Goal: Task Accomplishment & Management: Manage account settings

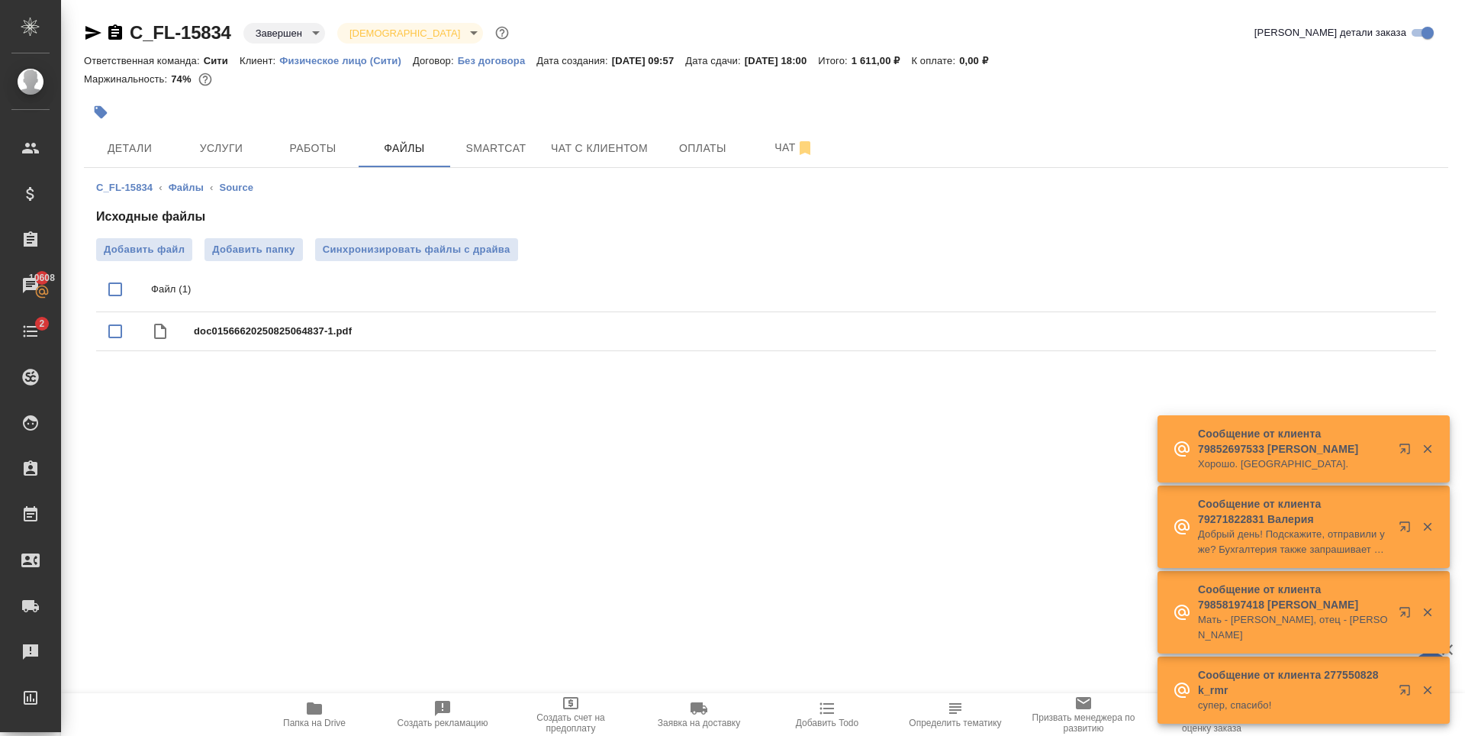
click at [328, 453] on div ".cls-1 fill:#fff; AWATERA [PERSON_NAME] Спецификации Заказы 10608 Чаты 2 Todo П…" at bounding box center [732, 368] width 1465 height 736
click at [151, 131] on button "Детали" at bounding box center [130, 148] width 92 height 38
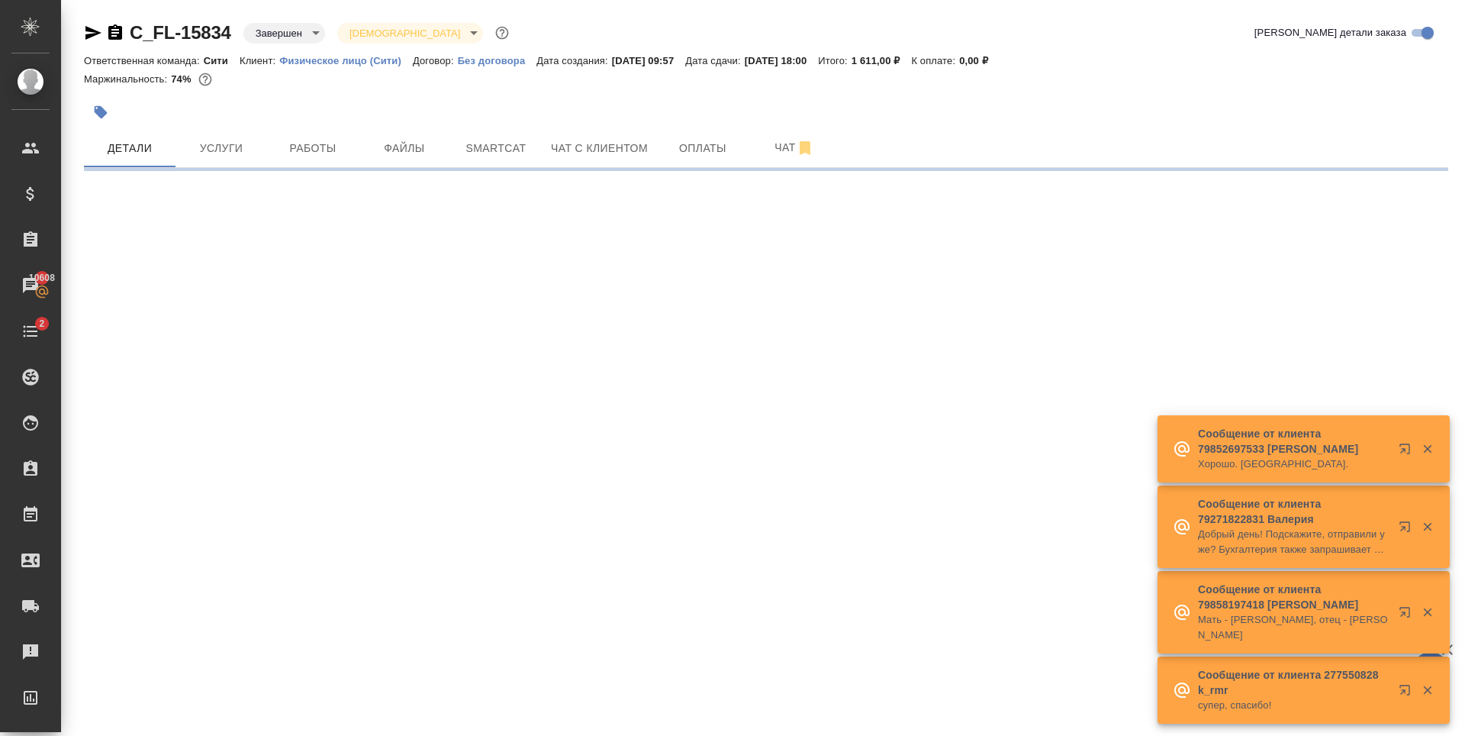
select select "RU"
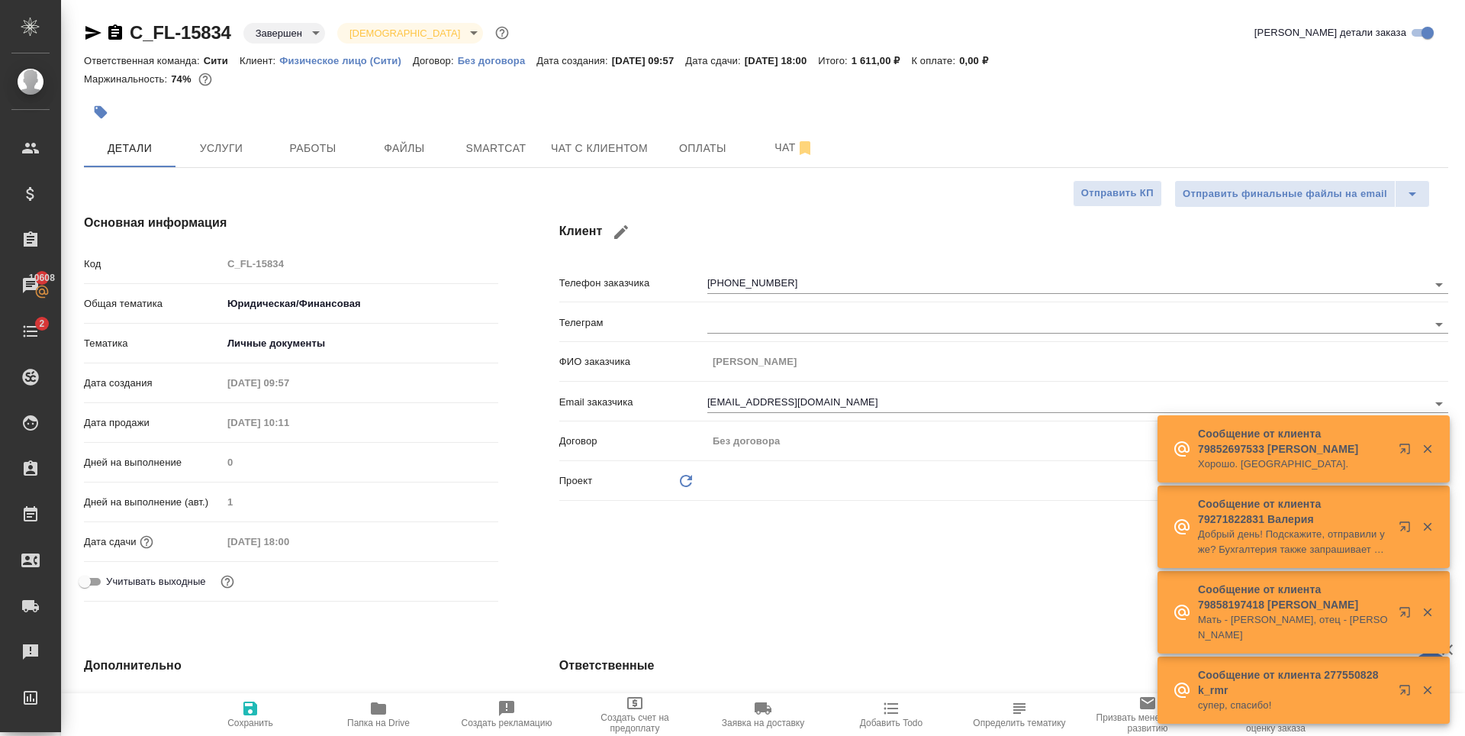
type textarea "x"
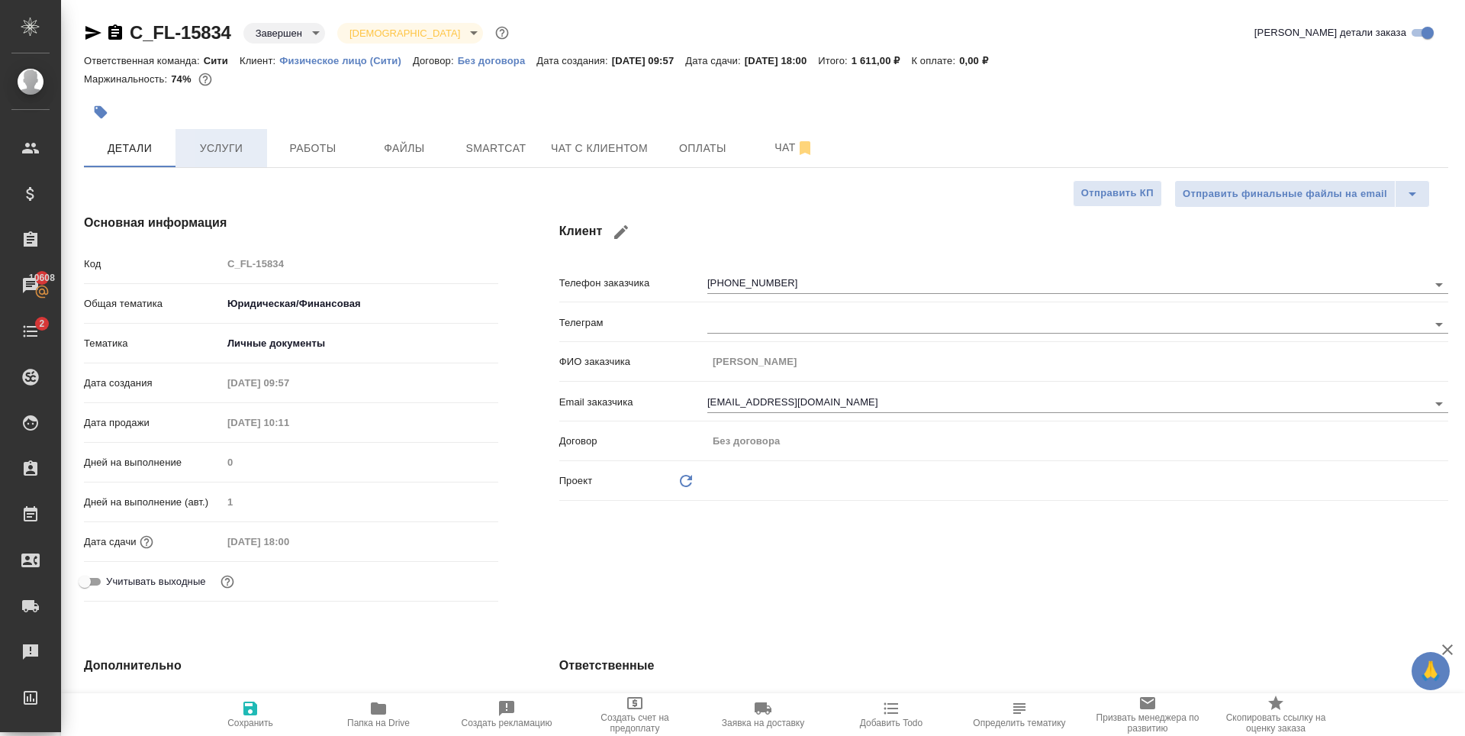
click at [230, 142] on span "Услуги" at bounding box center [221, 148] width 73 height 19
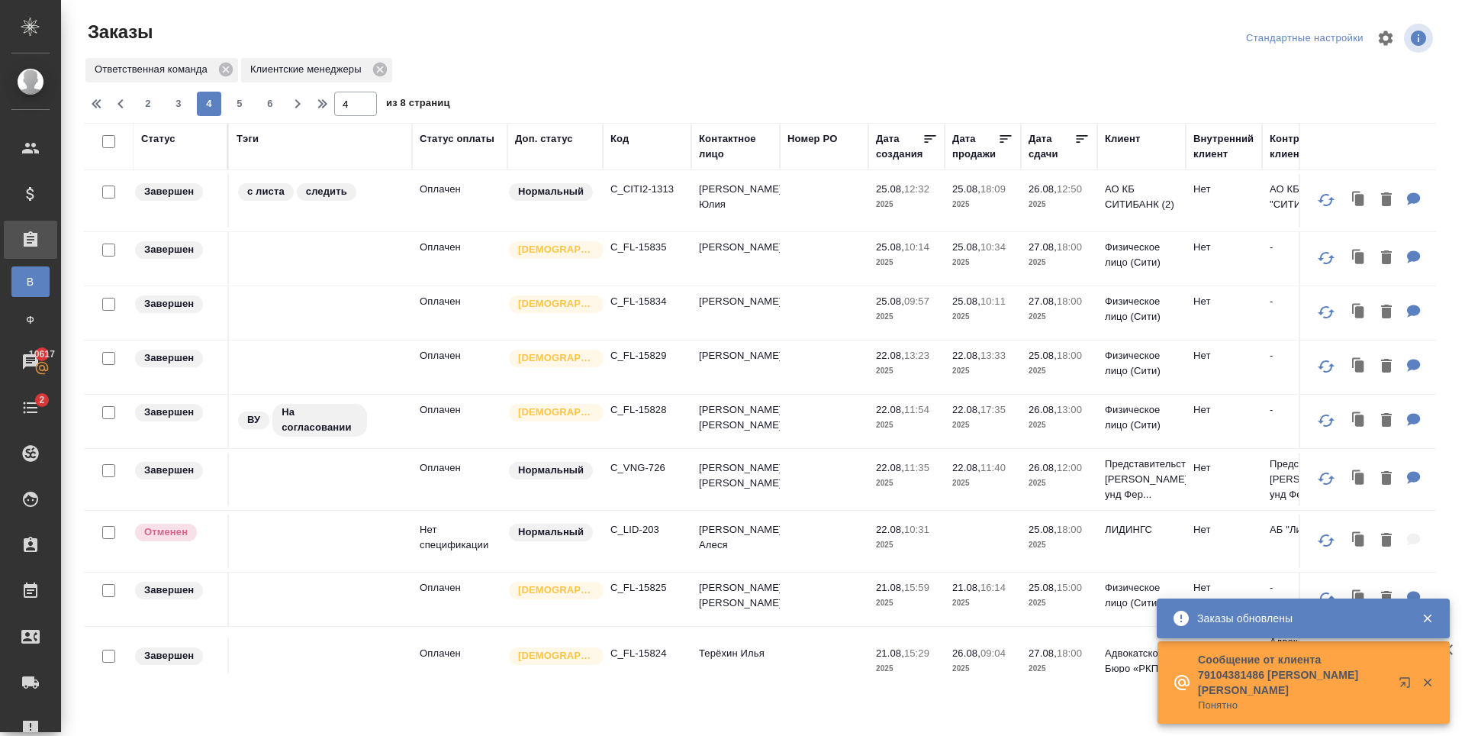
scroll to position [583, 0]
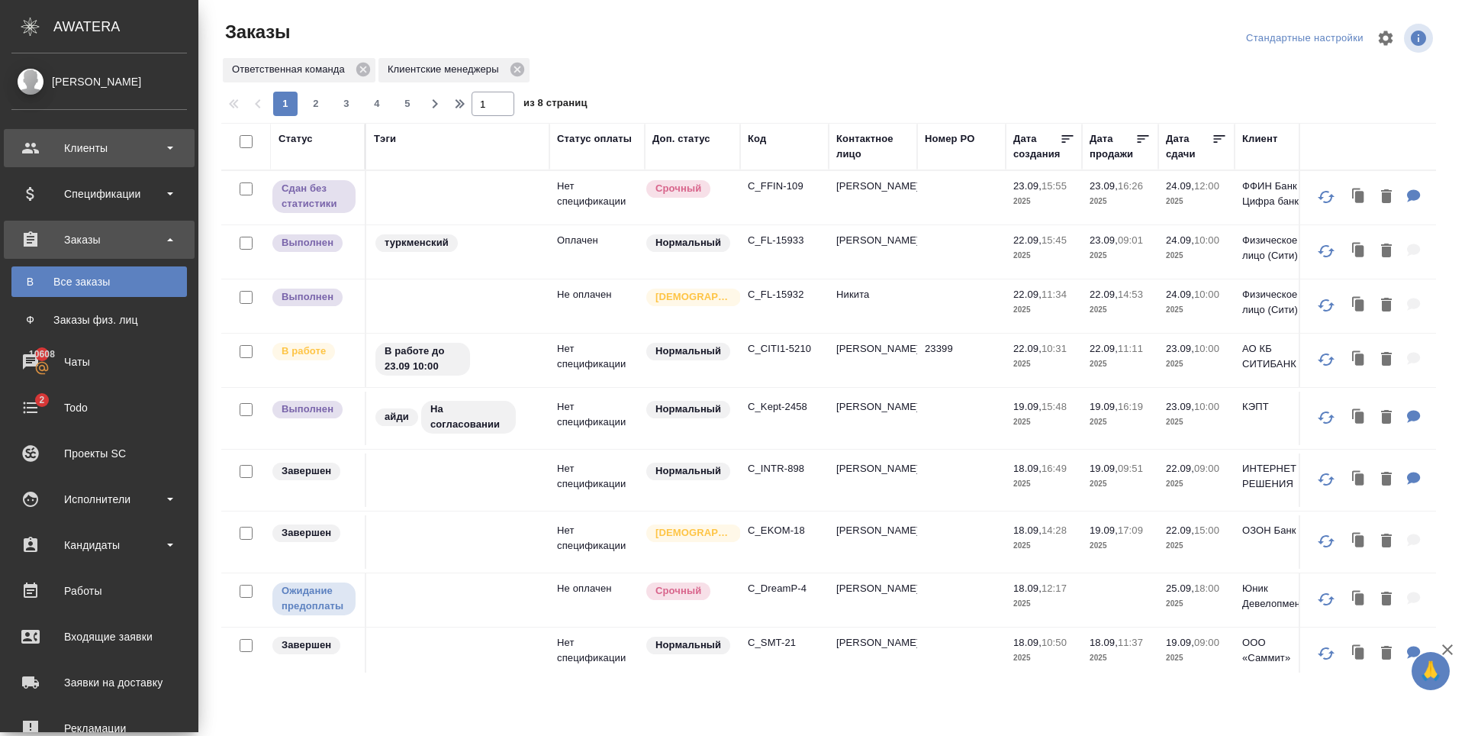
scroll to position [941, 0]
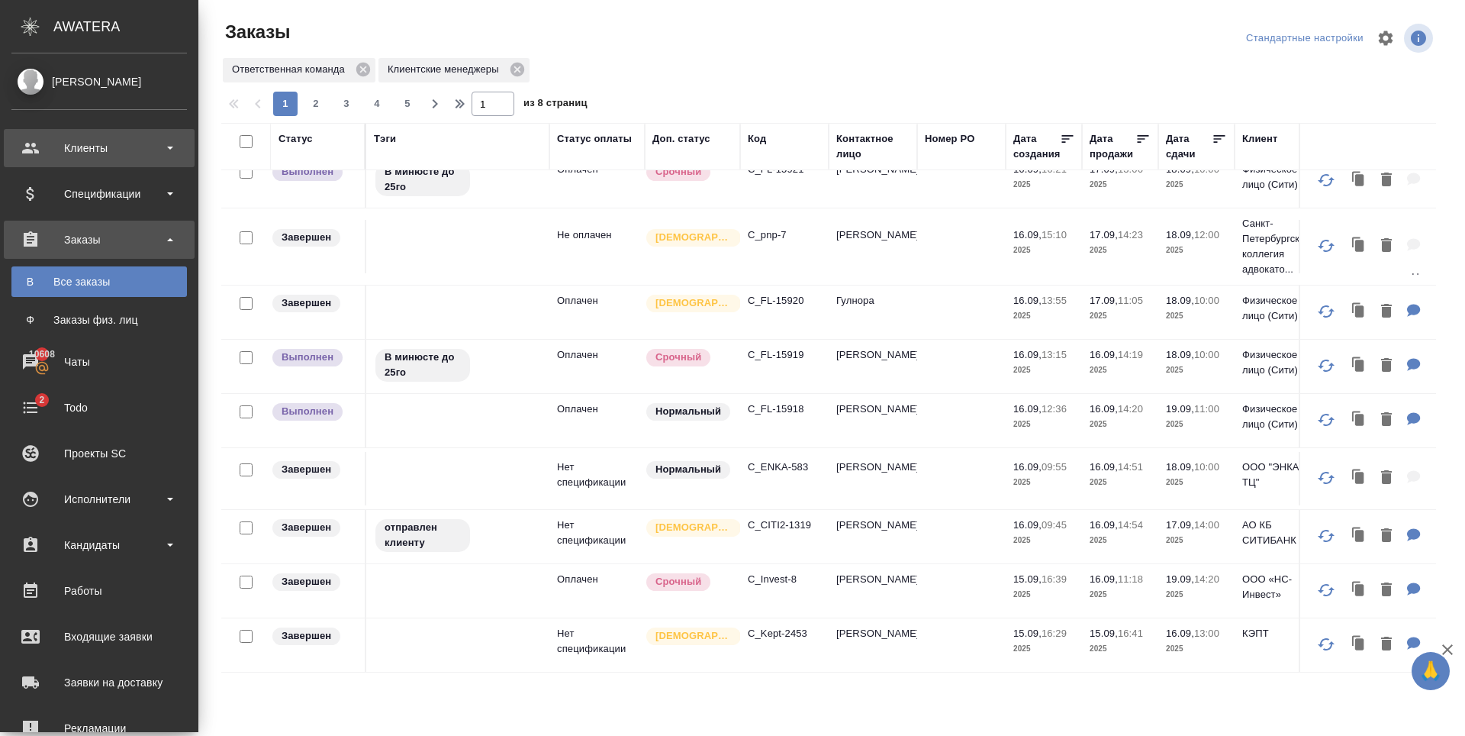
click at [42, 154] on div "Клиенты" at bounding box center [99, 148] width 176 height 23
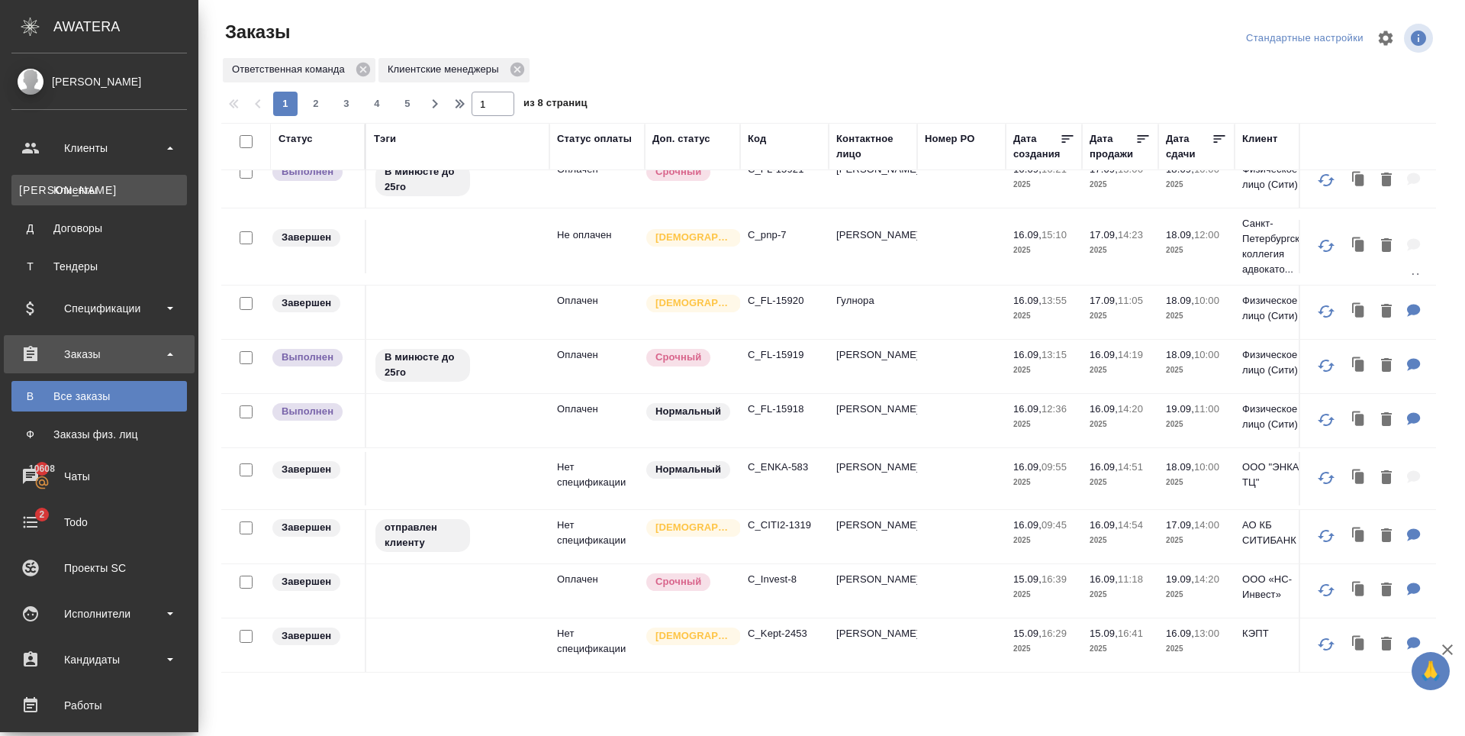
click at [102, 194] on div "Клиенты" at bounding box center [99, 189] width 160 height 15
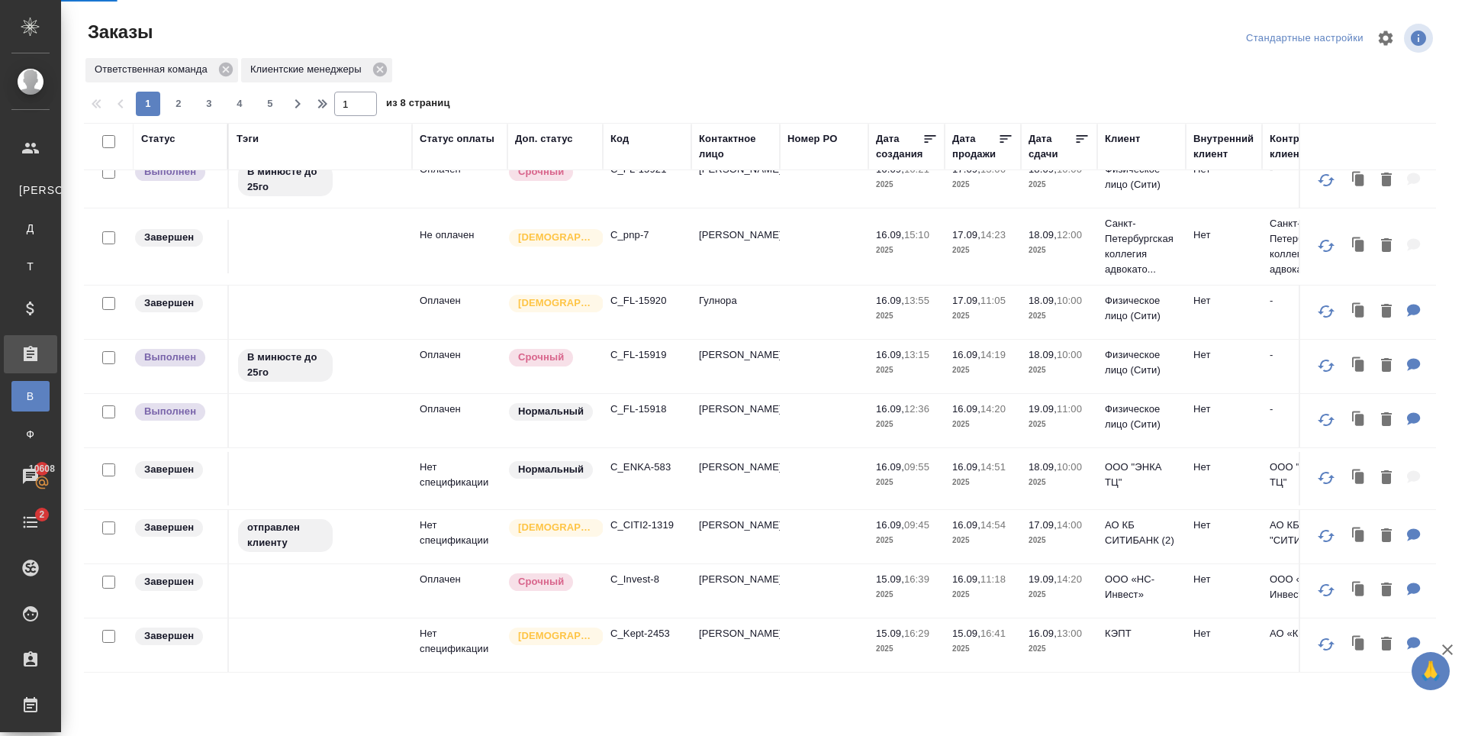
select select "RU"
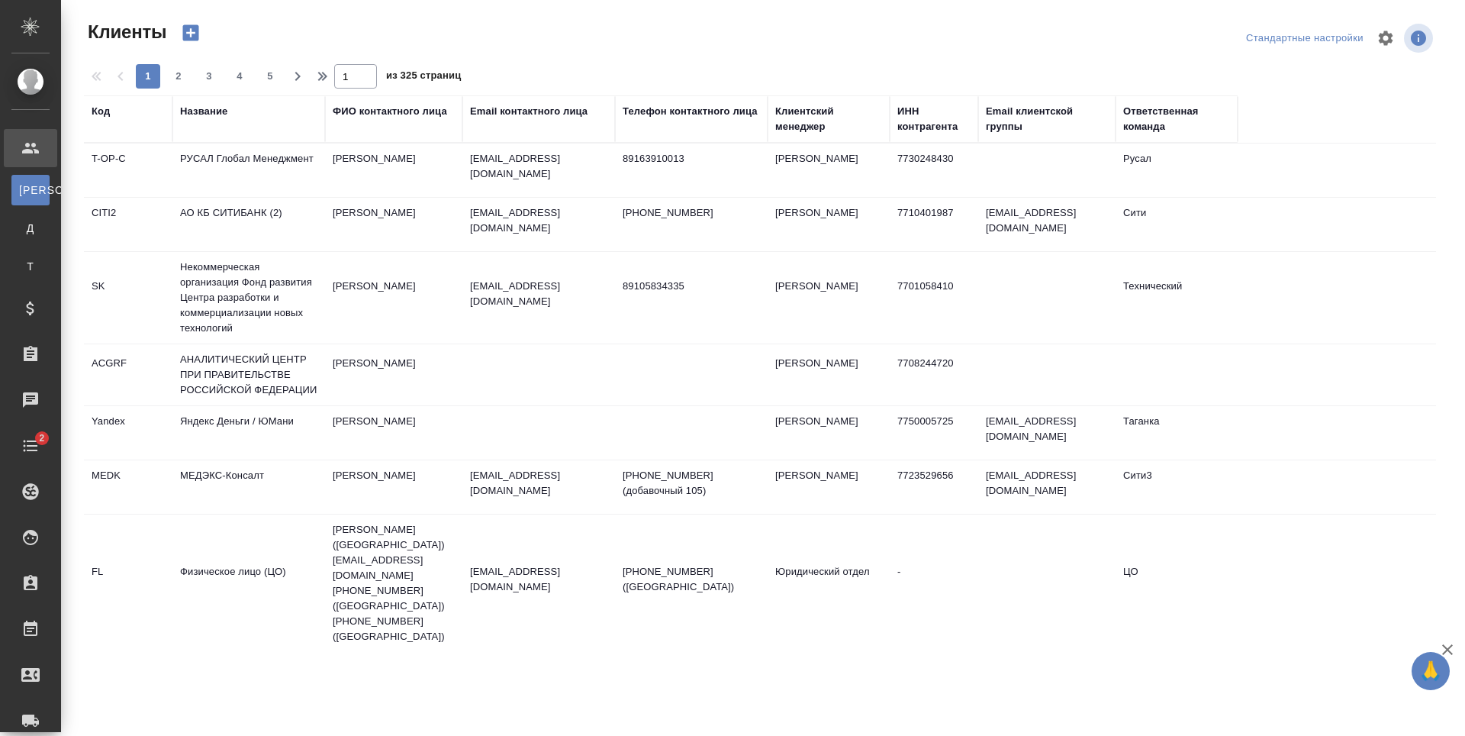
click at [219, 115] on div "Название" at bounding box center [203, 111] width 47 height 15
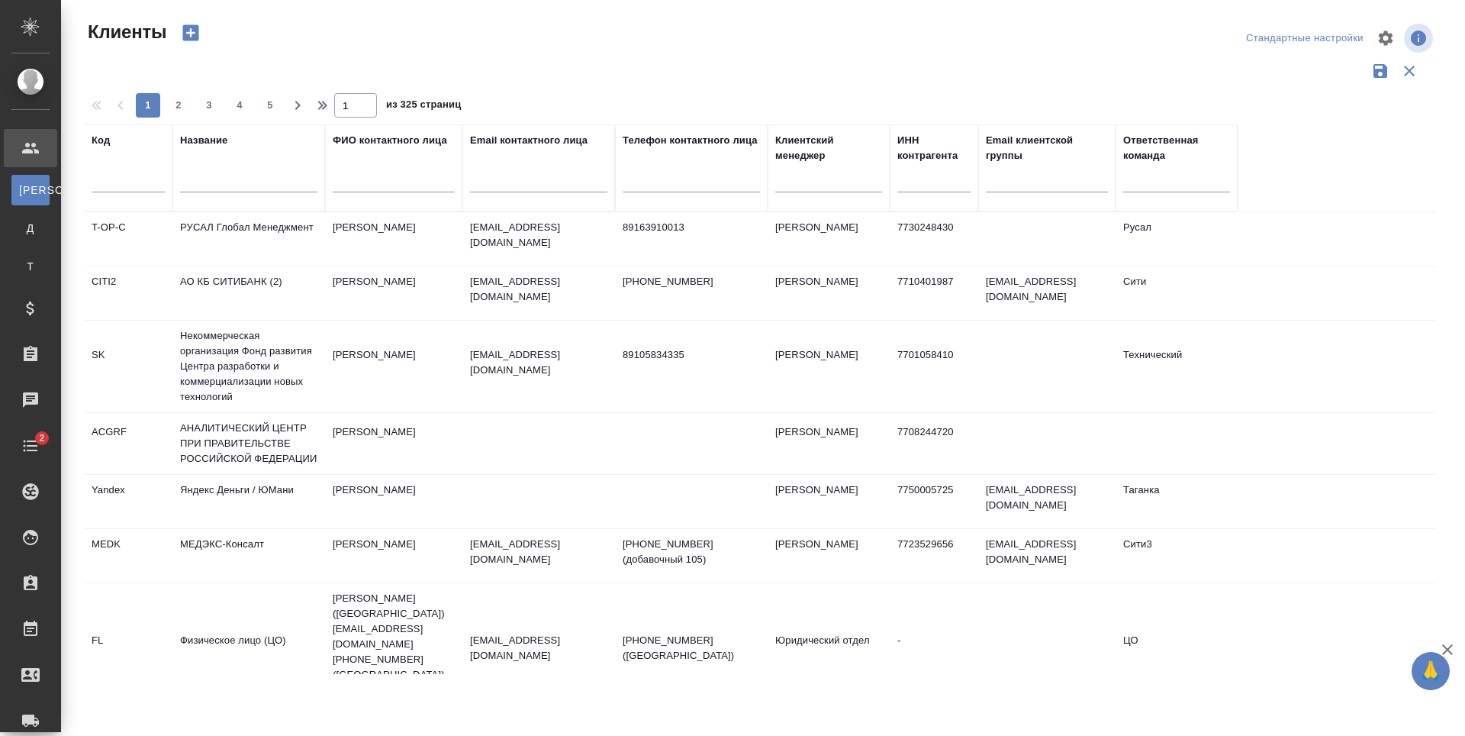
click at [244, 172] on div at bounding box center [248, 184] width 137 height 37
click at [236, 180] on input "text" at bounding box center [248, 182] width 137 height 19
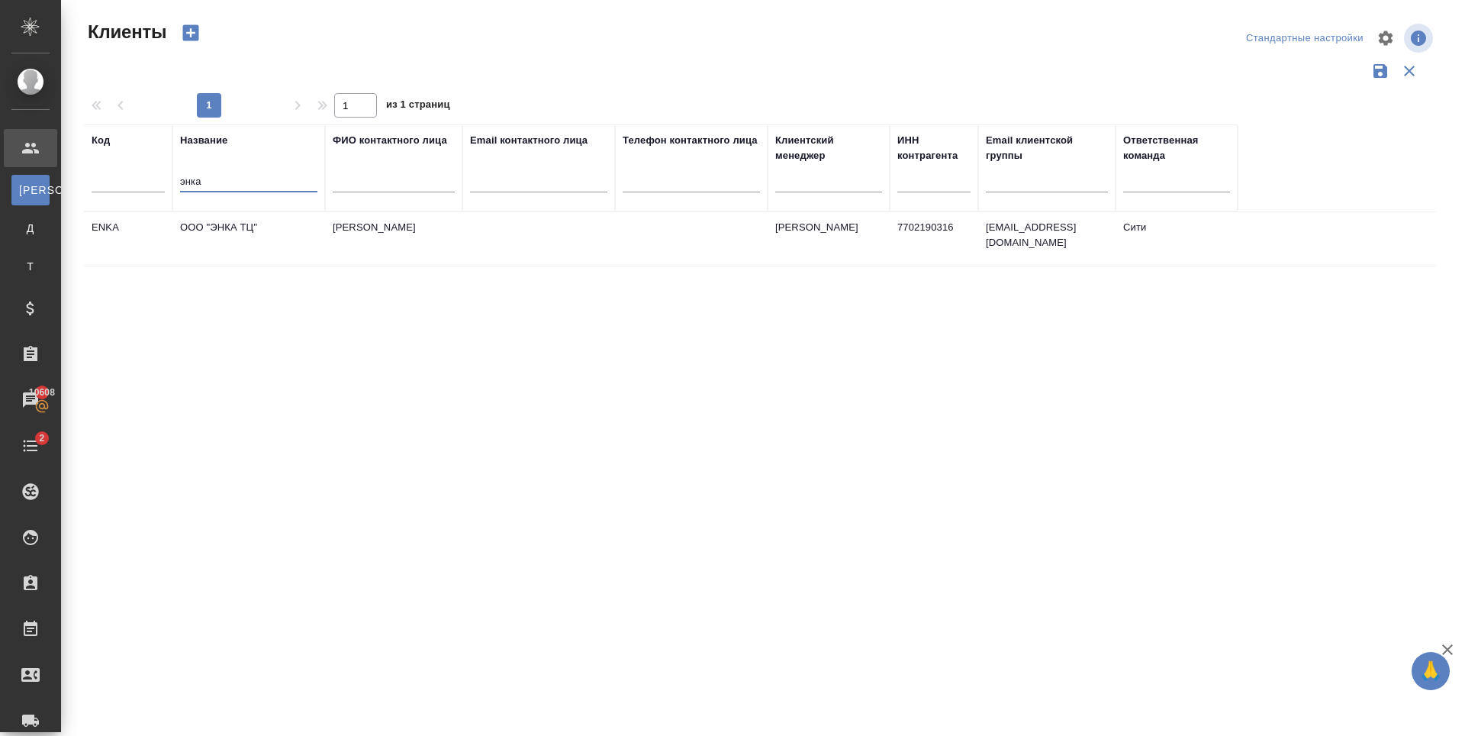
type input "энка"
click at [253, 237] on td "ООО "ЭНКА ТЦ"" at bounding box center [248, 238] width 153 height 53
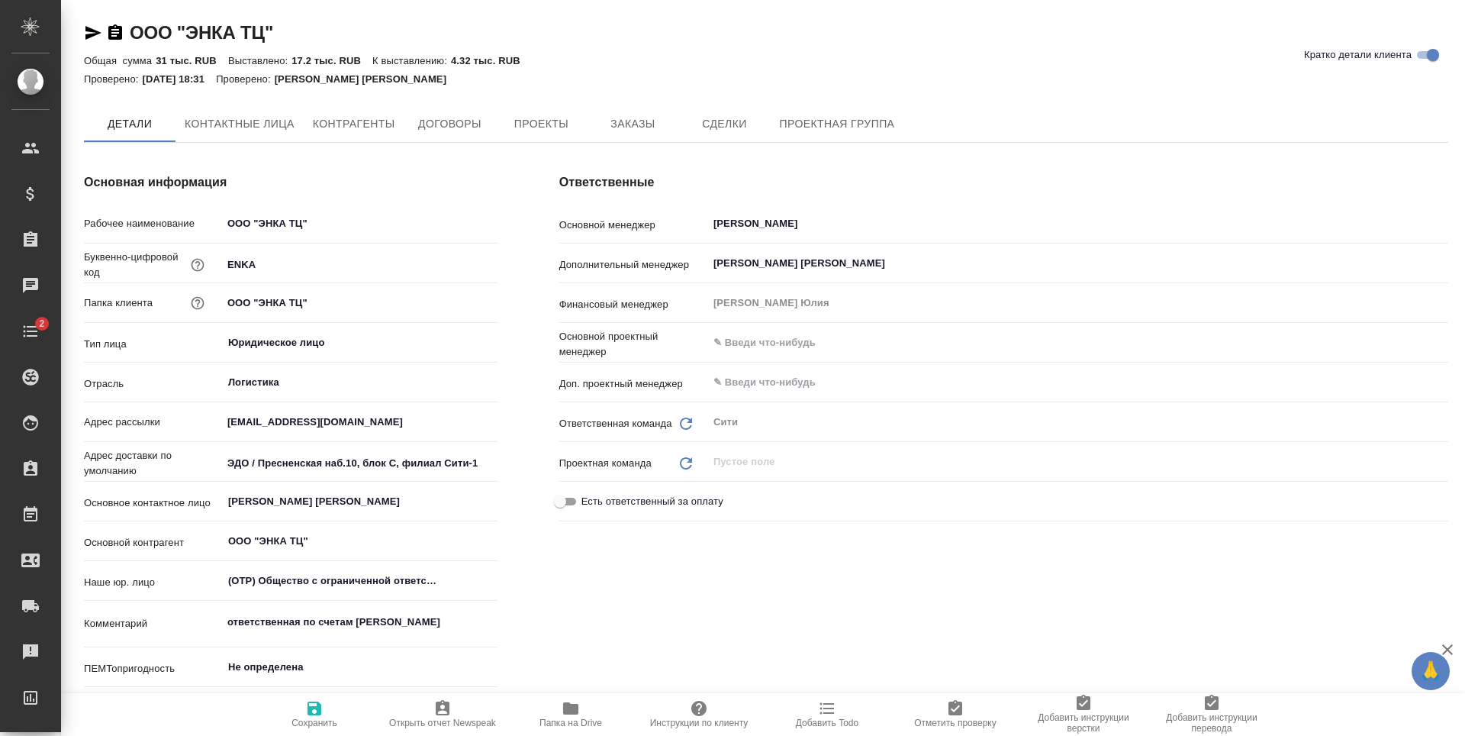
click at [643, 127] on span "Заказы" at bounding box center [632, 123] width 73 height 19
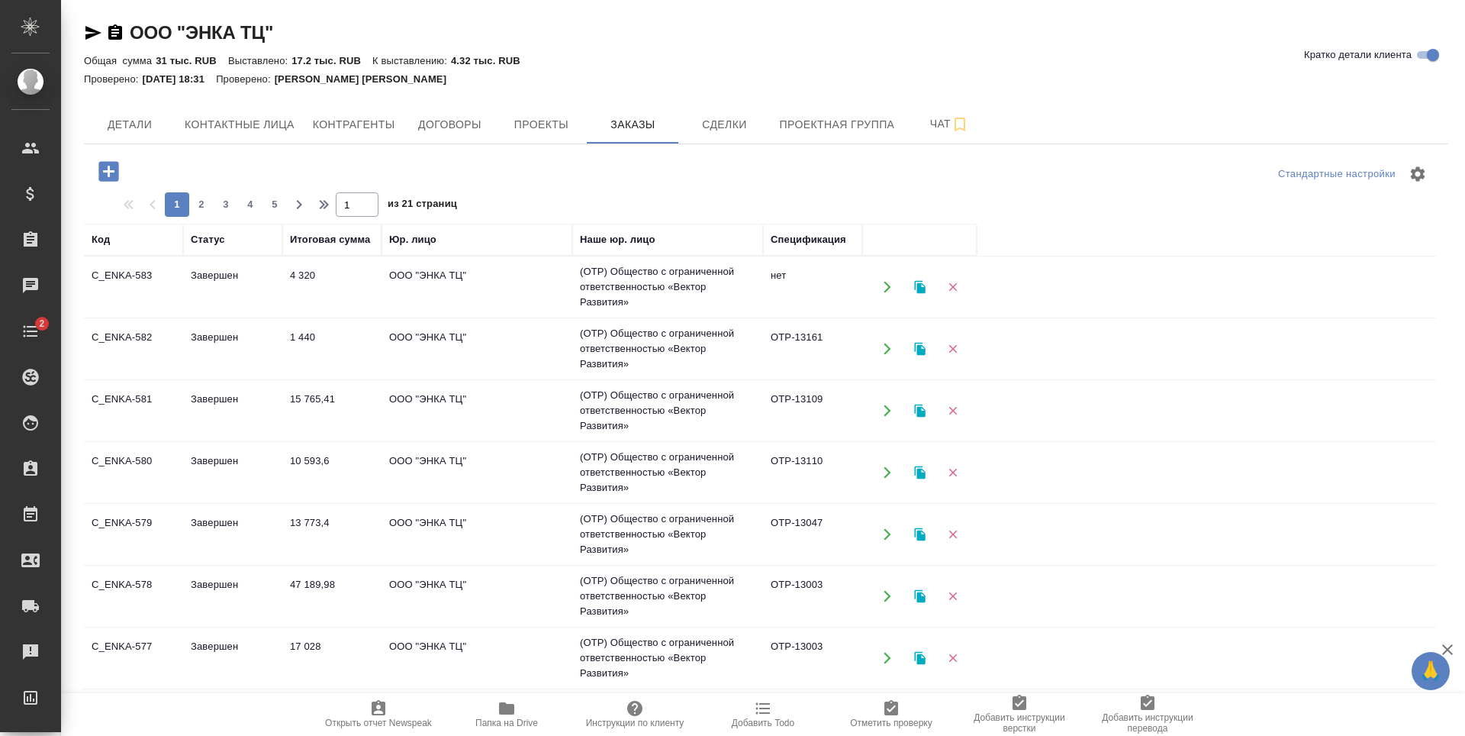
click at [108, 169] on icon "button" at bounding box center [108, 171] width 20 height 20
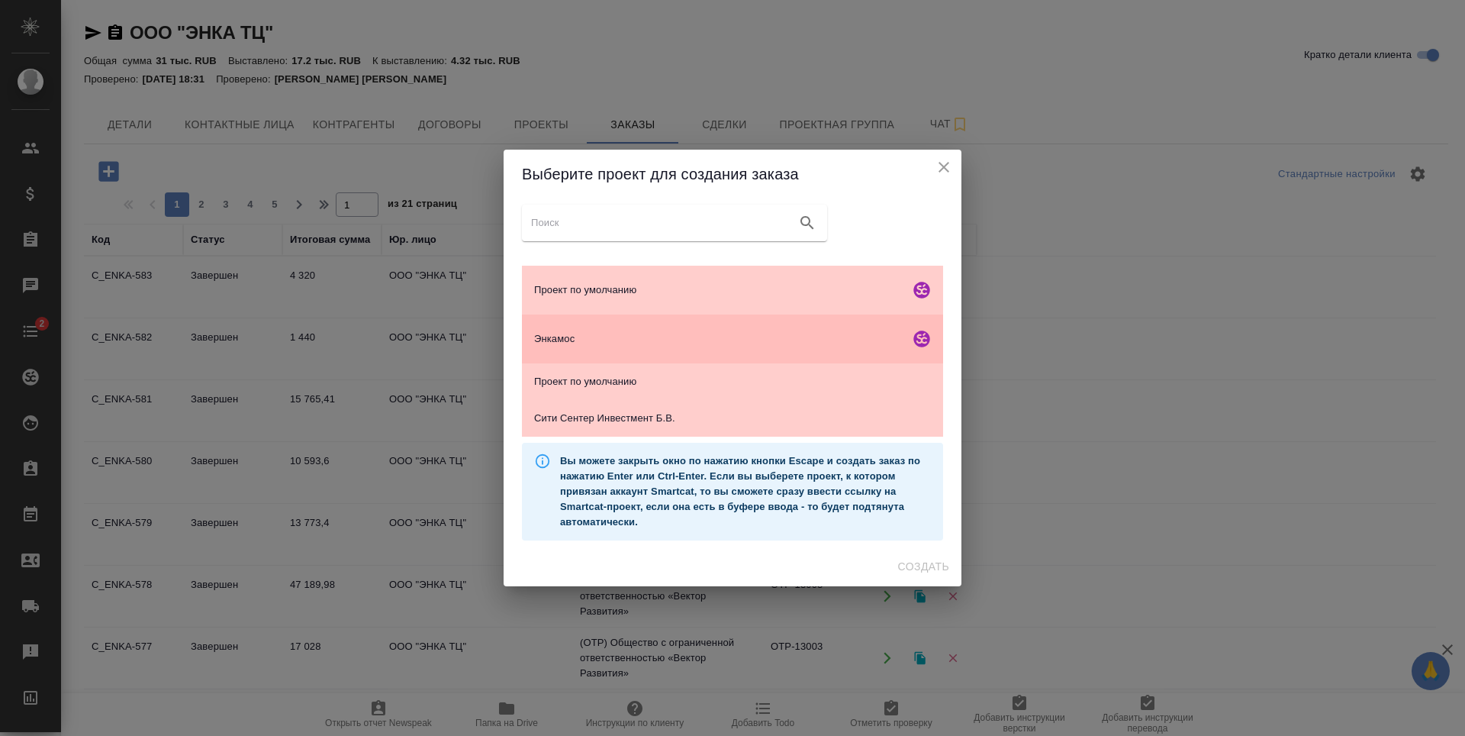
click at [656, 267] on div "Проект по умолчанию" at bounding box center [732, 290] width 421 height 49
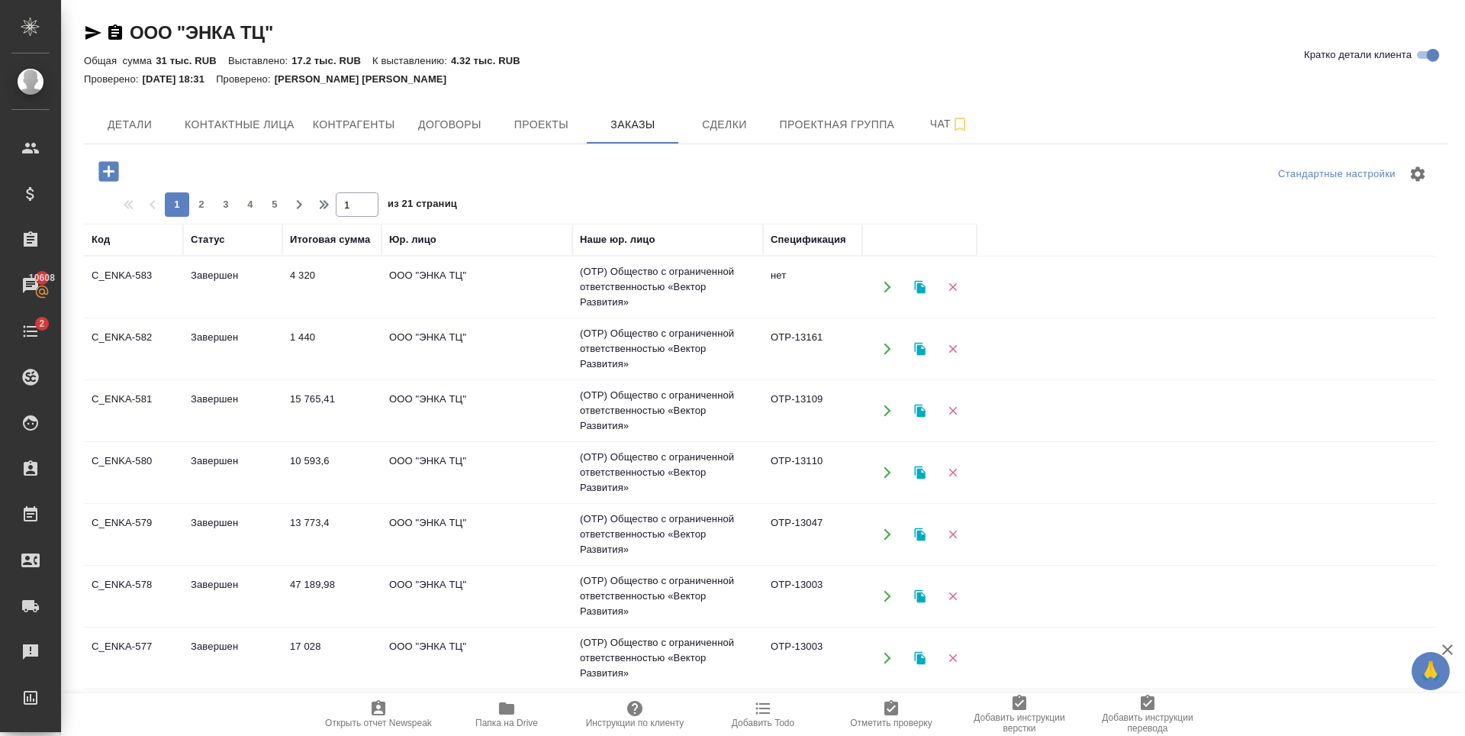
click at [112, 171] on icon "button" at bounding box center [108, 171] width 27 height 27
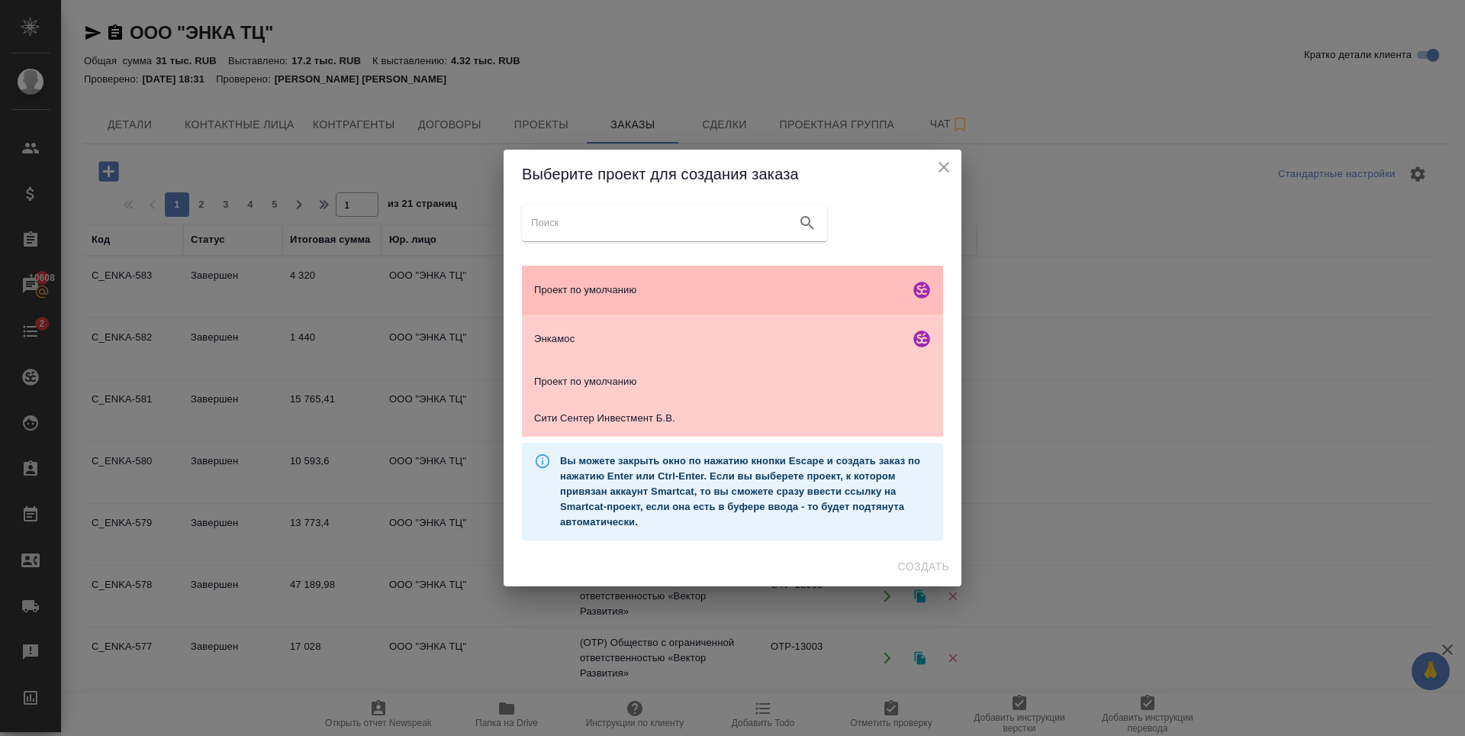
click at [688, 292] on span "Проект по умолчанию" at bounding box center [718, 289] width 369 height 15
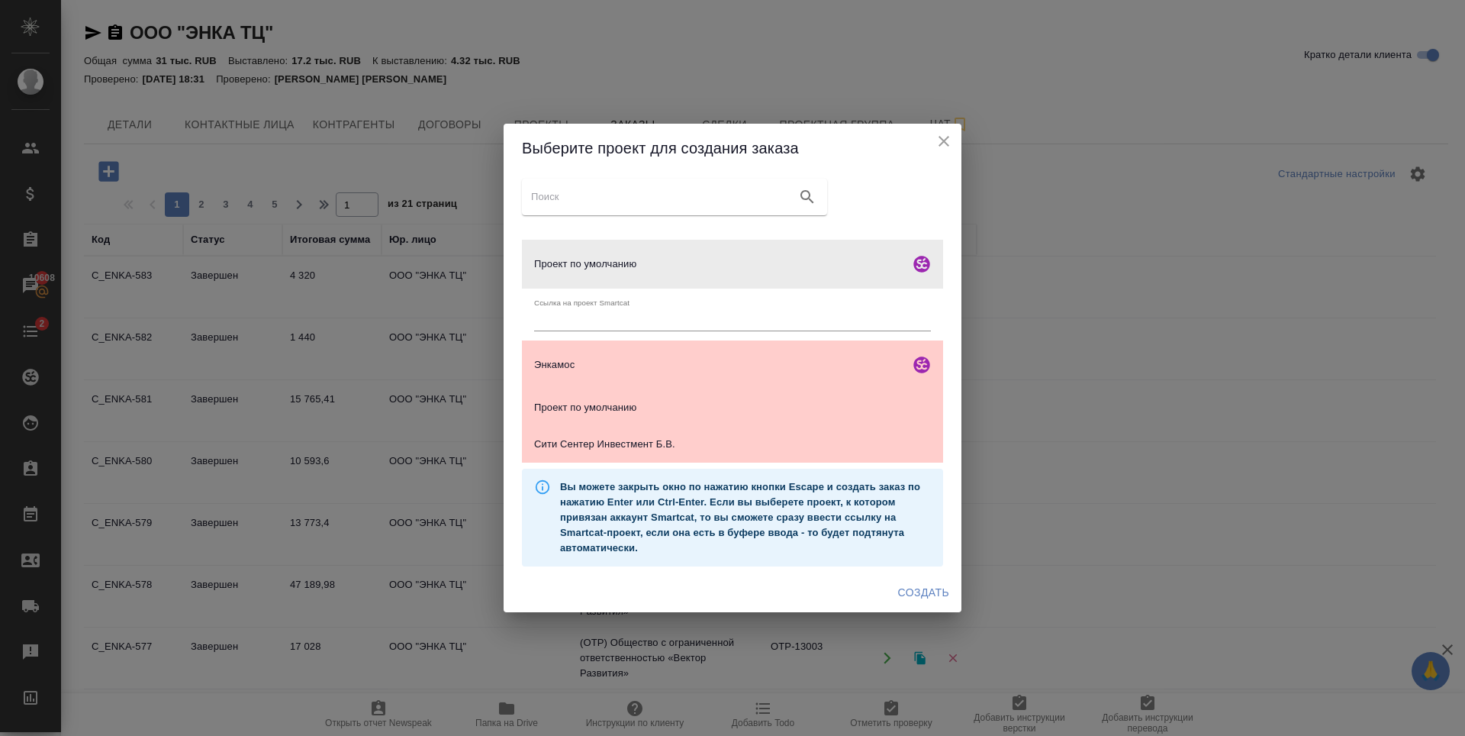
drag, startPoint x: 933, startPoint y: 601, endPoint x: 957, endPoint y: 461, distance: 141.7
click at [933, 600] on span "Создать" at bounding box center [923, 592] width 51 height 19
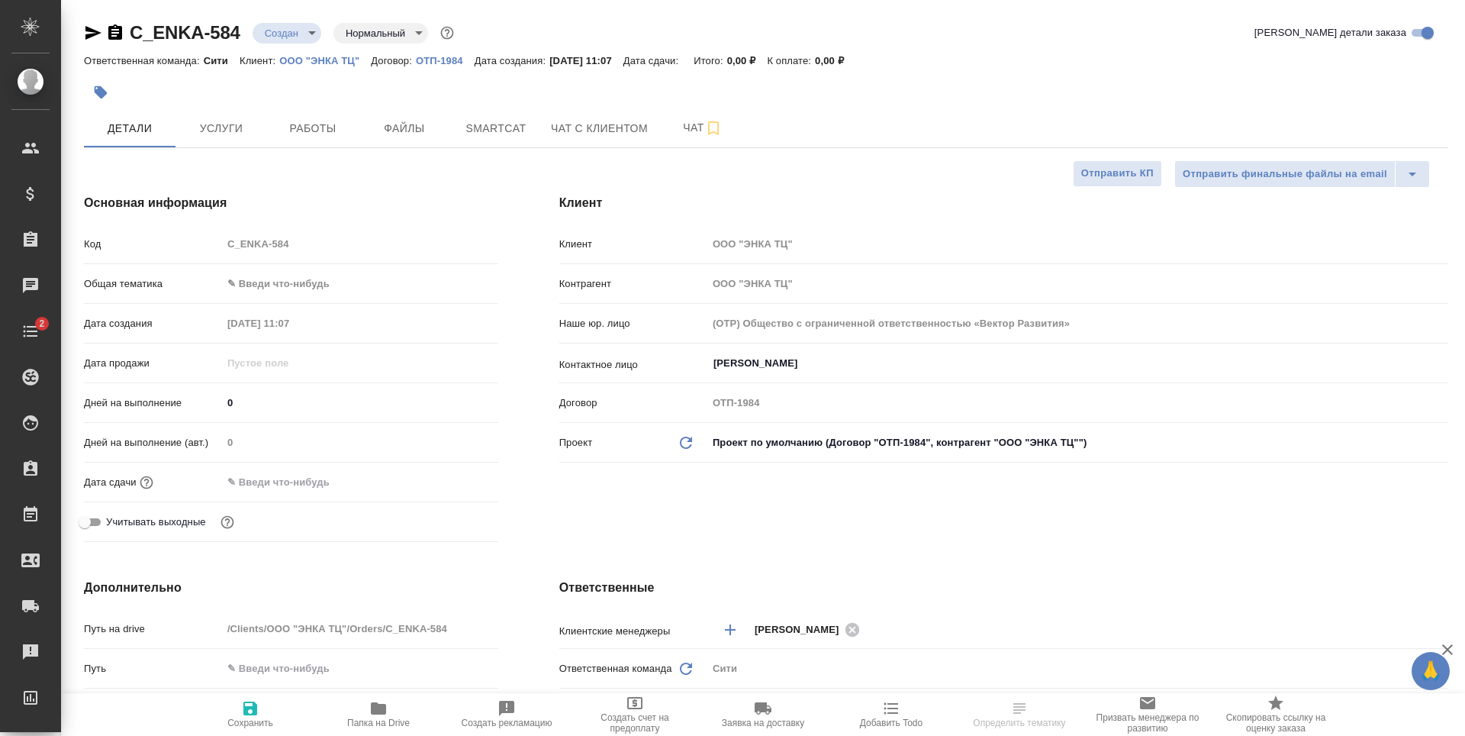
select select "RU"
type textarea "x"
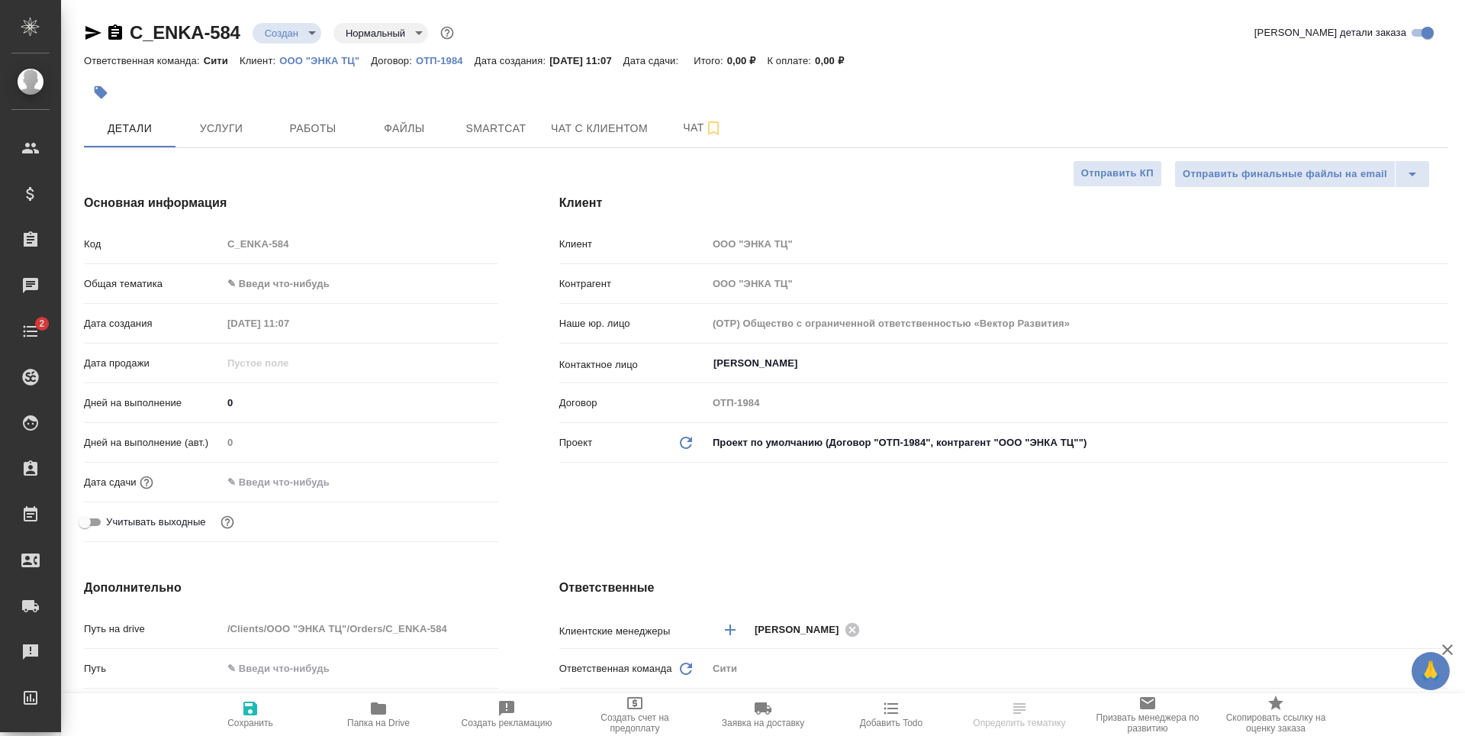
type textarea "x"
click at [403, 134] on span "Файлы" at bounding box center [404, 128] width 73 height 19
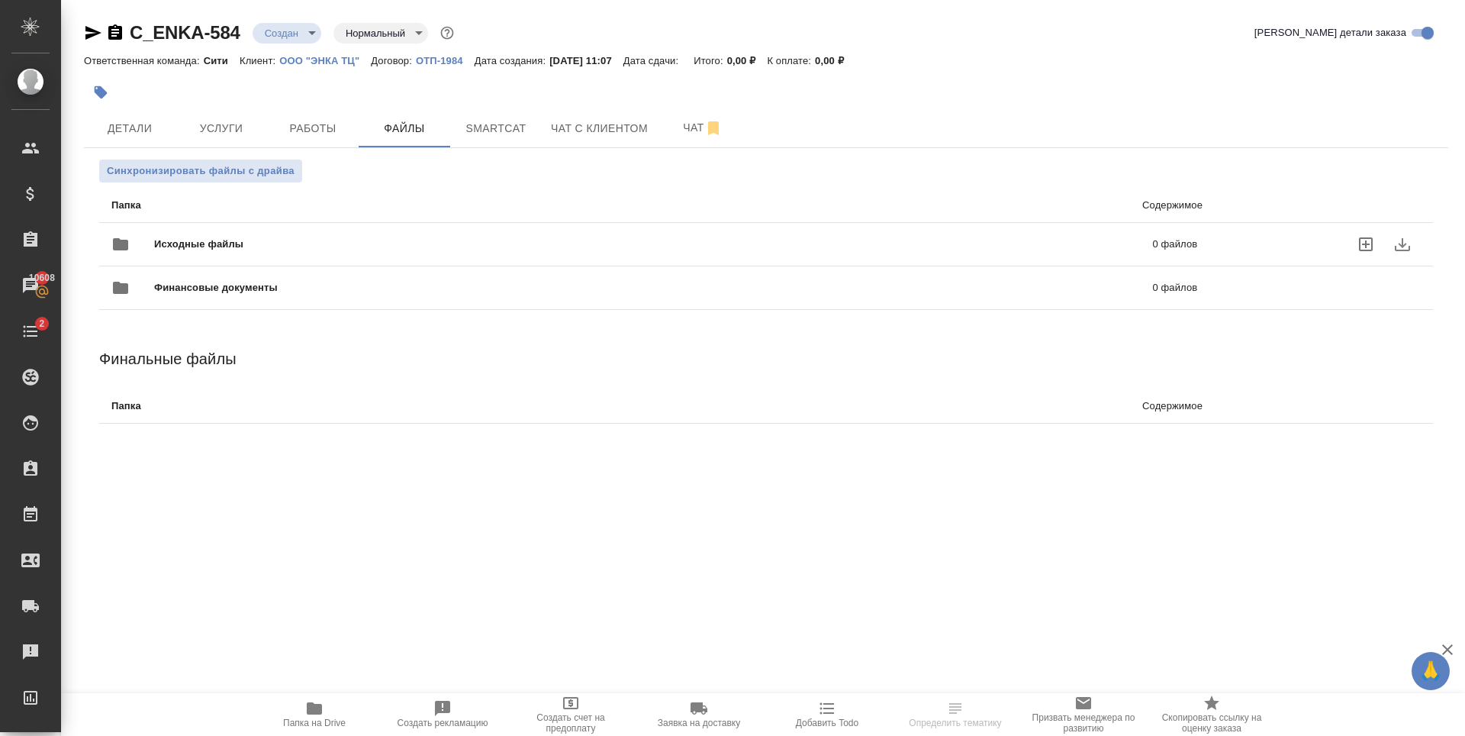
click at [1370, 247] on icon "uploadFiles" at bounding box center [1366, 244] width 18 height 18
click at [0, 0] on input "uploadFiles" at bounding box center [0, 0] width 0 height 0
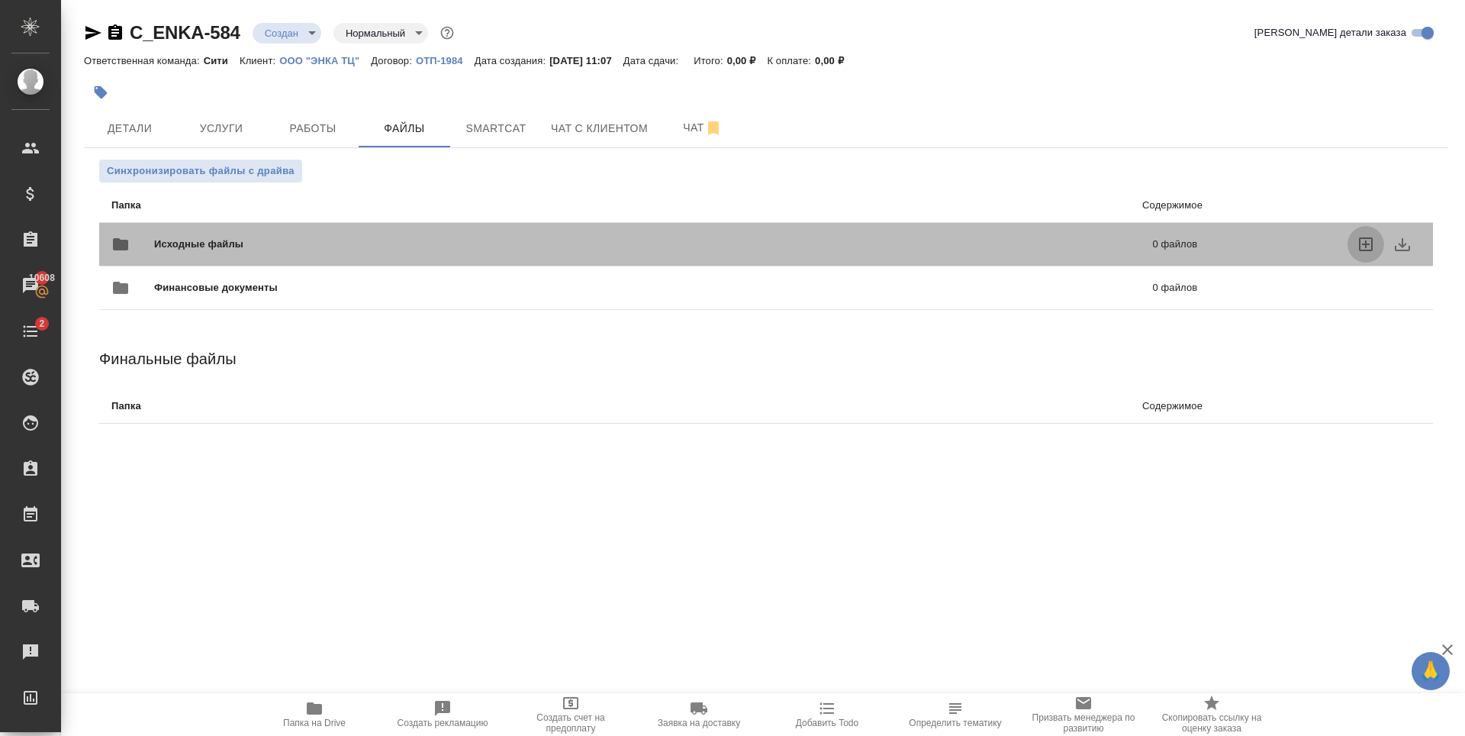
click at [1360, 250] on icon "uploadFiles" at bounding box center [1366, 244] width 18 height 18
click at [0, 0] on input "uploadFiles" at bounding box center [0, 0] width 0 height 0
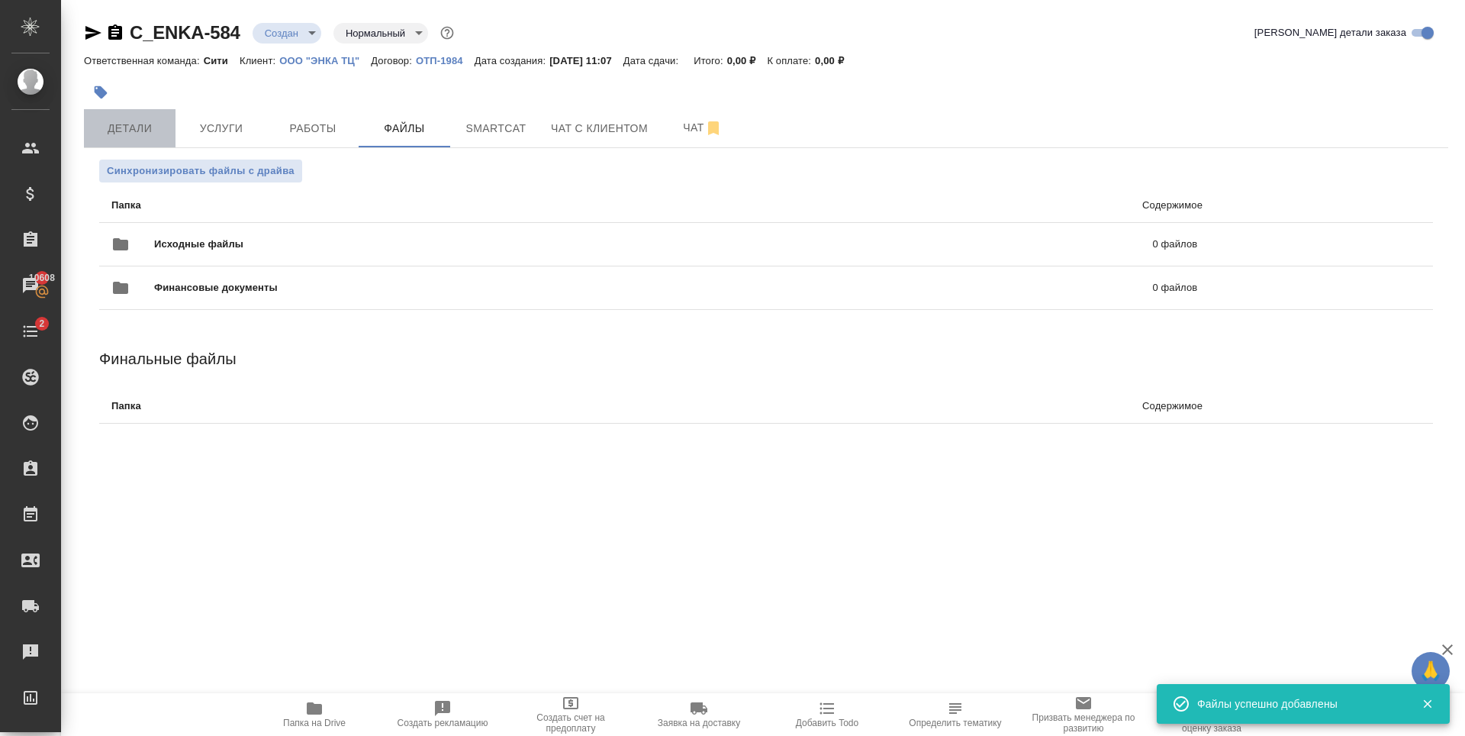
click at [163, 128] on span "Детали" at bounding box center [129, 128] width 73 height 19
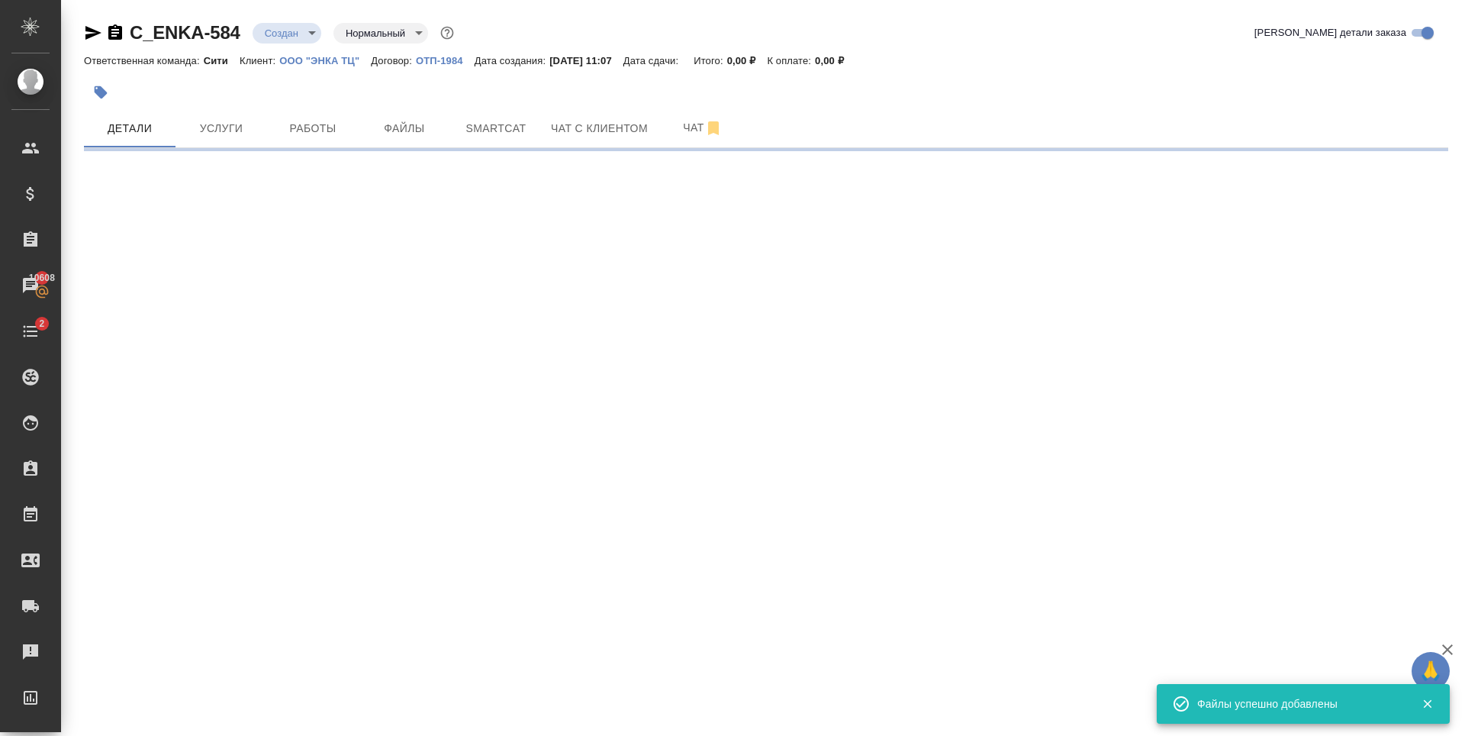
select select "RU"
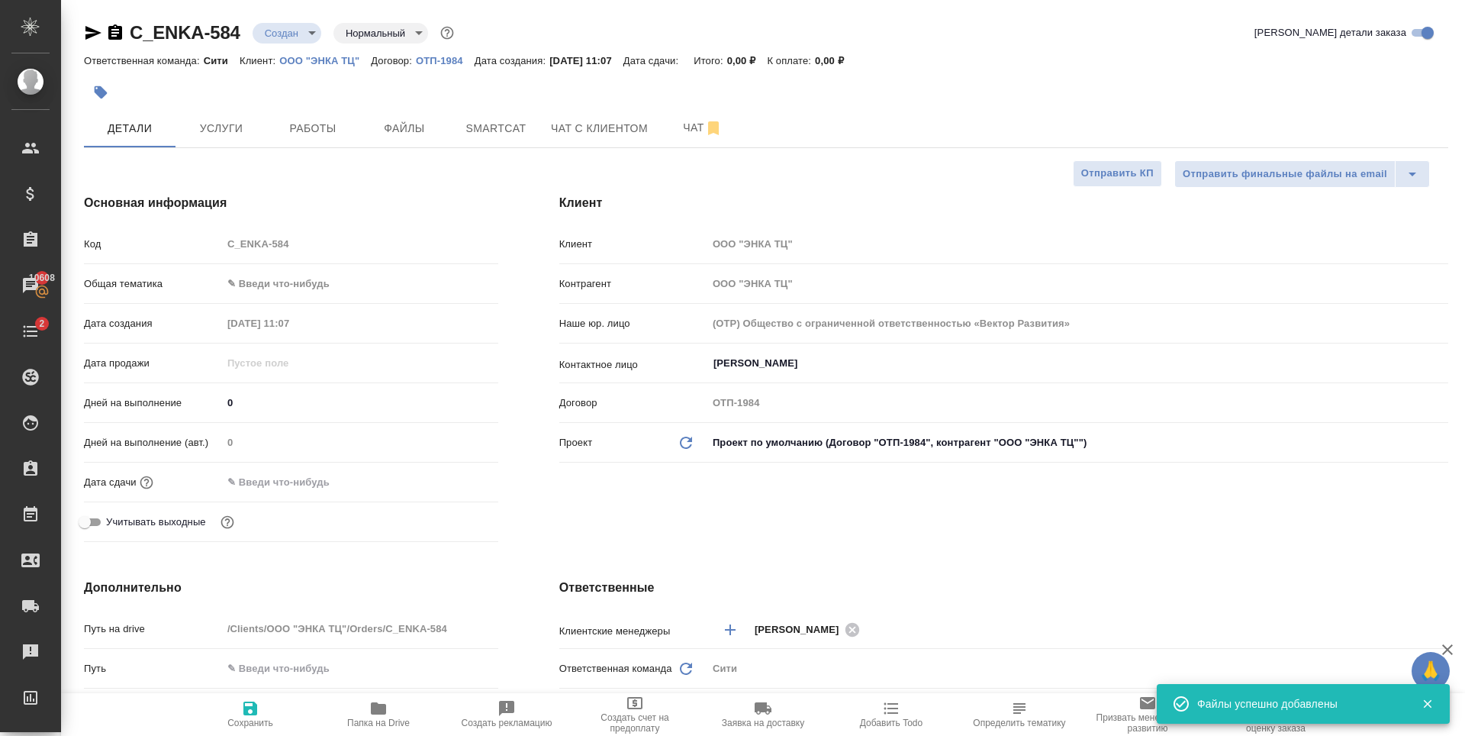
type textarea "x"
click at [212, 141] on button "Услуги" at bounding box center [222, 128] width 92 height 38
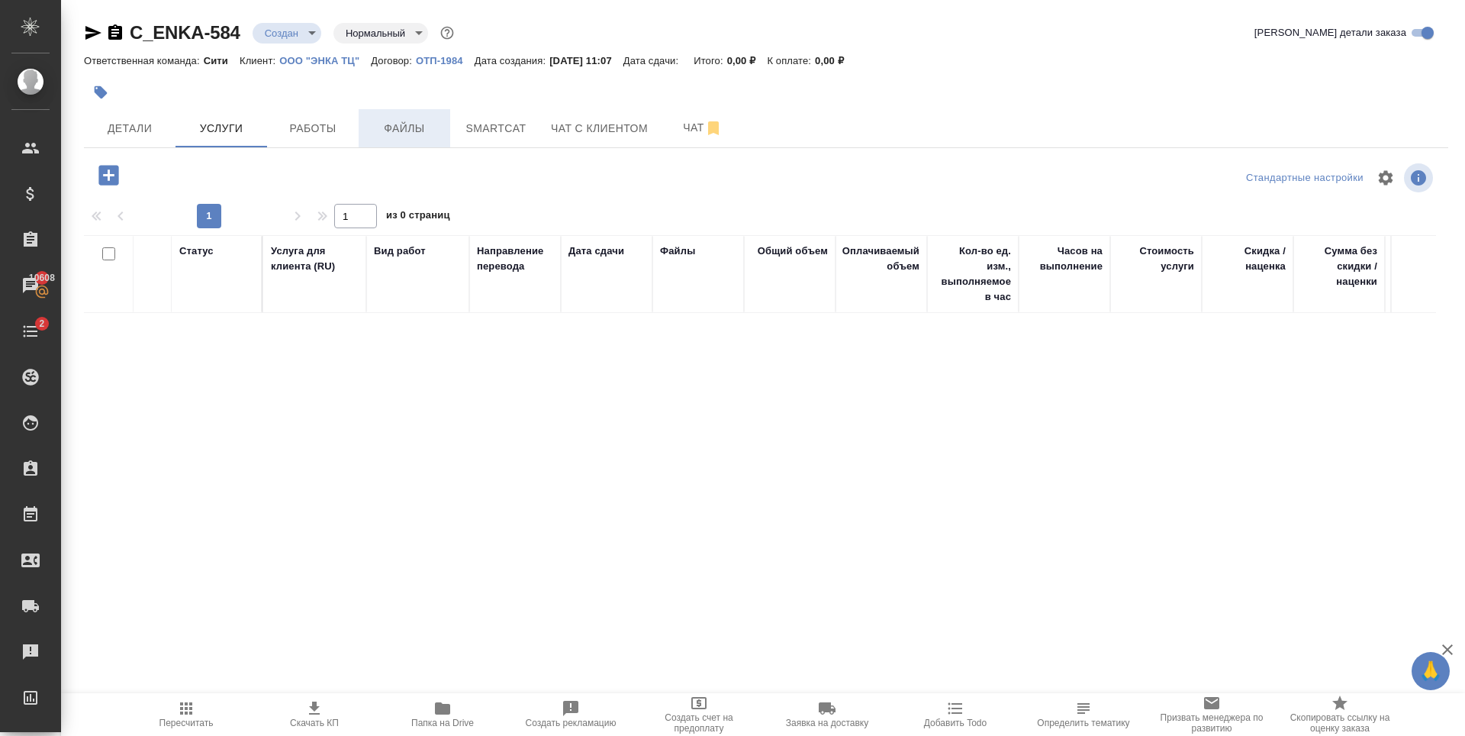
click at [385, 134] on span "Файлы" at bounding box center [404, 128] width 73 height 19
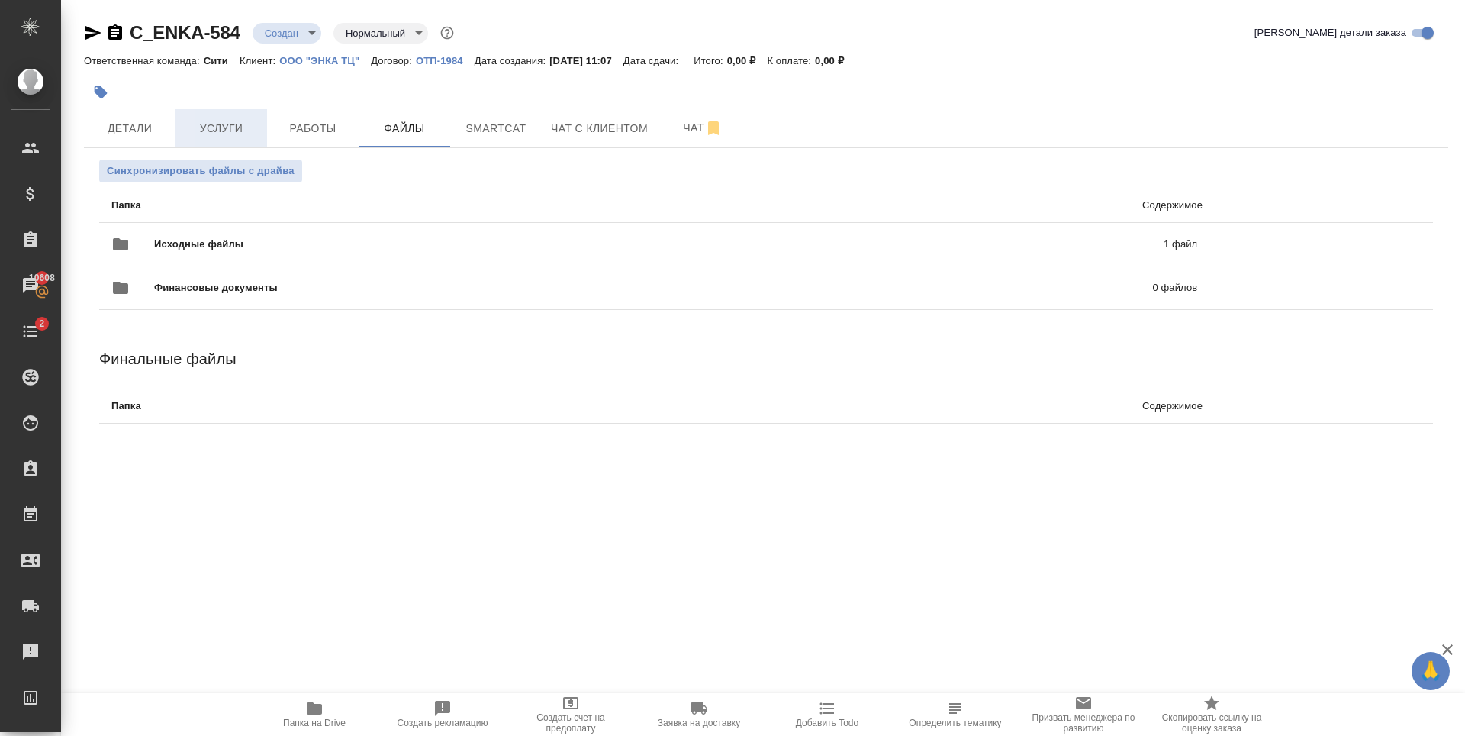
click at [250, 121] on span "Услуги" at bounding box center [221, 128] width 73 height 19
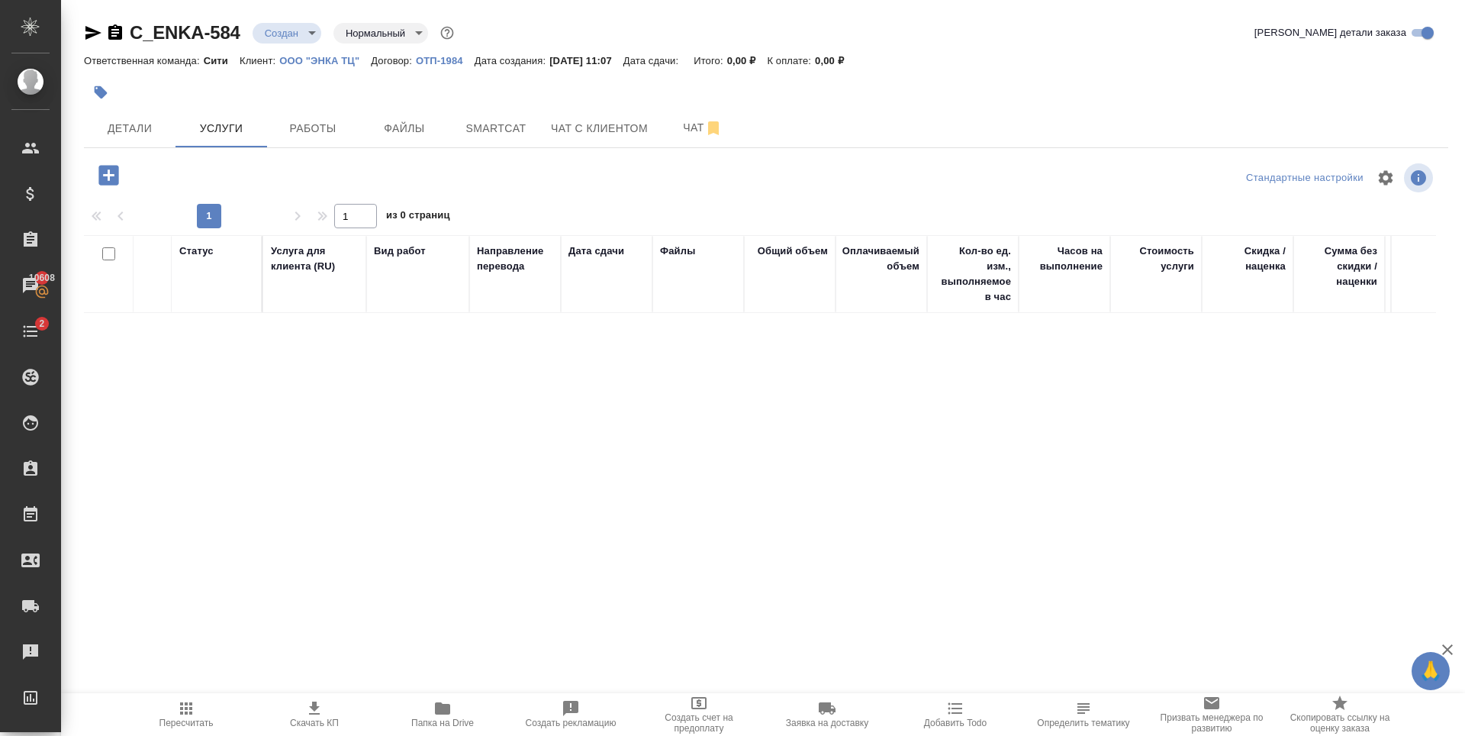
click at [112, 171] on icon "button" at bounding box center [108, 175] width 20 height 20
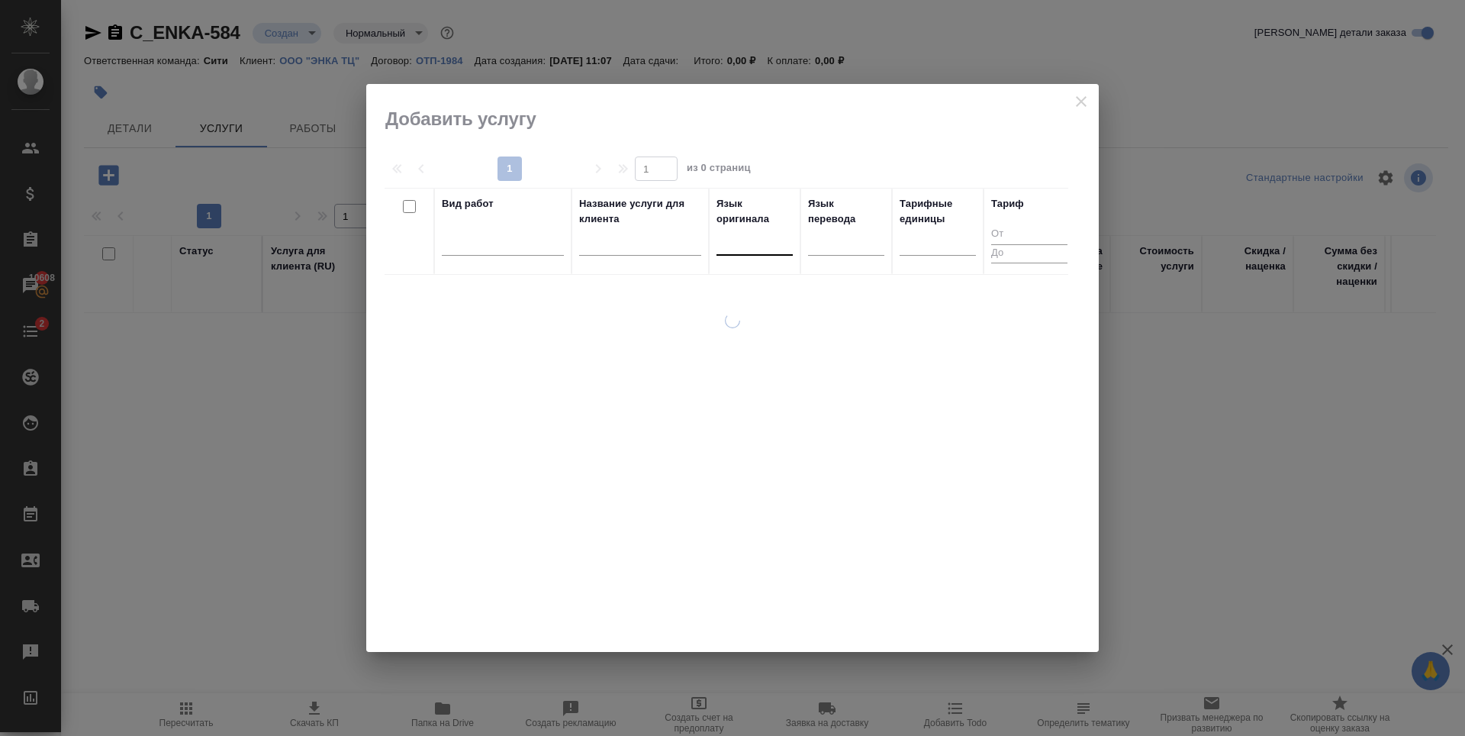
click at [763, 245] on div at bounding box center [755, 240] width 76 height 22
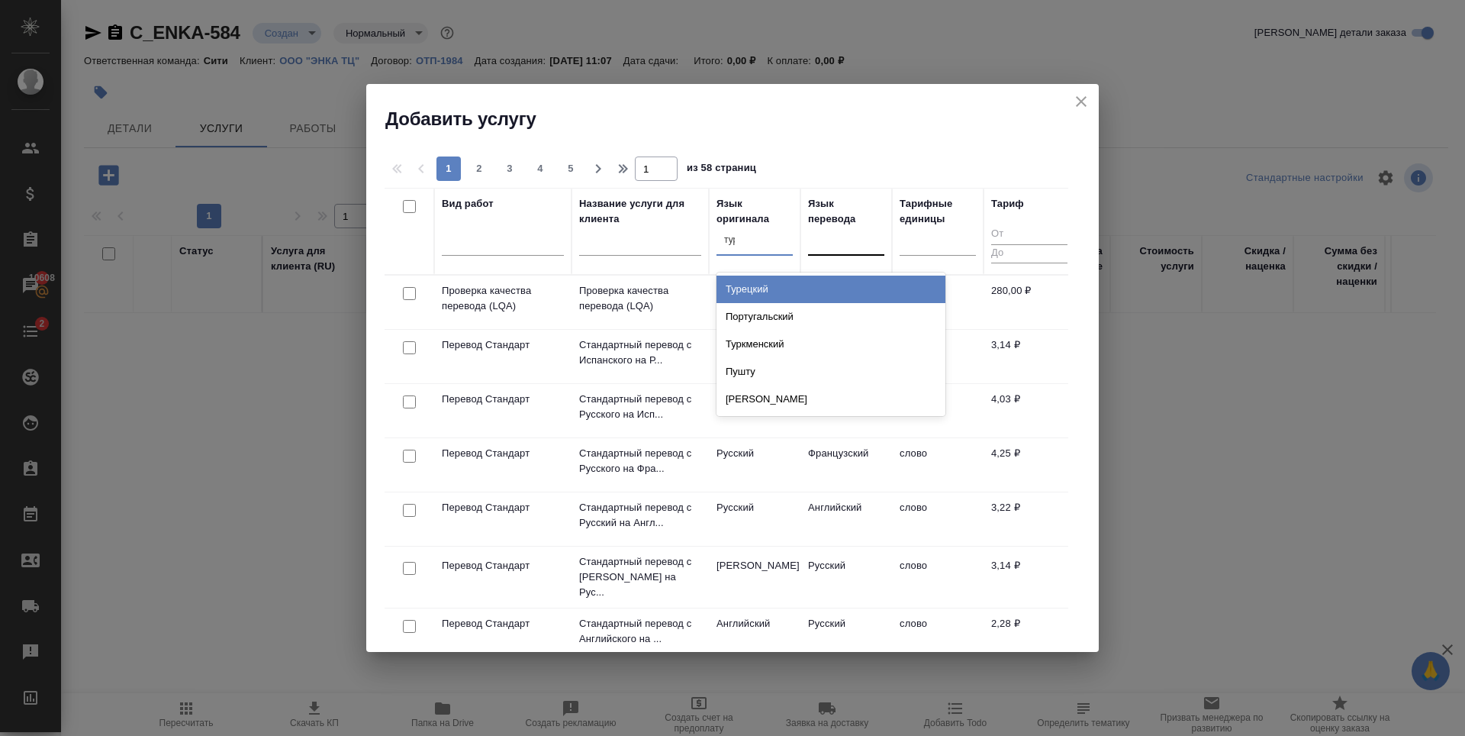
type input "туре"
click at [784, 296] on div "Турецкий" at bounding box center [831, 289] width 229 height 27
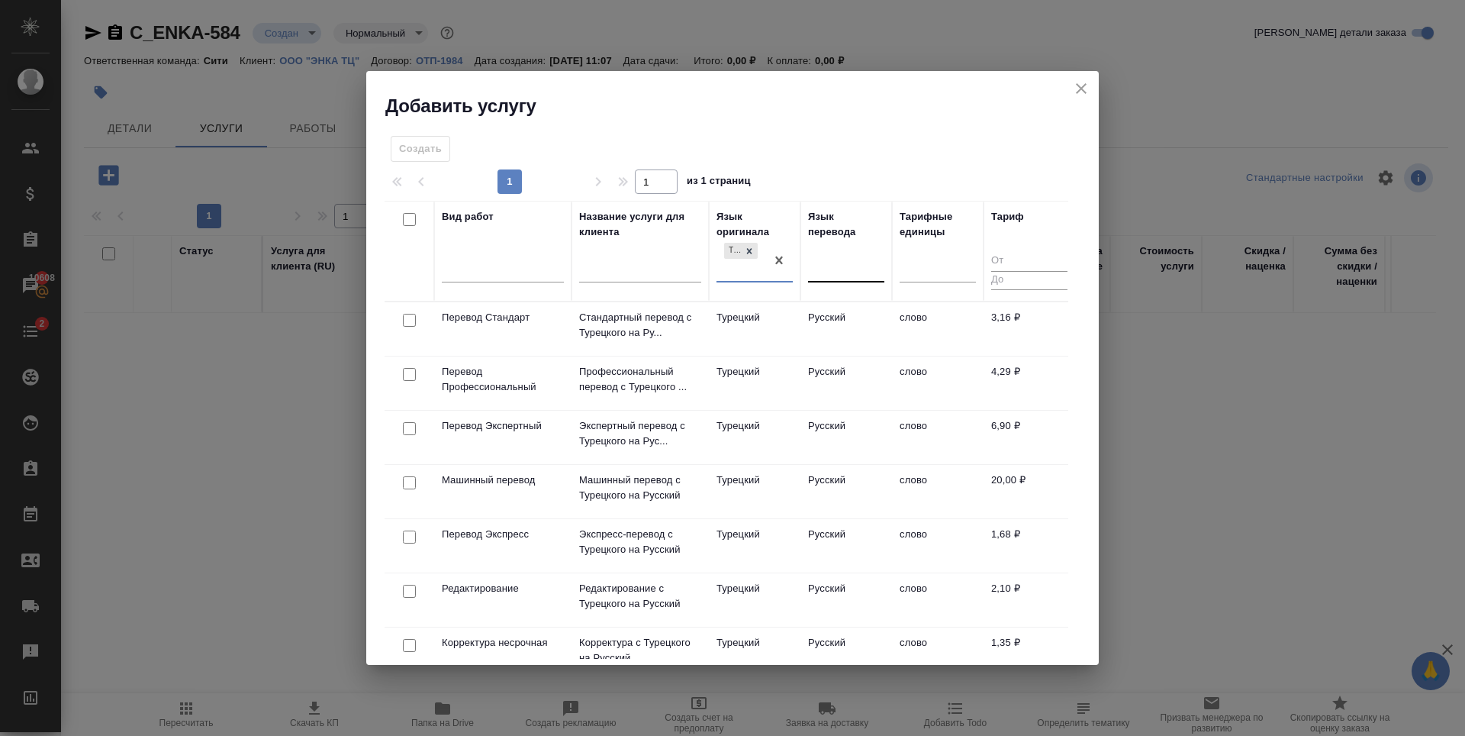
click at [843, 269] on div at bounding box center [846, 267] width 76 height 22
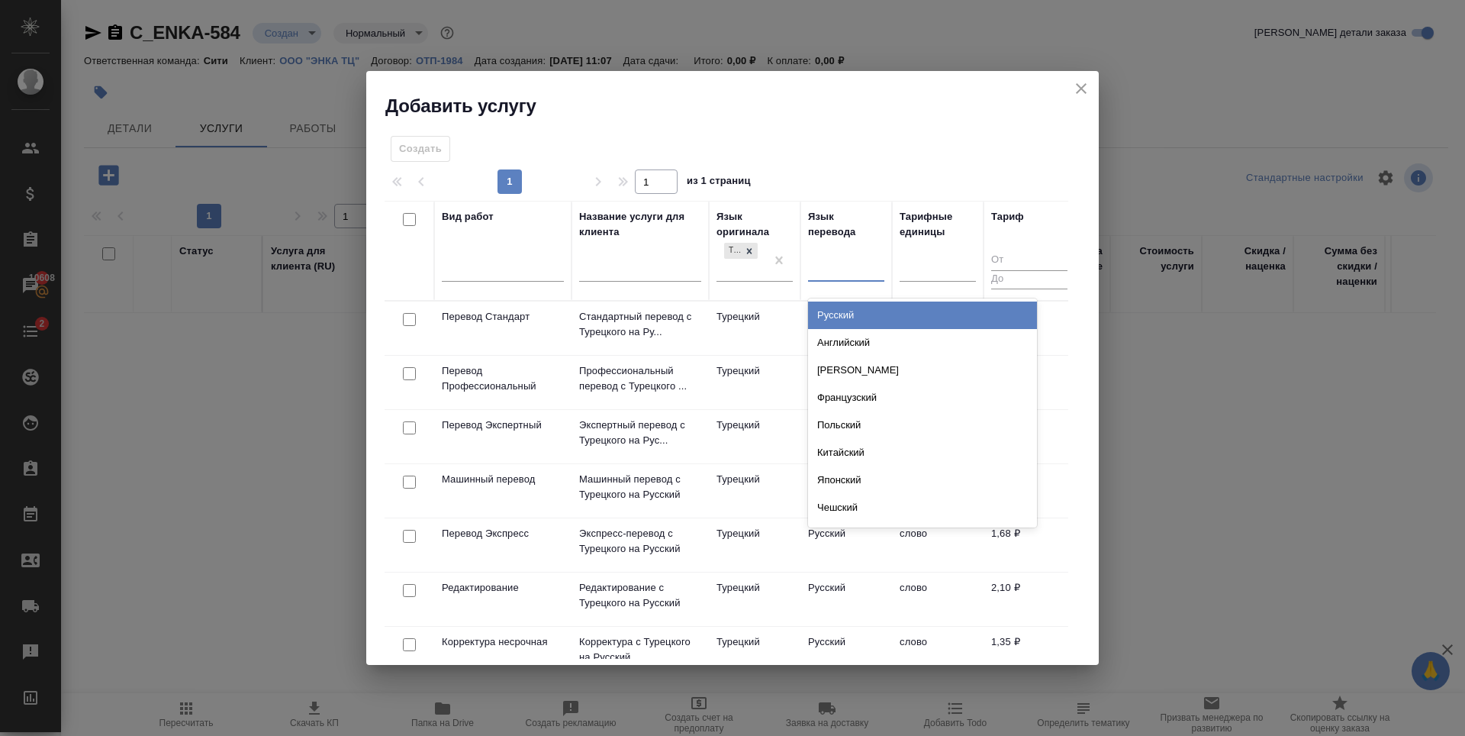
click at [854, 312] on div "Русский" at bounding box center [922, 314] width 229 height 27
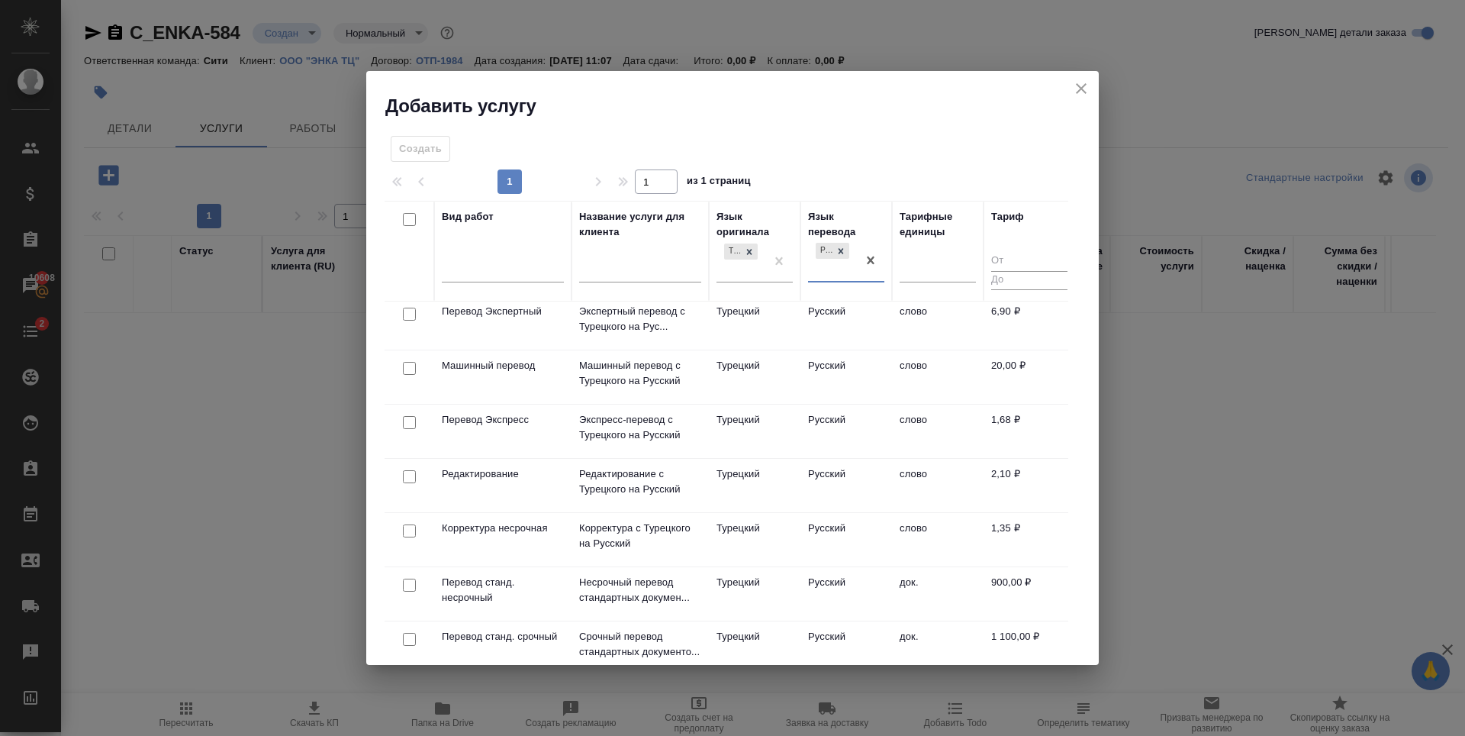
scroll to position [153, 0]
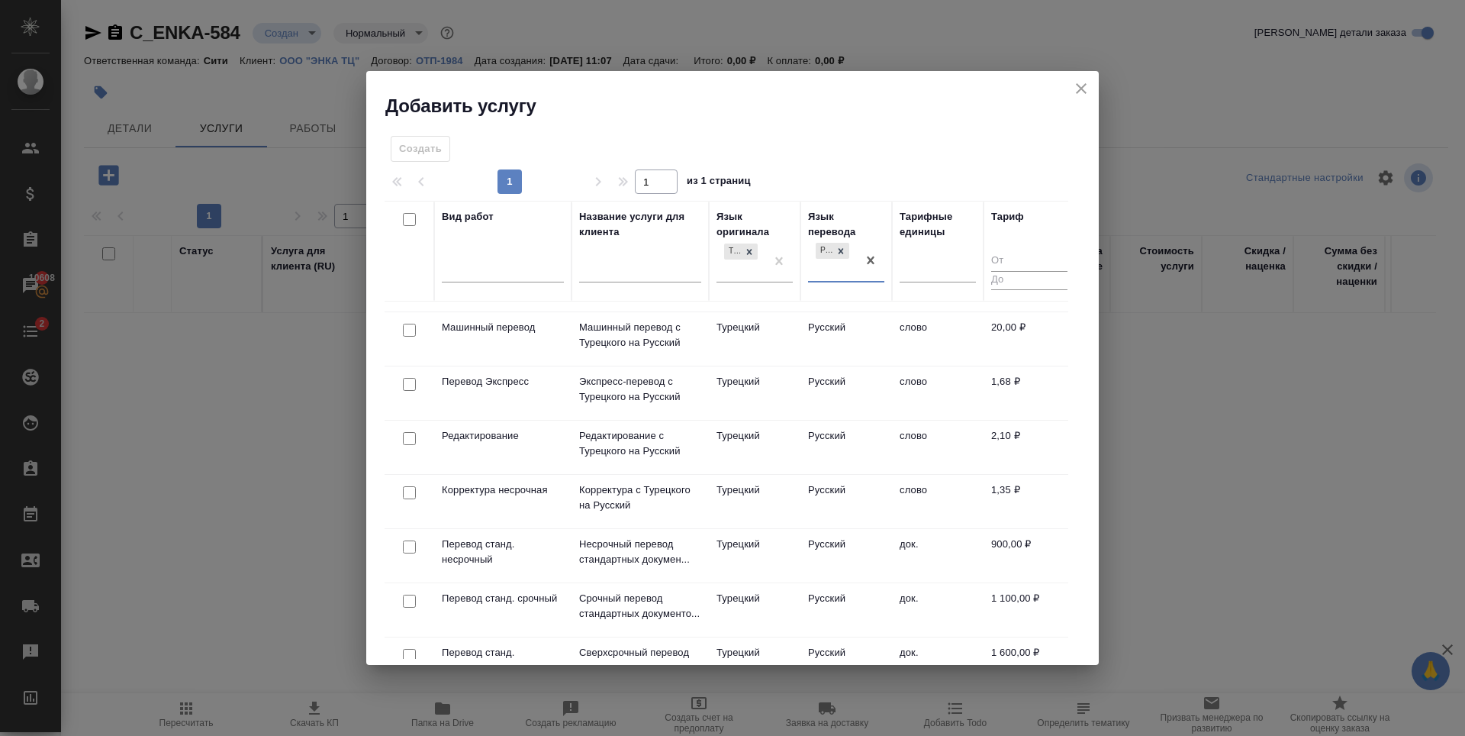
click at [411, 549] on input "checkbox" at bounding box center [409, 546] width 13 height 13
checkbox input "true"
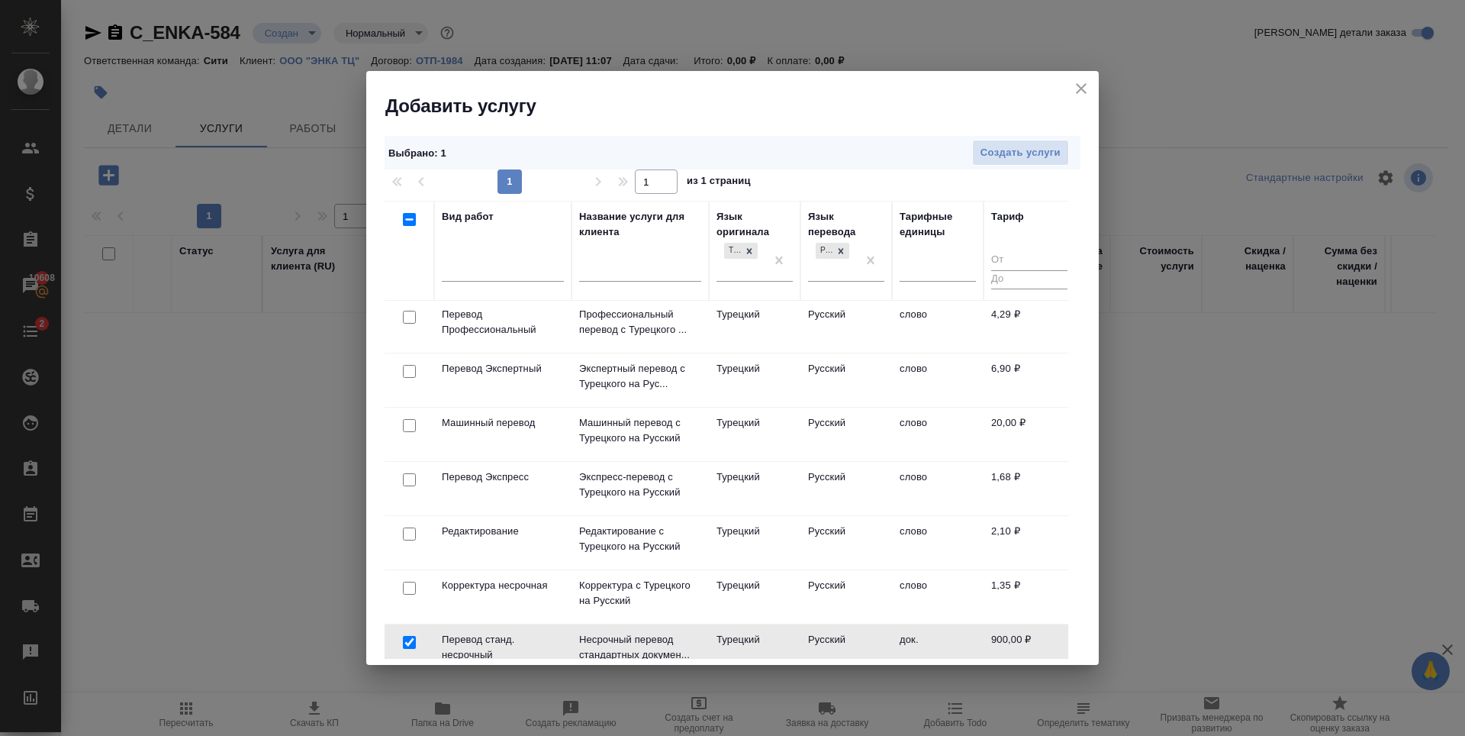
scroll to position [0, 0]
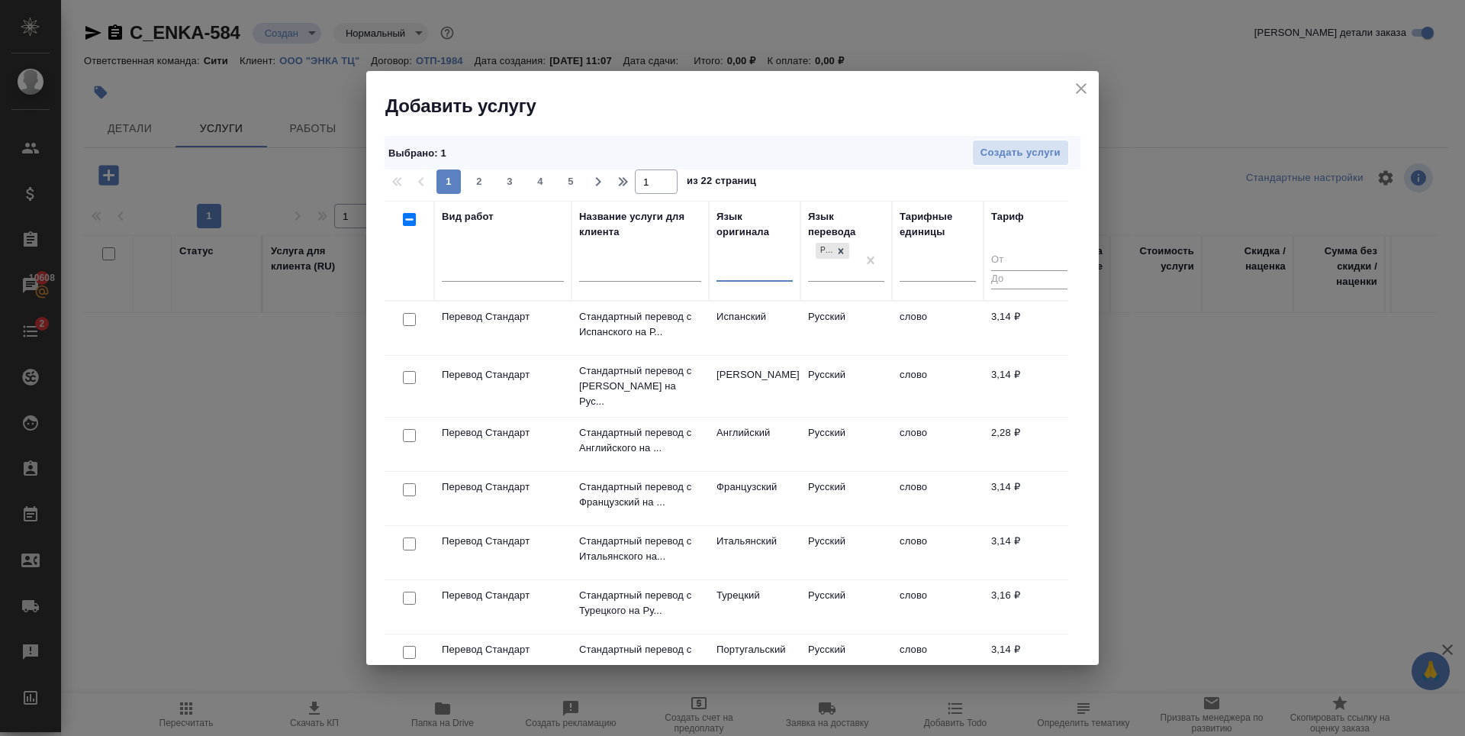
click at [750, 276] on div at bounding box center [755, 267] width 76 height 22
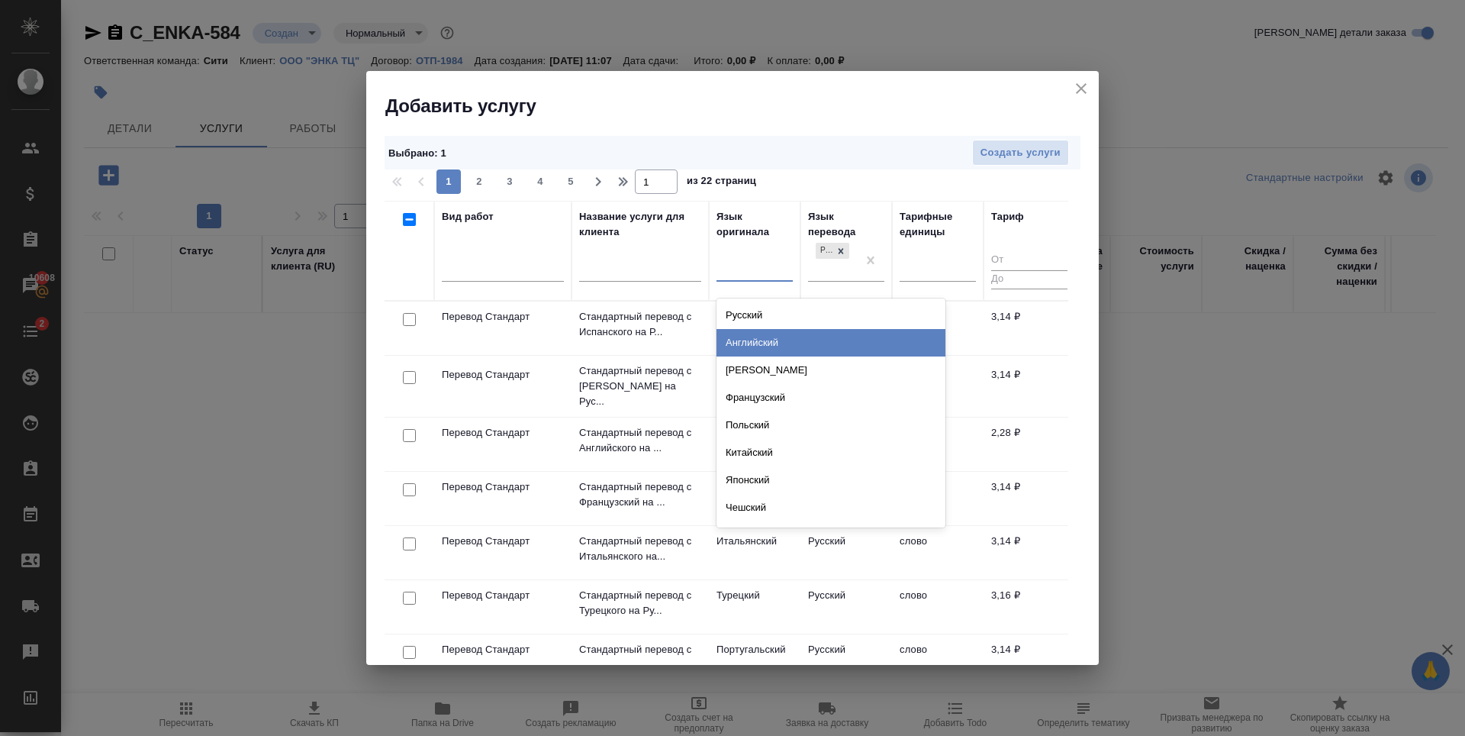
click at [778, 345] on div "Английский" at bounding box center [831, 342] width 229 height 27
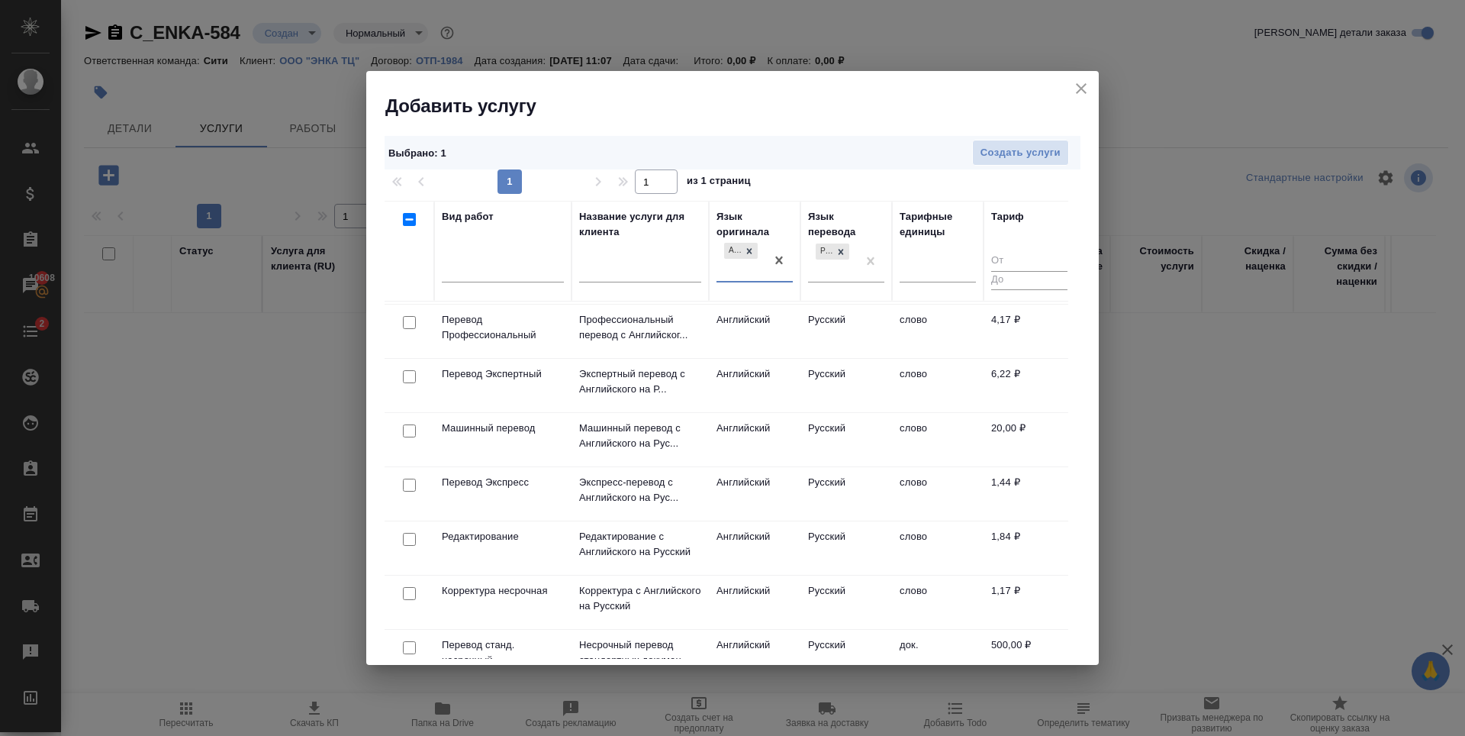
scroll to position [153, 0]
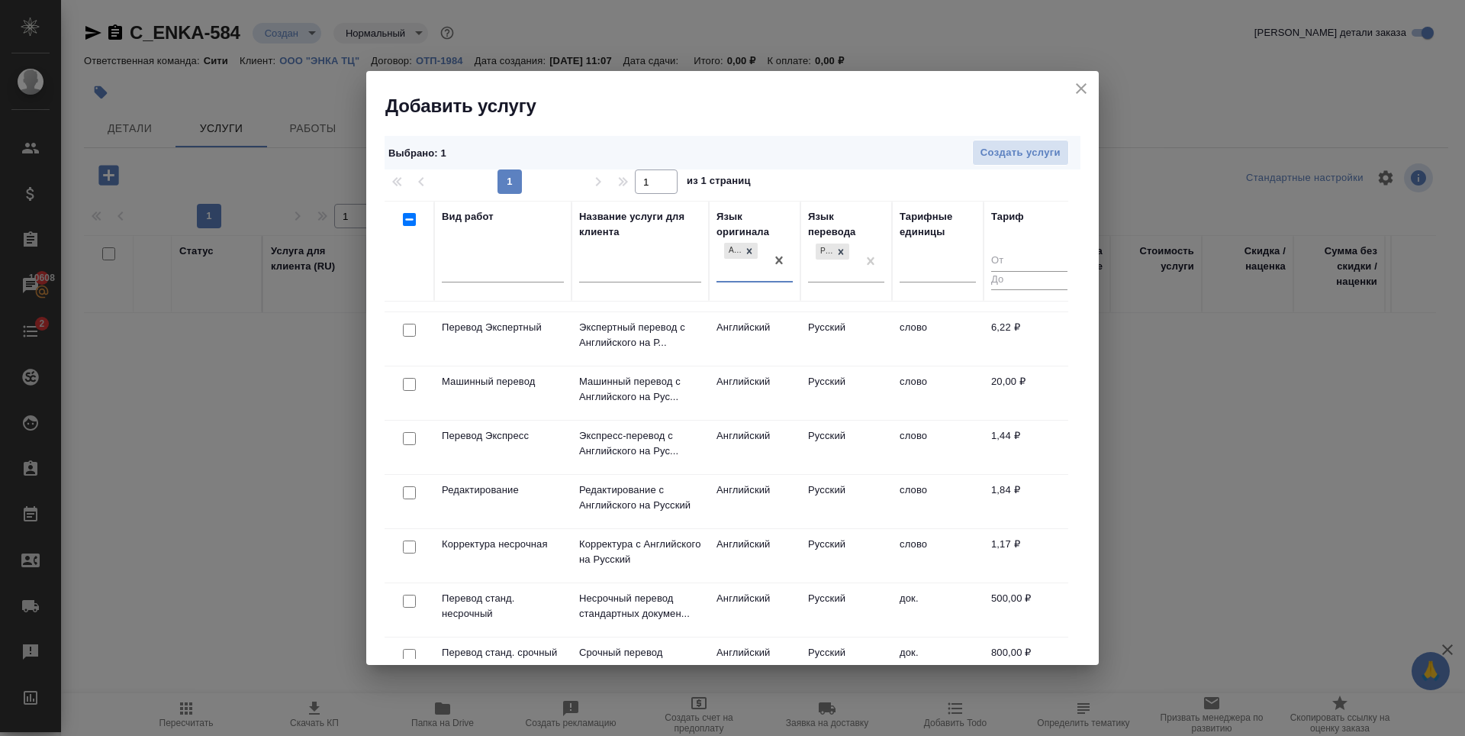
click at [411, 602] on input "checkbox" at bounding box center [409, 601] width 13 height 13
checkbox input "true"
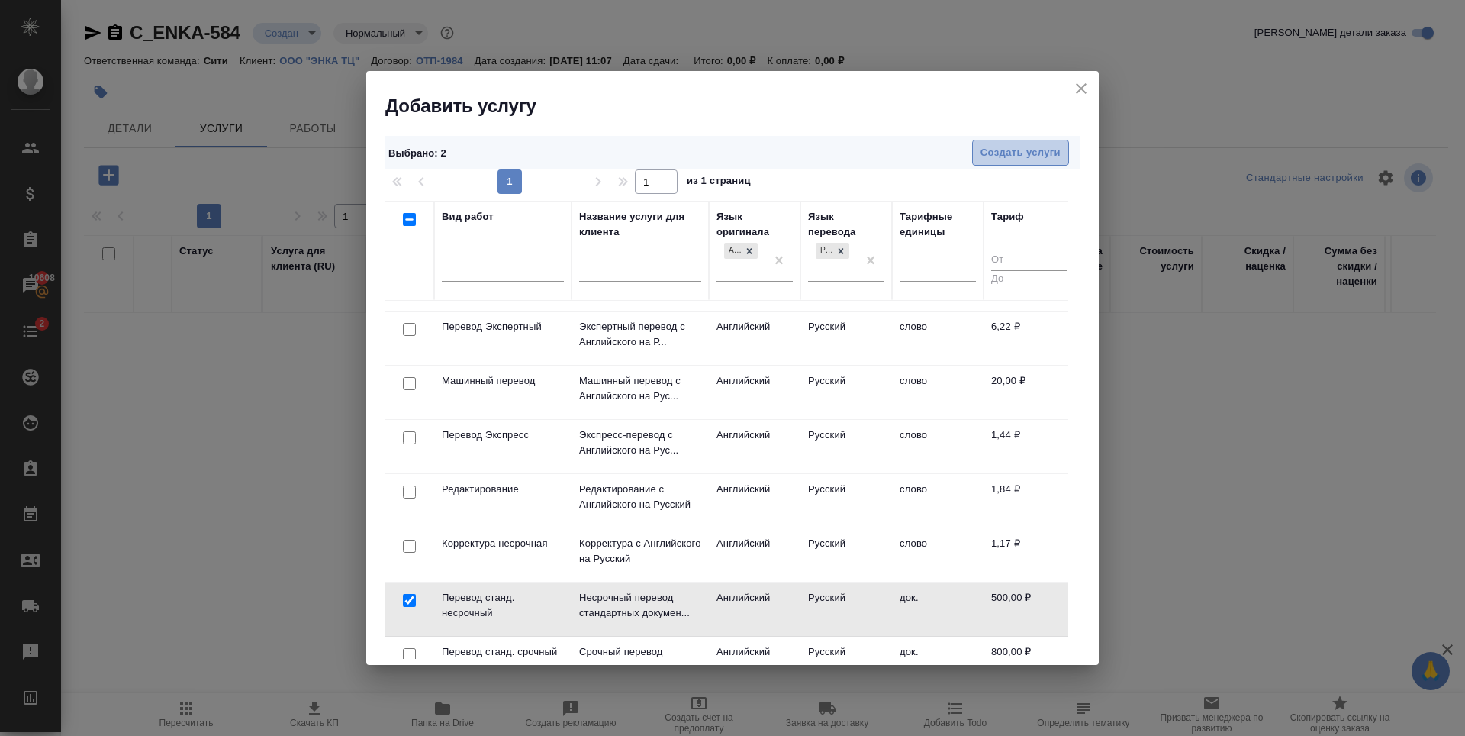
click at [1026, 147] on span "Создать услуги" at bounding box center [1021, 153] width 80 height 18
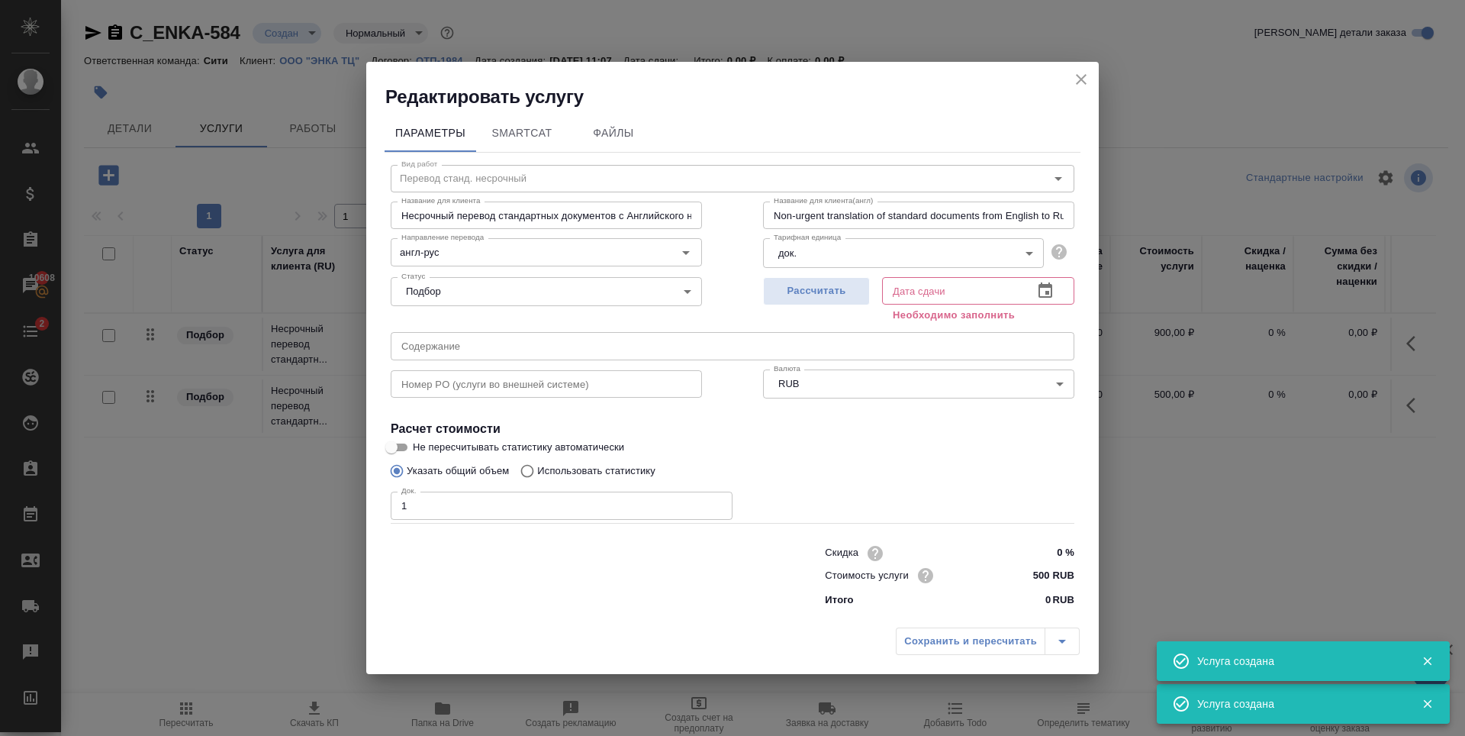
type input "1"
click at [717, 502] on input "1" at bounding box center [562, 505] width 342 height 27
click at [844, 291] on span "Рассчитать" at bounding box center [817, 291] width 90 height 18
type input "24.09.2025 11:10"
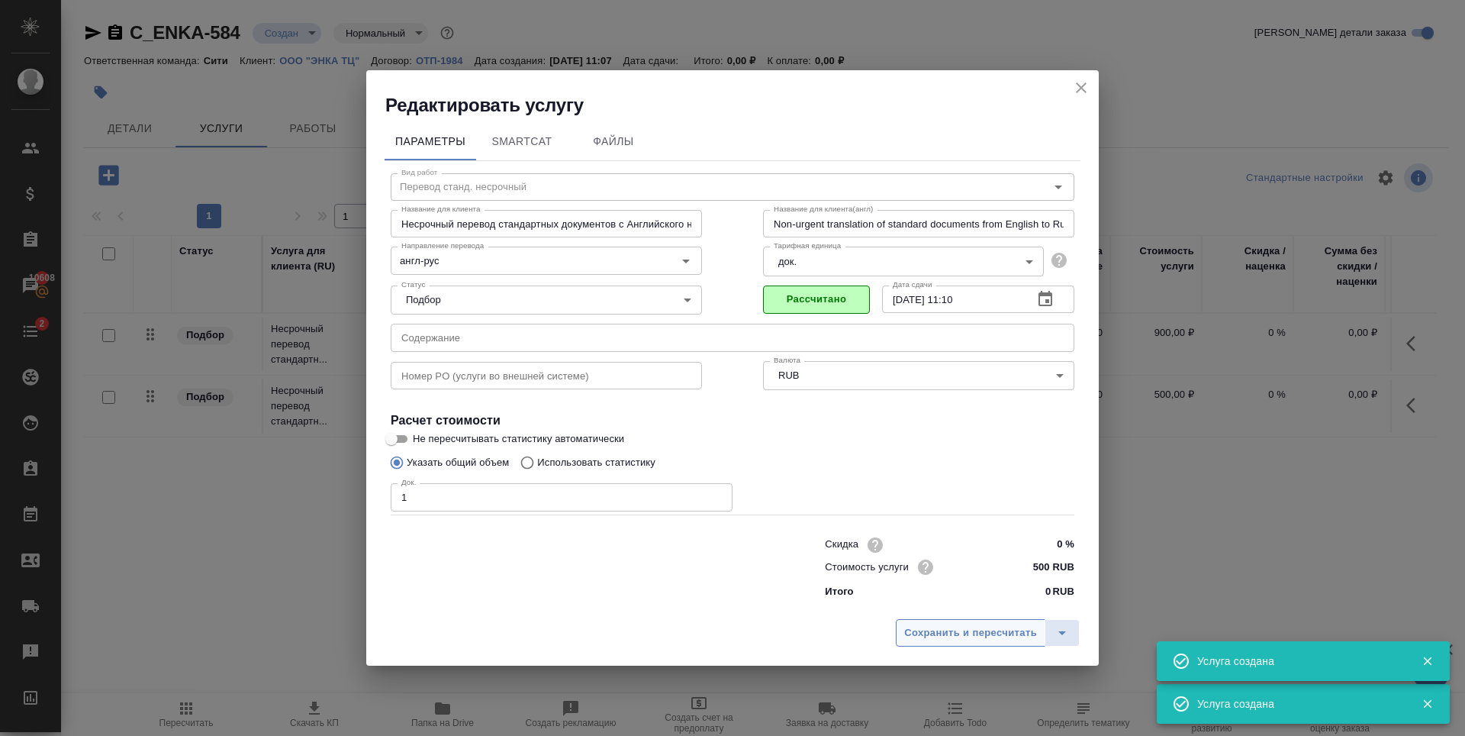
click at [967, 632] on span "Сохранить и пересчитать" at bounding box center [970, 633] width 133 height 18
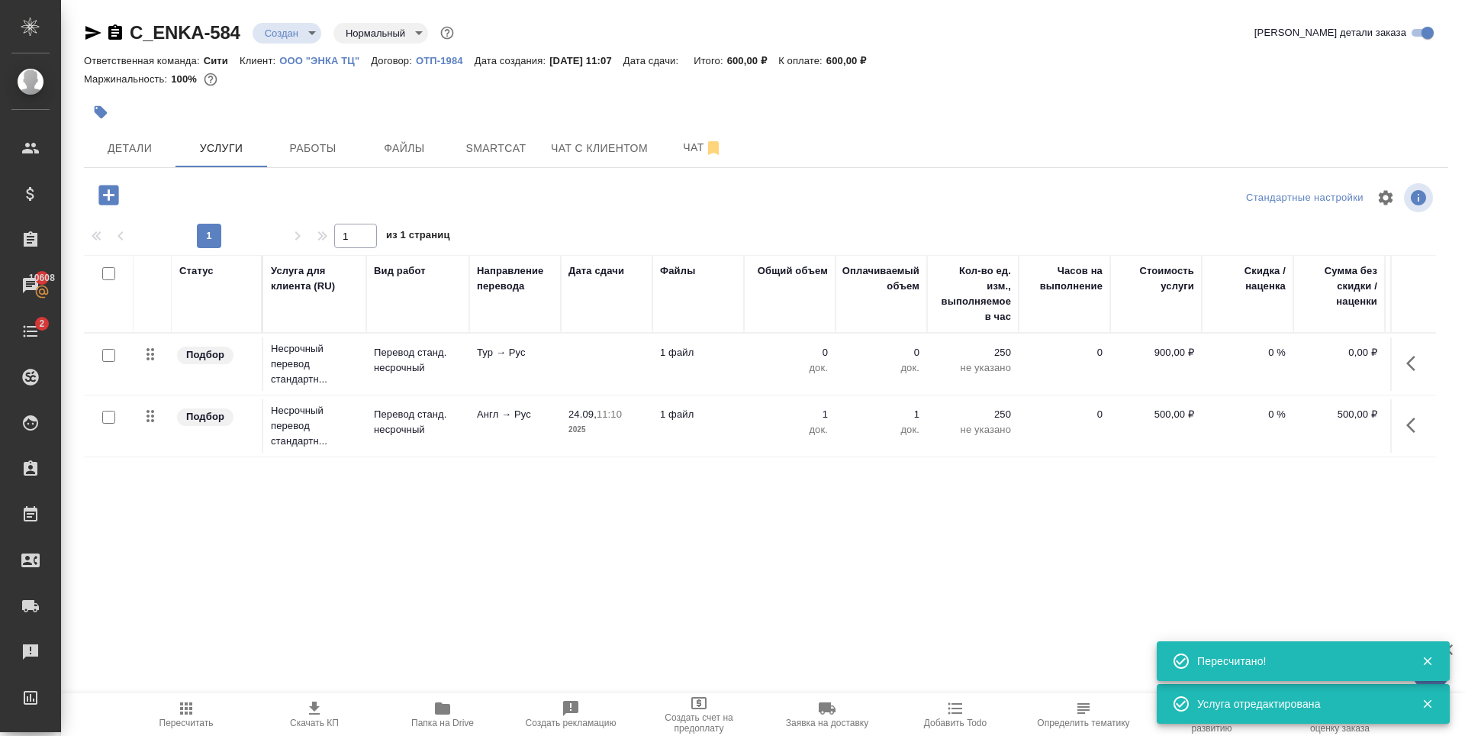
click at [111, 355] on input "checkbox" at bounding box center [108, 355] width 13 height 13
checkbox input "true"
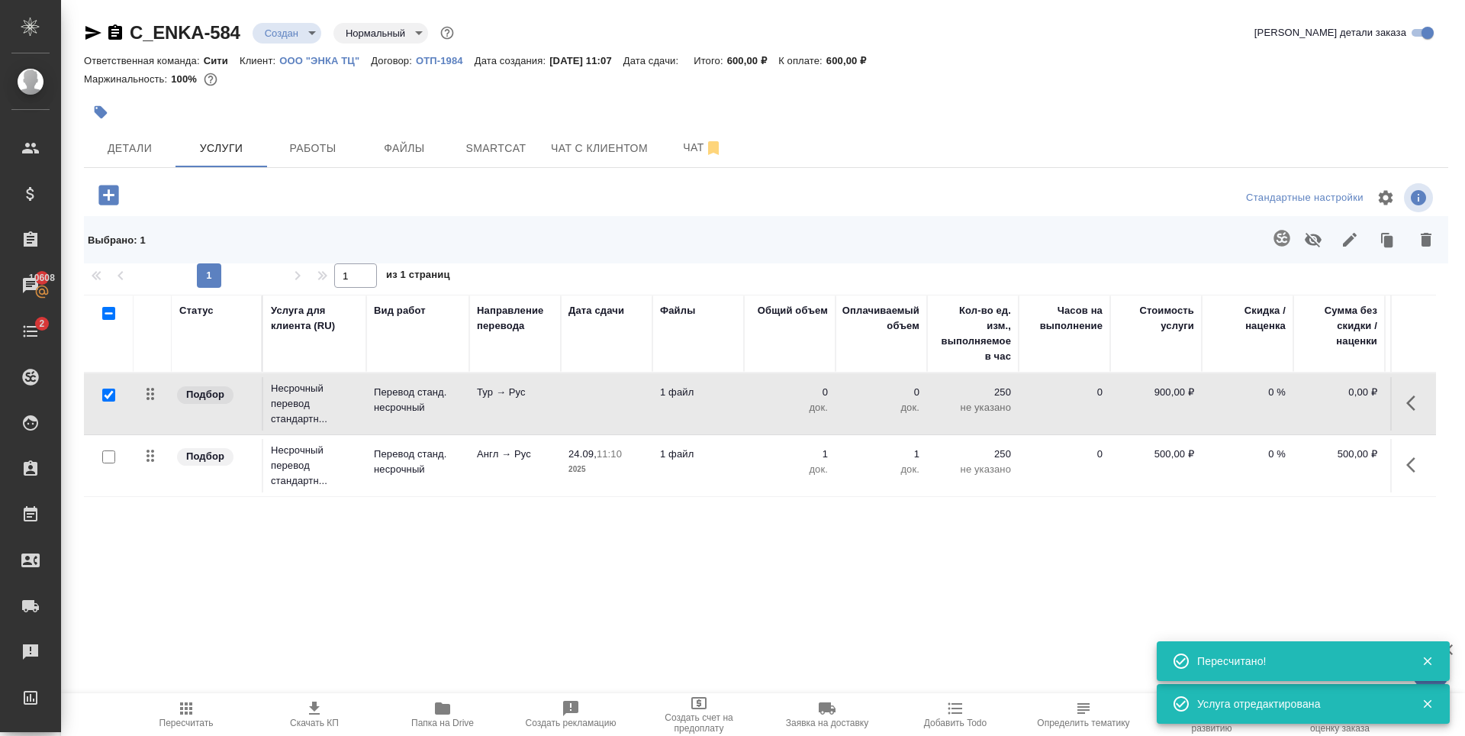
click at [1423, 231] on icon "button" at bounding box center [1426, 240] width 18 height 18
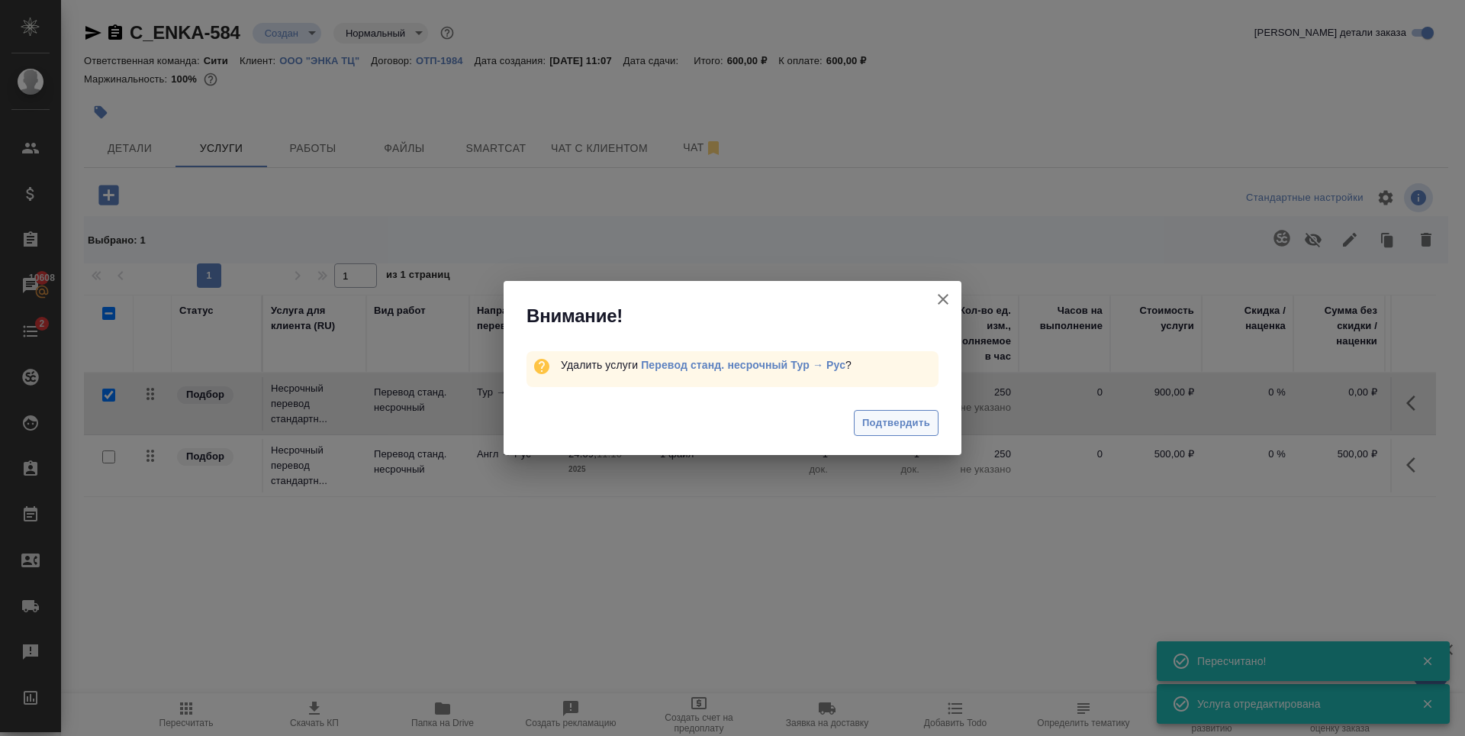
click at [927, 429] on span "Подтвердить" at bounding box center [896, 423] width 68 height 18
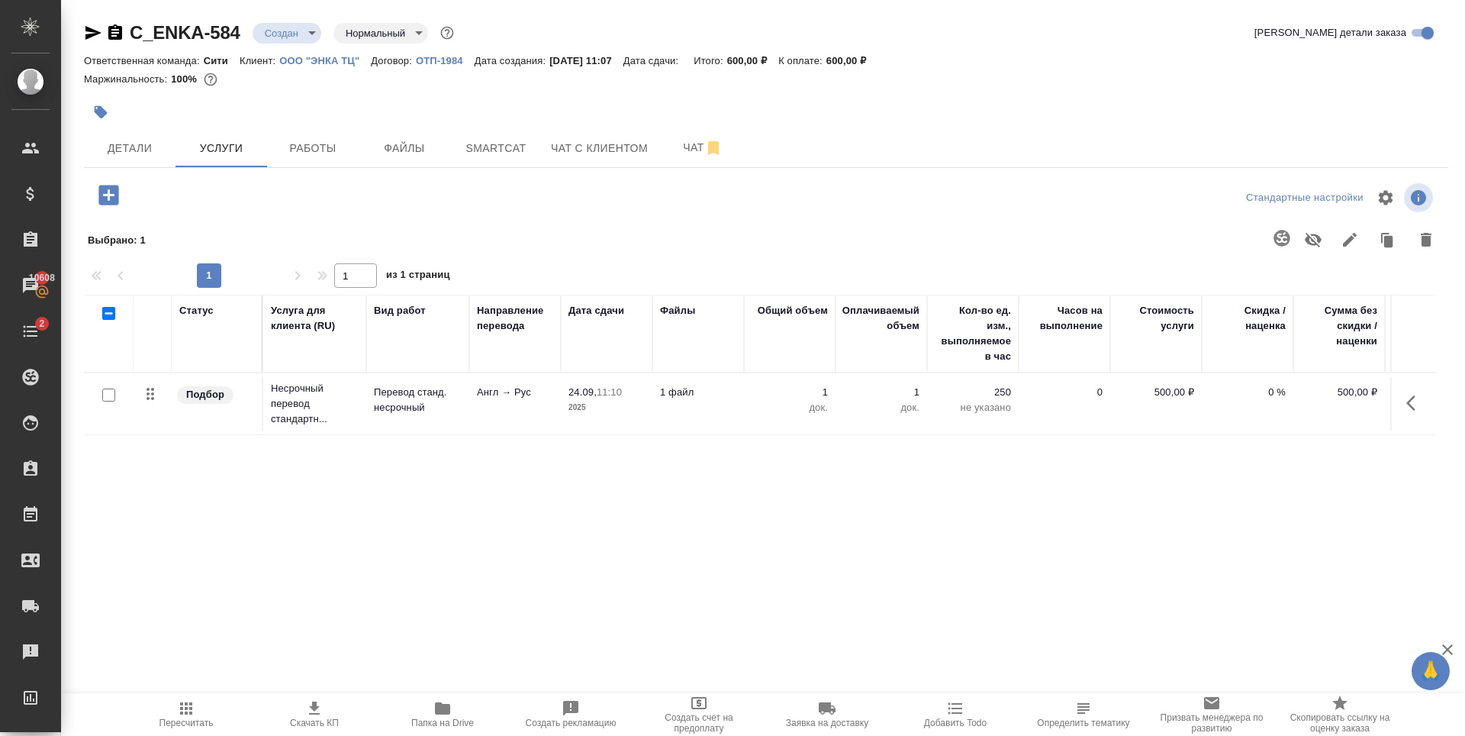
click at [553, 468] on div "Статус Услуга для клиента (RU) Вид работ Направление перевода Дата сдачи Файлы …" at bounding box center [760, 459] width 1352 height 328
click at [109, 205] on icon "button" at bounding box center [108, 195] width 20 height 20
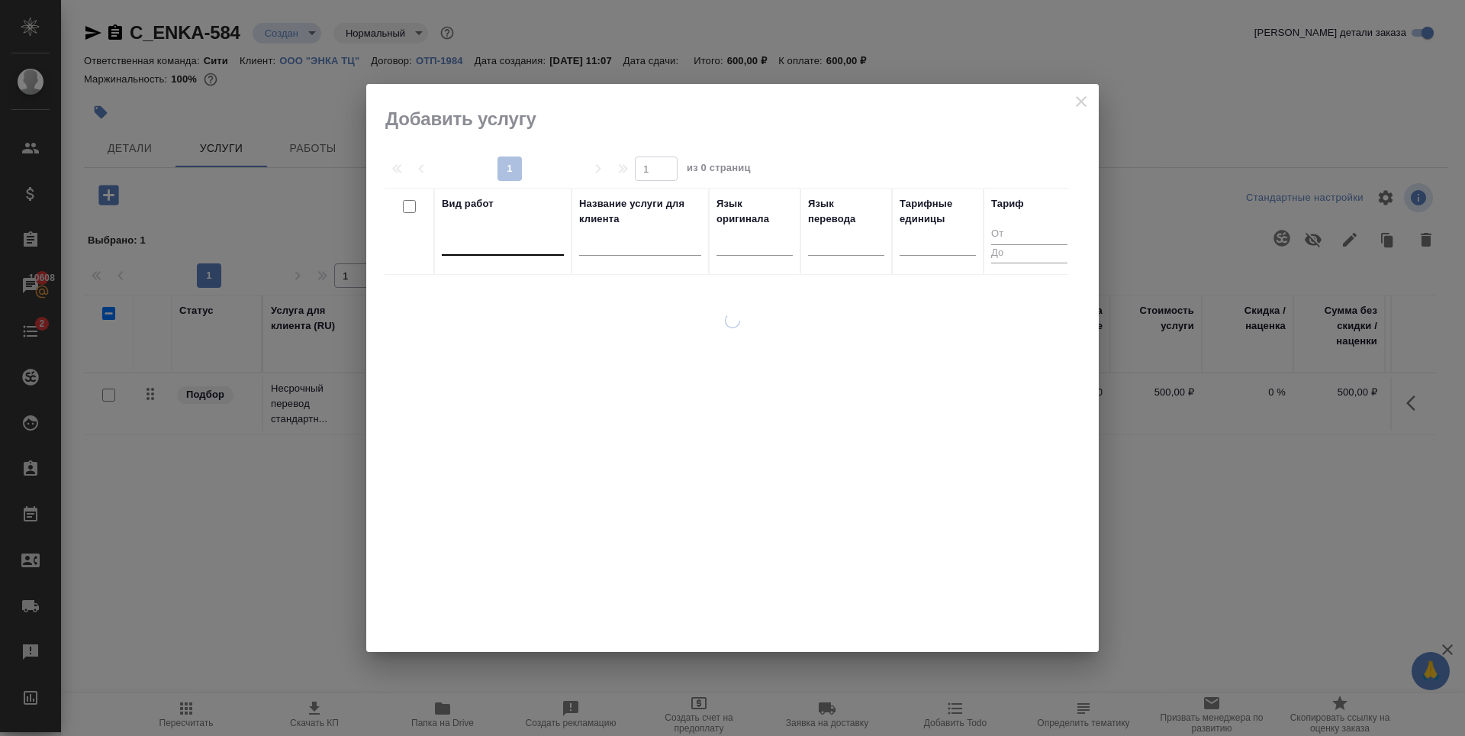
click at [504, 241] on div at bounding box center [503, 240] width 122 height 22
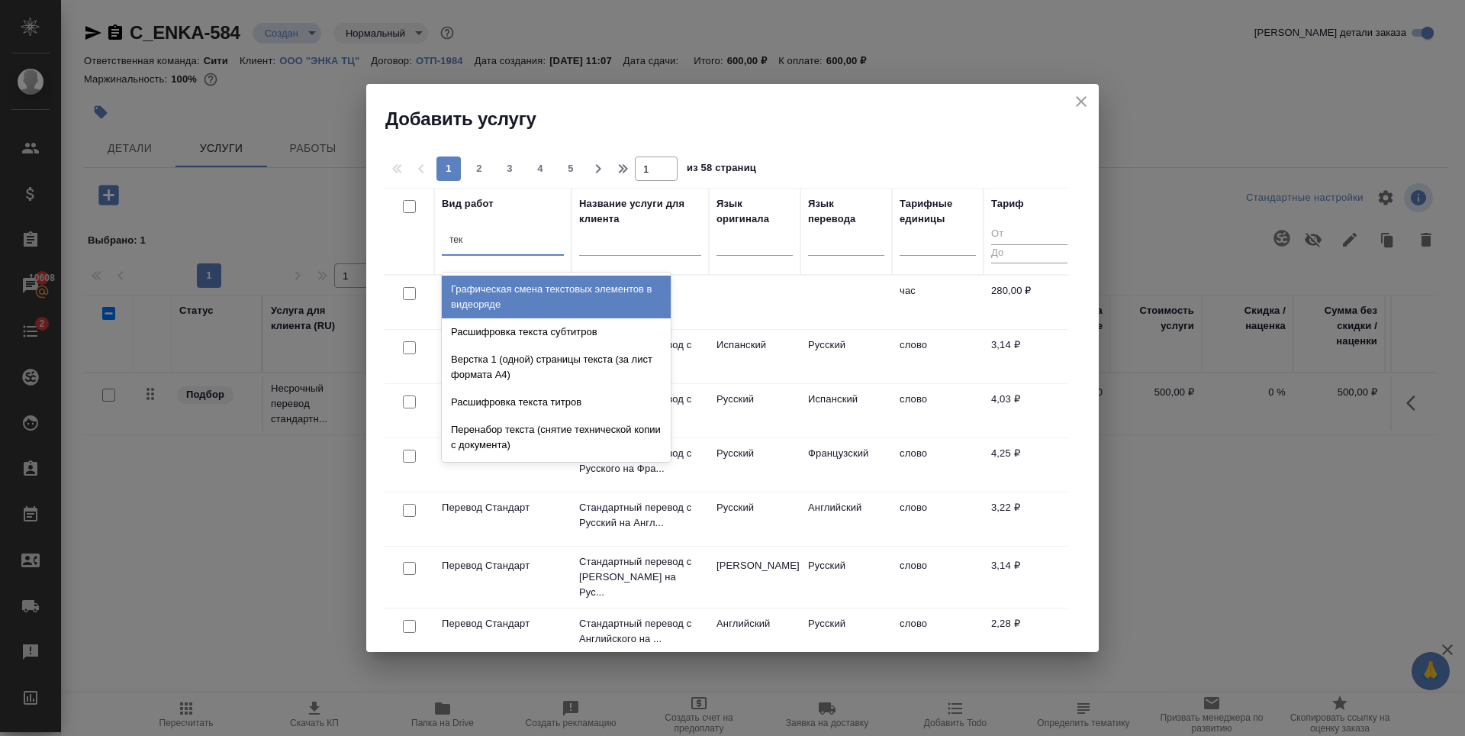
scroll to position [0, 0]
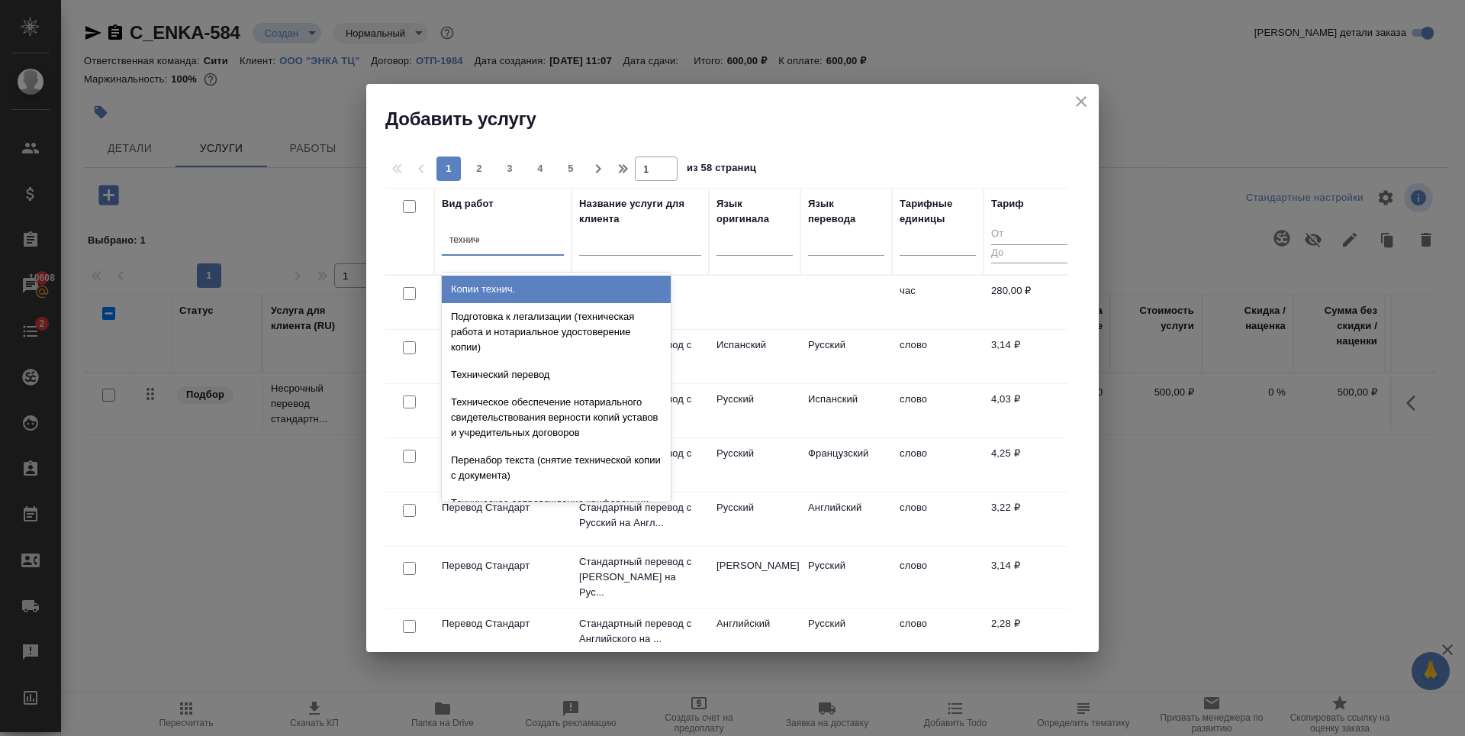
type input "техничес"
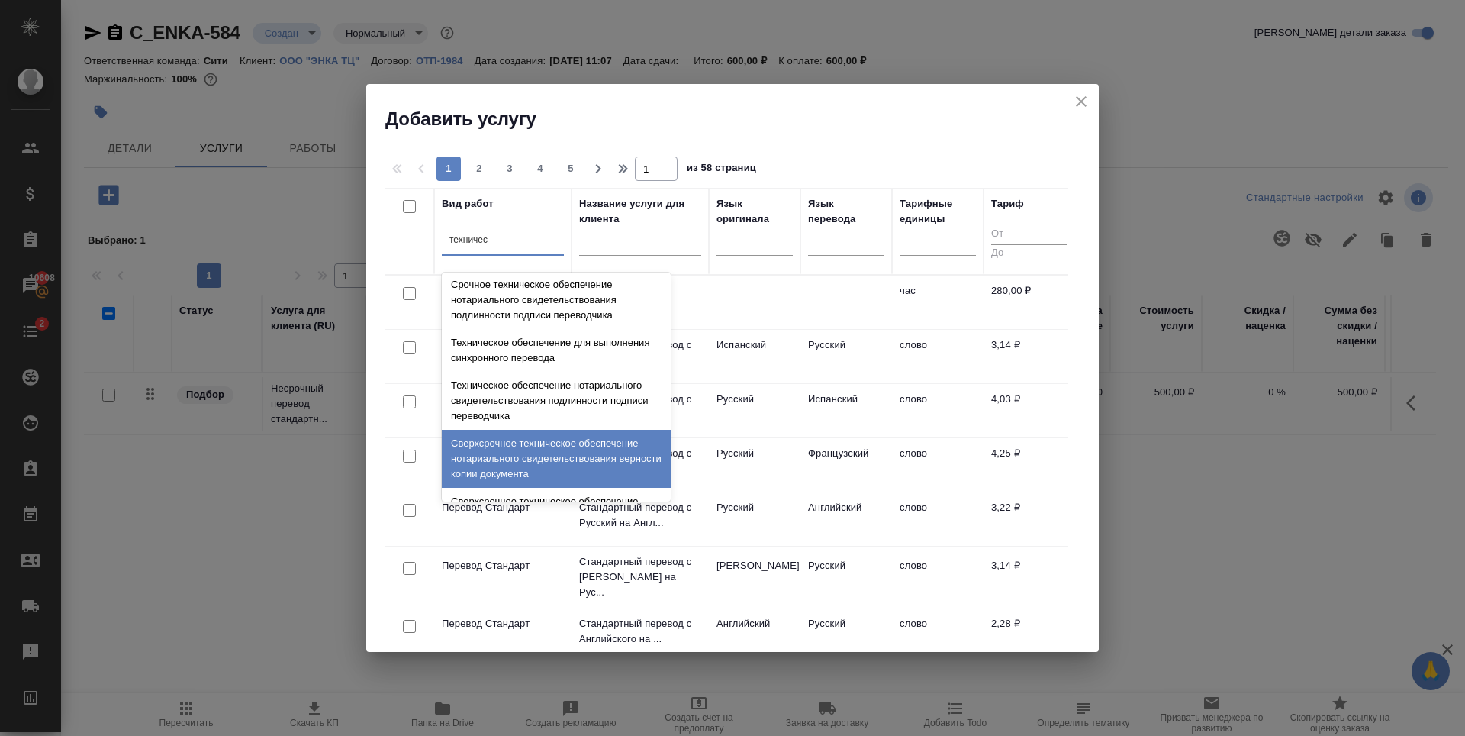
scroll to position [382, 0]
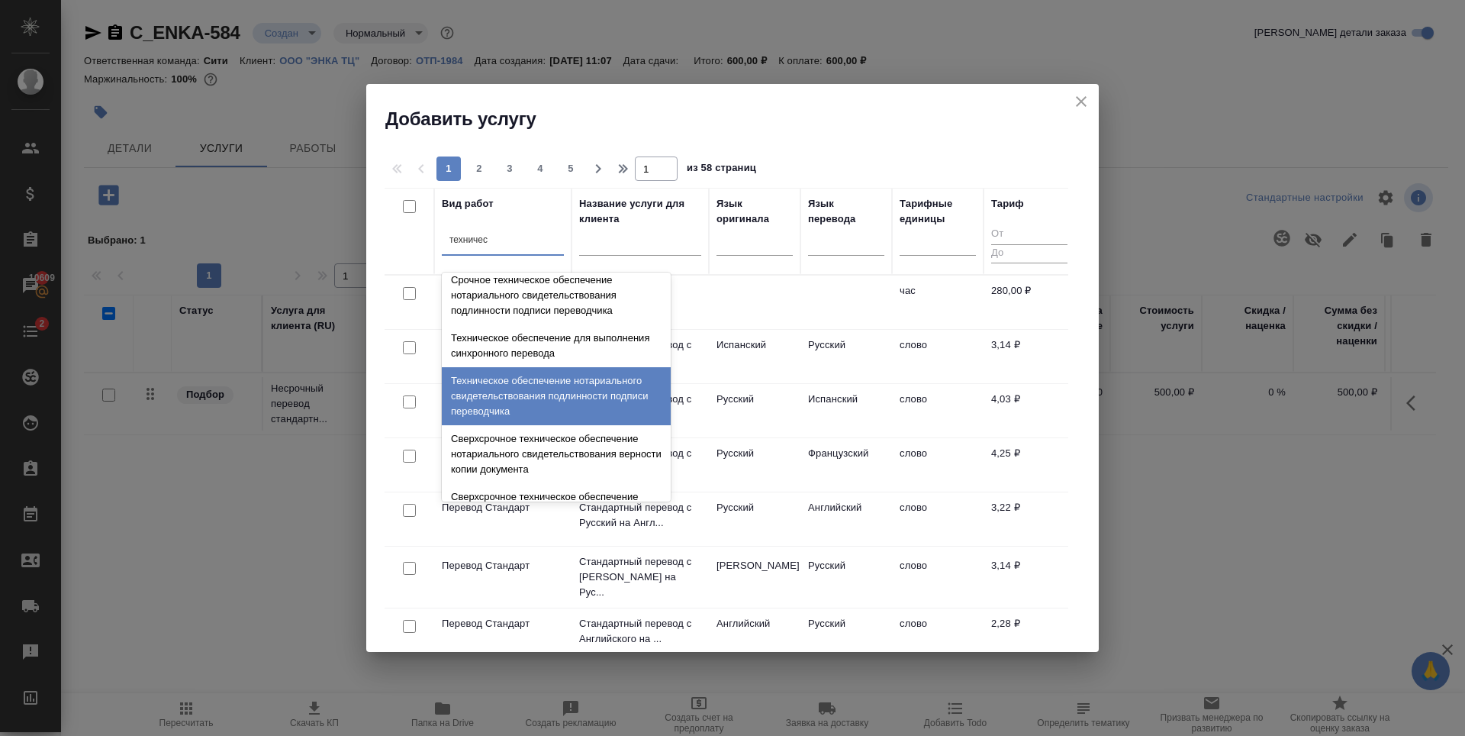
click at [546, 402] on div "Техническое обеспечение нотариального свидетельствования подлинности подписи пе…" at bounding box center [556, 396] width 229 height 58
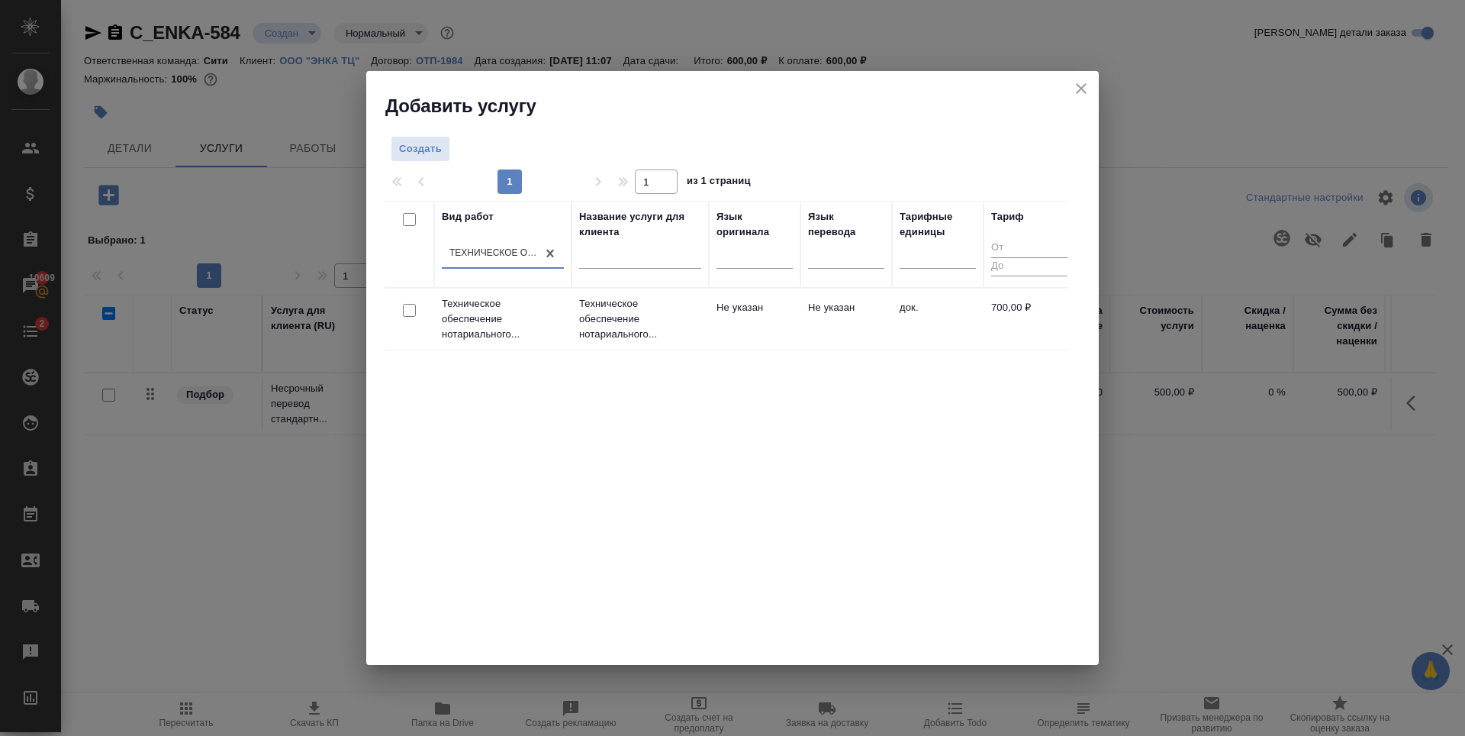
click at [409, 311] on input "checkbox" at bounding box center [409, 310] width 13 height 13
checkbox input "true"
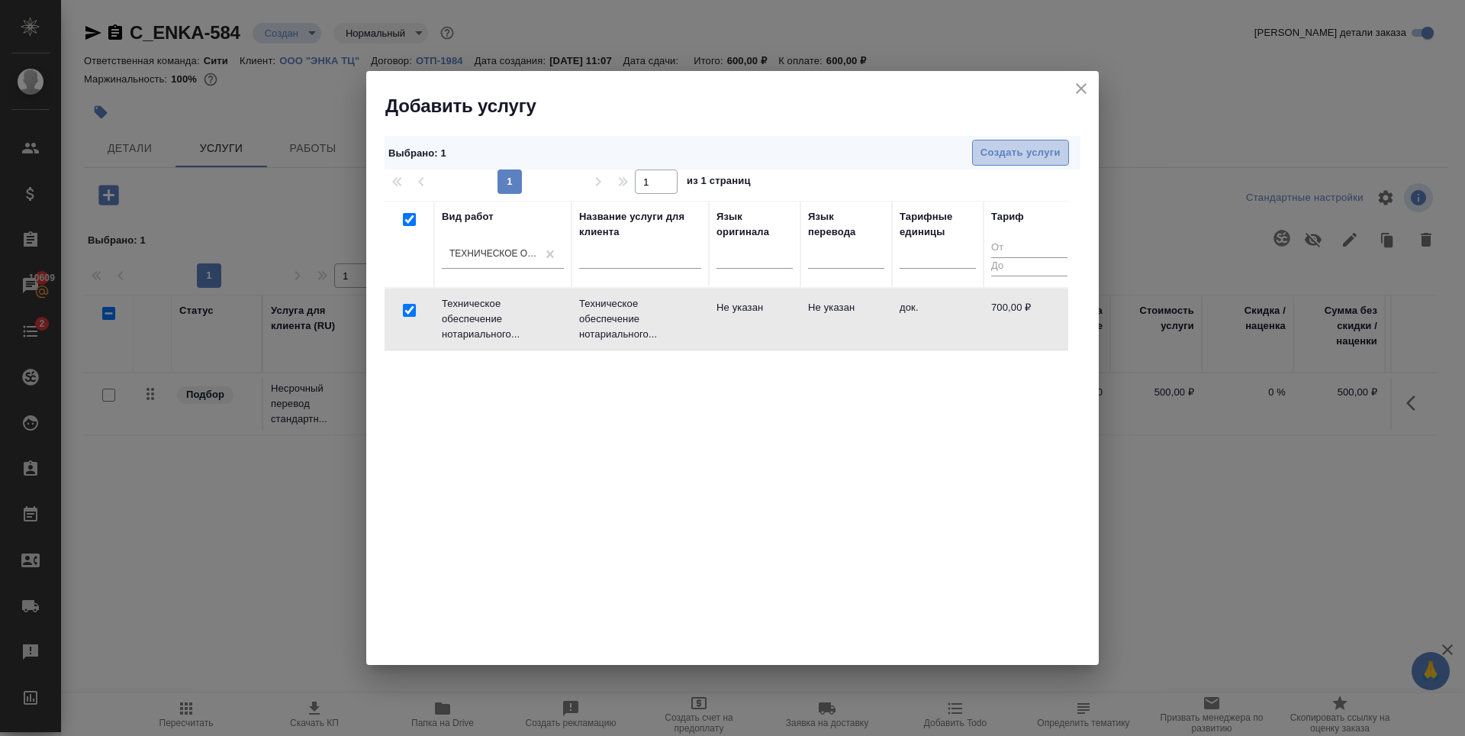
click at [1013, 153] on span "Создать услуги" at bounding box center [1021, 153] width 80 height 18
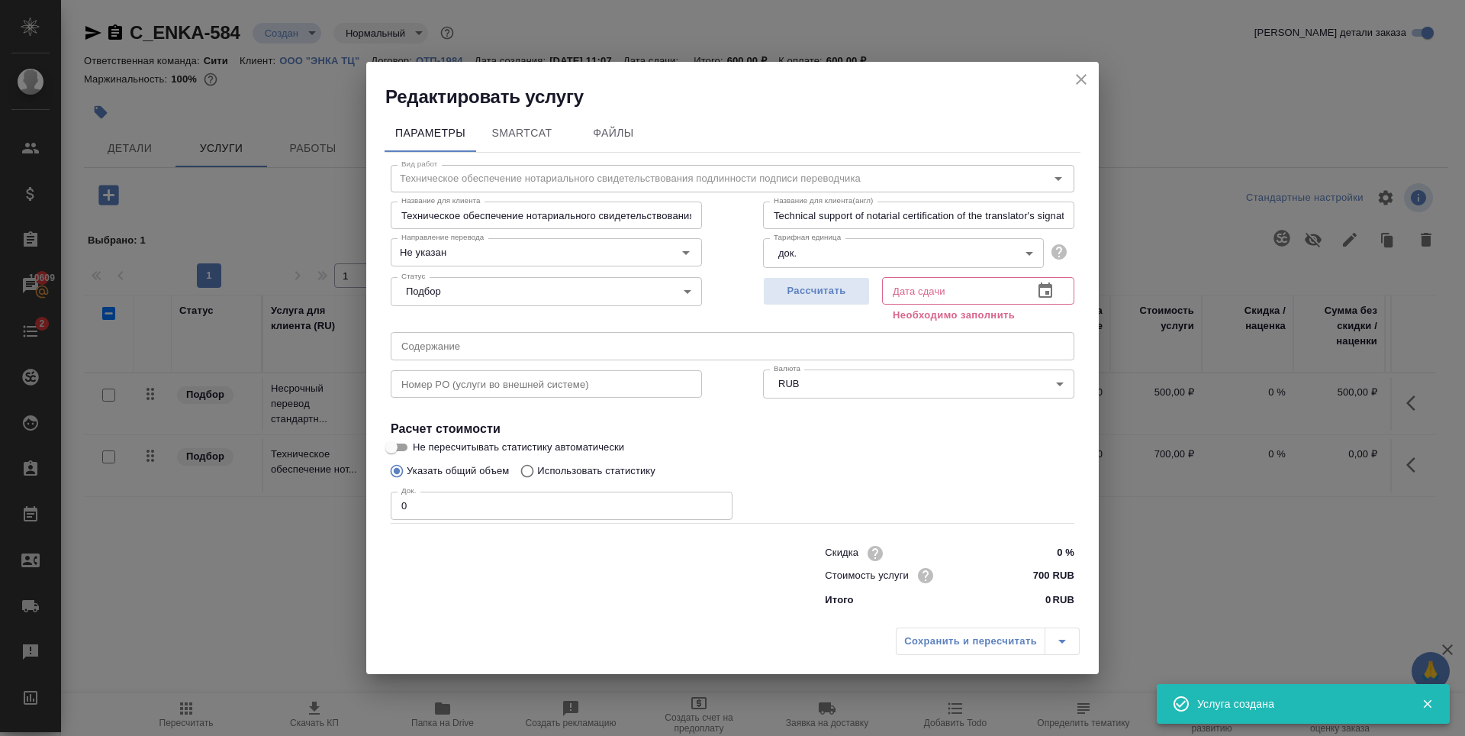
type input "1"
click at [717, 502] on input "1" at bounding box center [562, 505] width 342 height 27
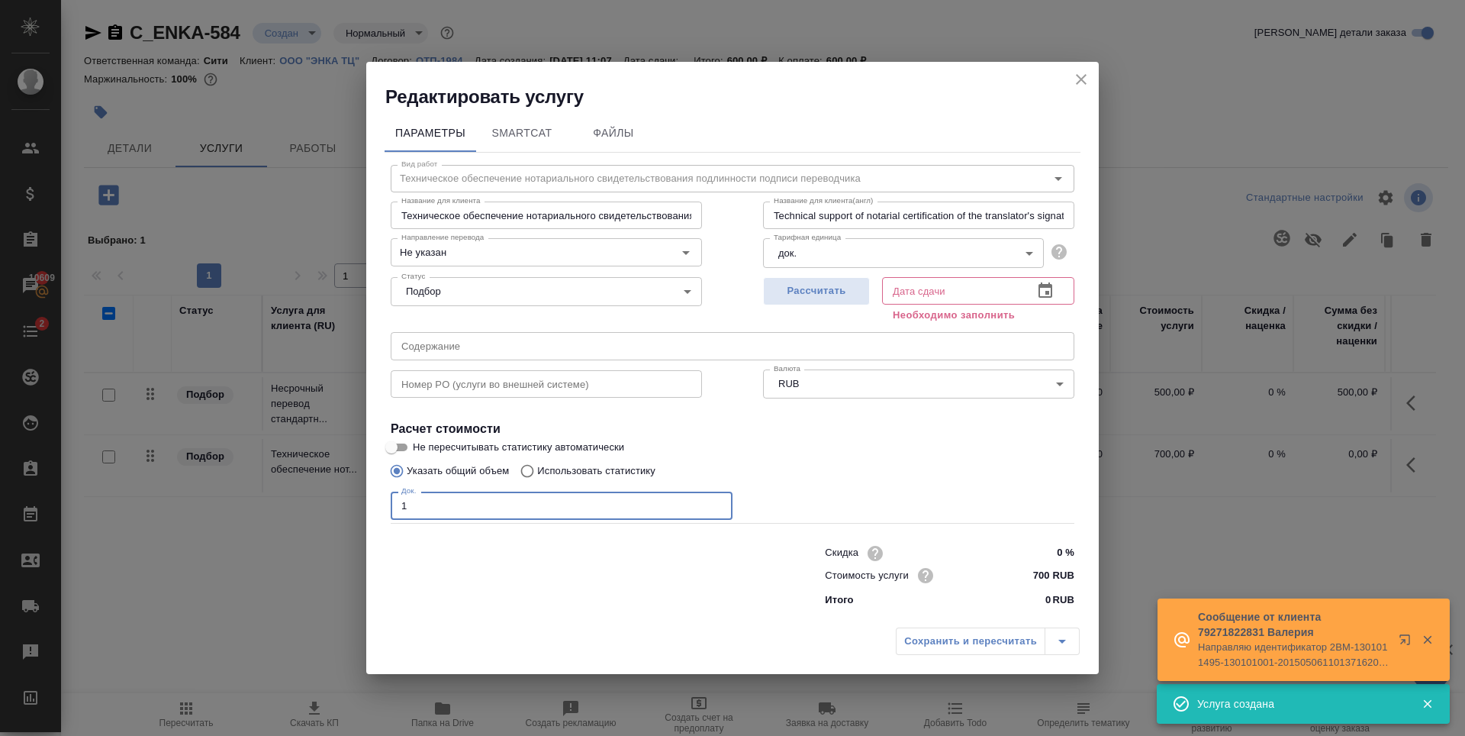
click at [815, 491] on div "Док. 1 Док." at bounding box center [733, 503] width 684 height 37
click at [815, 293] on span "Рассчитать" at bounding box center [817, 291] width 90 height 18
type input "24.09.2025 11:22"
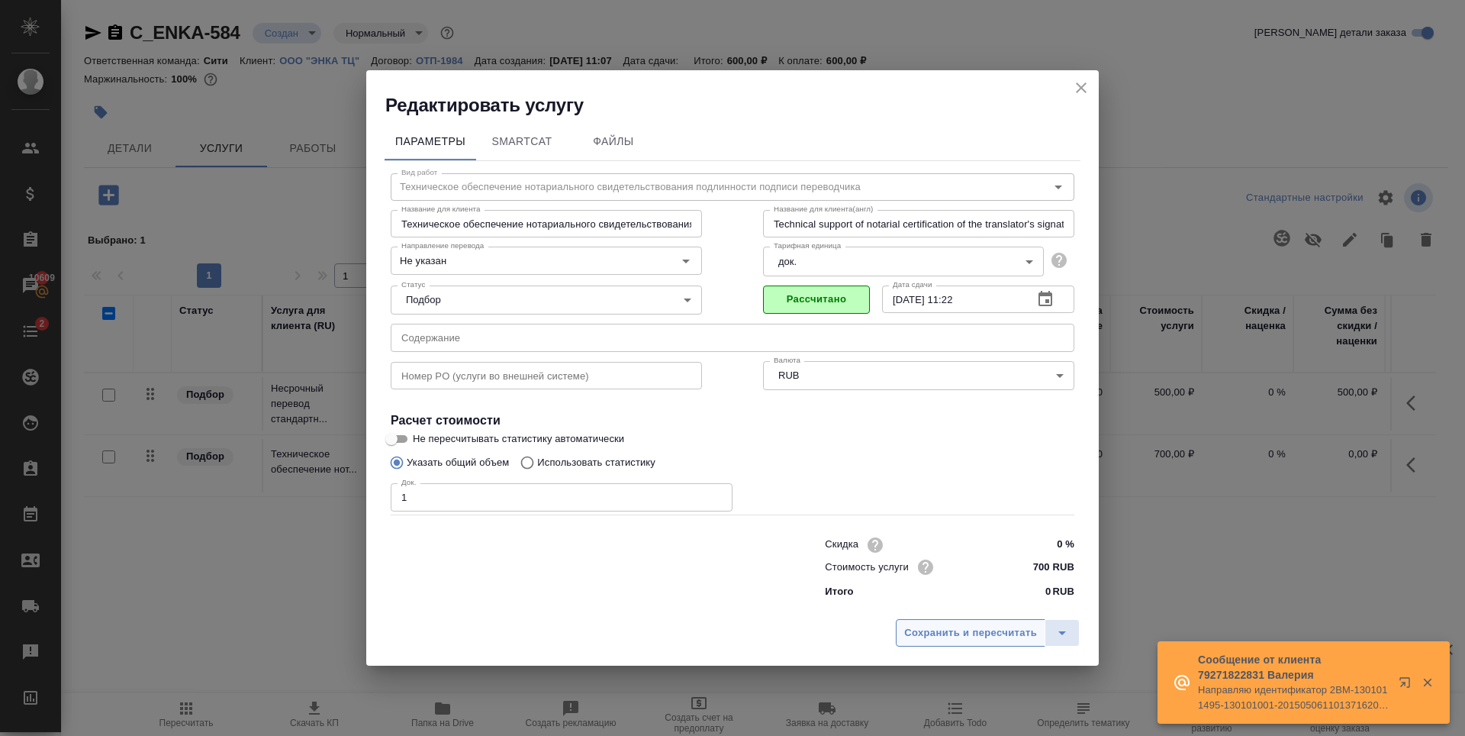
click at [944, 627] on span "Сохранить и пересчитать" at bounding box center [970, 633] width 133 height 18
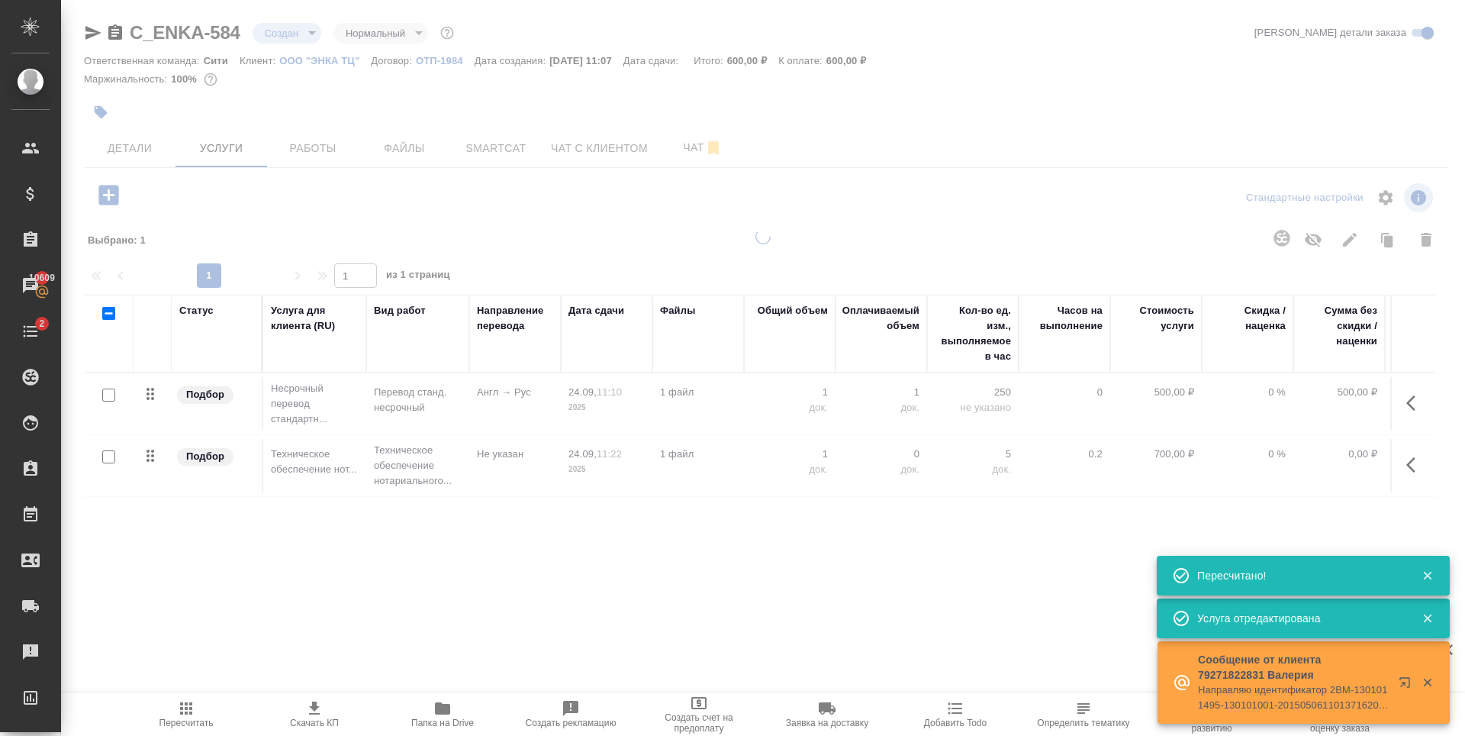
click at [147, 159] on button "Детали" at bounding box center [130, 148] width 92 height 38
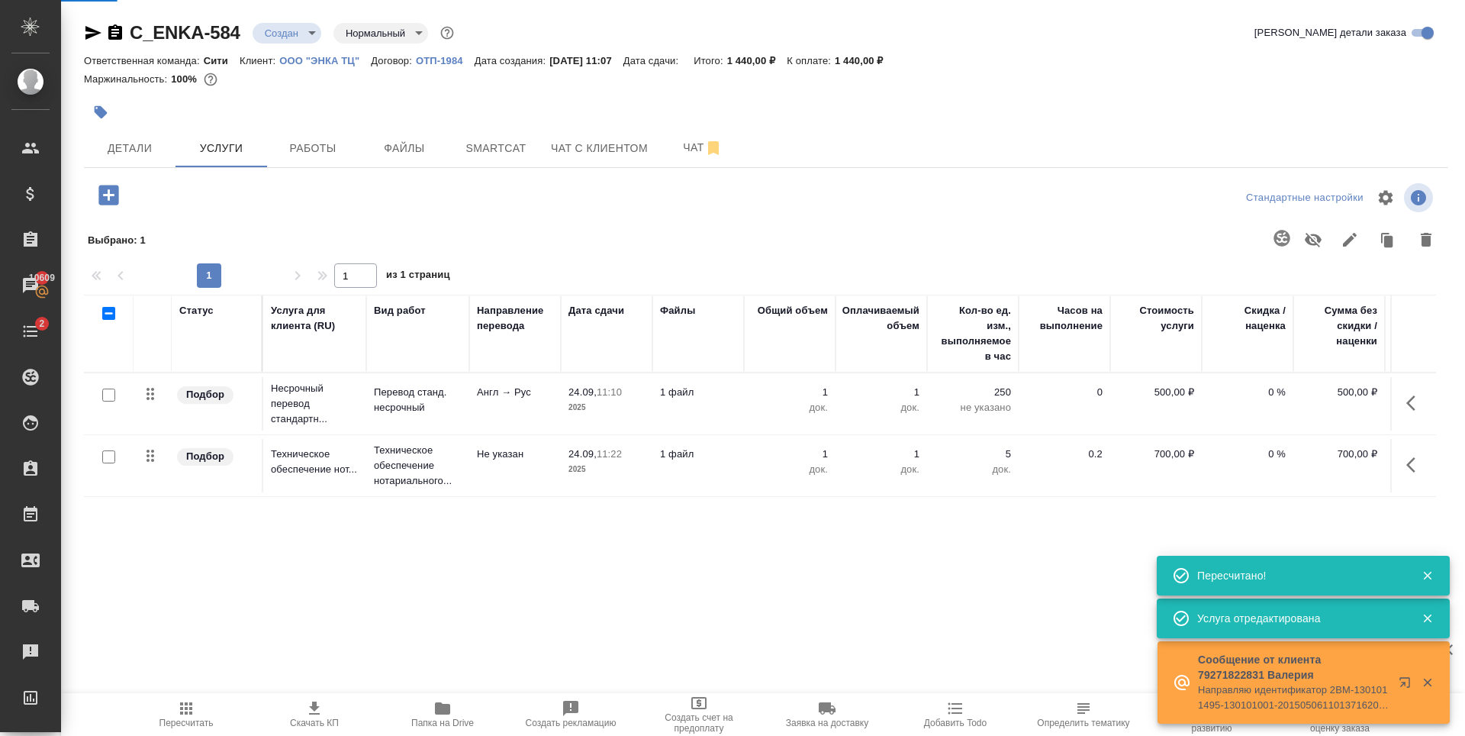
click at [147, 159] on button "Детали" at bounding box center [130, 148] width 92 height 38
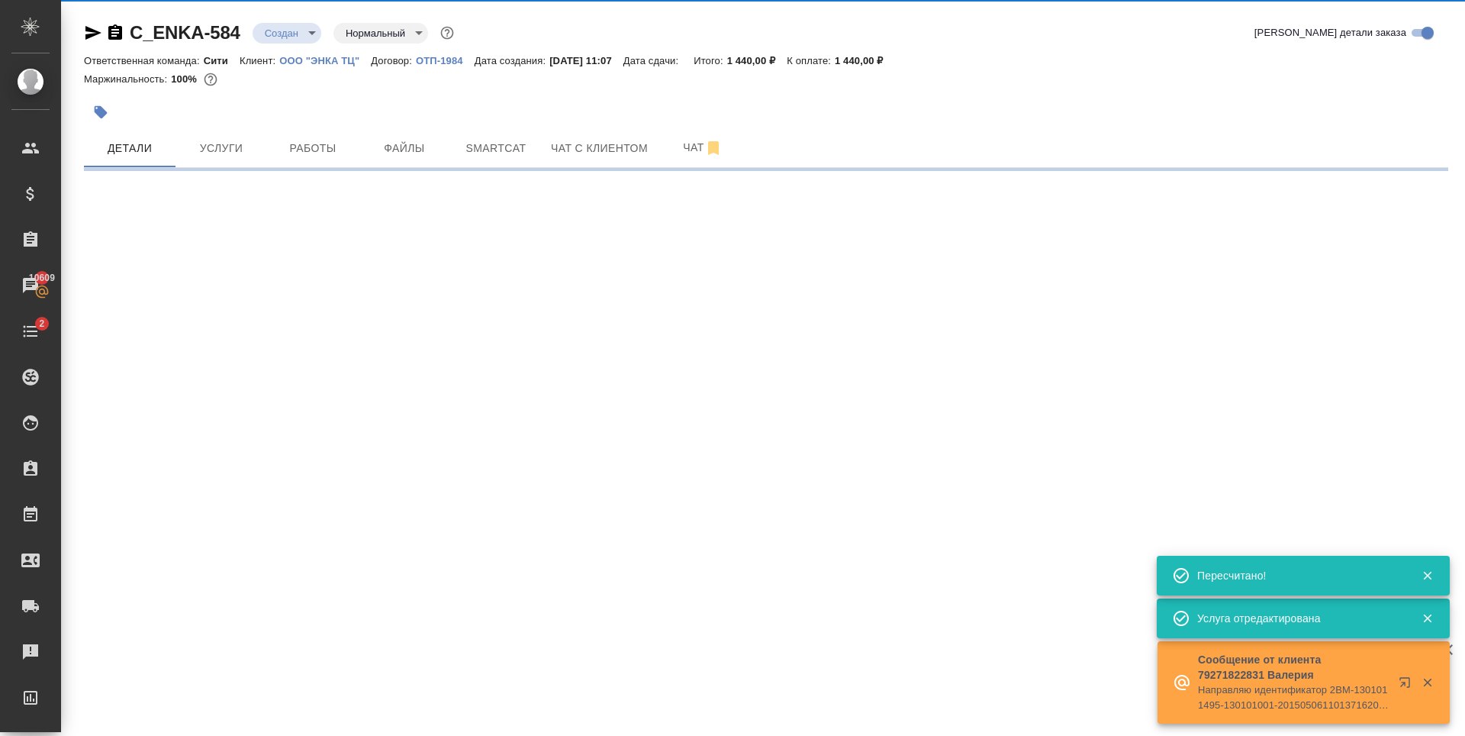
select select "RU"
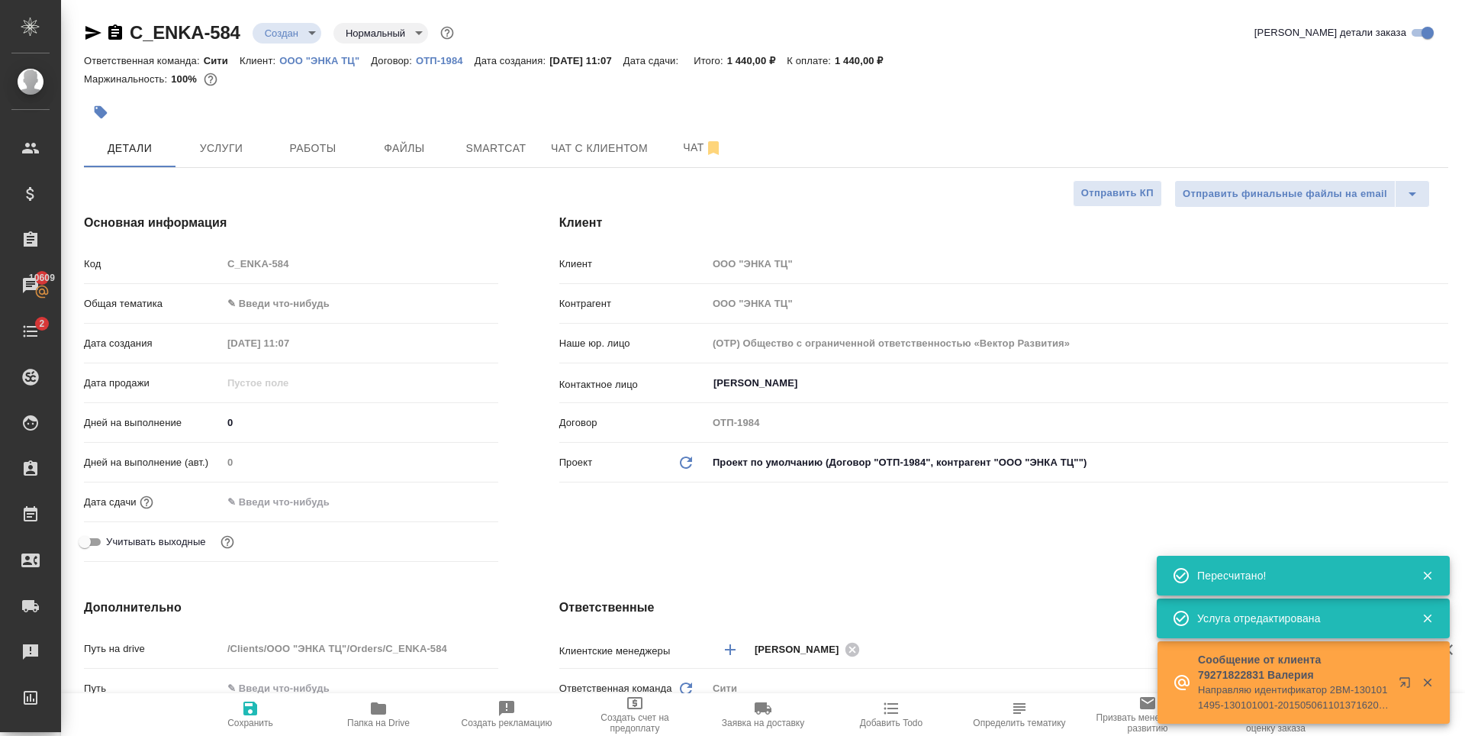
type textarea "x"
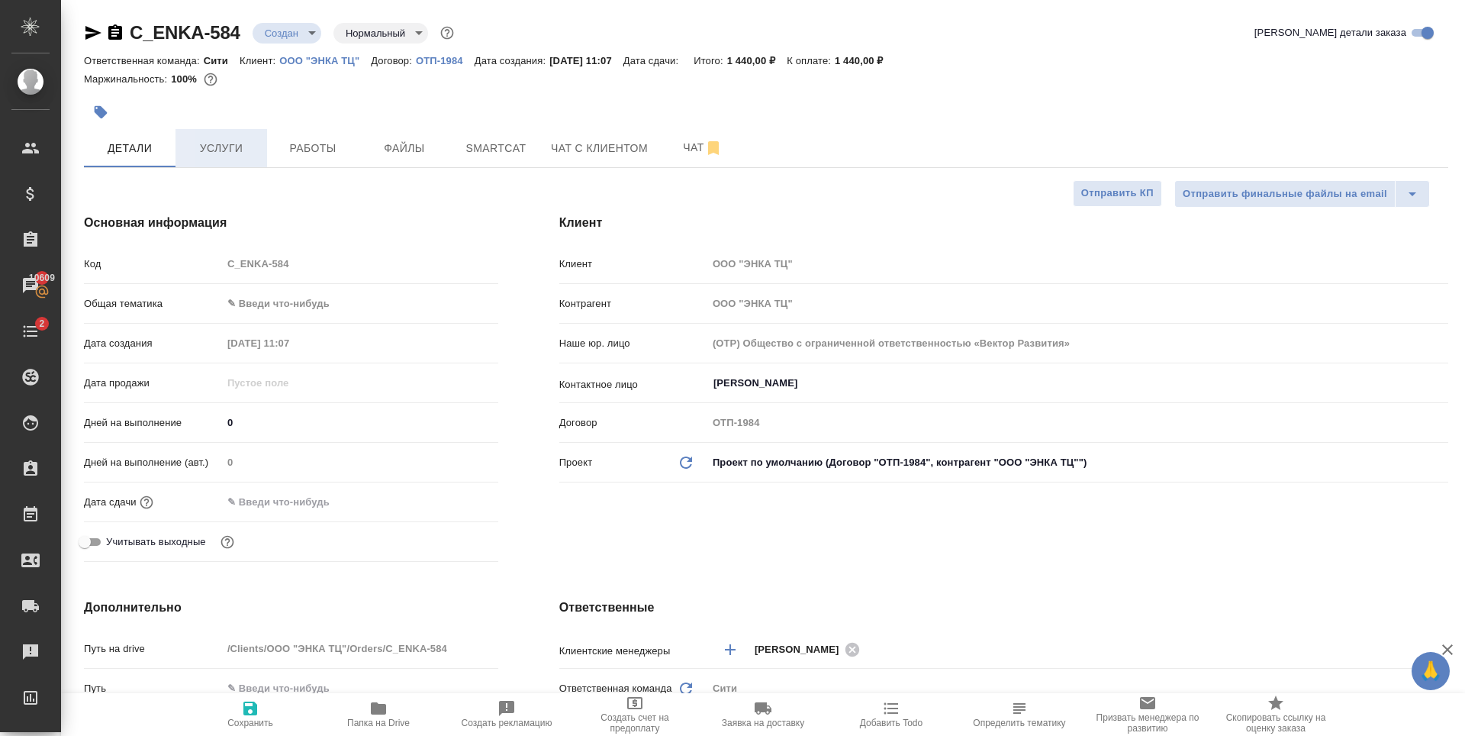
click at [243, 157] on span "Услуги" at bounding box center [221, 148] width 73 height 19
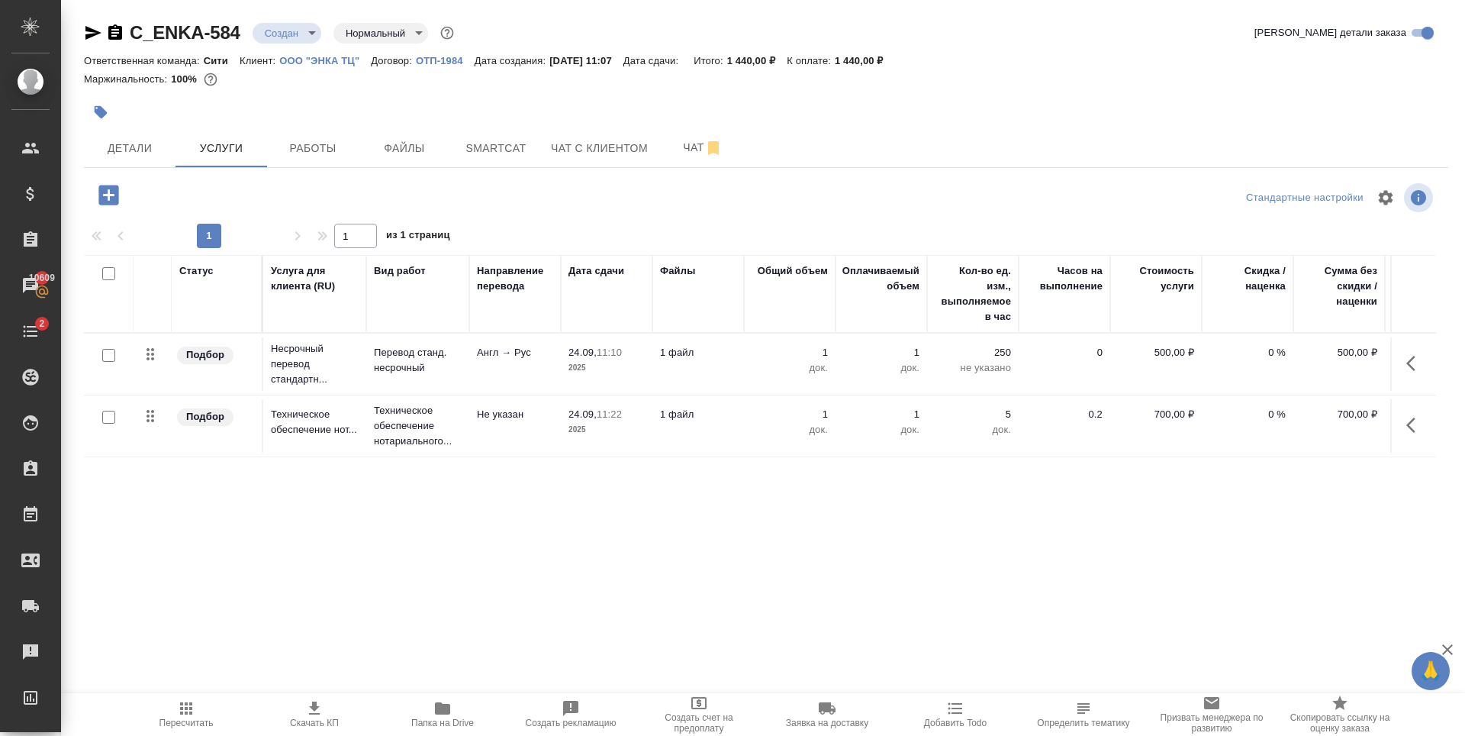
click at [538, 527] on div "Статус Услуга для клиента (RU) Вид работ Направление перевода Дата сдачи Файлы …" at bounding box center [760, 419] width 1352 height 328
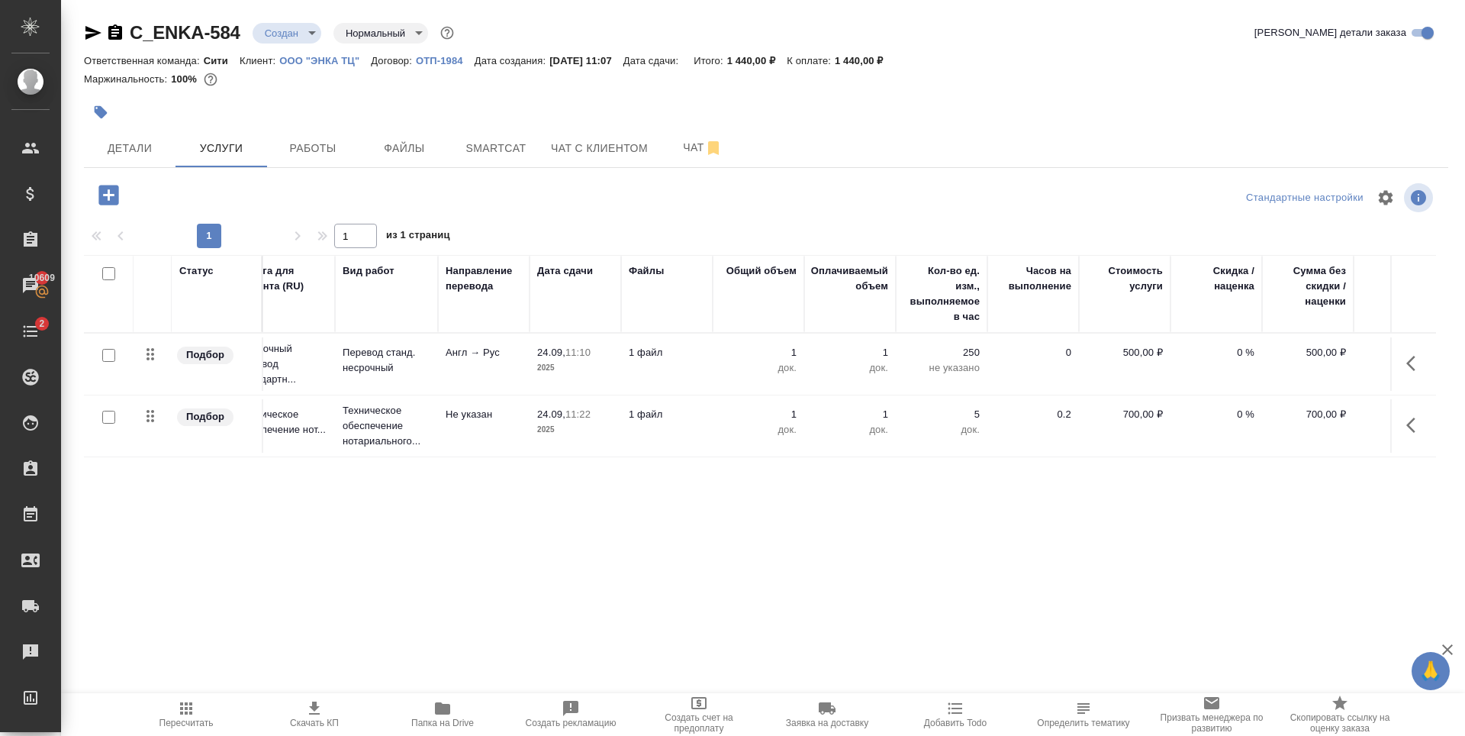
scroll to position [0, 86]
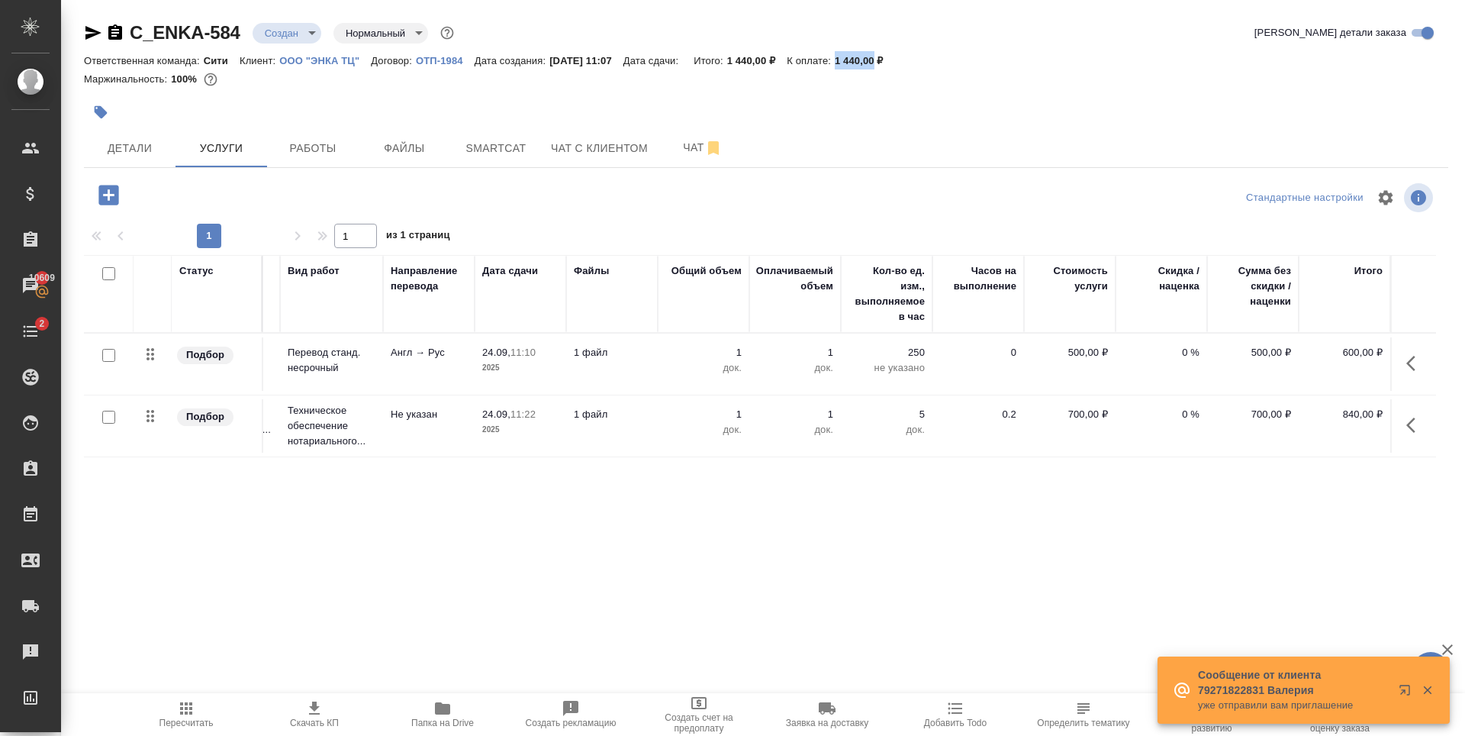
drag, startPoint x: 855, startPoint y: 64, endPoint x: 892, endPoint y: 63, distance: 37.4
click at [892, 63] on p "1 440,00 ₽" at bounding box center [865, 60] width 60 height 11
copy p "1 440,00"
click at [301, 152] on span "Работы" at bounding box center [312, 148] width 73 height 19
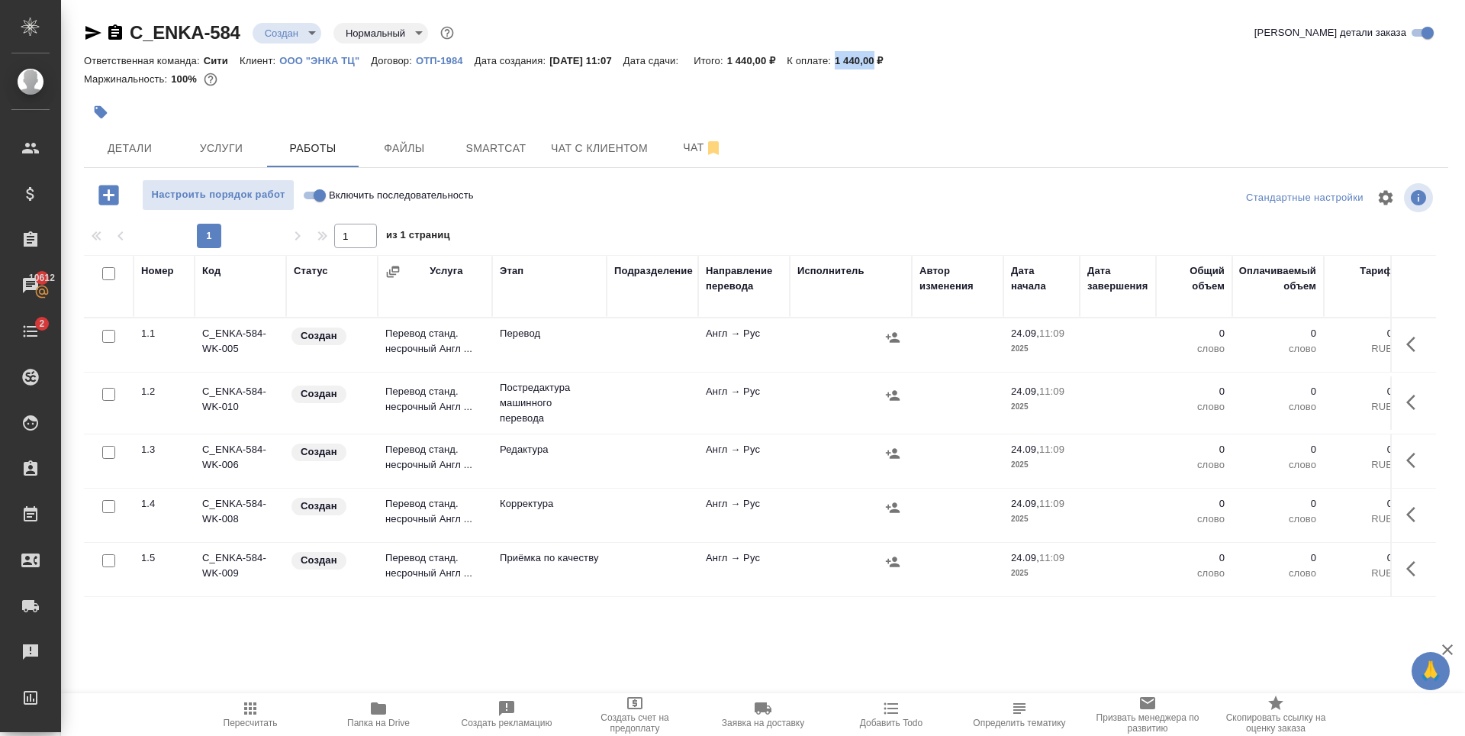
click at [108, 392] on input "checkbox" at bounding box center [108, 394] width 13 height 13
checkbox input "true"
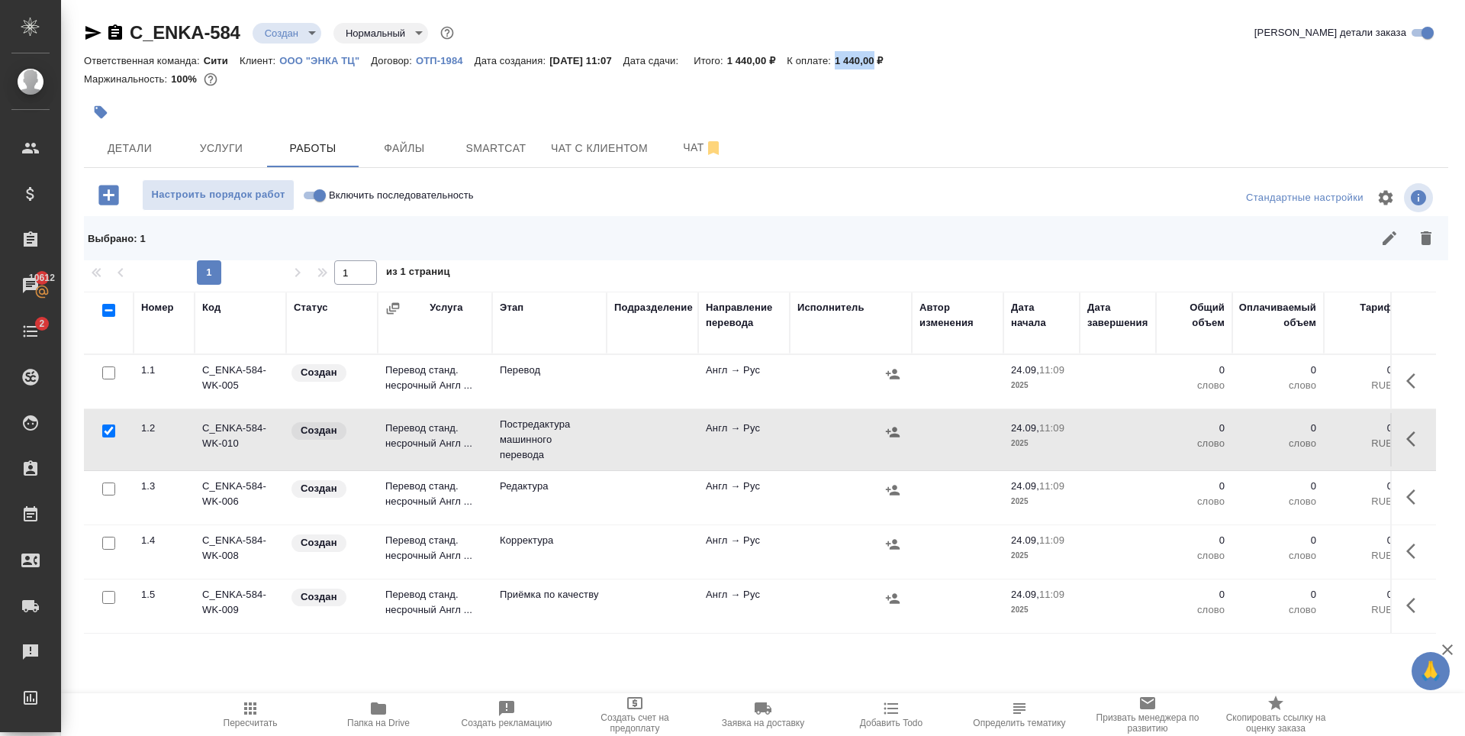
click at [107, 491] on input "checkbox" at bounding box center [108, 488] width 13 height 13
checkbox input "true"
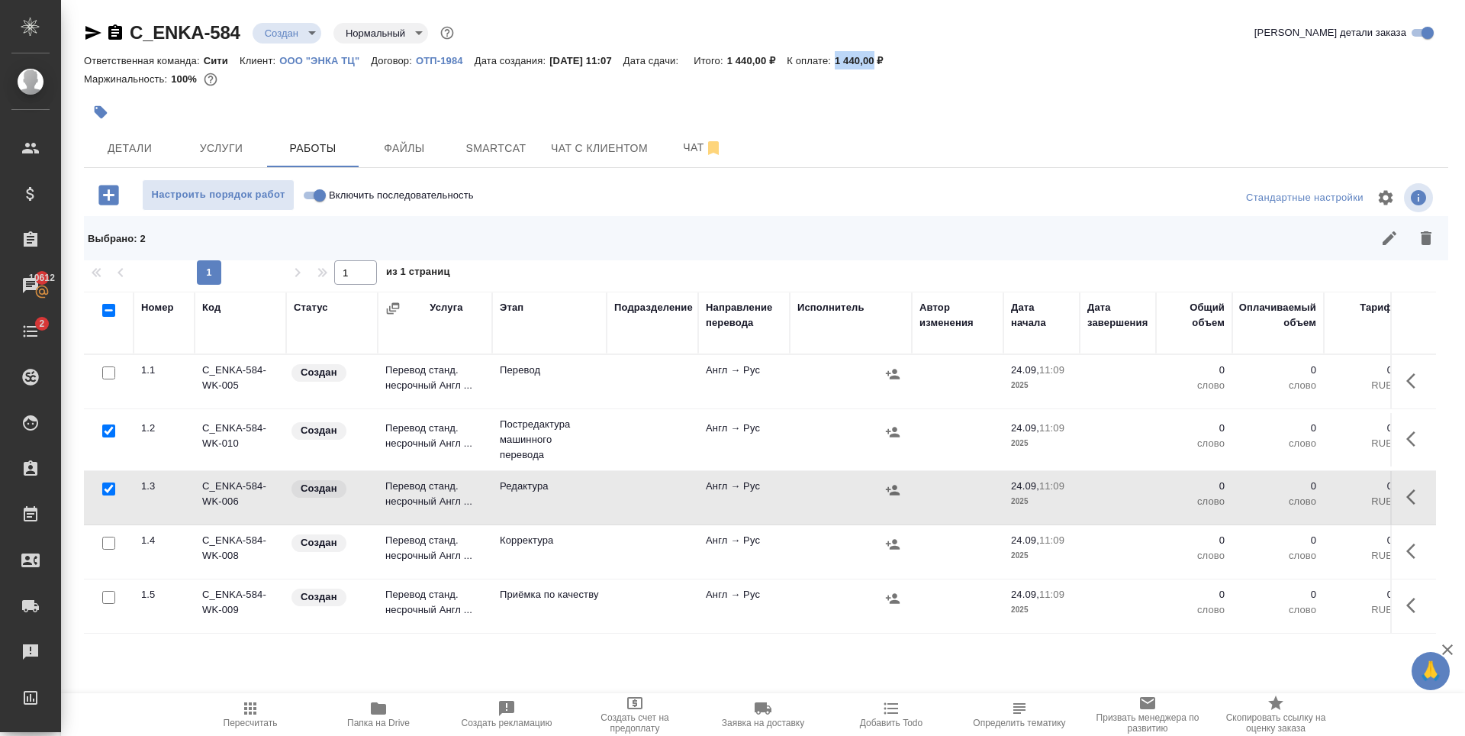
click at [106, 543] on input "checkbox" at bounding box center [108, 543] width 13 height 13
checkbox input "true"
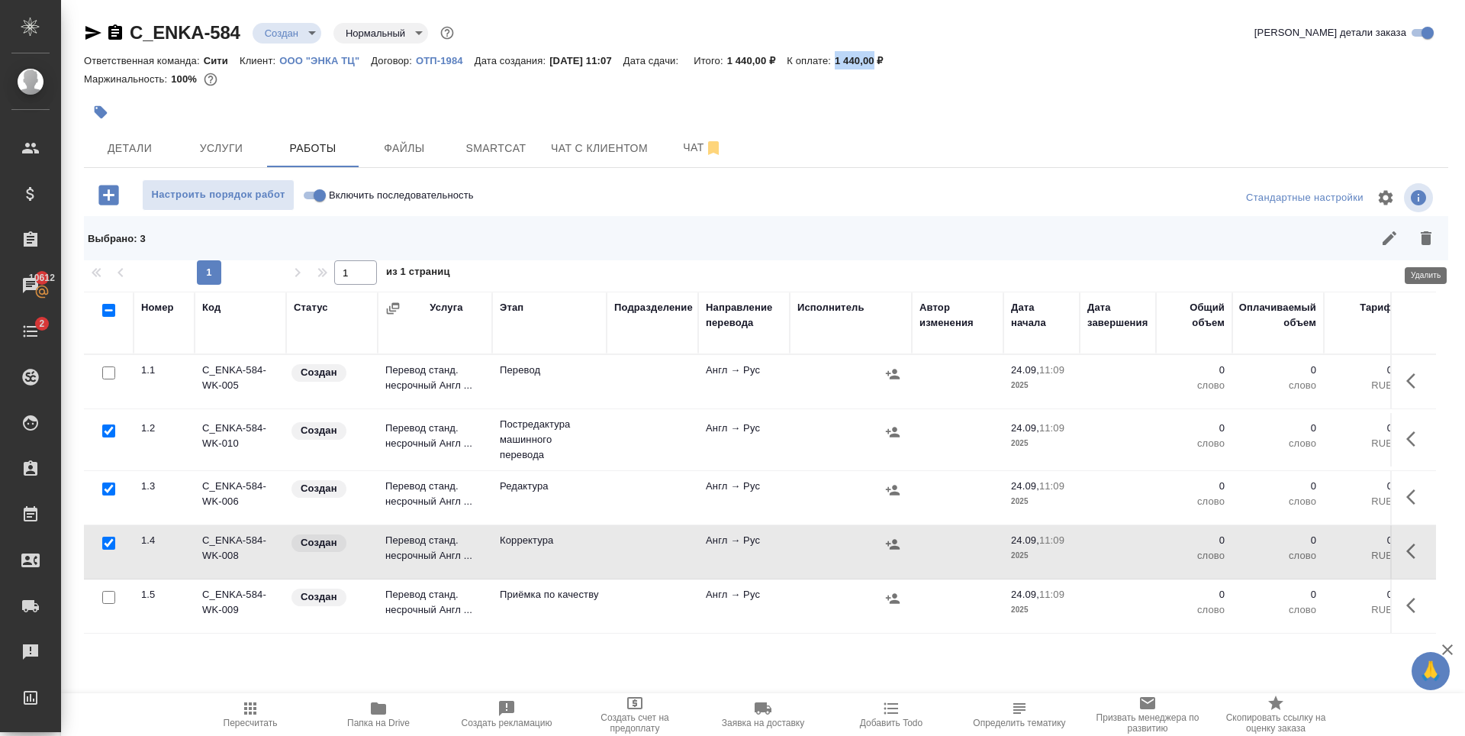
click at [1427, 231] on icon "button" at bounding box center [1426, 238] width 11 height 14
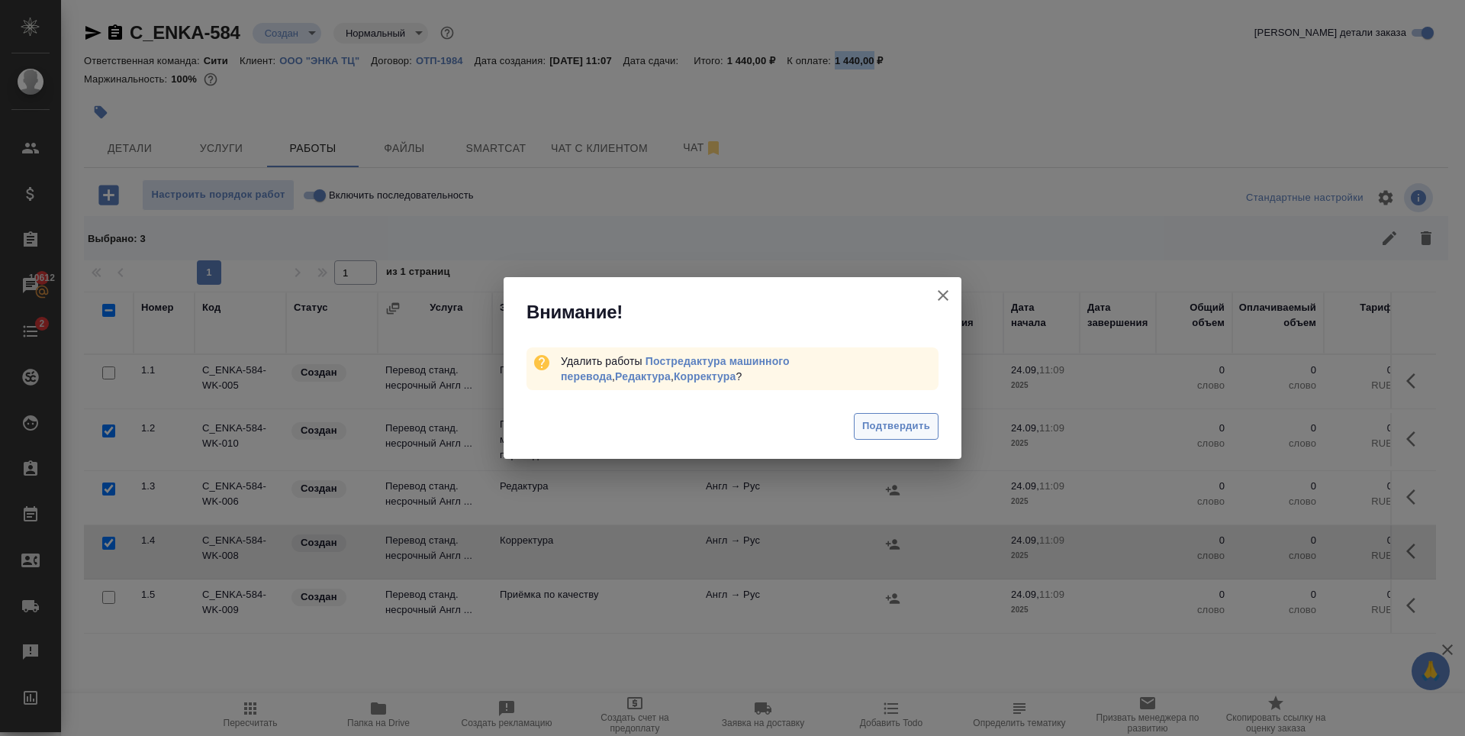
click at [882, 422] on span "Подтвердить" at bounding box center [896, 426] width 68 height 18
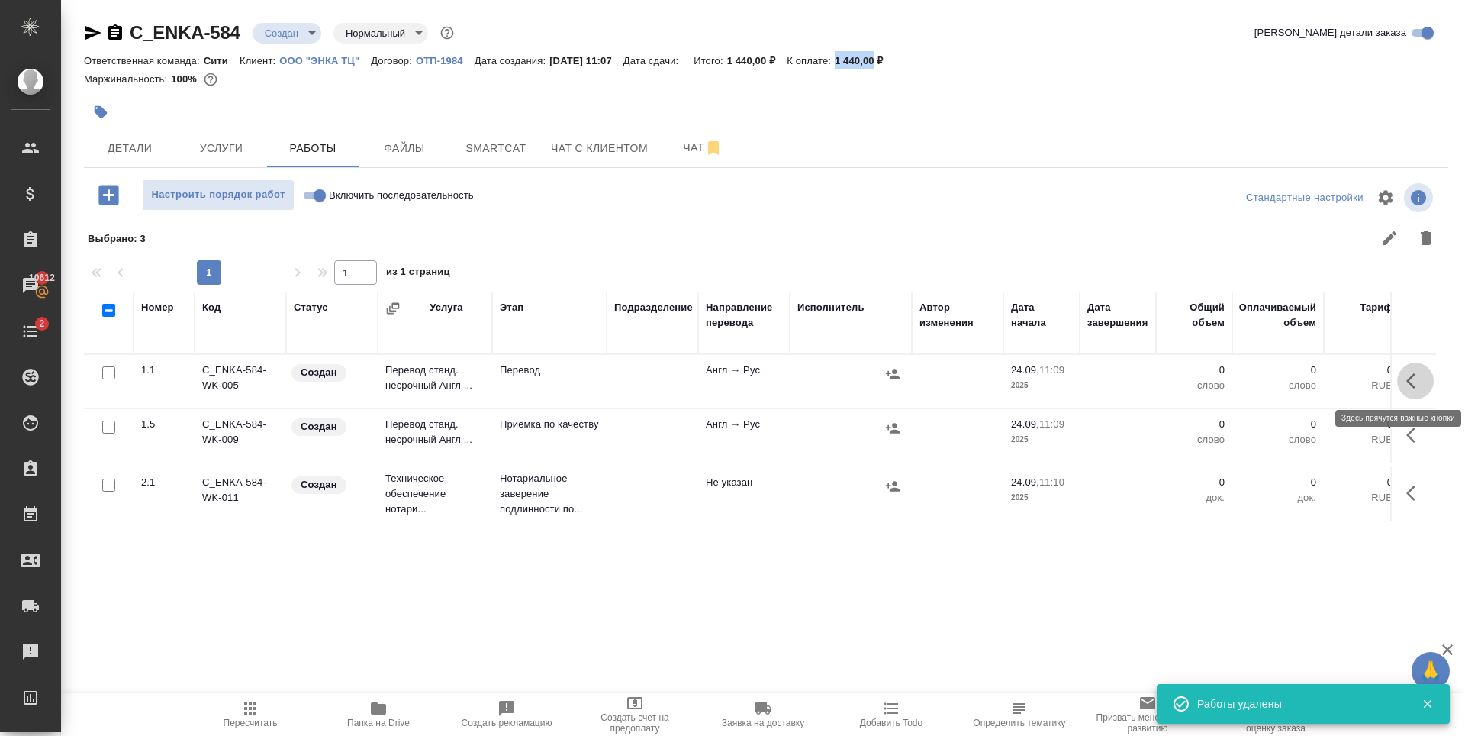
click at [1414, 379] on icon "button" at bounding box center [1416, 381] width 18 height 18
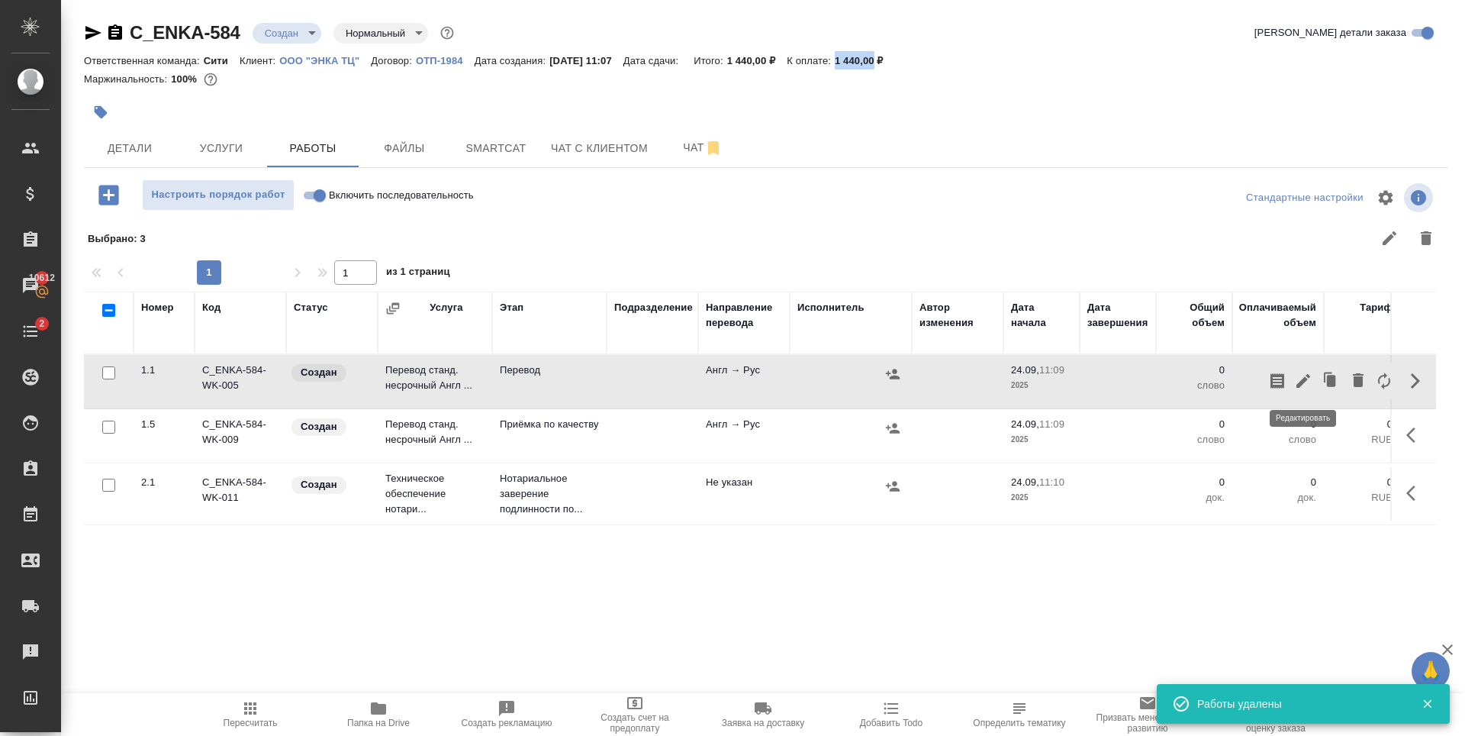
click at [1306, 380] on icon "button" at bounding box center [1304, 381] width 14 height 14
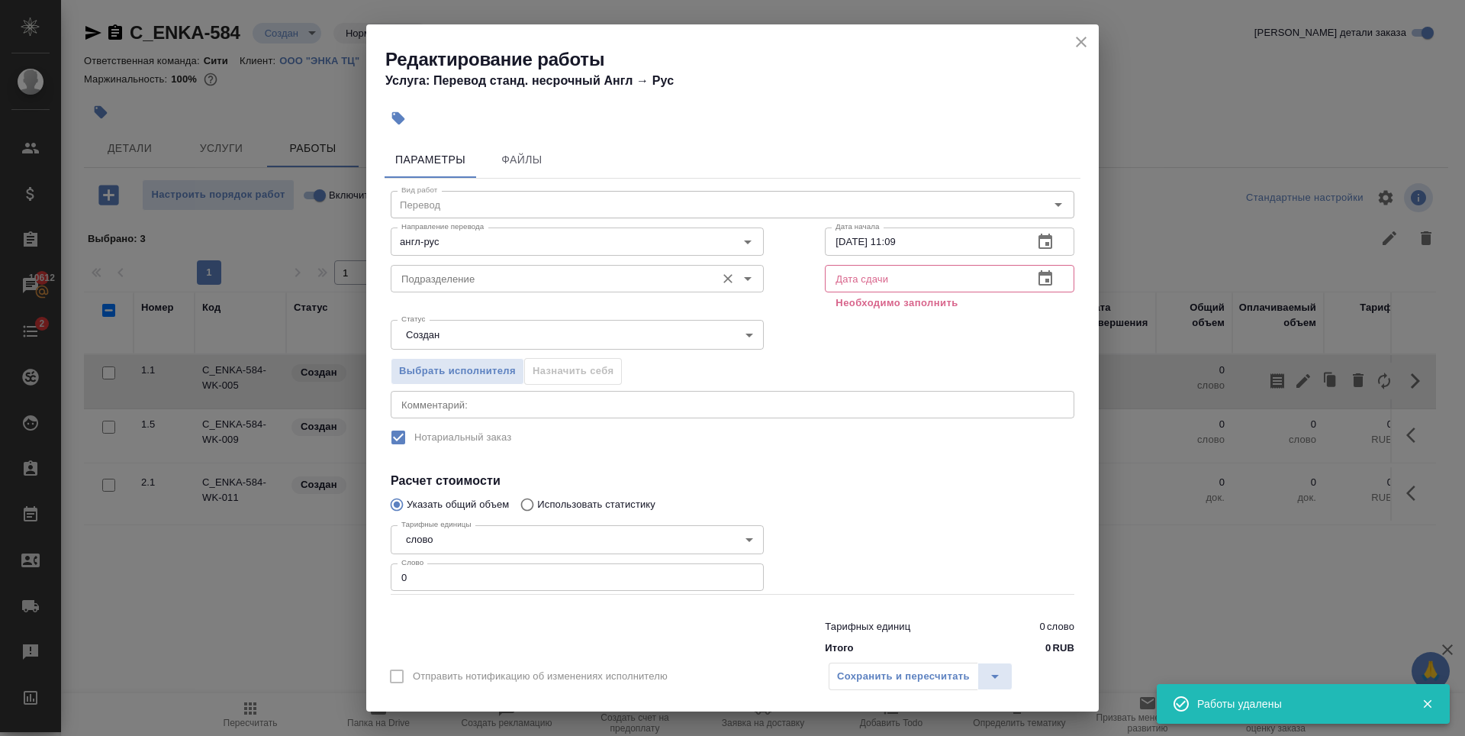
click at [515, 285] on input "Подразделение" at bounding box center [551, 278] width 313 height 18
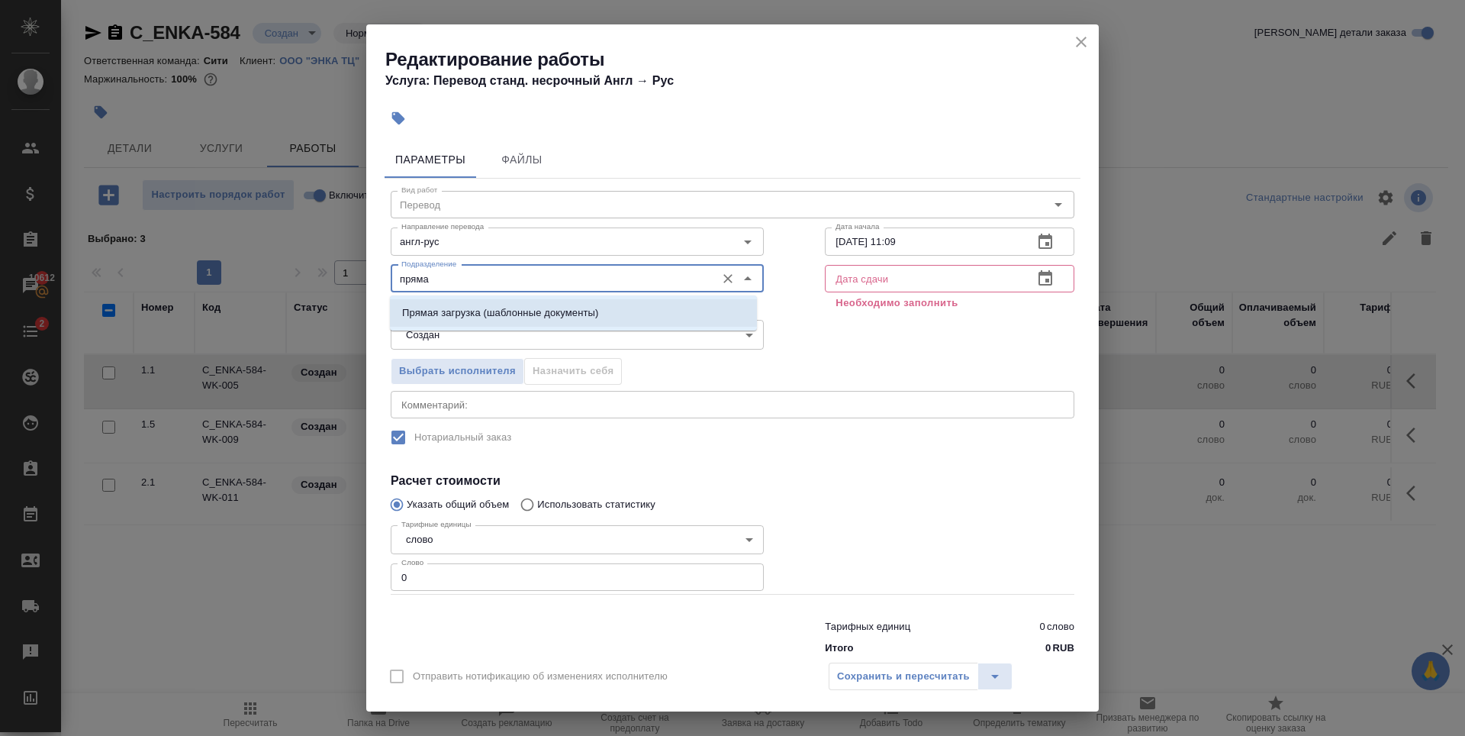
click at [514, 311] on p "Прямая загрузка (шаблонные документы)" at bounding box center [500, 312] width 196 height 15
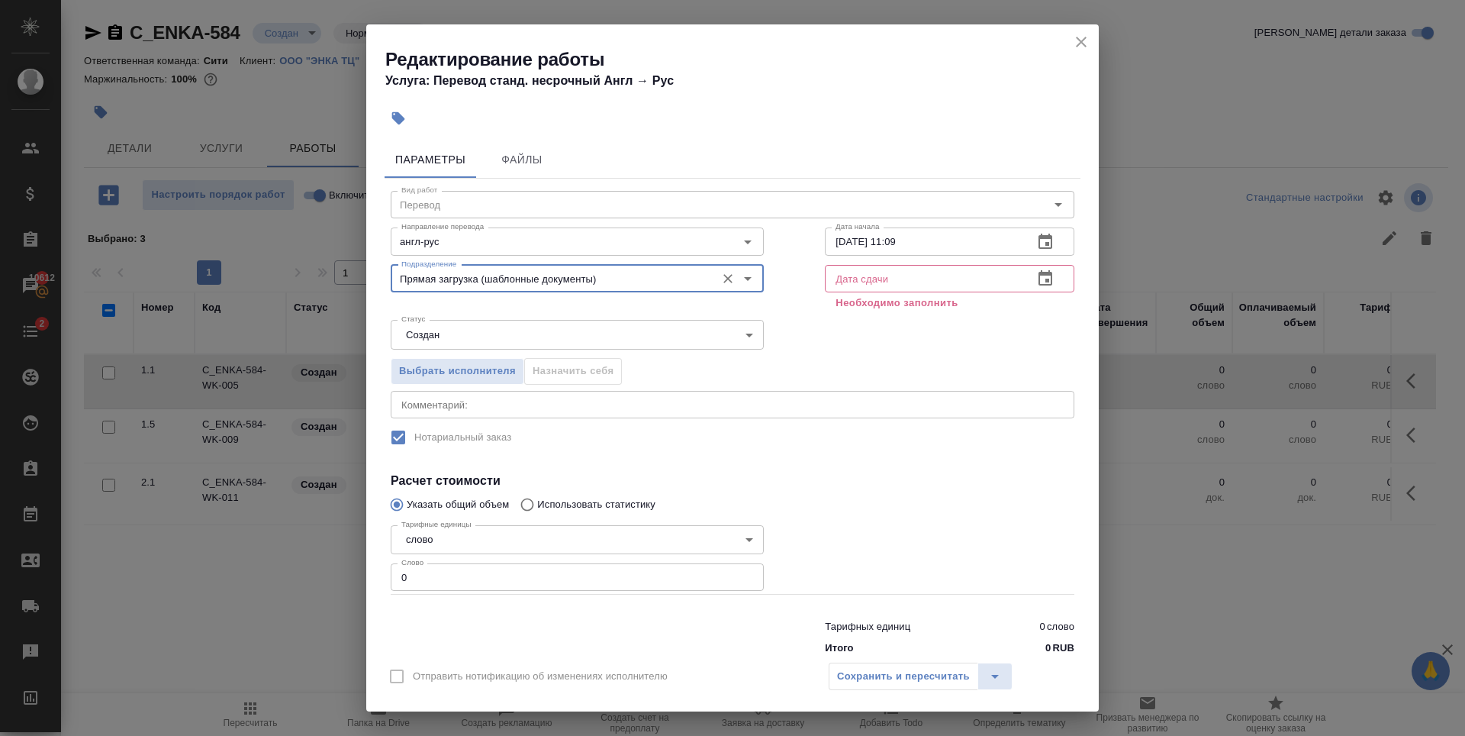
type input "Прямая загрузка (шаблонные документы)"
type input "1"
click at [740, 575] on input "1" at bounding box center [577, 576] width 373 height 27
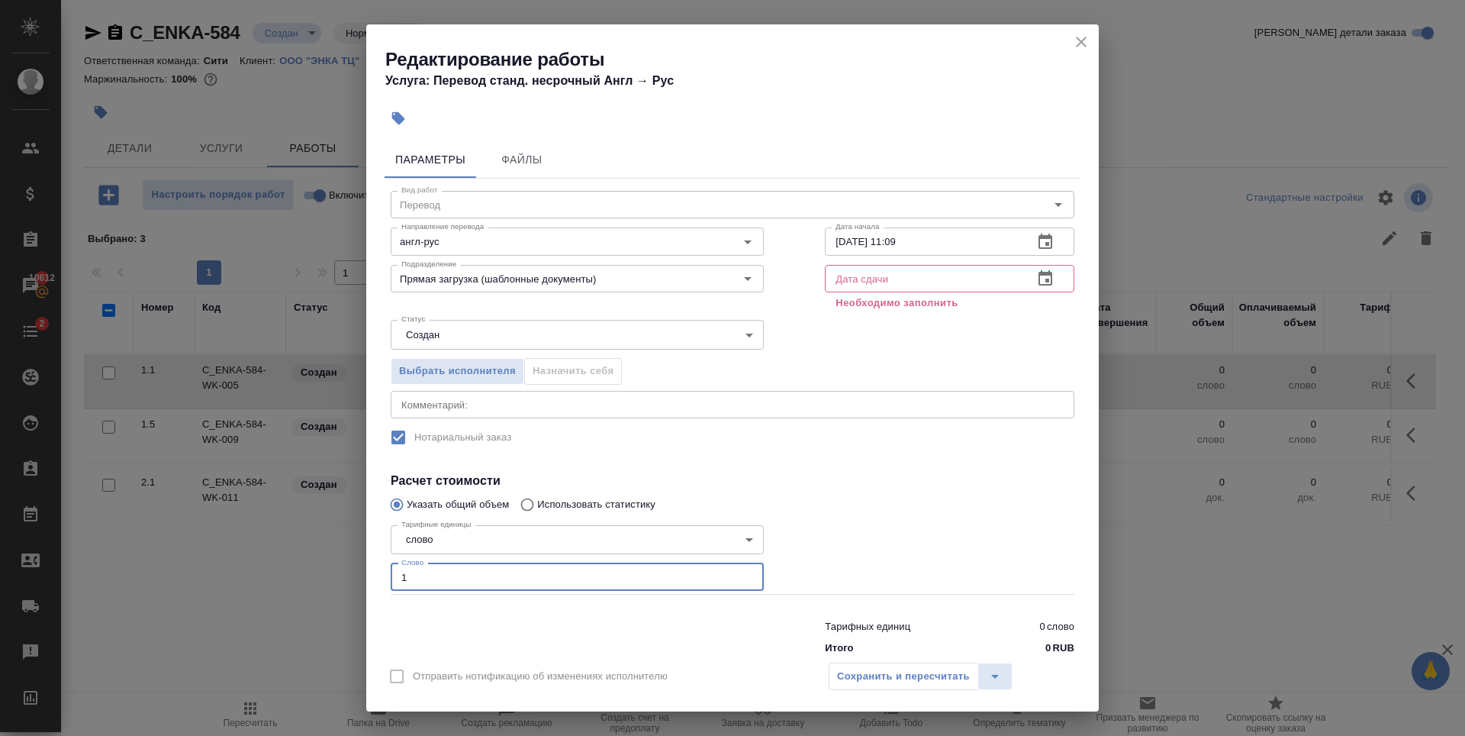
click at [1038, 278] on icon "button" at bounding box center [1045, 278] width 18 height 18
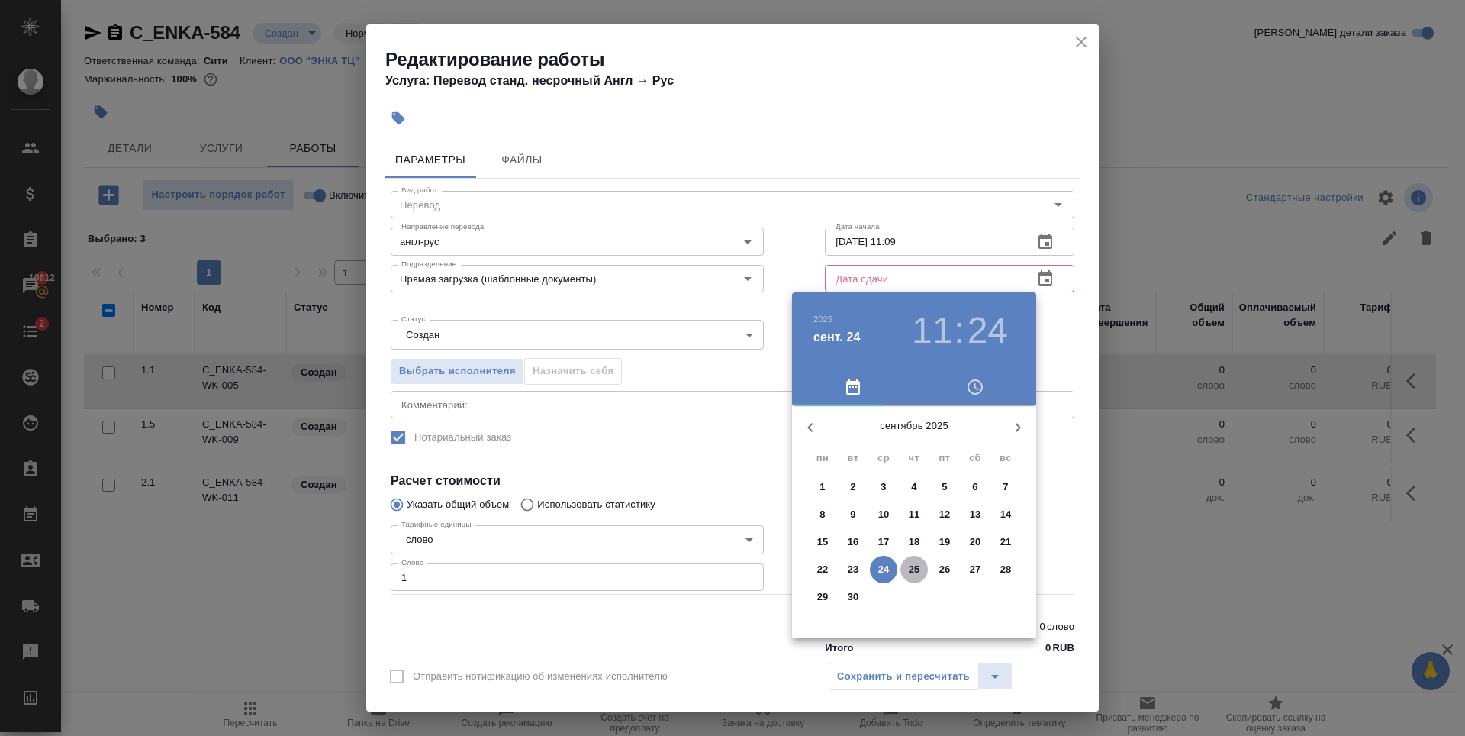
click at [913, 568] on p "25" at bounding box center [914, 569] width 11 height 15
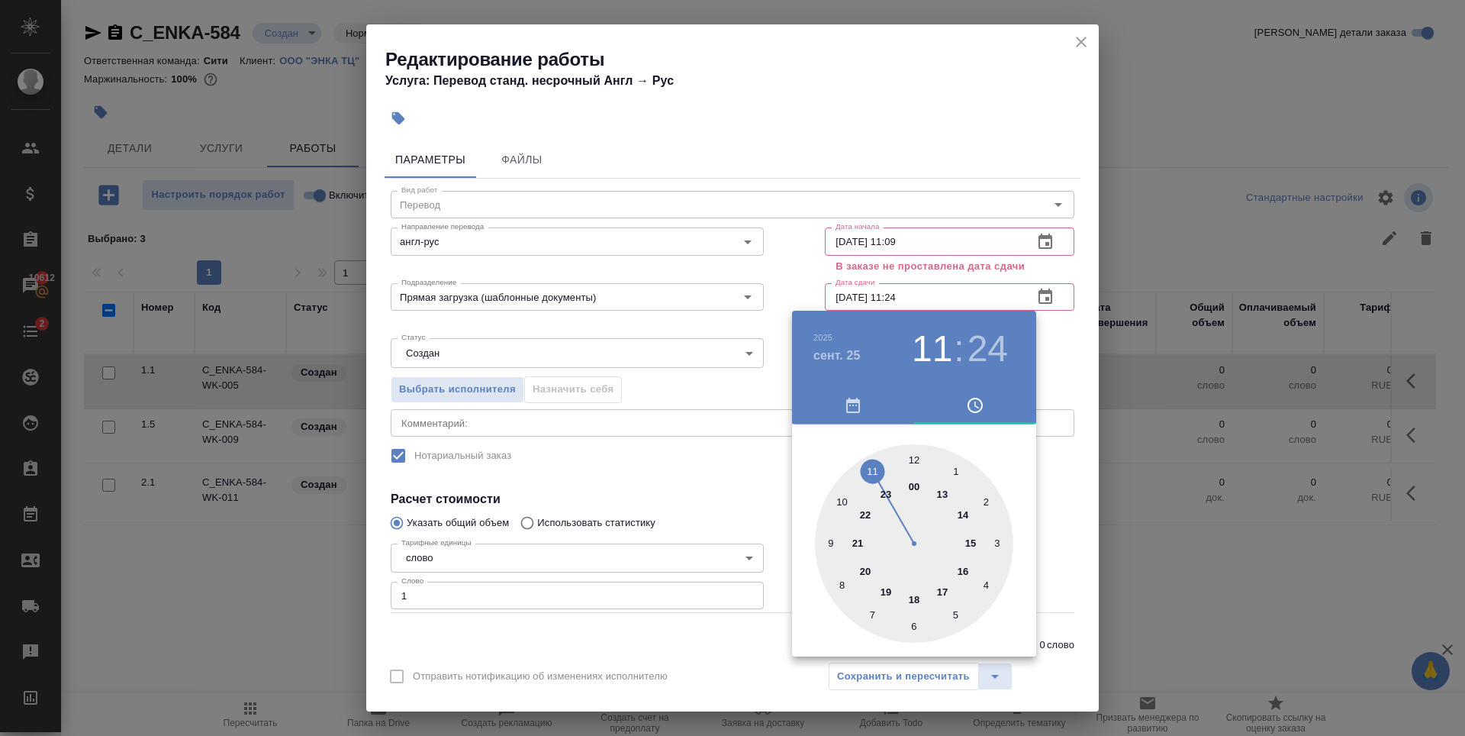
click at [827, 545] on div at bounding box center [914, 543] width 198 height 198
click at [914, 456] on div at bounding box center [914, 543] width 198 height 198
type input "25.09.2025 09:00"
click at [928, 186] on div at bounding box center [732, 368] width 1465 height 736
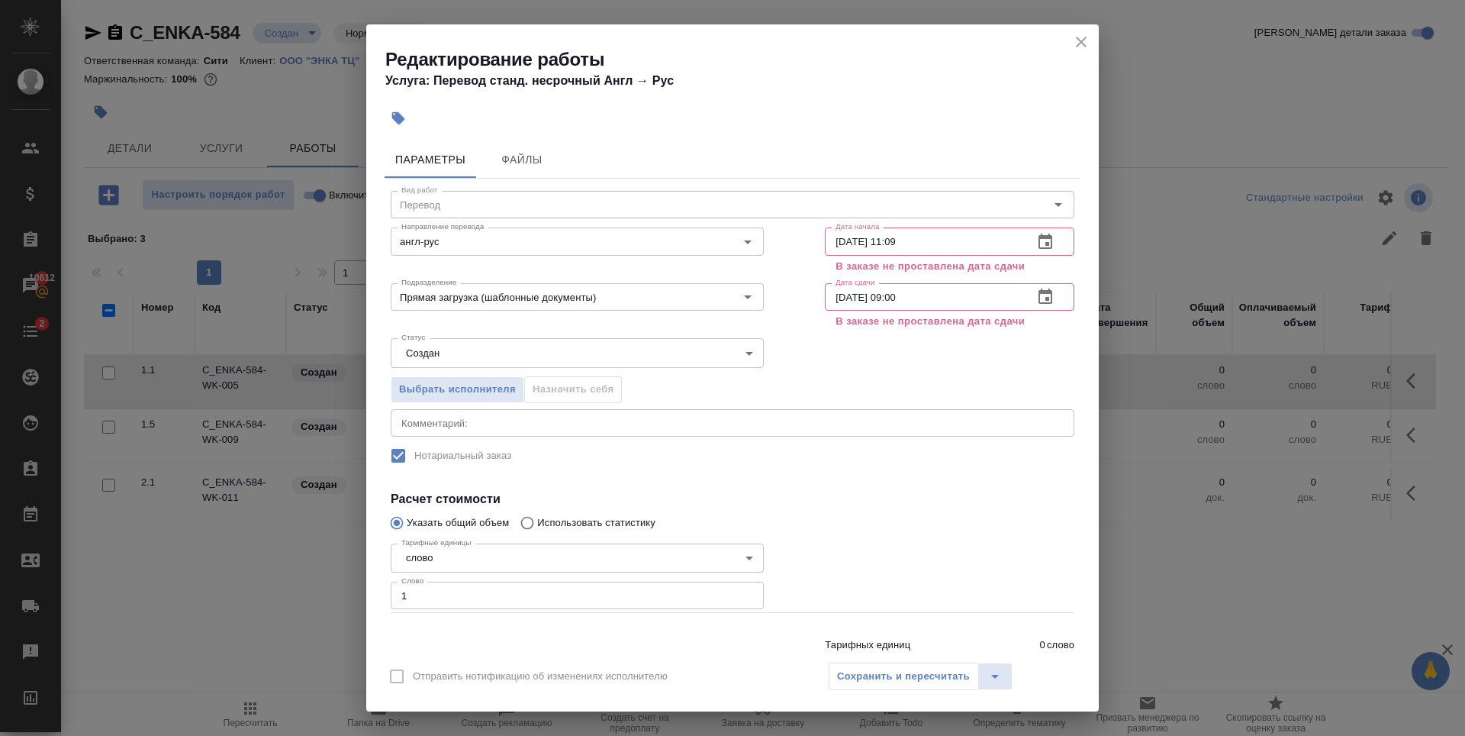
click at [1073, 48] on icon "close" at bounding box center [1081, 42] width 18 height 18
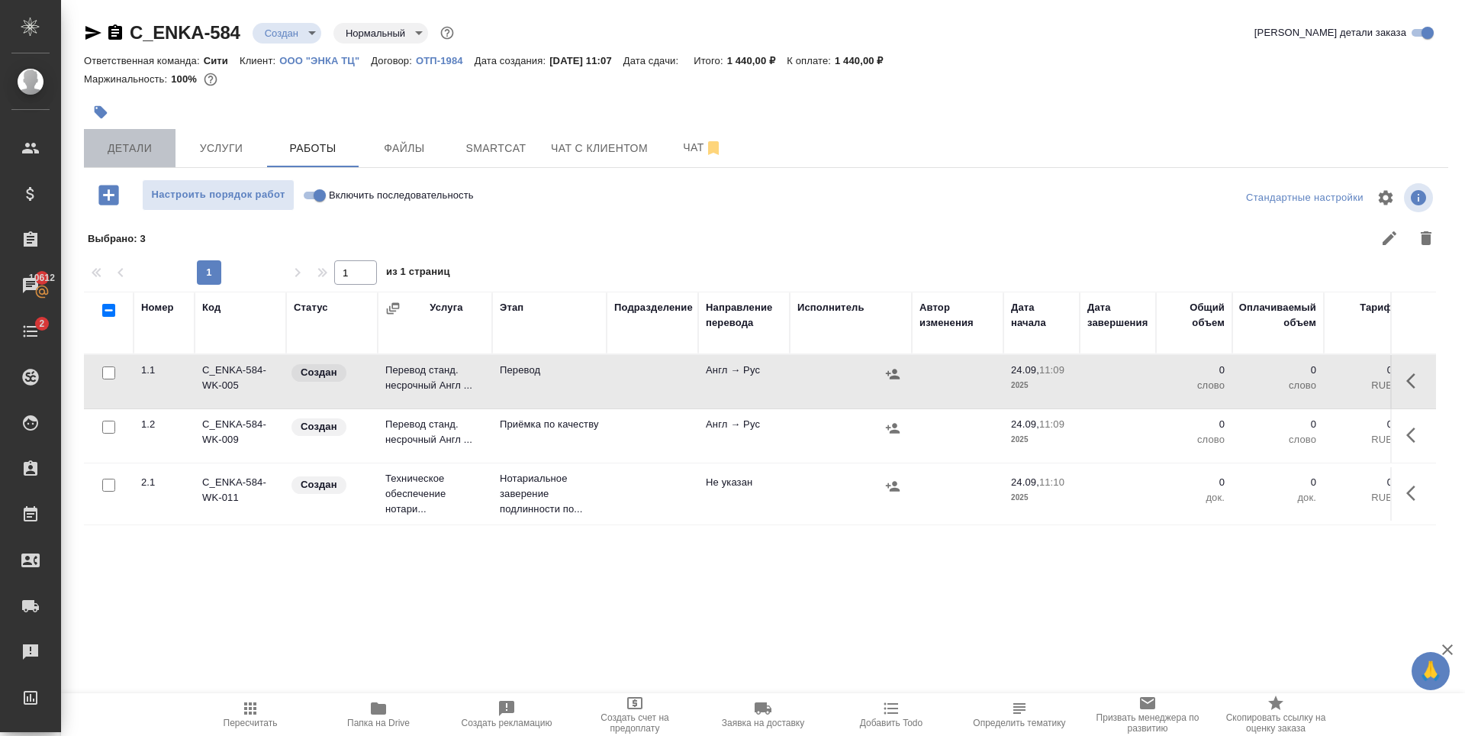
click at [151, 150] on span "Детали" at bounding box center [129, 148] width 73 height 19
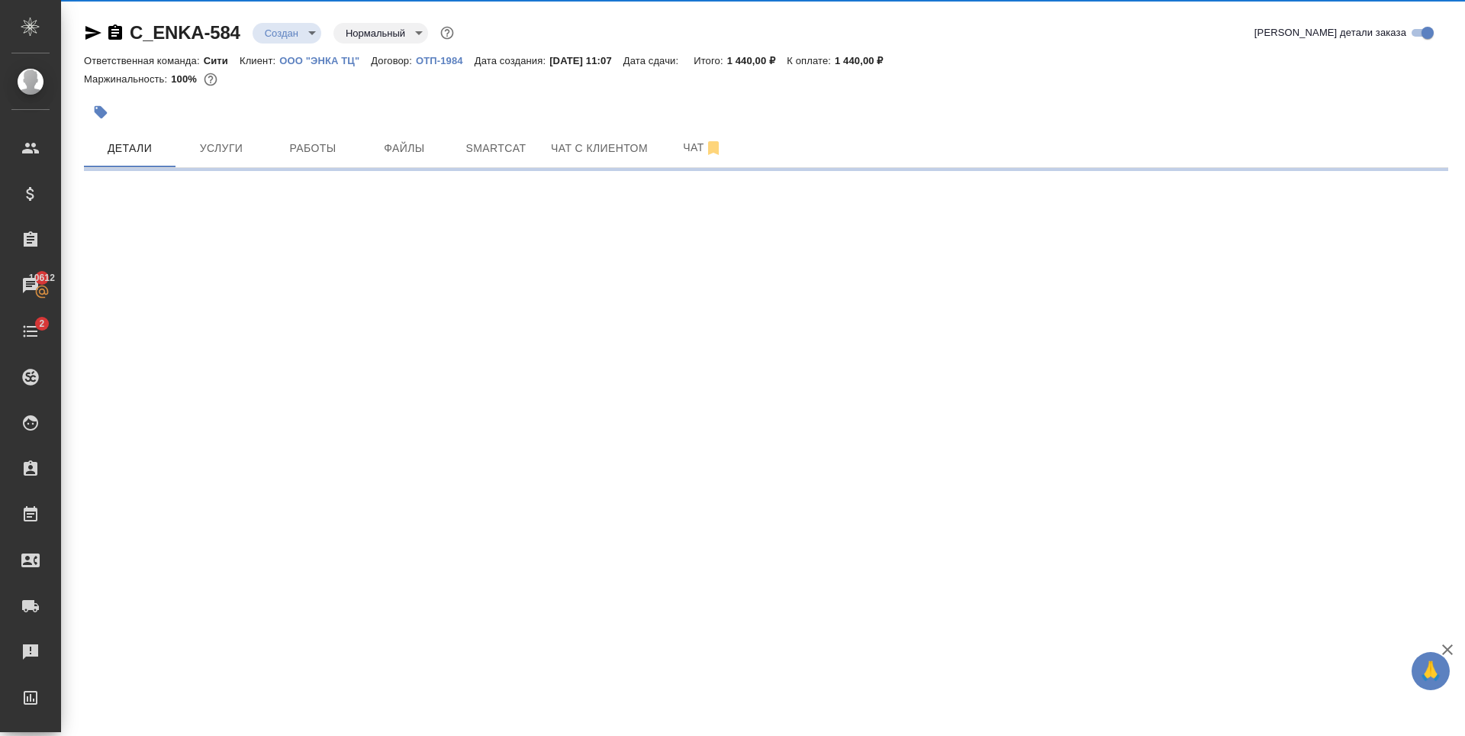
select select "RU"
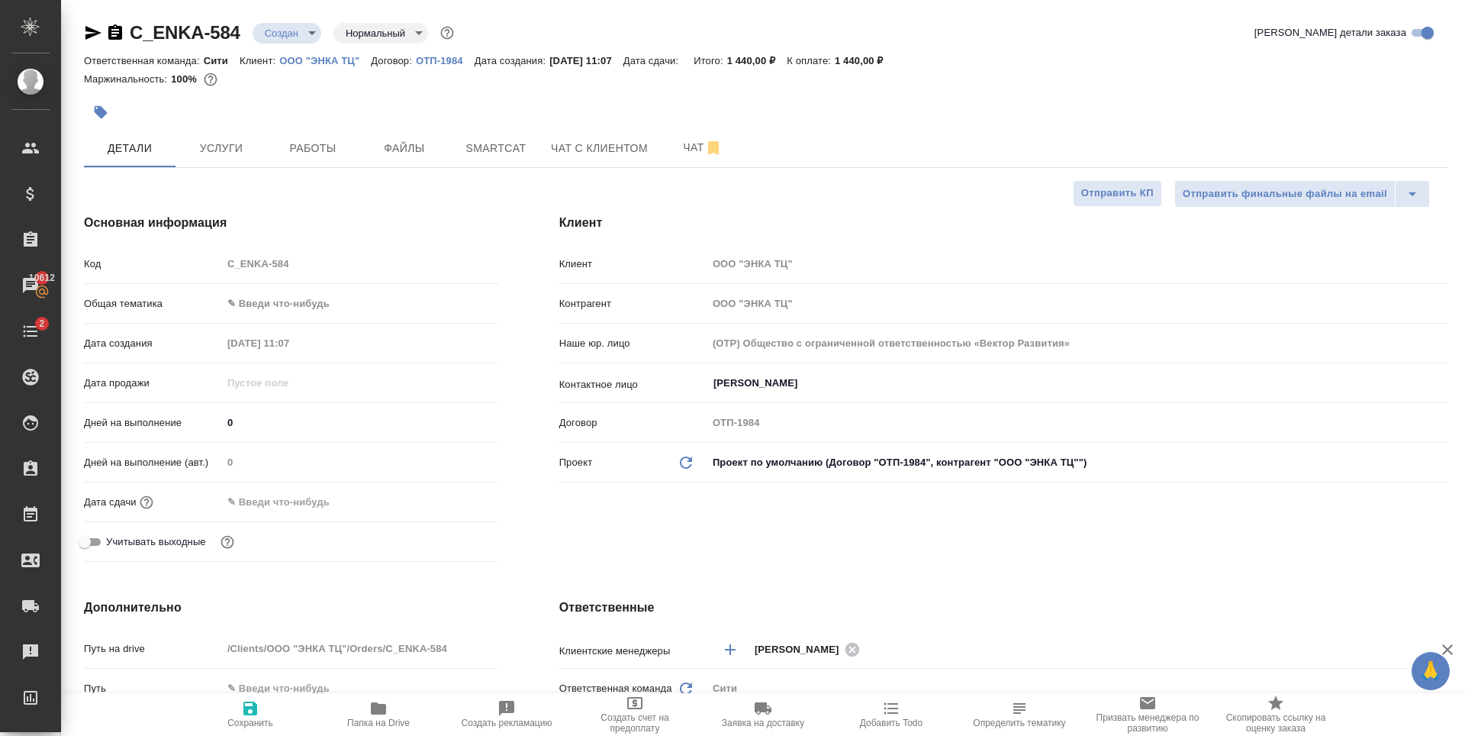
type textarea "x"
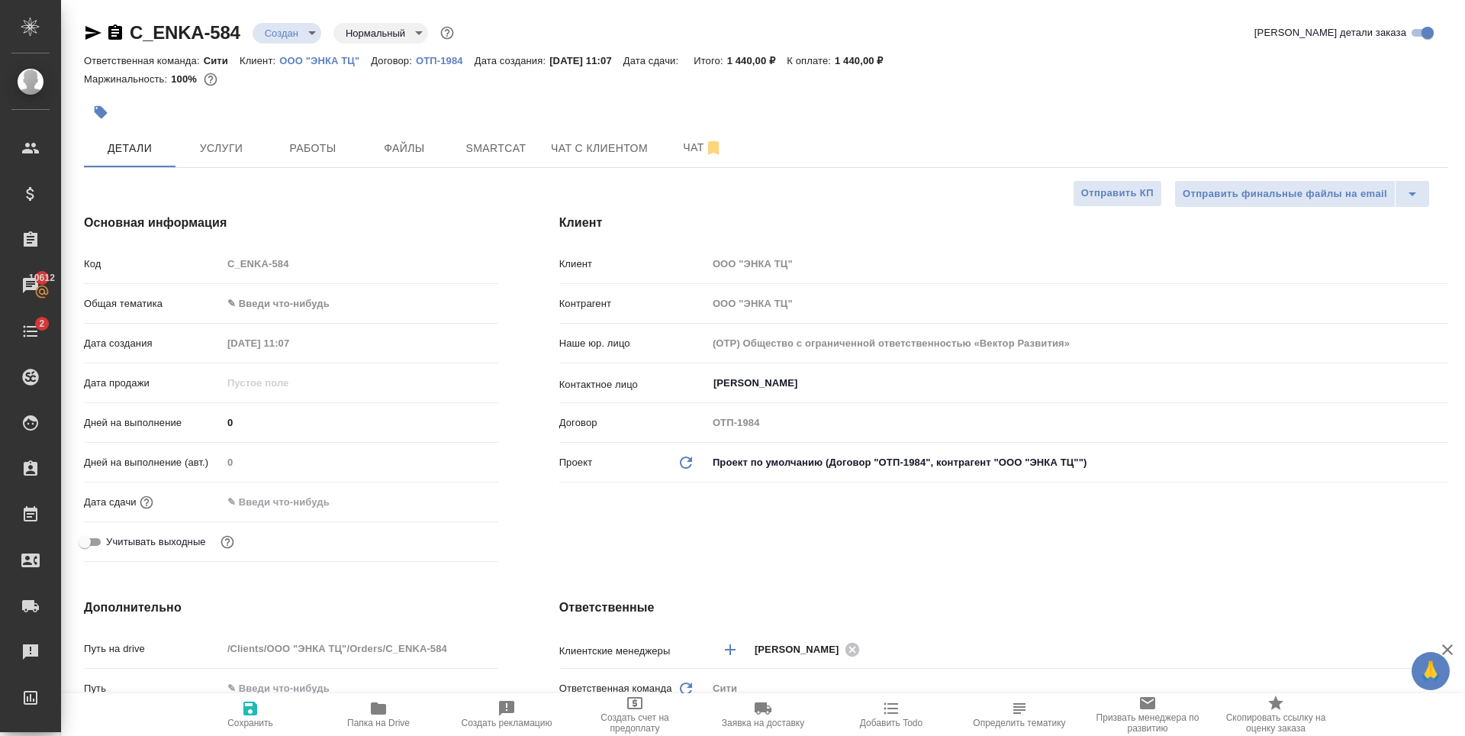
type textarea "x"
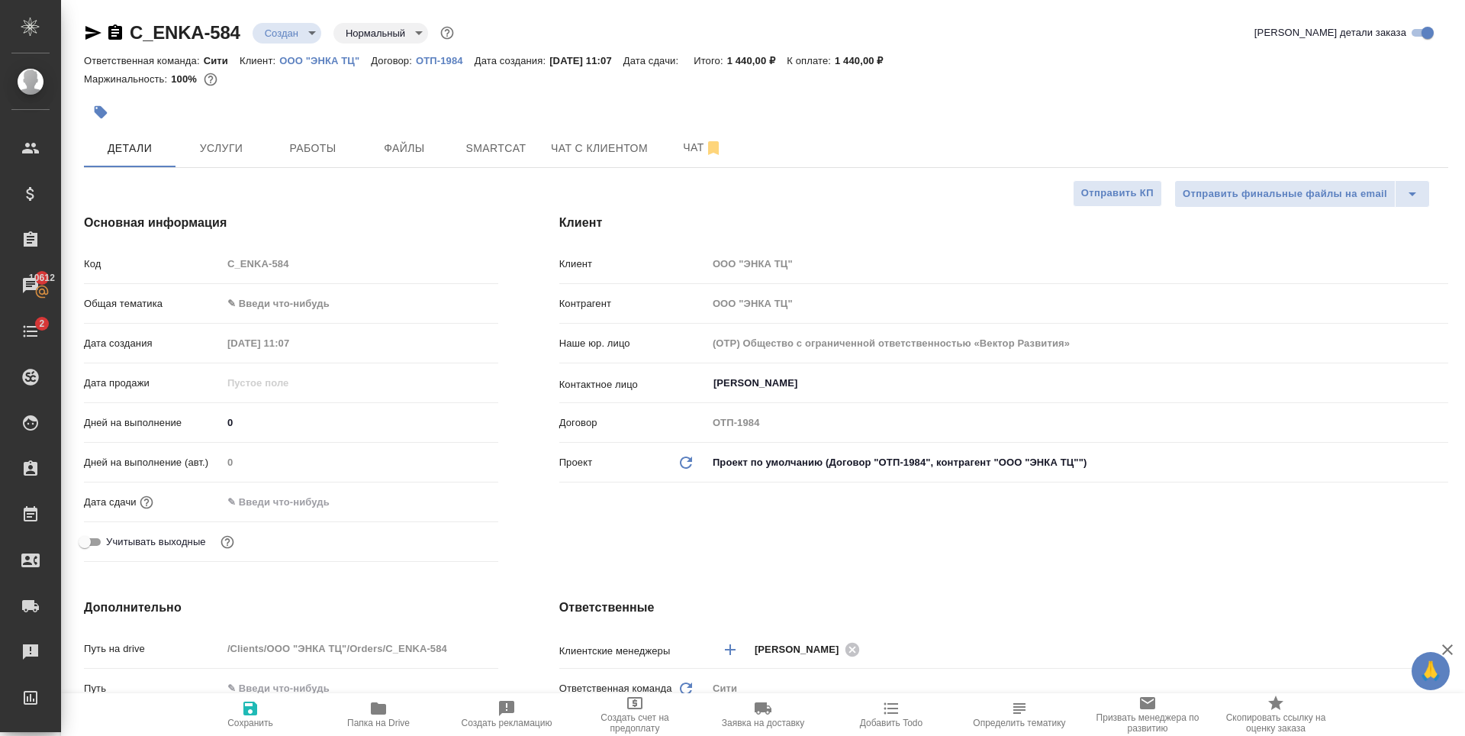
type textarea "x"
click at [285, 488] on div "Дата сдачи" at bounding box center [291, 501] width 414 height 27
click at [359, 505] on div at bounding box center [360, 502] width 276 height 22
click at [269, 506] on input "text" at bounding box center [289, 502] width 134 height 22
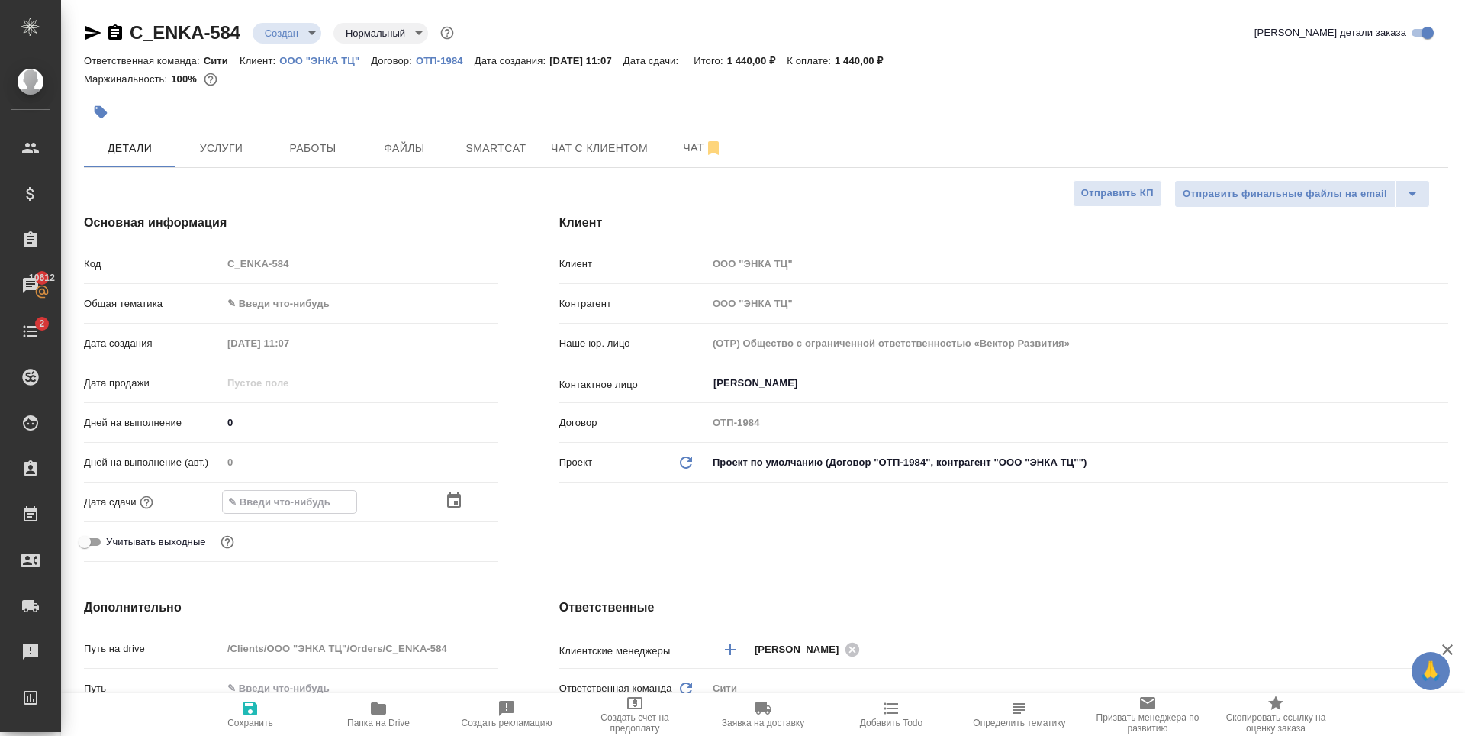
click at [448, 498] on icon "button" at bounding box center [454, 501] width 18 height 18
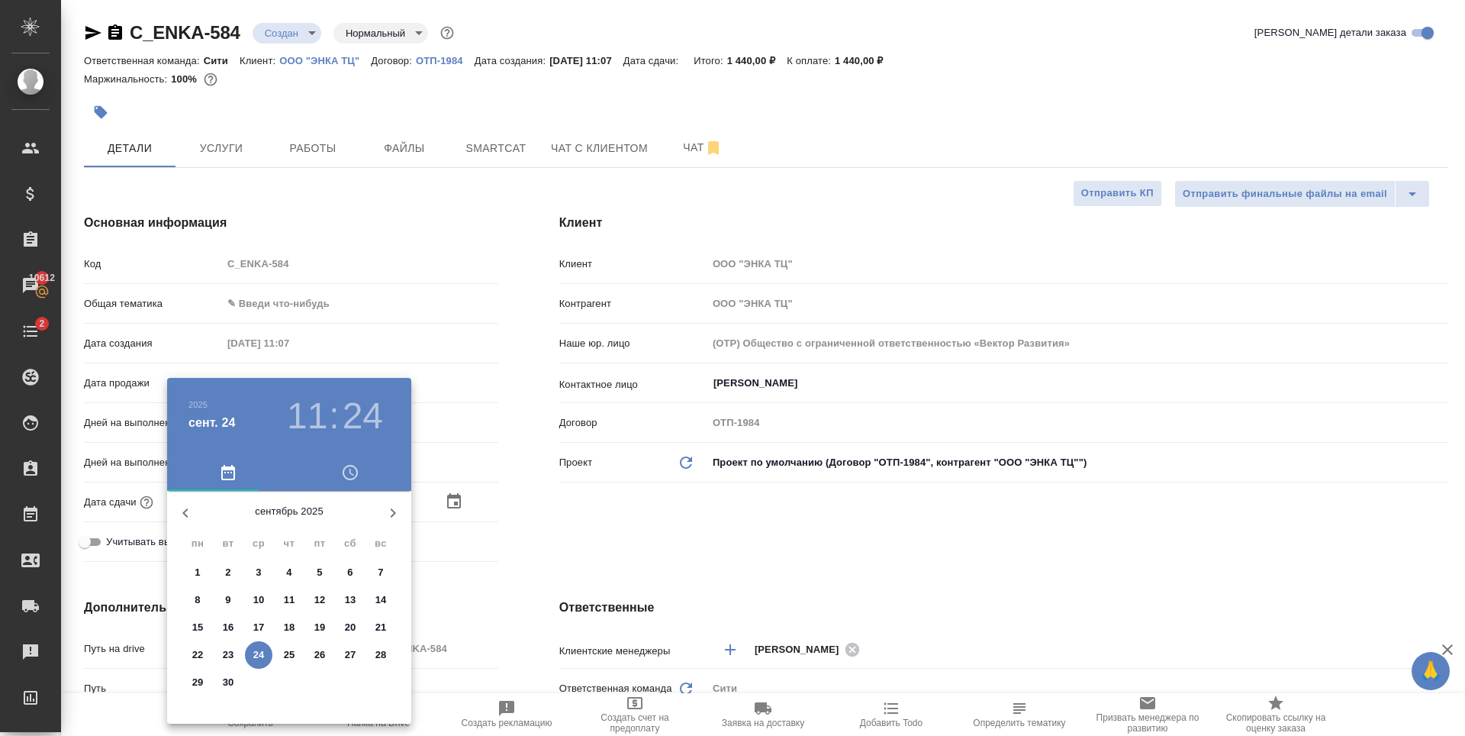
click at [286, 656] on p "25" at bounding box center [289, 654] width 11 height 15
type input "25.09.2025 11:24"
type textarea "x"
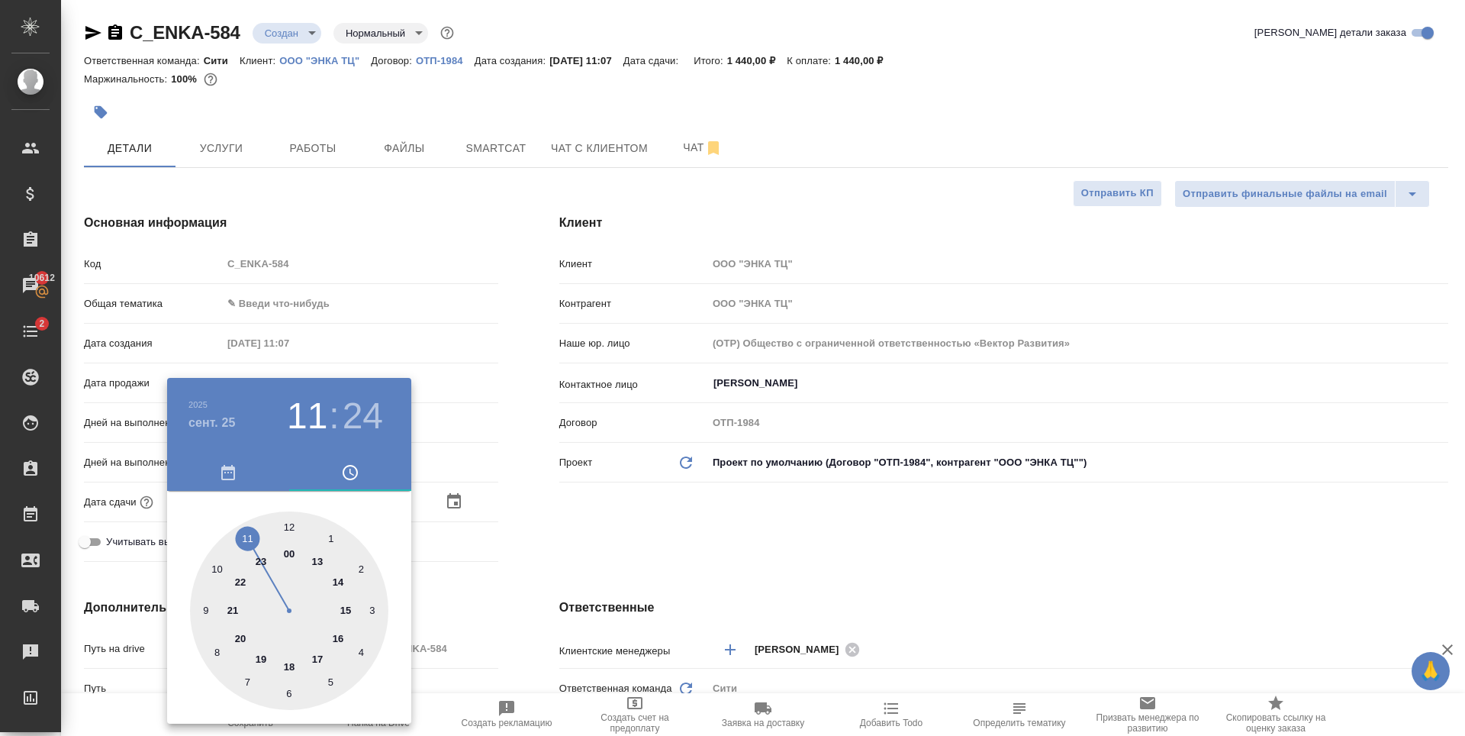
click at [214, 566] on div at bounding box center [289, 610] width 198 height 198
type input "25.09.2025 10:24"
type textarea "x"
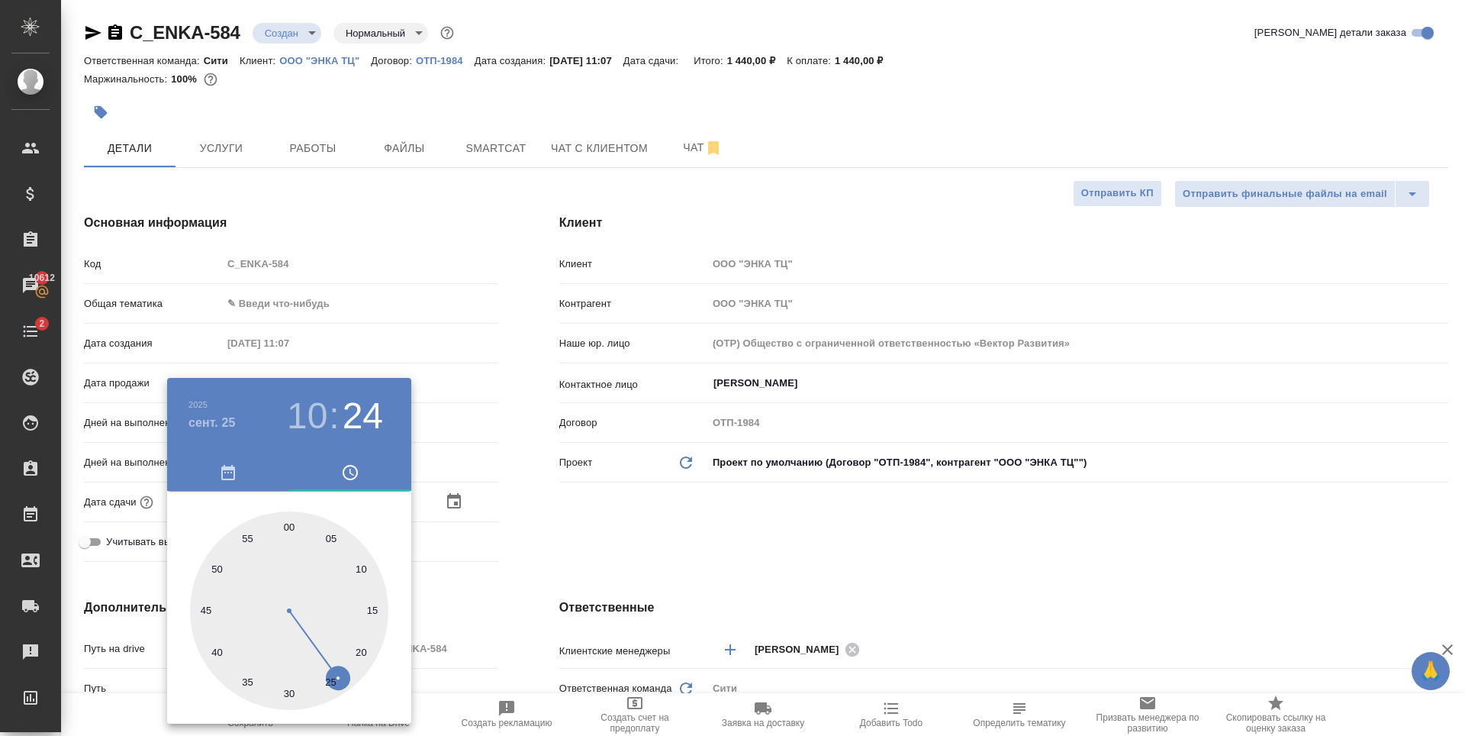
click at [291, 523] on div at bounding box center [289, 610] width 198 height 198
type input "25.09.2025 10:00"
type textarea "x"
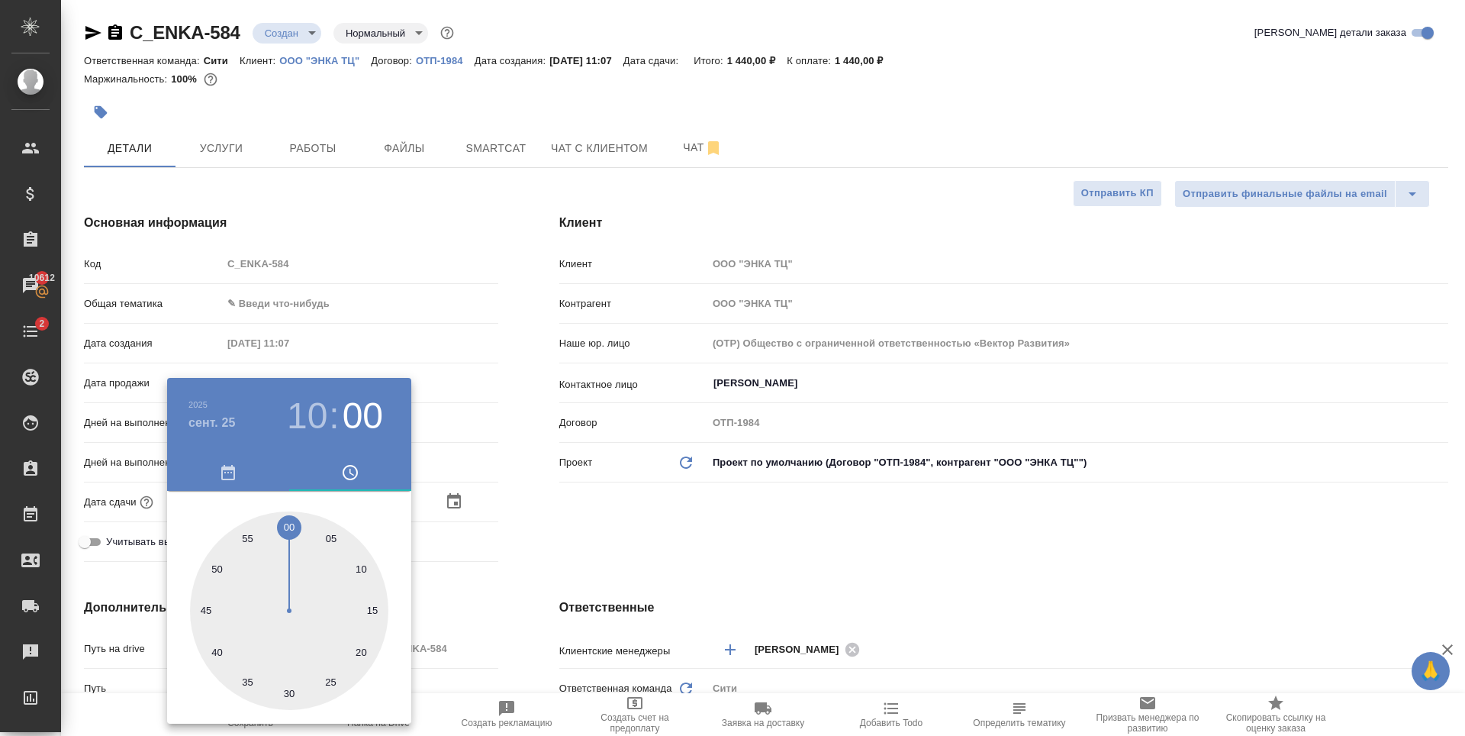
click at [730, 521] on div at bounding box center [732, 368] width 1465 height 736
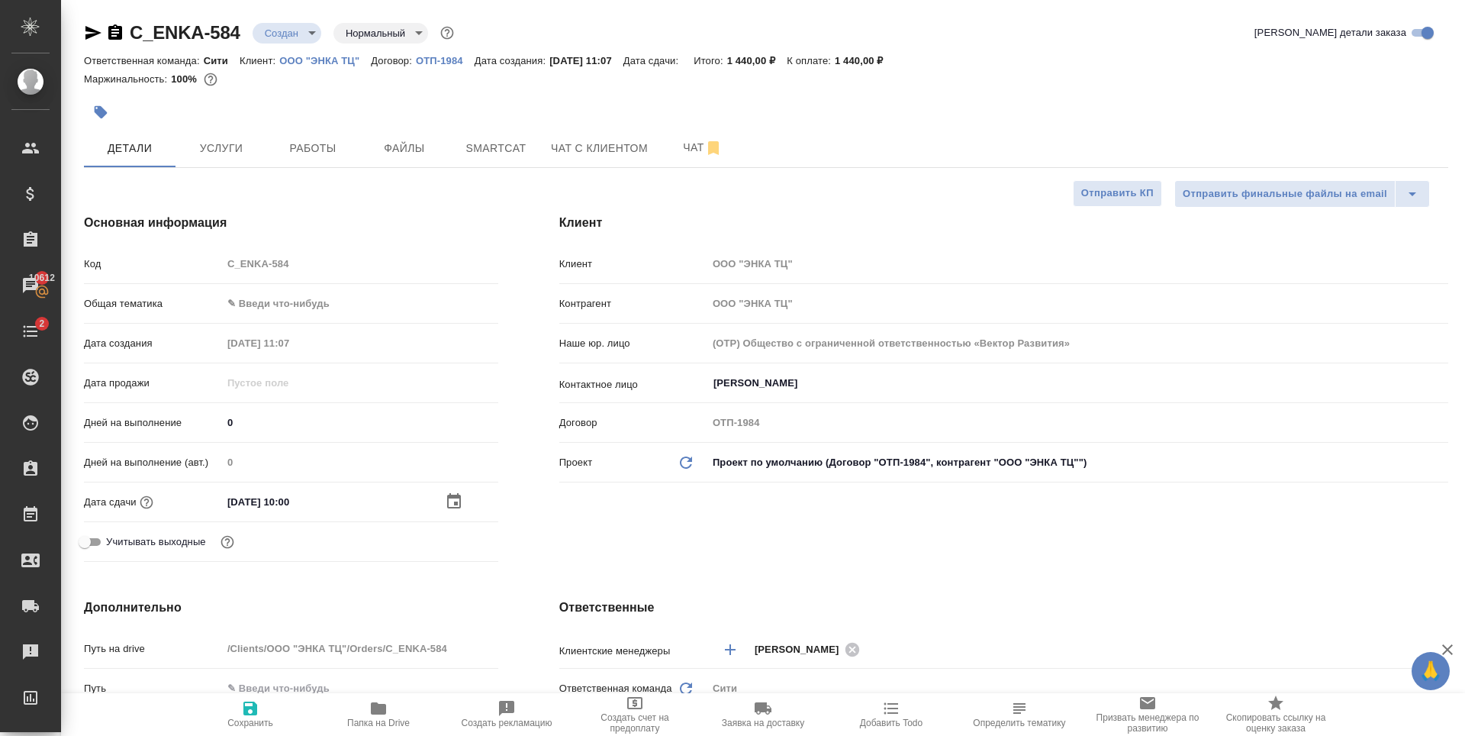
click at [261, 704] on span "Сохранить" at bounding box center [250, 713] width 110 height 29
type textarea "x"
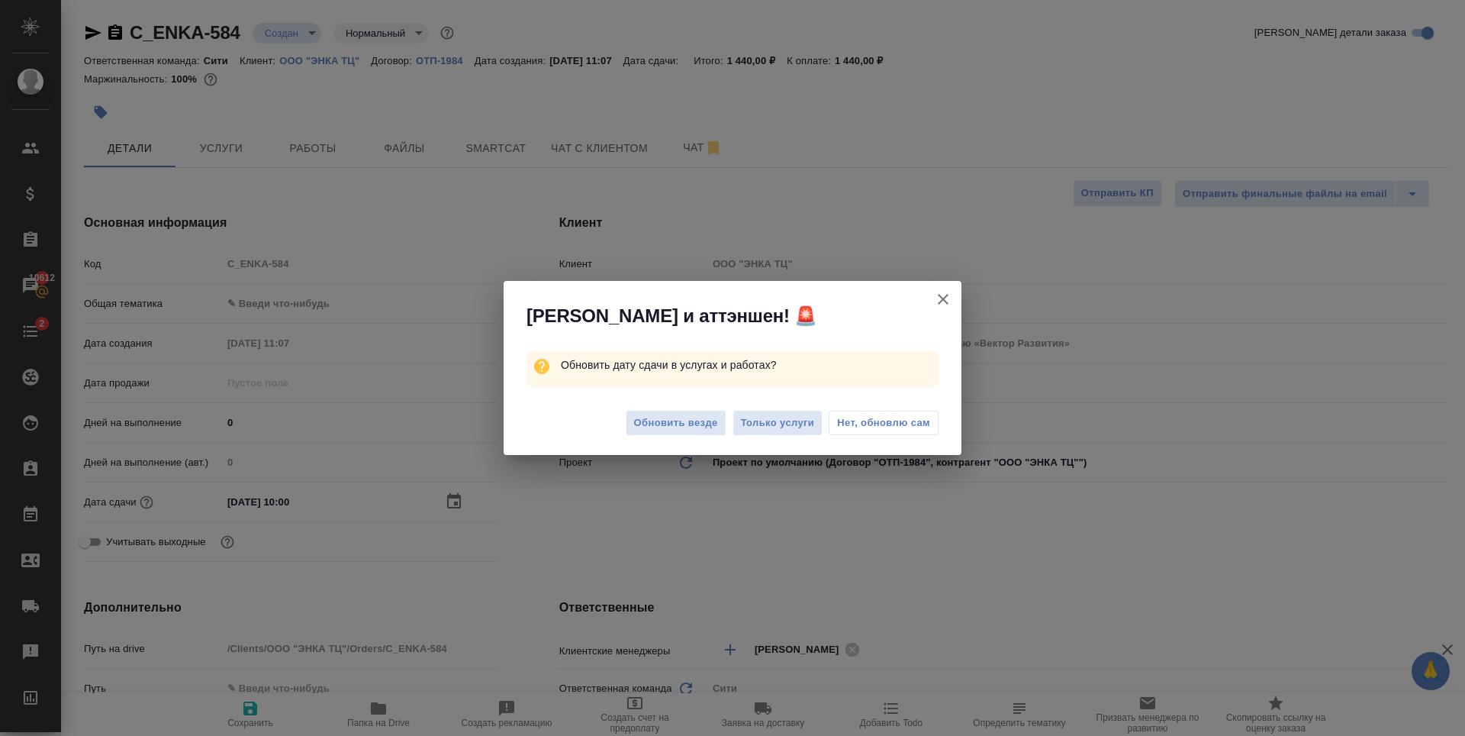
type textarea "x"
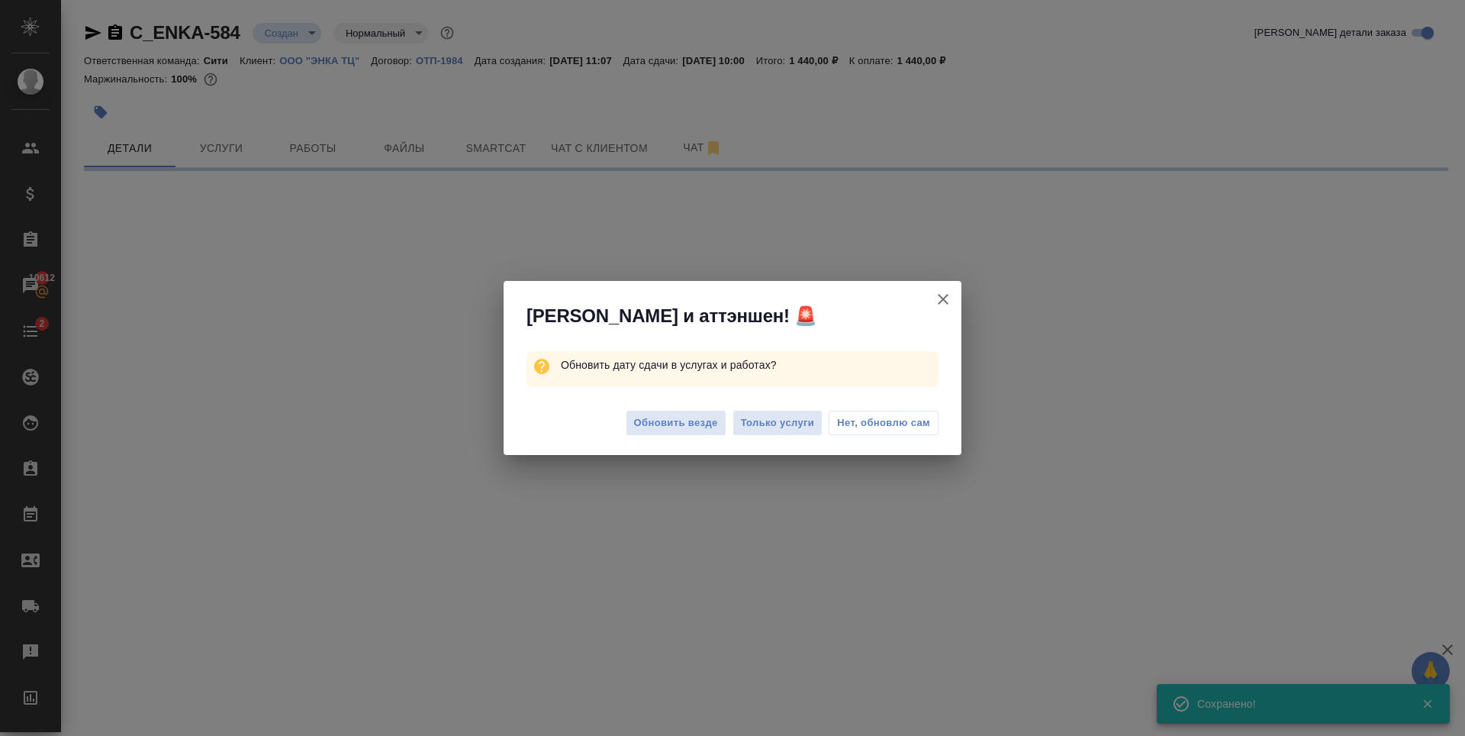
select select "RU"
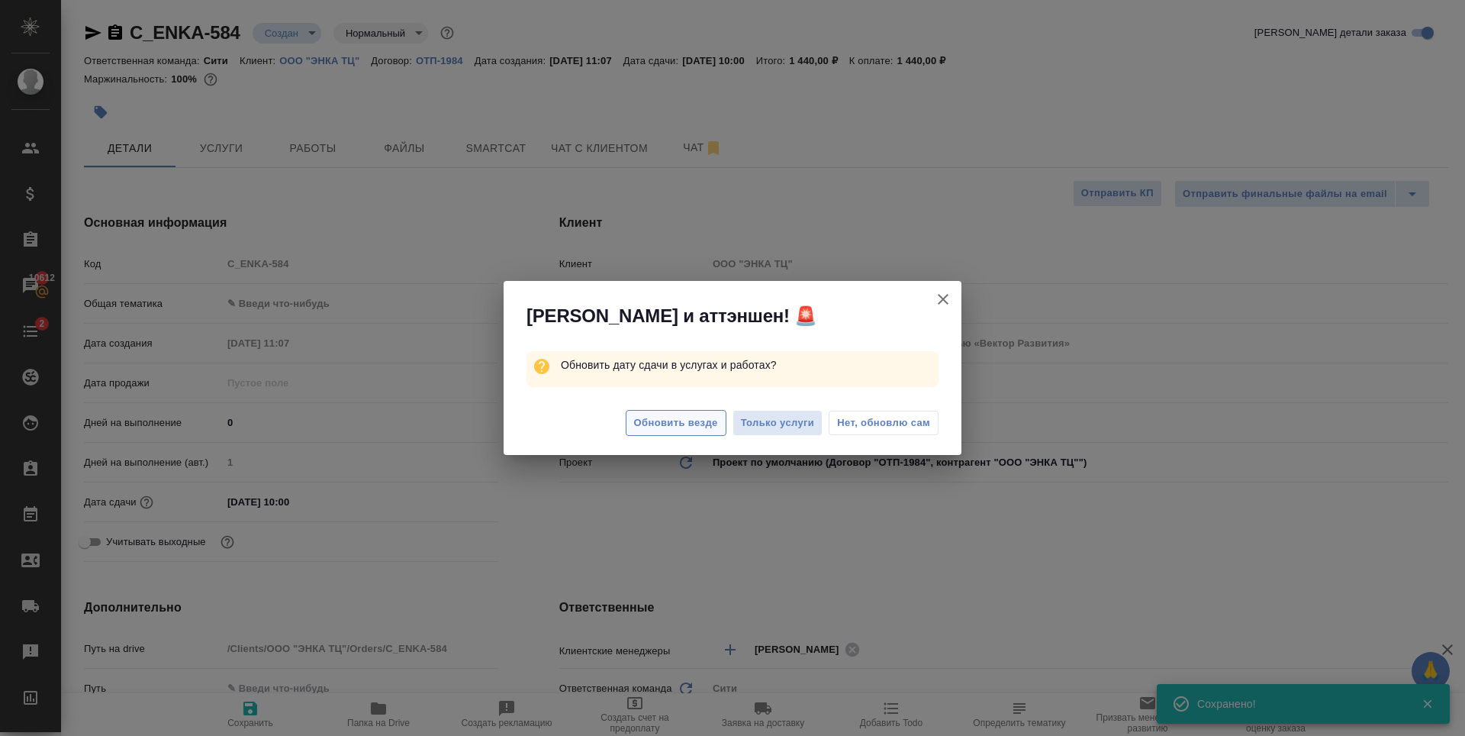
type textarea "x"
click at [701, 419] on span "Обновить везде" at bounding box center [676, 423] width 84 height 18
type textarea "x"
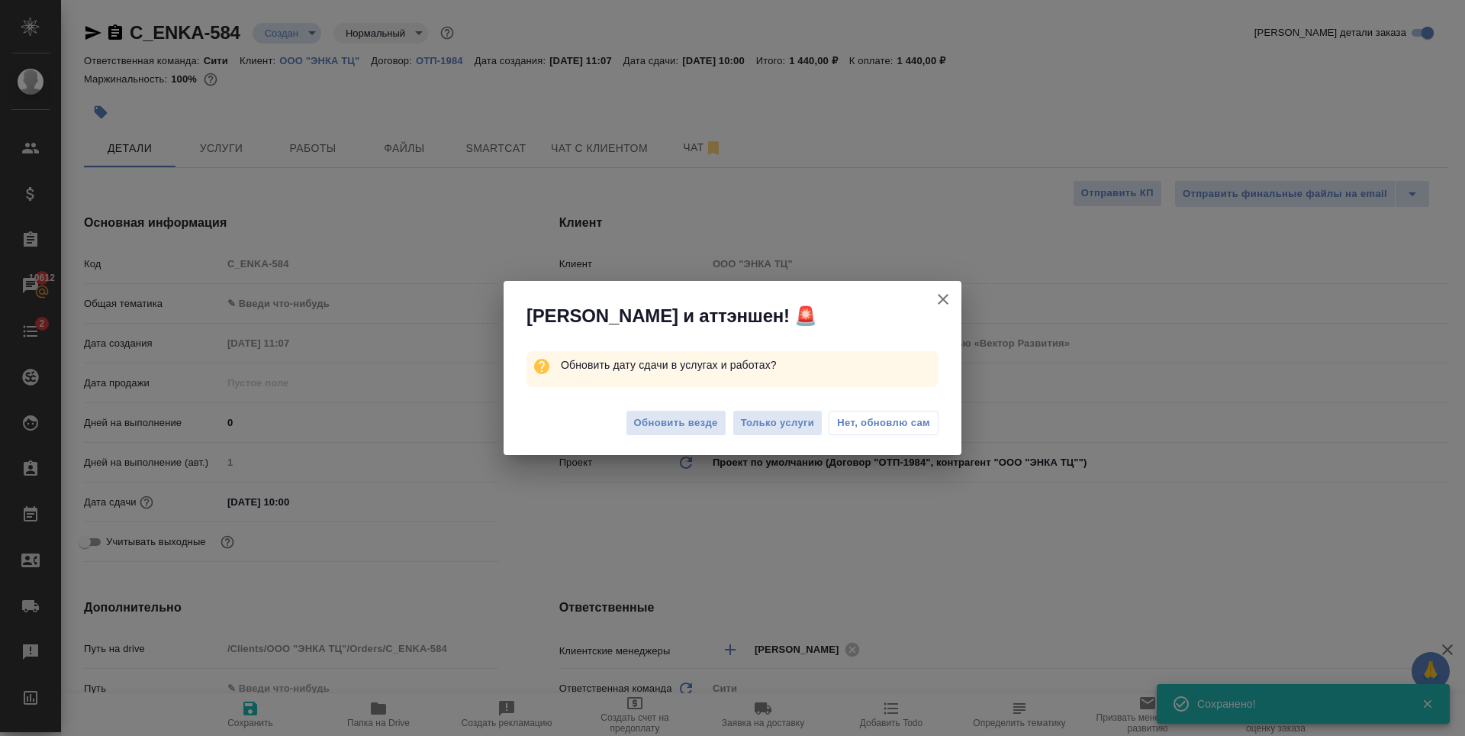
type textarea "x"
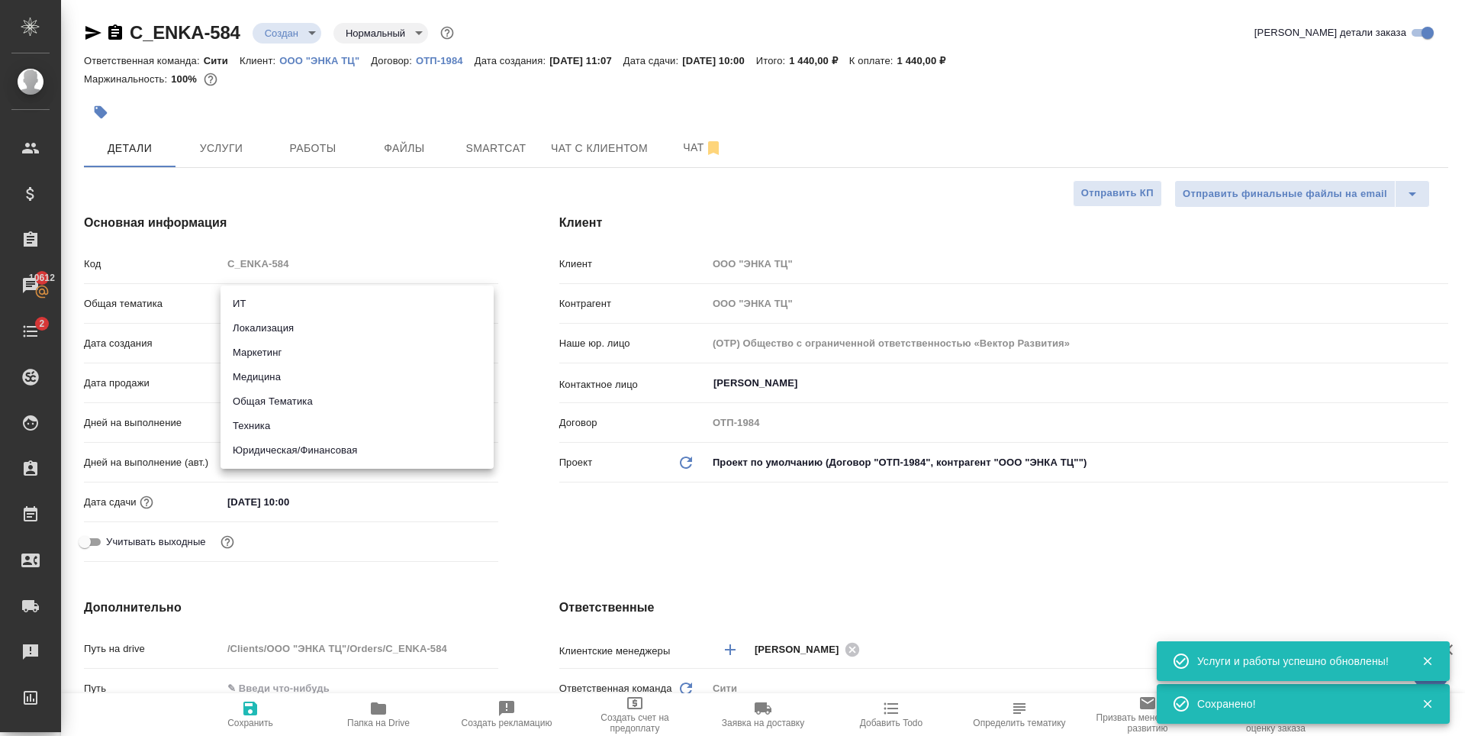
click at [301, 305] on body "🙏 .cls-1 fill:#fff; AWATERA Zaytseva Svetlana Клиенты Спецификации Заказы 10612…" at bounding box center [732, 368] width 1465 height 736
click at [371, 456] on li "Юридическая/Финансовая" at bounding box center [357, 450] width 273 height 24
type input "yr-fn"
type textarea "x"
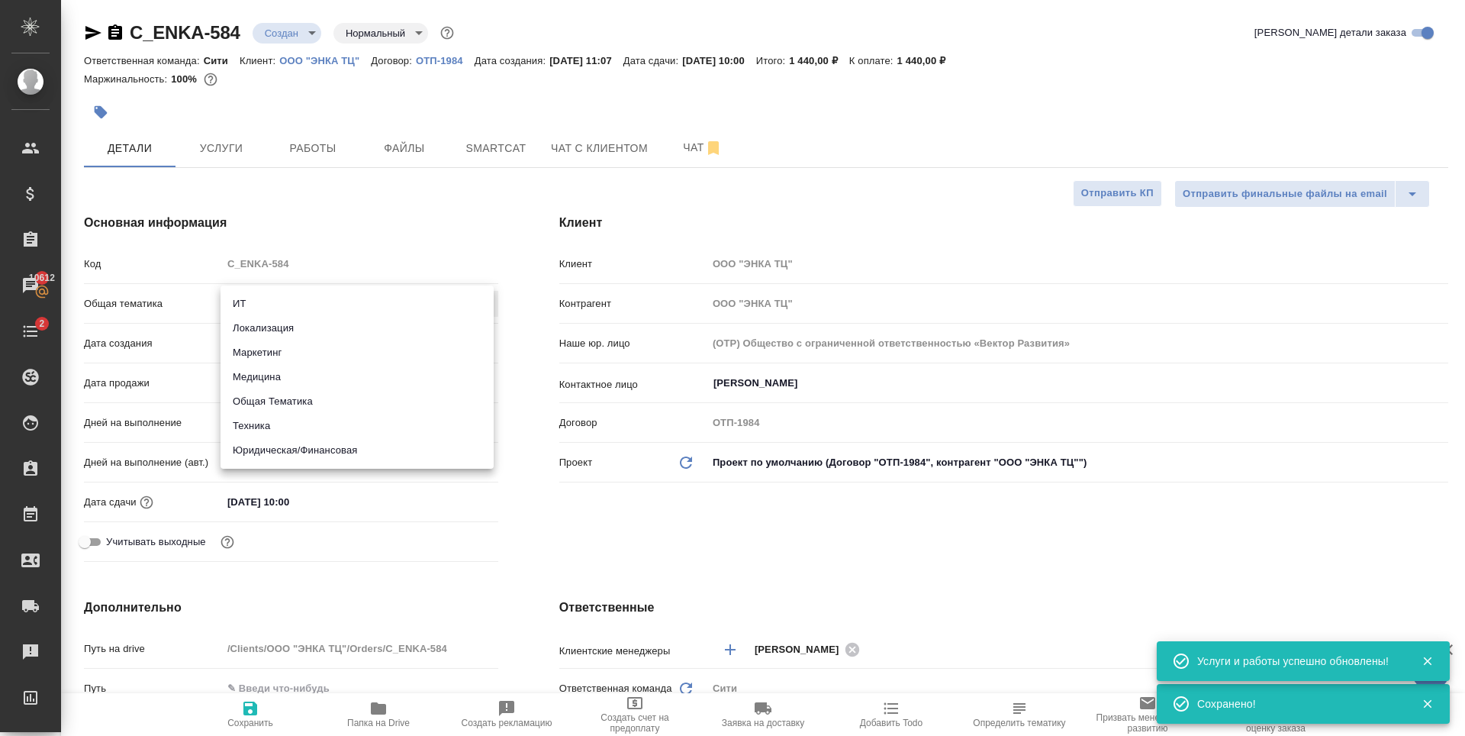
type textarea "x"
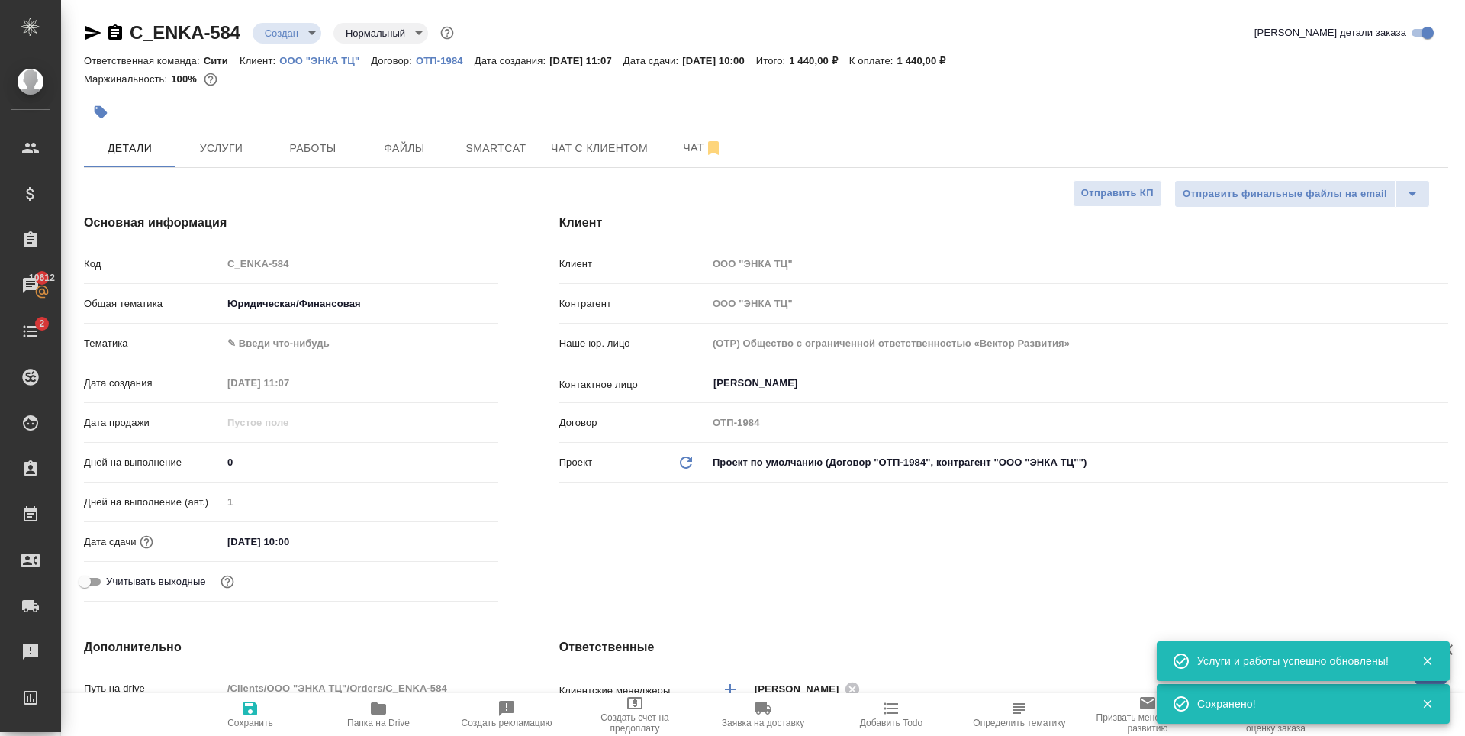
click at [314, 349] on body "🙏 .cls-1 fill:#fff; AWATERA Zaytseva Svetlana Клиенты Спецификации Заказы 10612…" at bounding box center [732, 368] width 1465 height 736
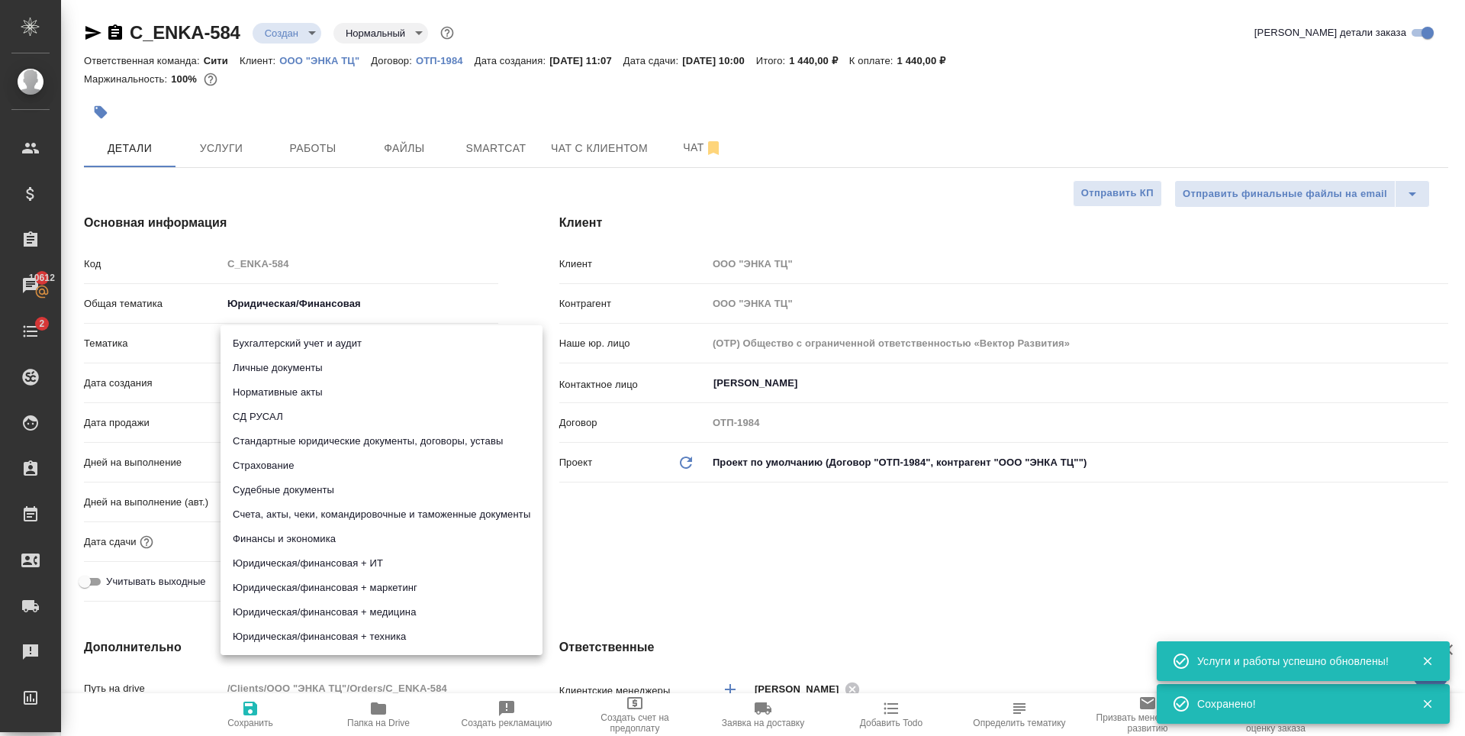
click at [309, 368] on li "Личные документы" at bounding box center [382, 368] width 322 height 24
type textarea "x"
type input "5a8b8b956a9677013d343cfe"
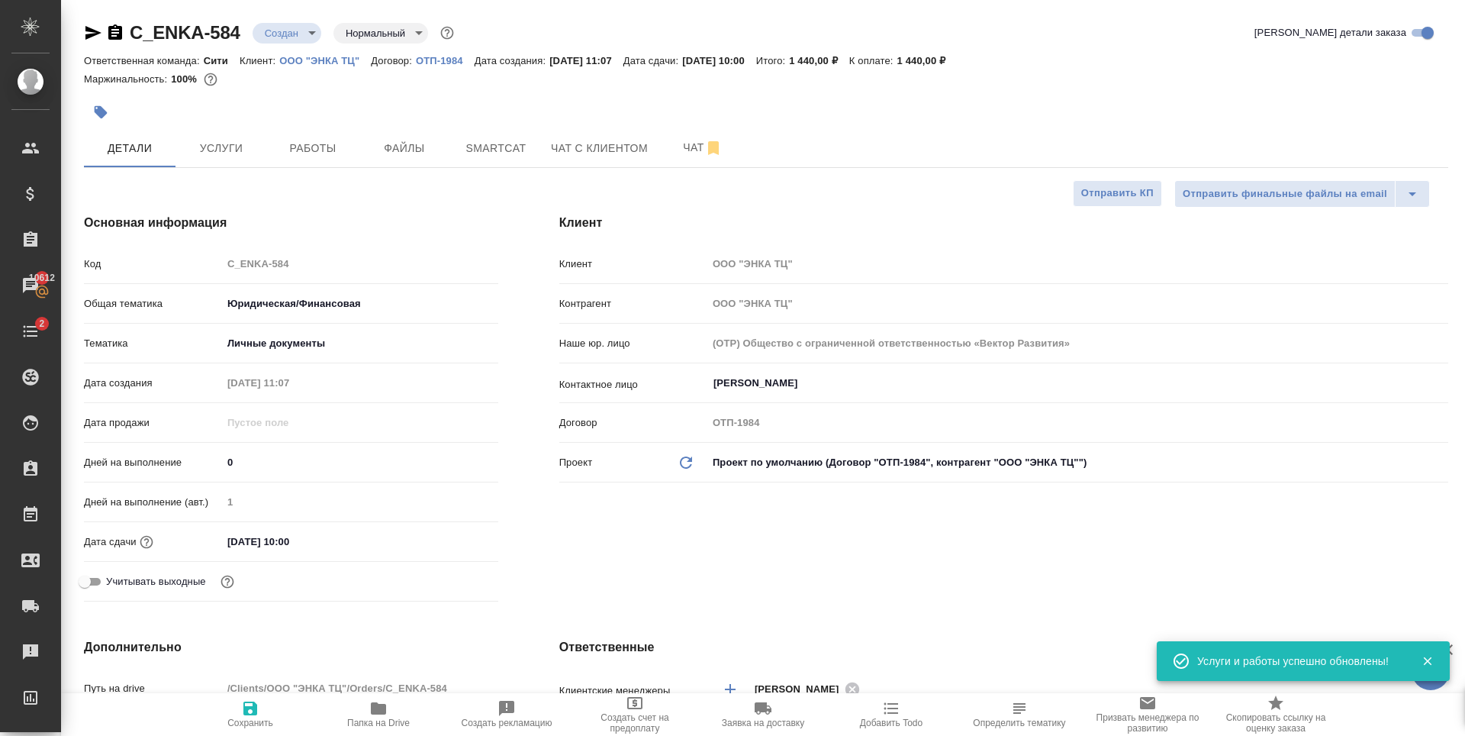
click at [250, 715] on icon "button" at bounding box center [250, 708] width 14 height 14
type textarea "x"
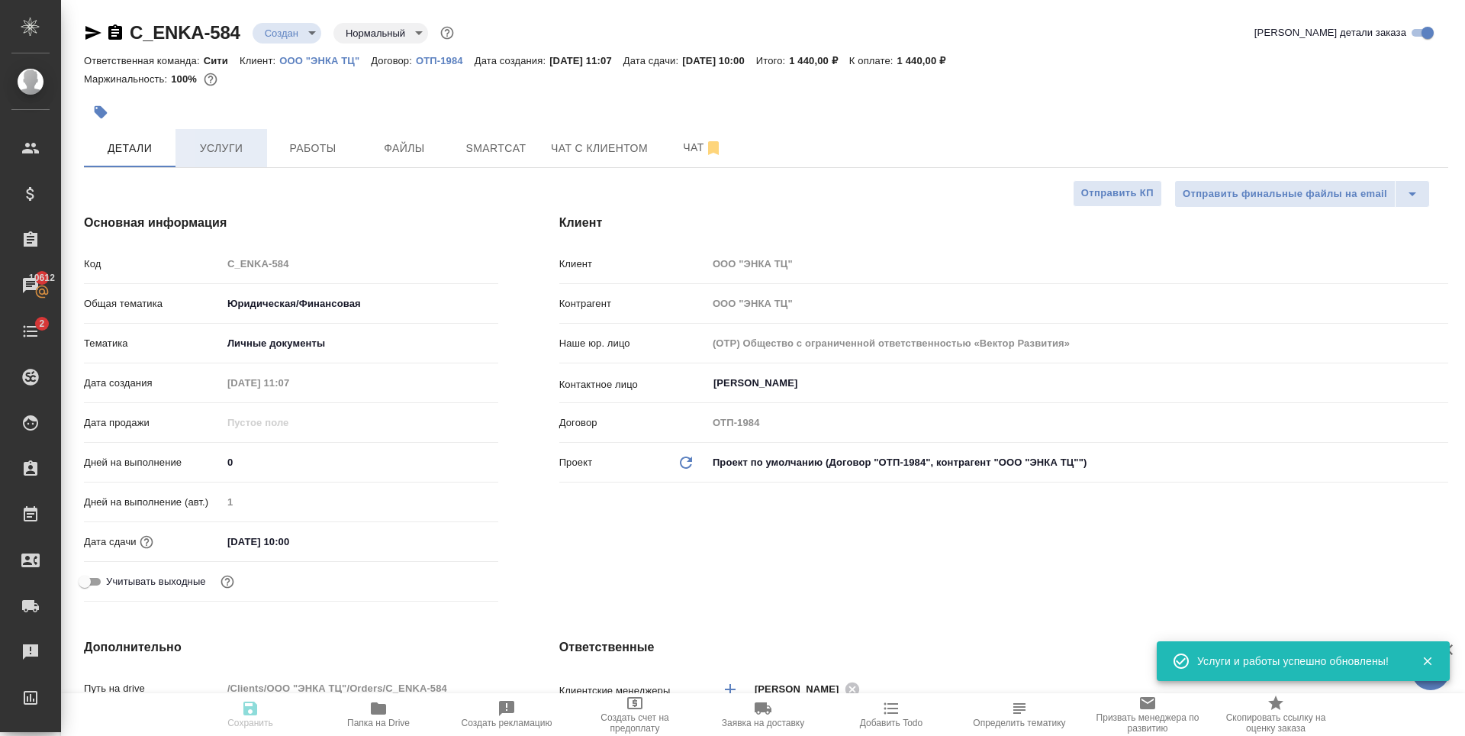
type textarea "x"
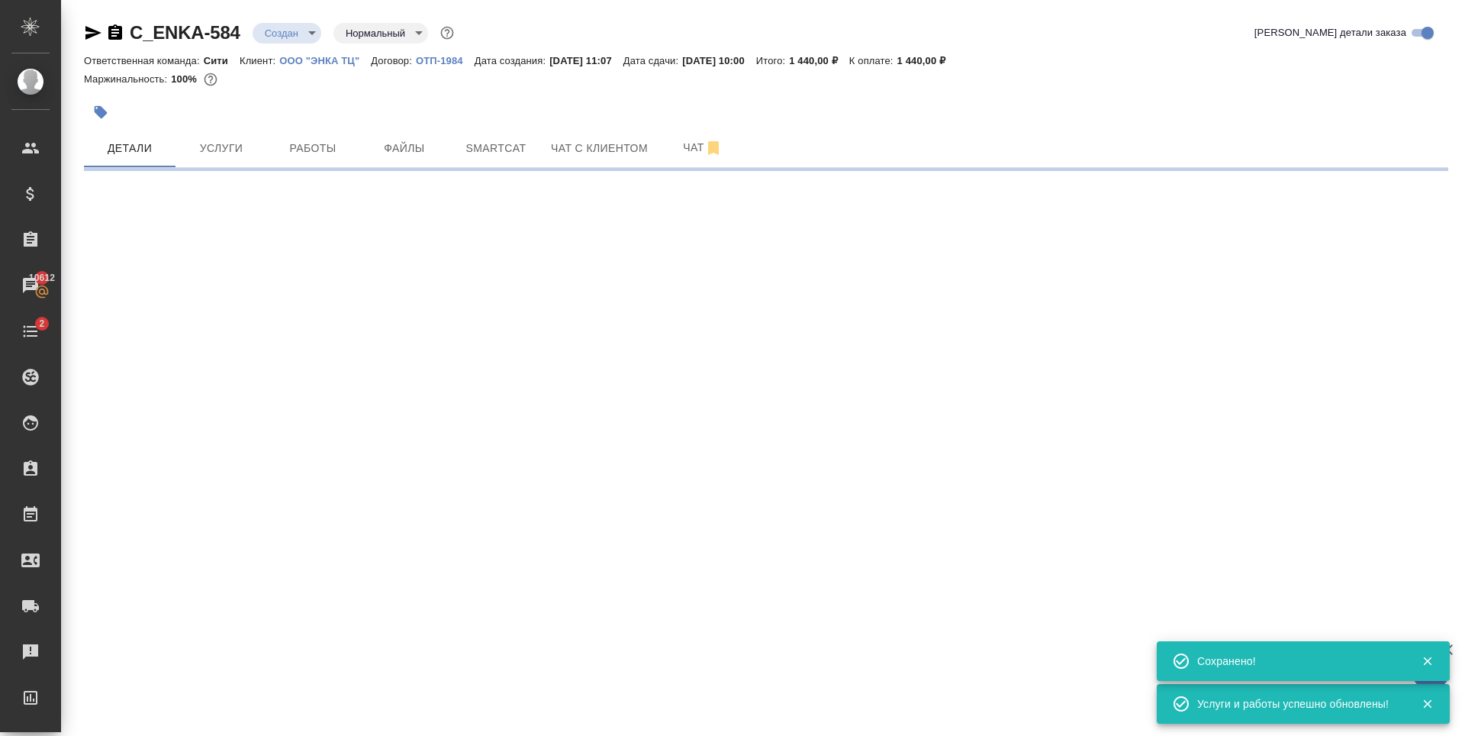
select select "RU"
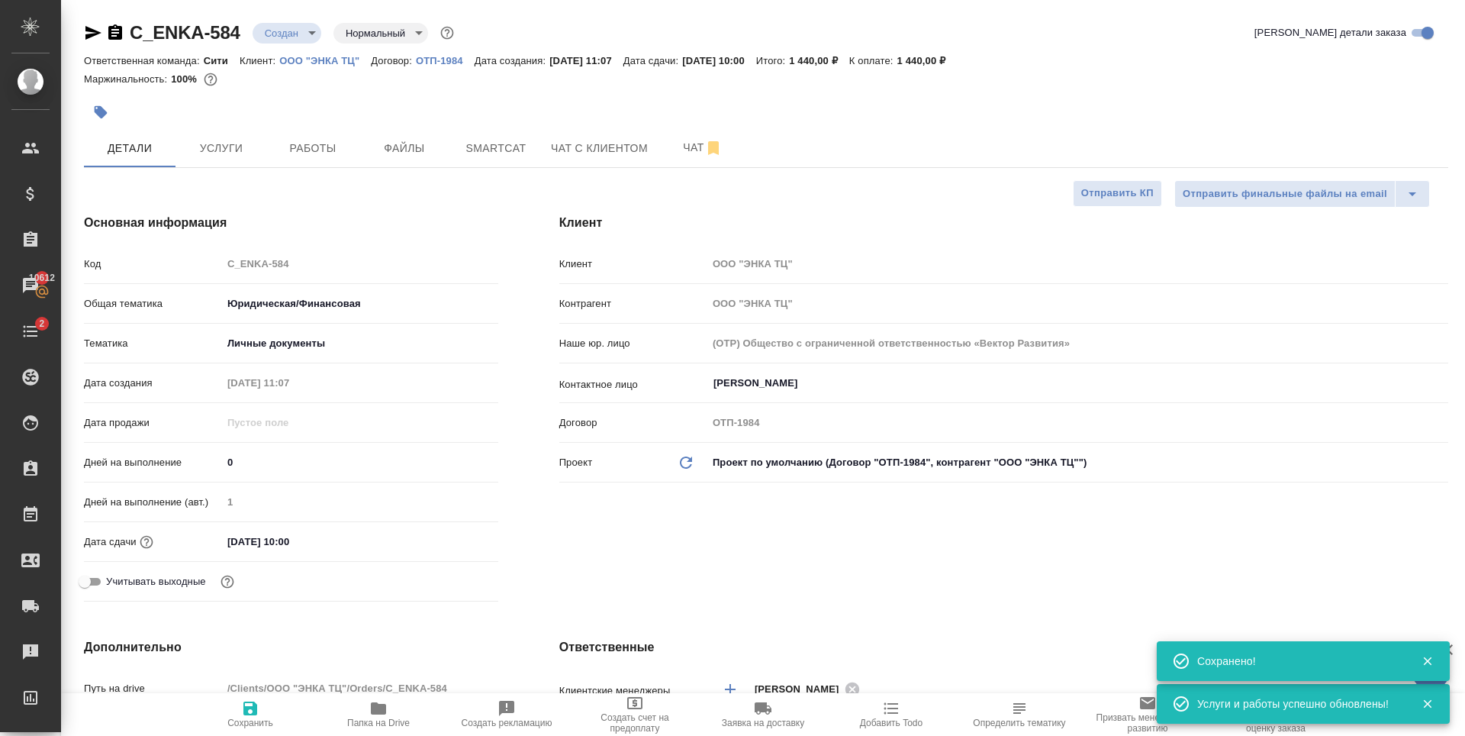
type textarea "x"
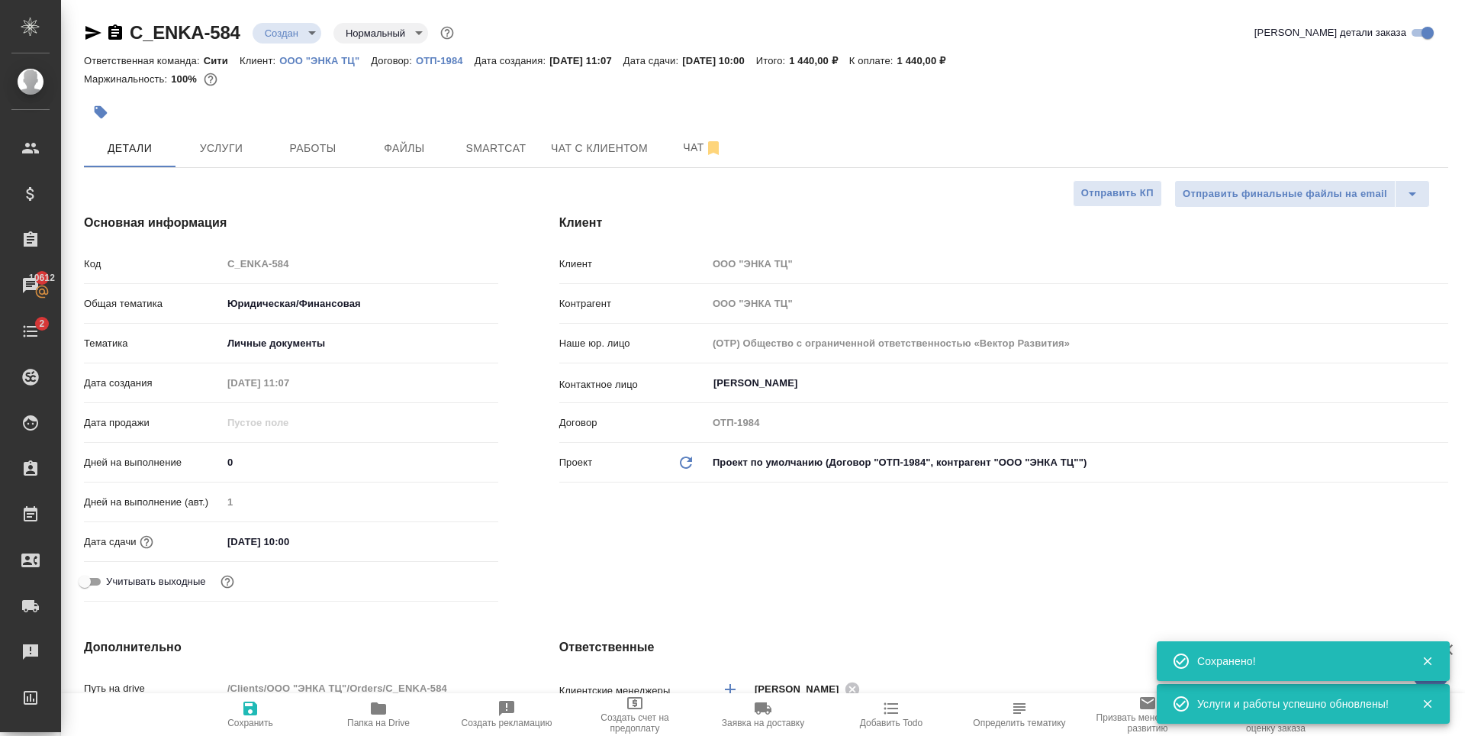
type textarea "x"
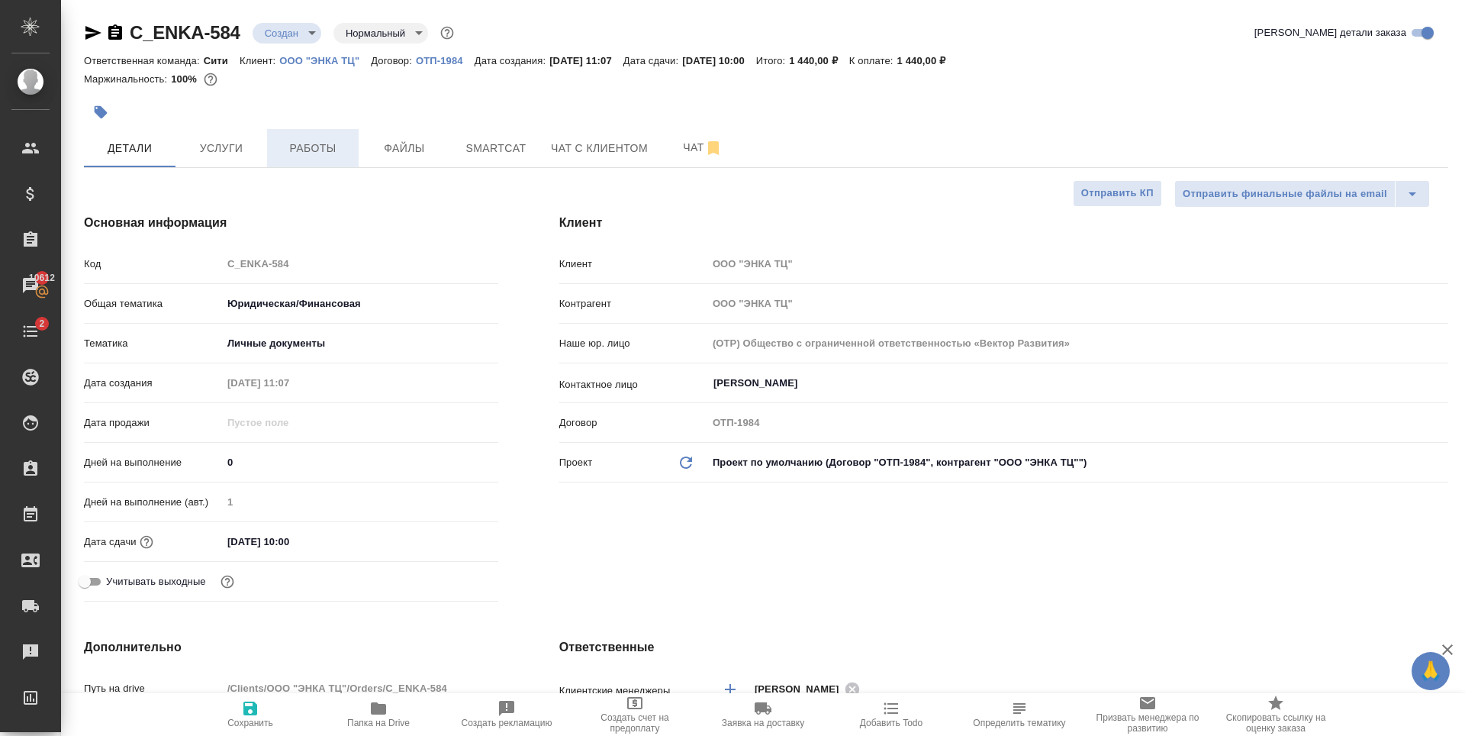
click at [309, 147] on span "Работы" at bounding box center [312, 148] width 73 height 19
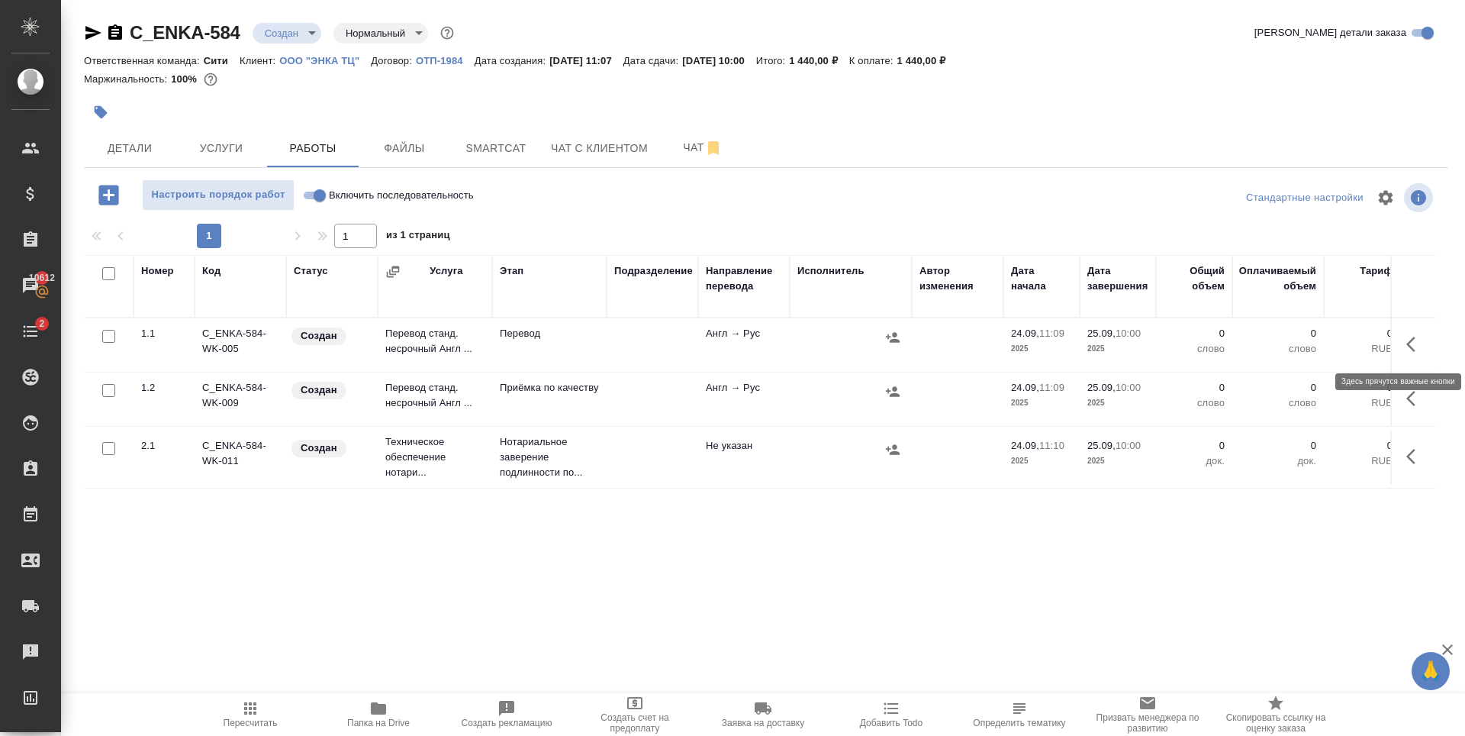
drag, startPoint x: 1410, startPoint y: 351, endPoint x: 1400, endPoint y: 359, distance: 13.1
click at [1411, 350] on icon "button" at bounding box center [1416, 344] width 18 height 18
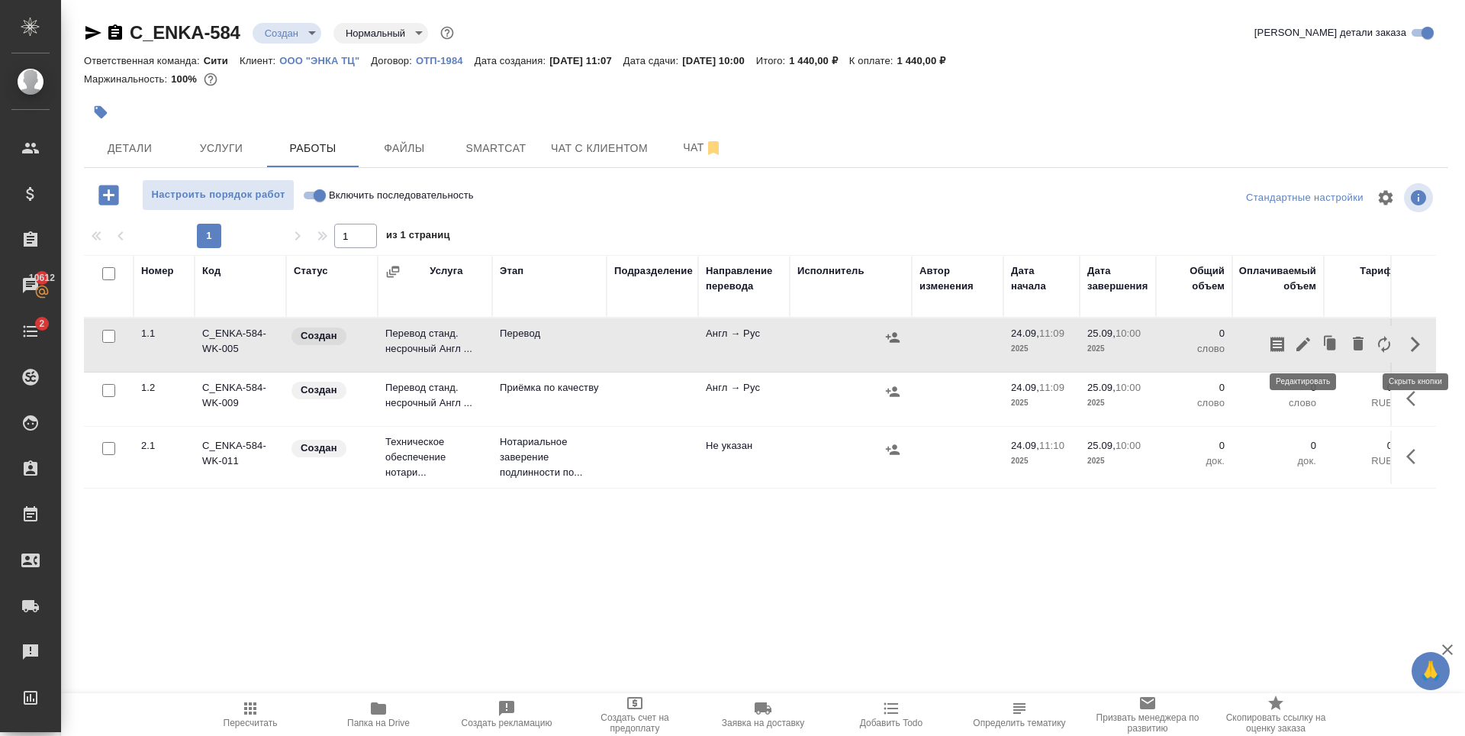
click at [1305, 350] on icon "button" at bounding box center [1303, 344] width 18 height 18
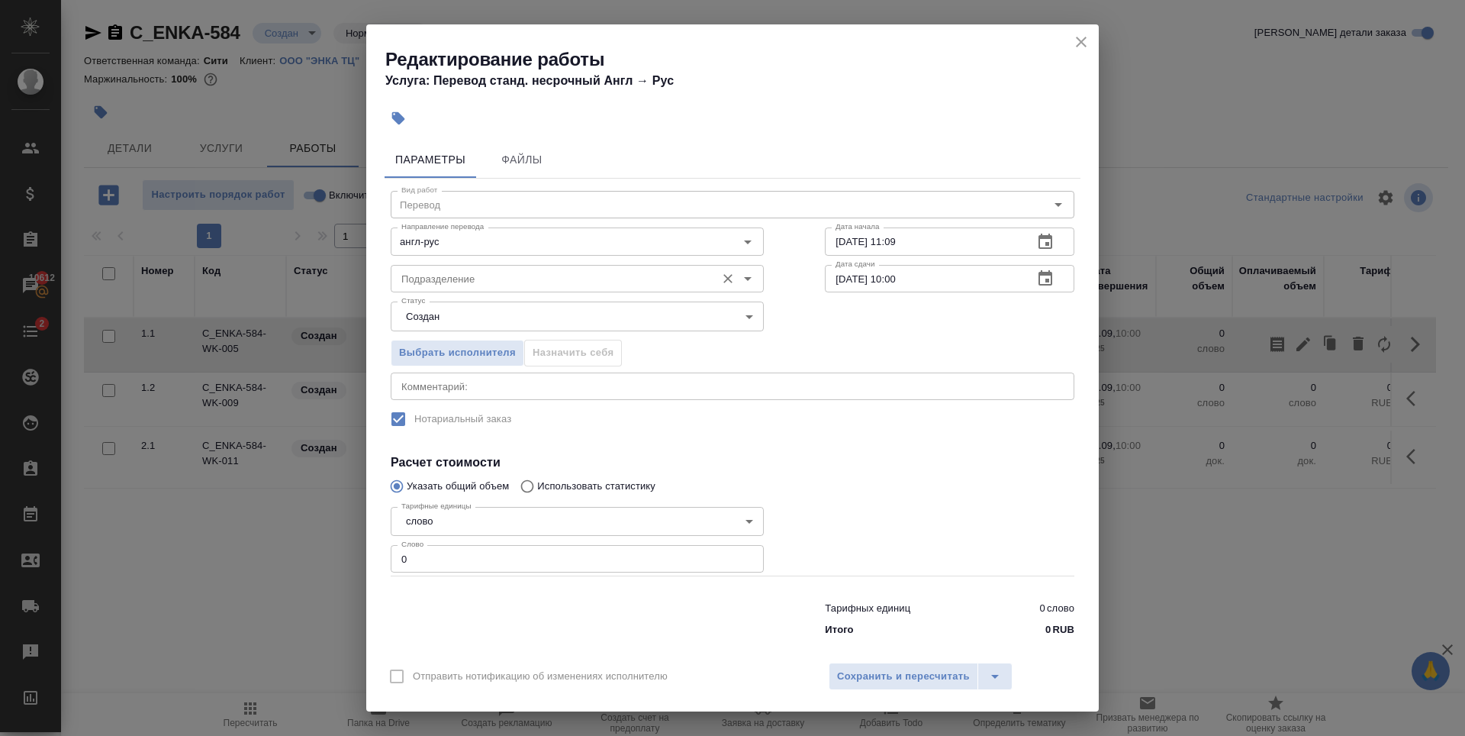
click at [465, 282] on input "Подразделение" at bounding box center [551, 278] width 313 height 18
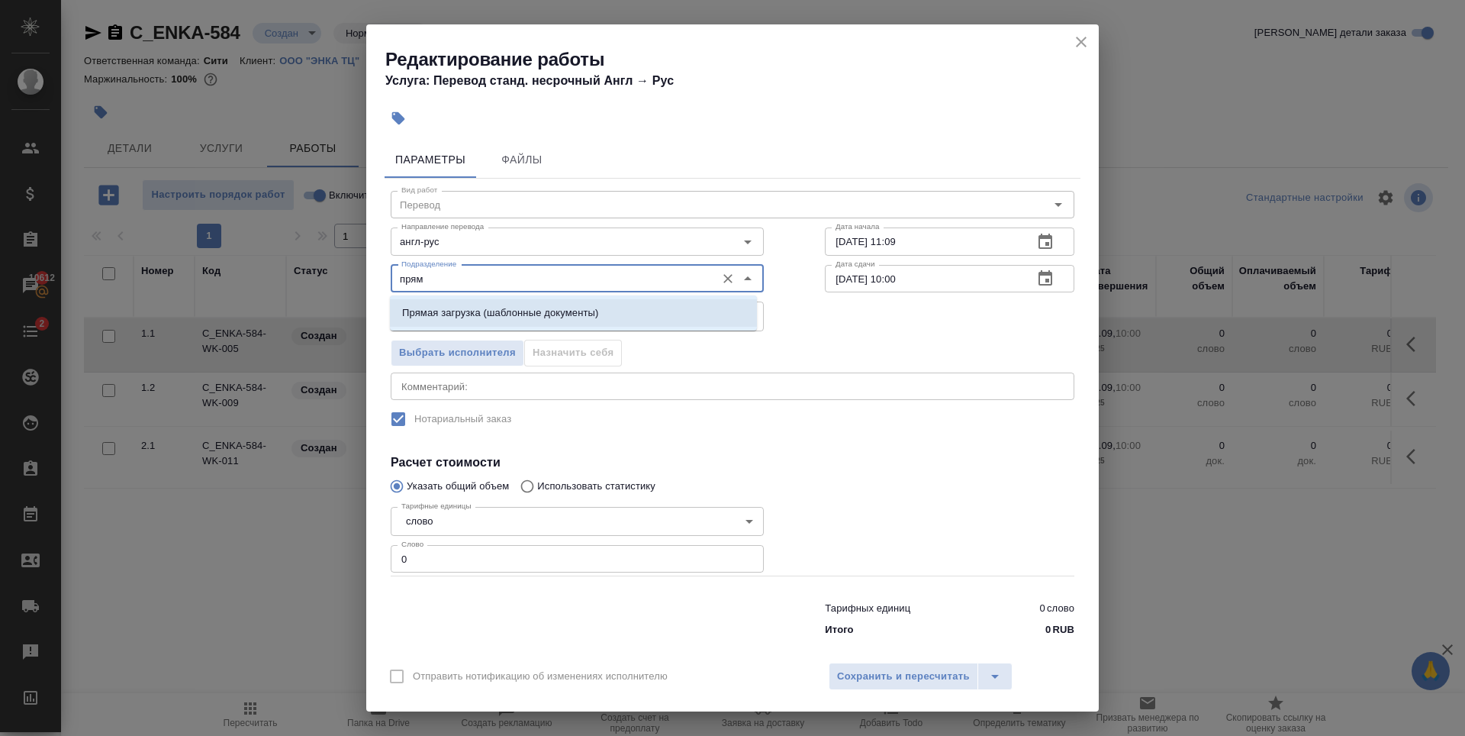
click at [502, 319] on p "Прямая загрузка (шаблонные документы)" at bounding box center [500, 312] width 196 height 15
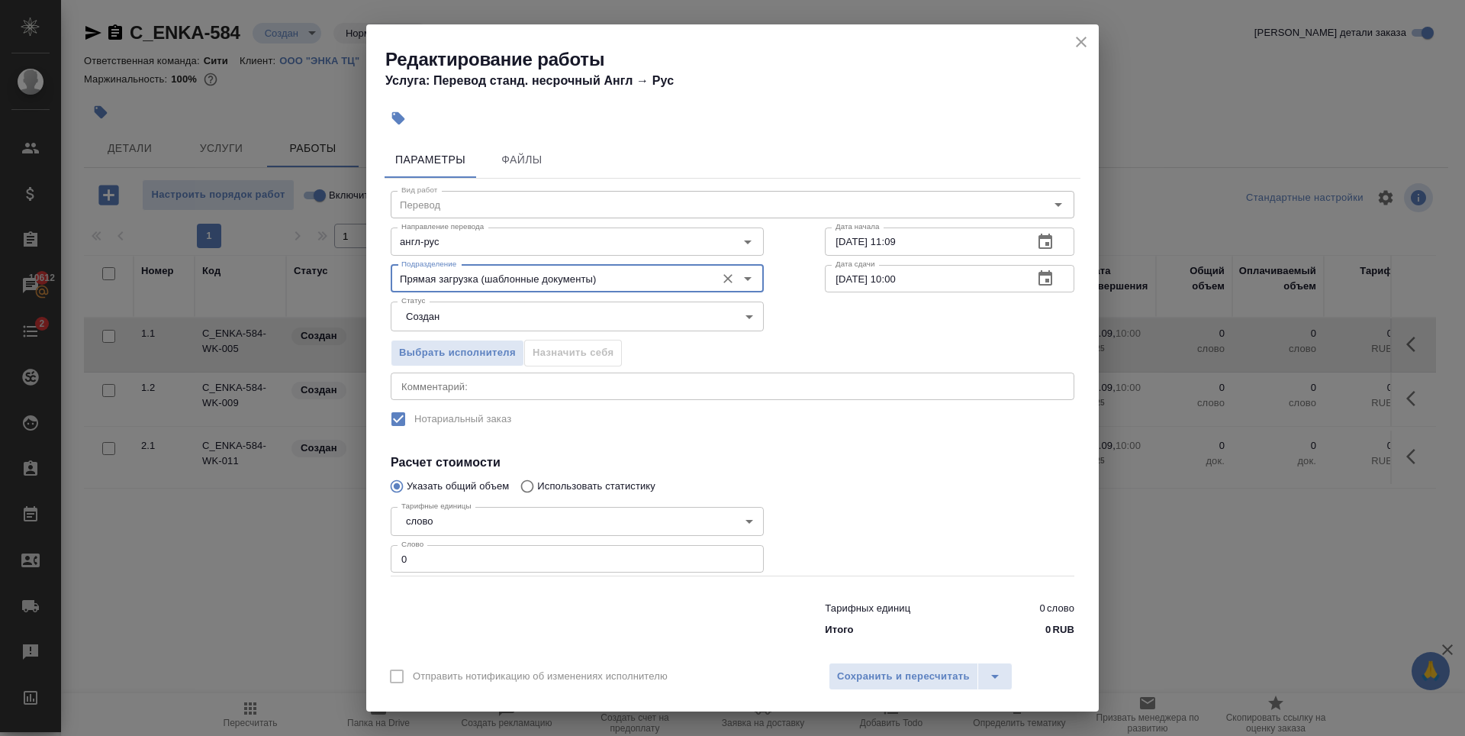
type input "Прямая загрузка (шаблонные документы)"
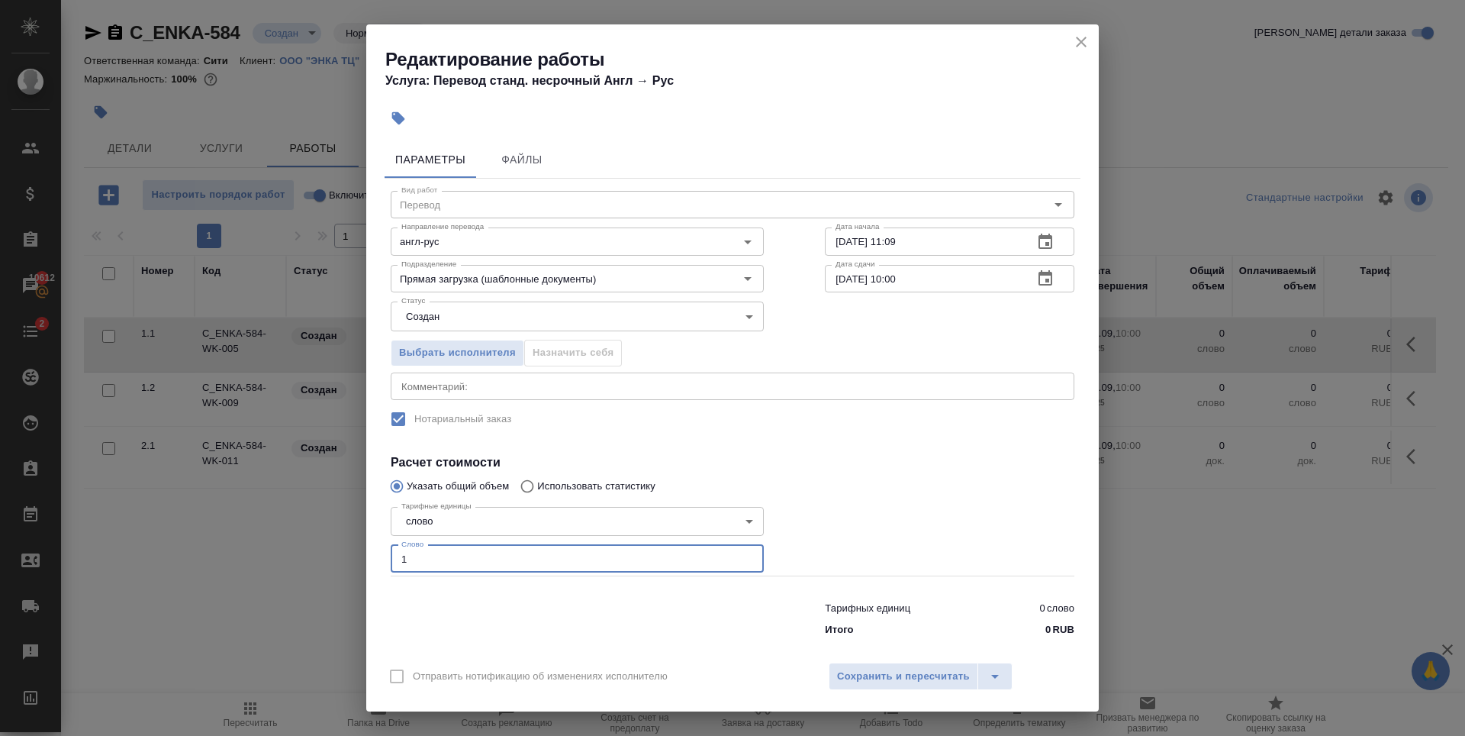
type input "1"
click at [740, 555] on input "1" at bounding box center [577, 558] width 373 height 27
click at [848, 473] on div at bounding box center [950, 538] width 311 height 137
click at [895, 668] on span "Сохранить и пересчитать" at bounding box center [903, 677] width 133 height 18
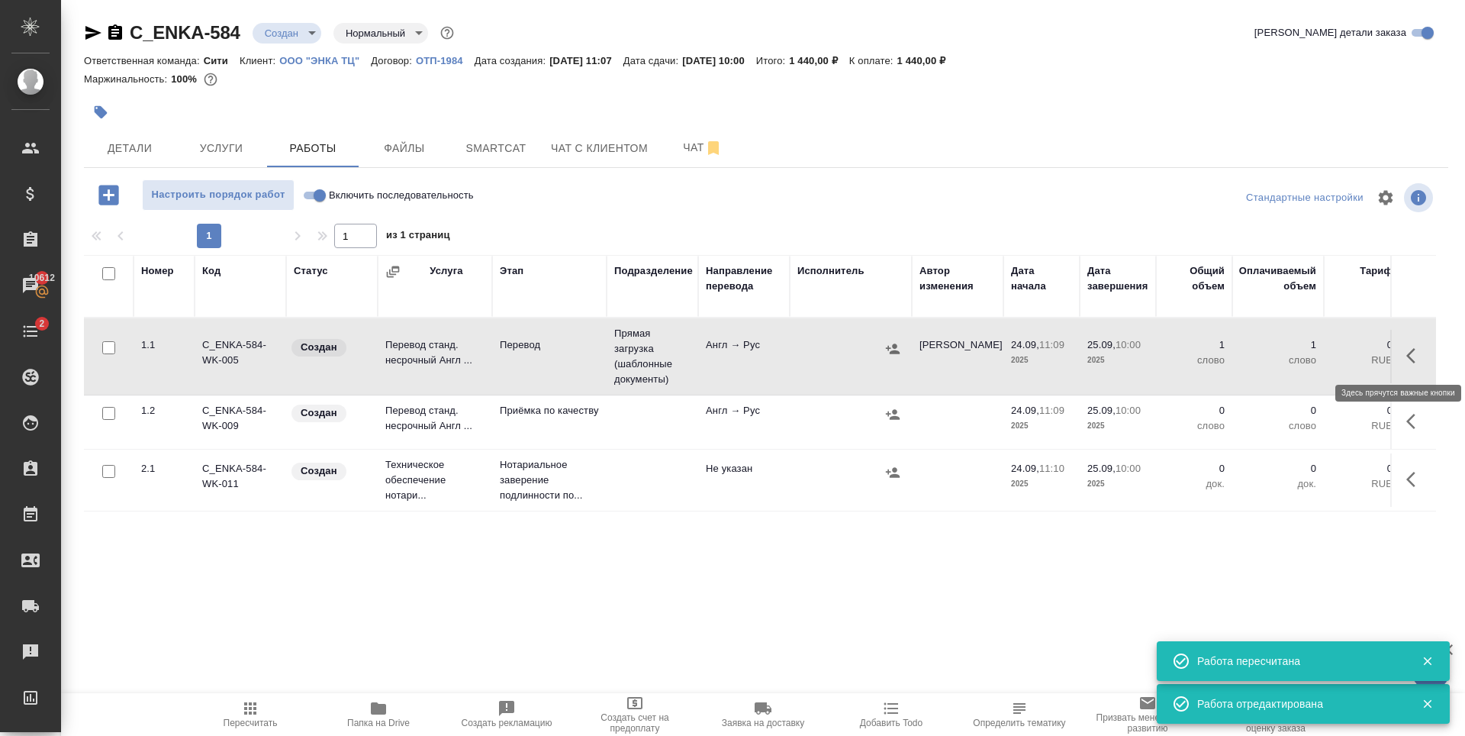
click at [1419, 347] on icon "button" at bounding box center [1416, 356] width 18 height 18
click at [1310, 357] on icon "button" at bounding box center [1303, 356] width 18 height 18
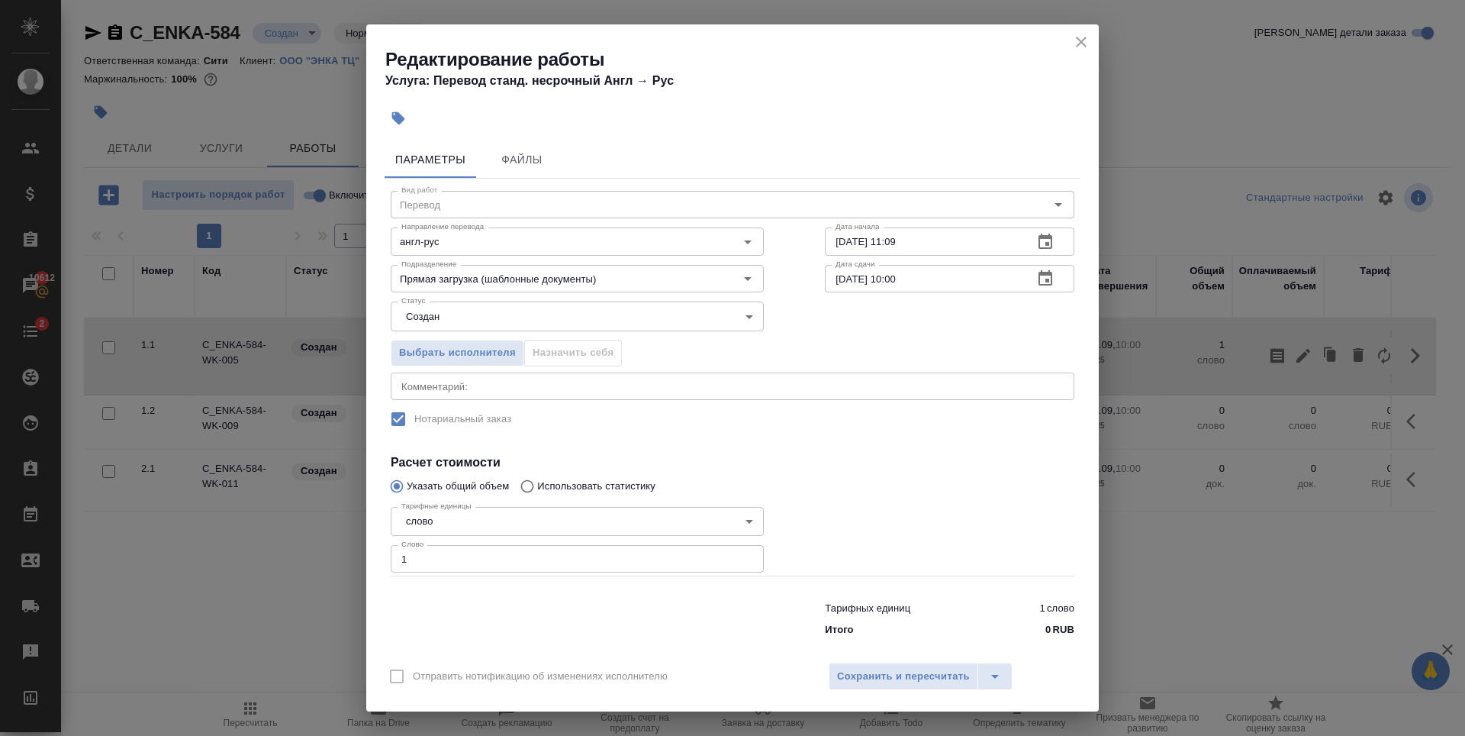
click at [1039, 276] on icon "button" at bounding box center [1046, 277] width 14 height 15
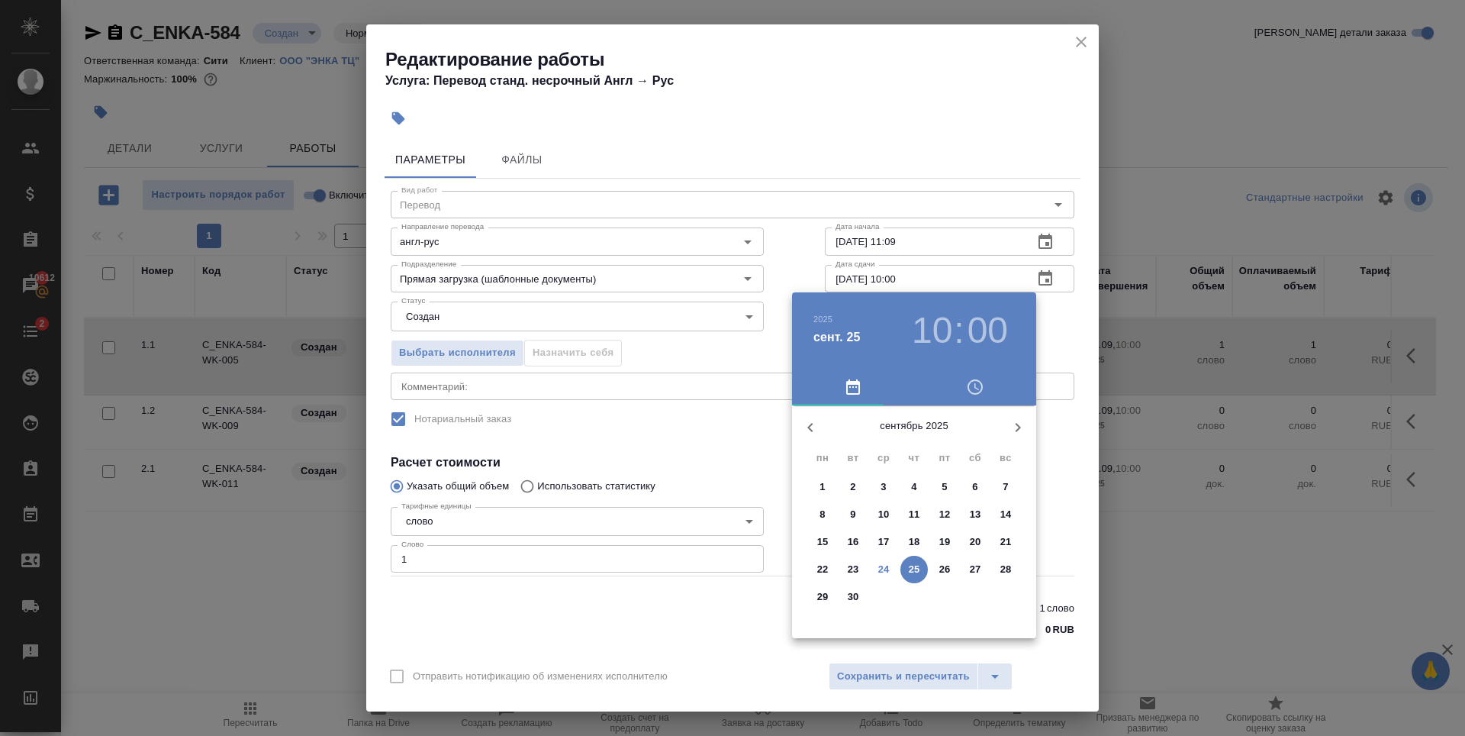
click at [938, 319] on h3 "10" at bounding box center [932, 330] width 40 height 43
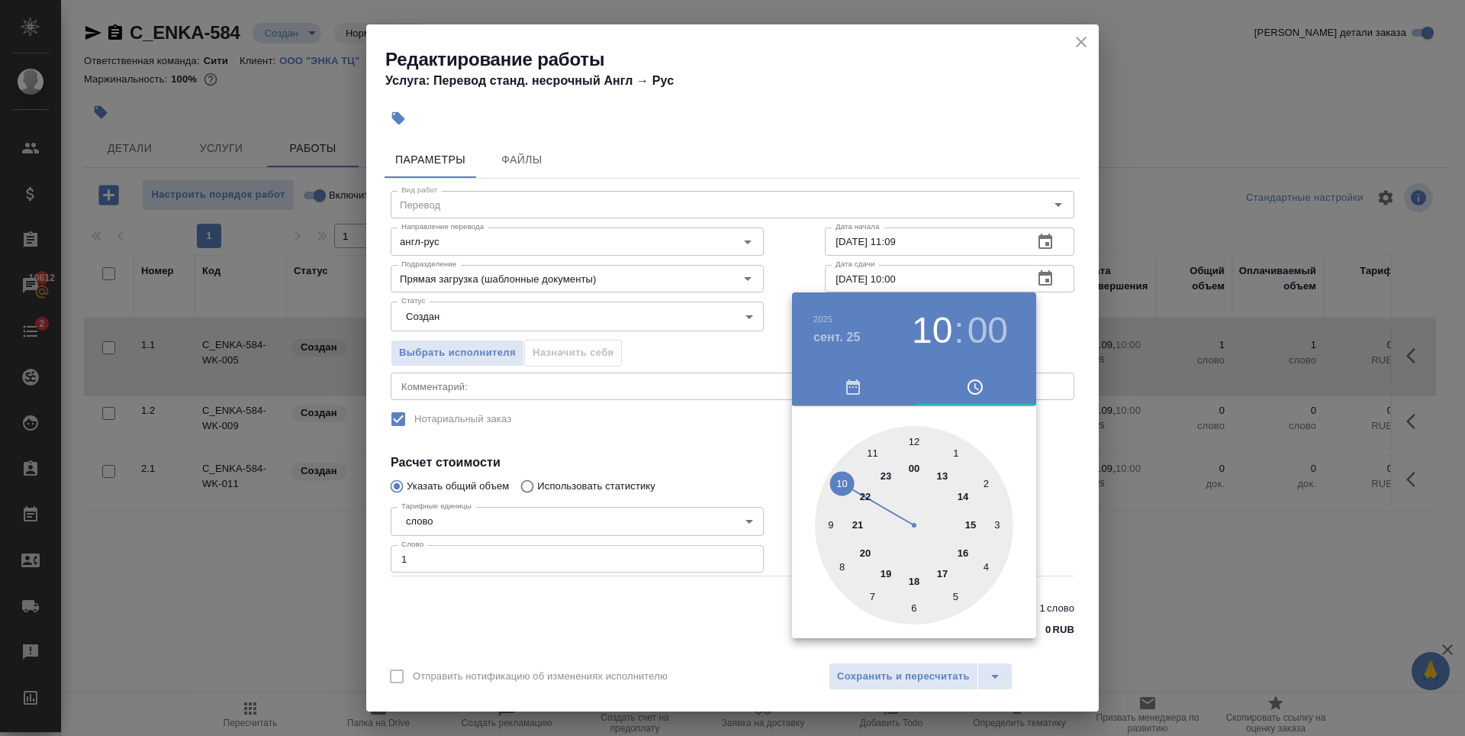
click at [828, 526] on div at bounding box center [914, 525] width 198 height 198
type input "25.09.2025 09:00"
click at [976, 151] on div at bounding box center [732, 368] width 1465 height 736
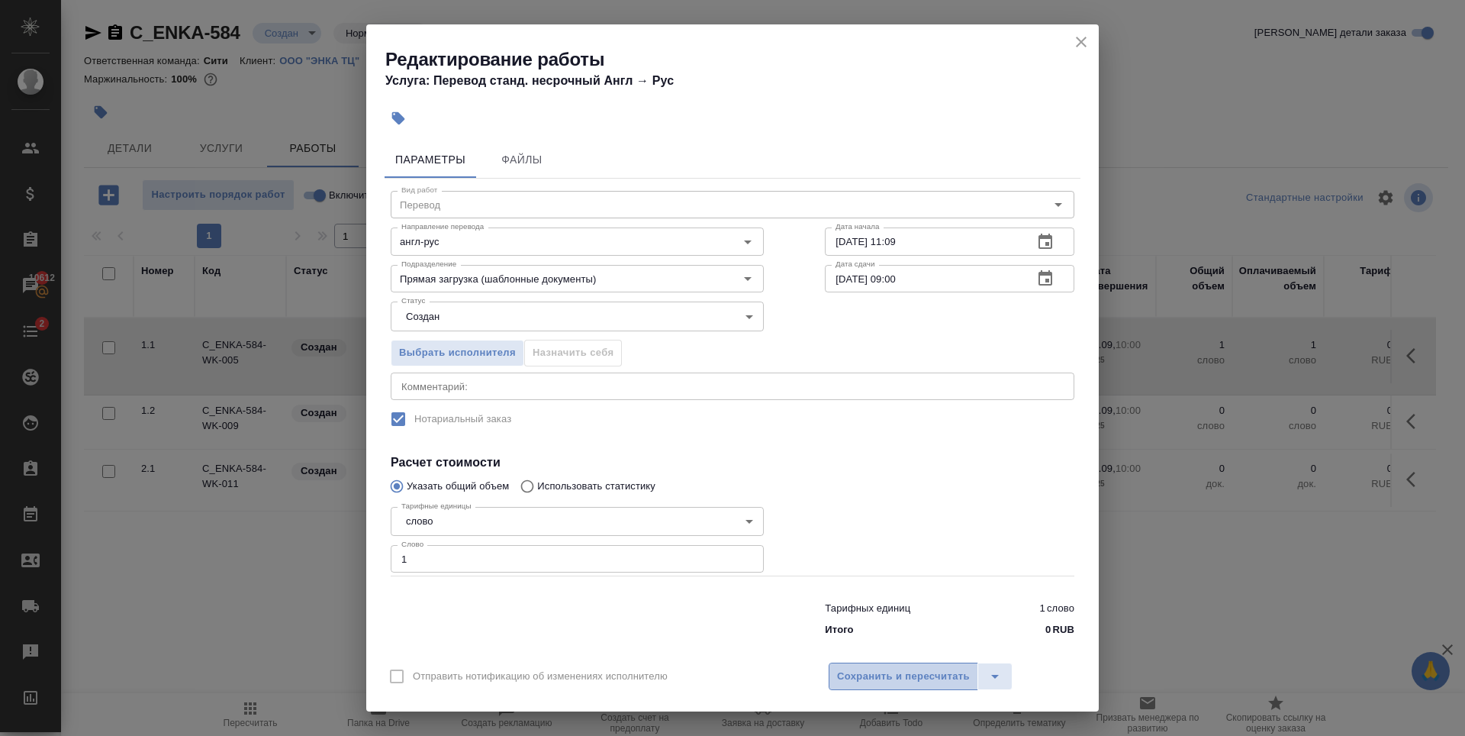
click at [930, 672] on span "Сохранить и пересчитать" at bounding box center [903, 677] width 133 height 18
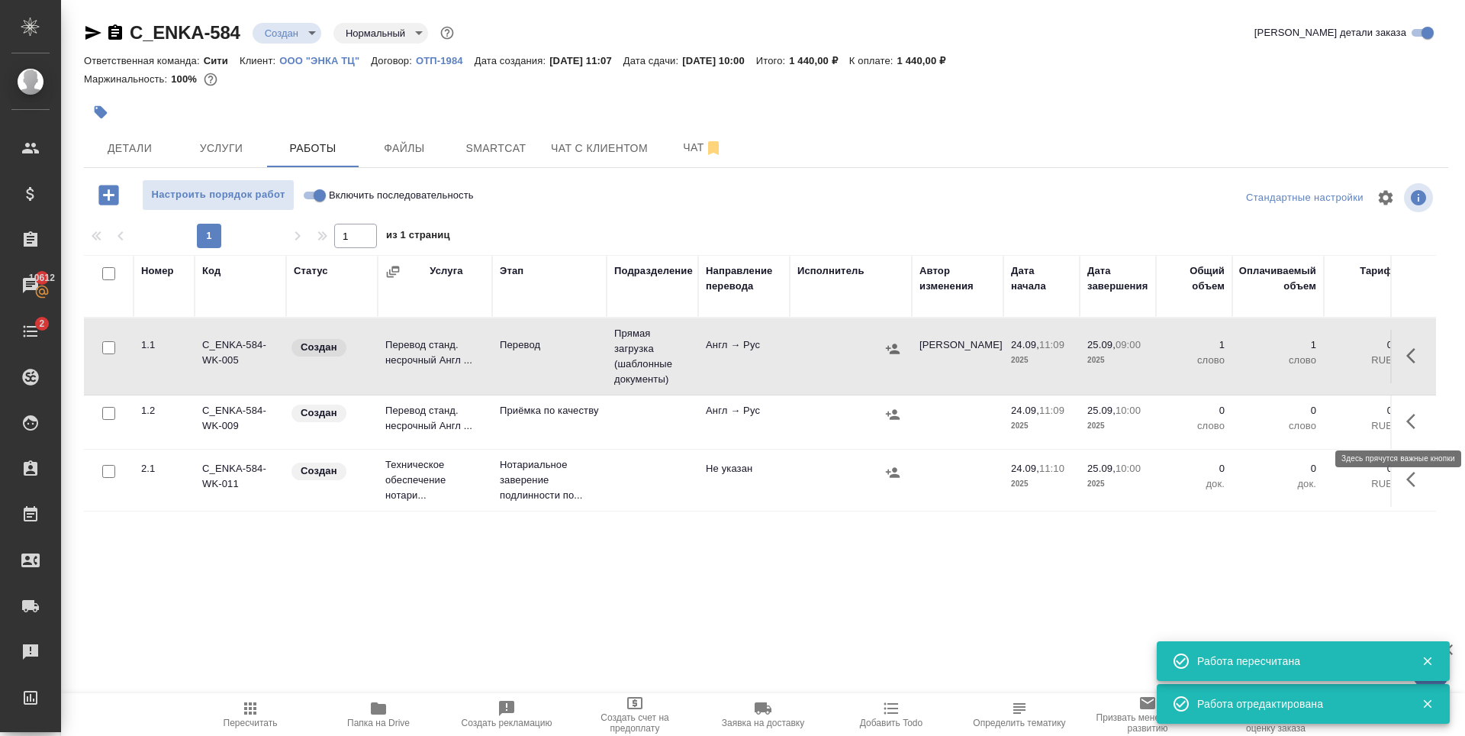
click at [1417, 426] on icon "button" at bounding box center [1416, 421] width 18 height 18
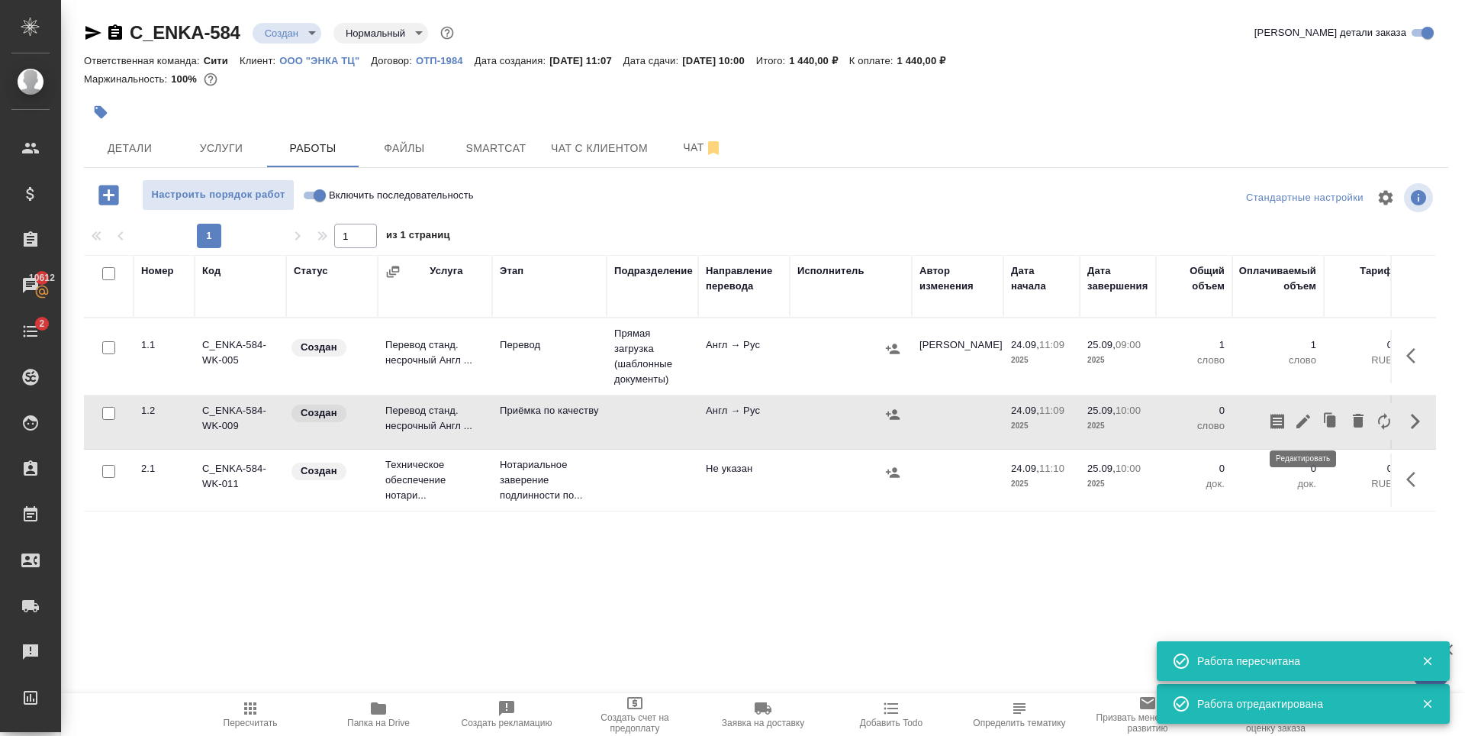
click at [1301, 425] on icon "button" at bounding box center [1304, 421] width 14 height 14
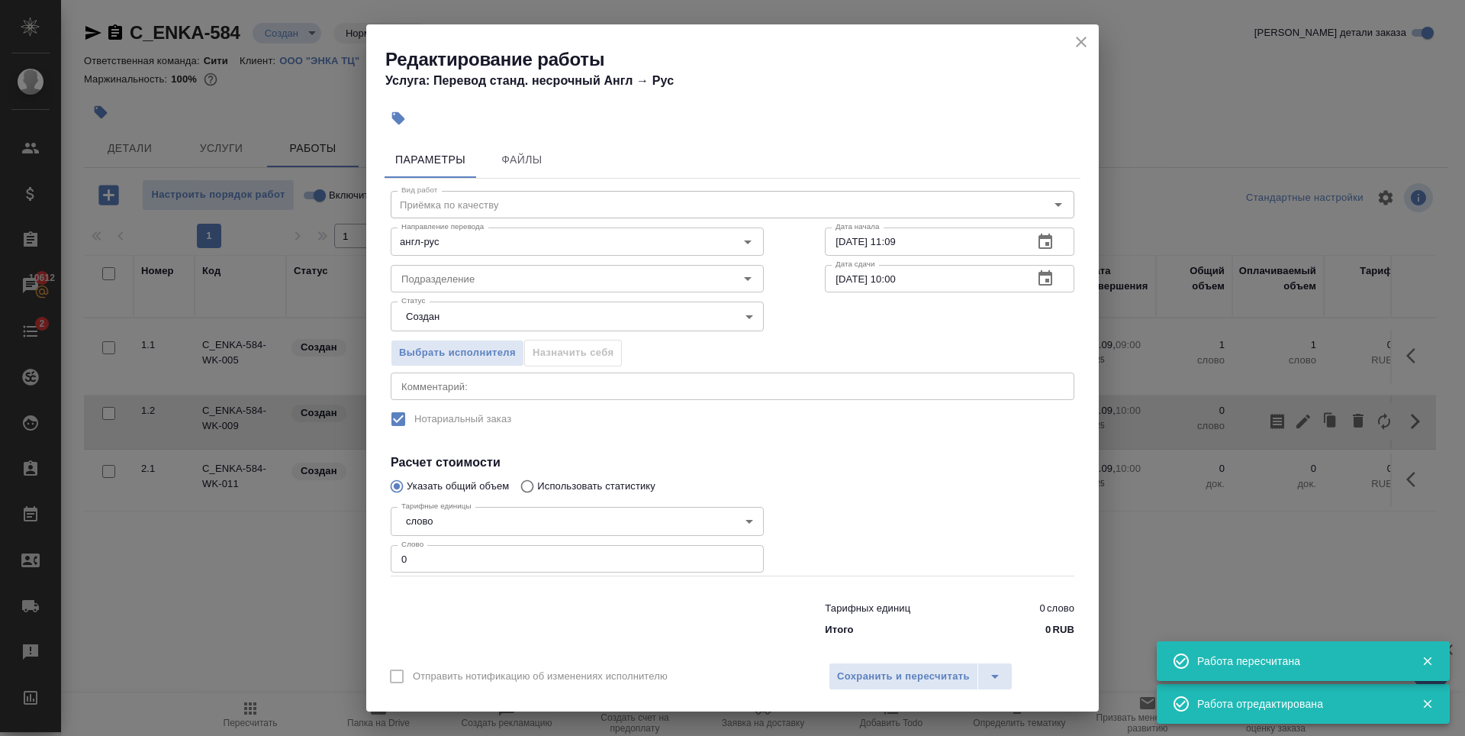
click at [1040, 237] on icon "button" at bounding box center [1046, 241] width 14 height 15
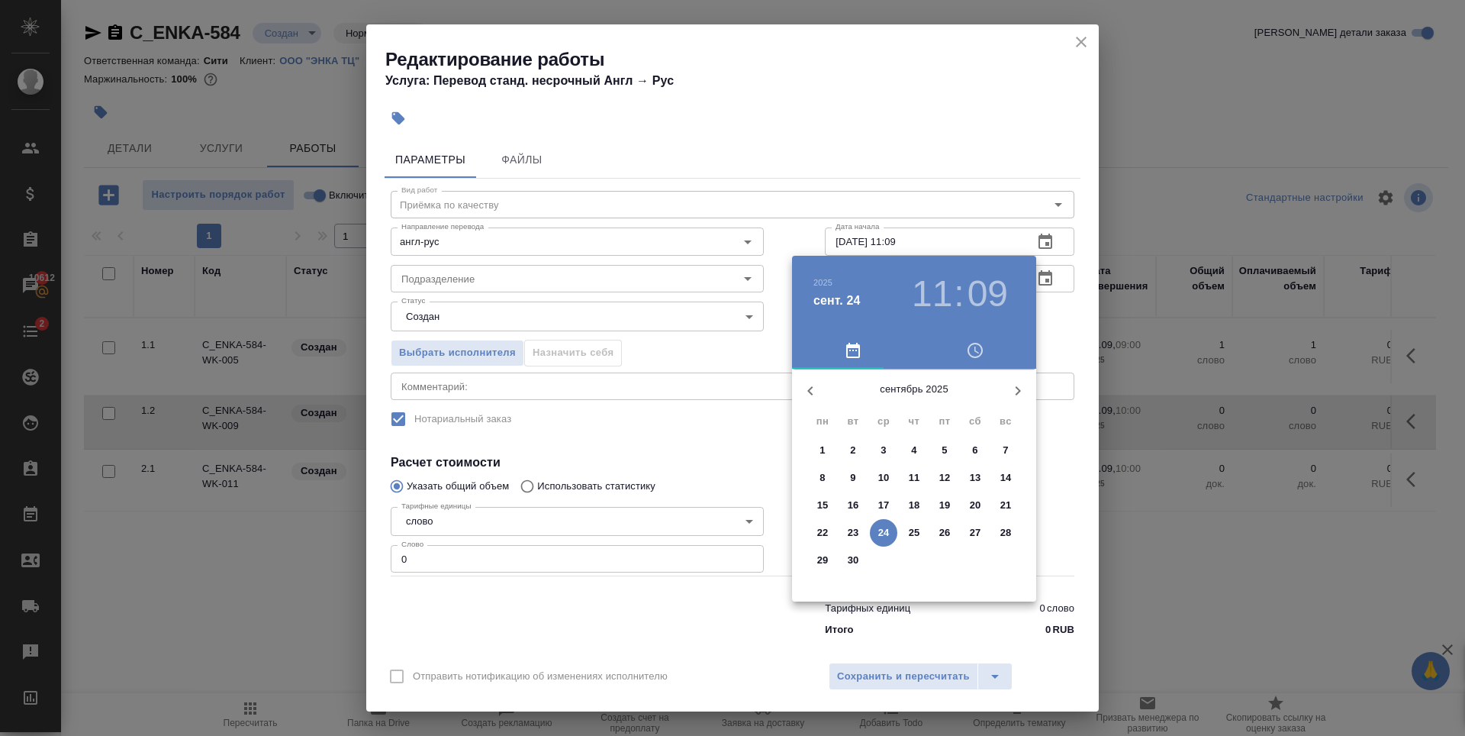
click at [915, 530] on p "25" at bounding box center [914, 532] width 11 height 15
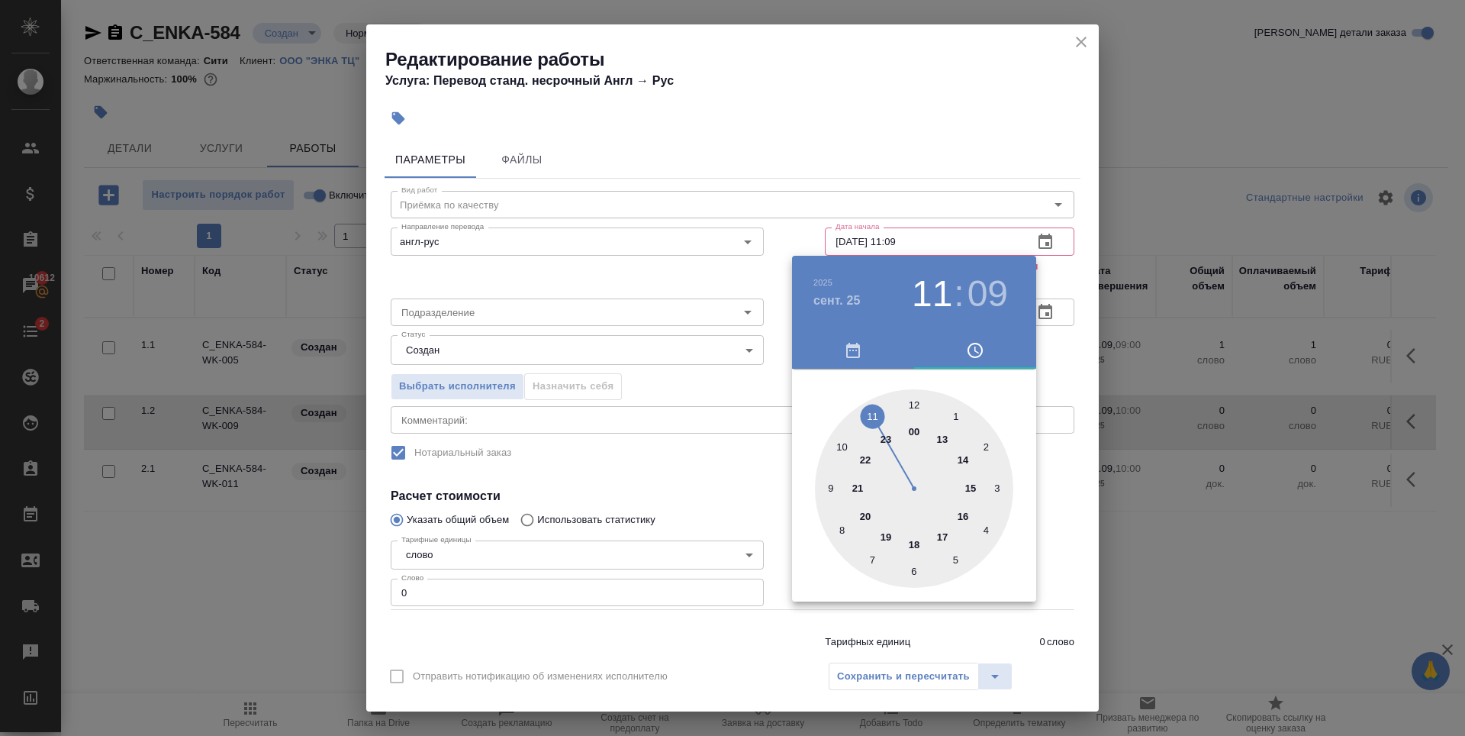
click at [832, 488] on div at bounding box center [914, 488] width 198 height 198
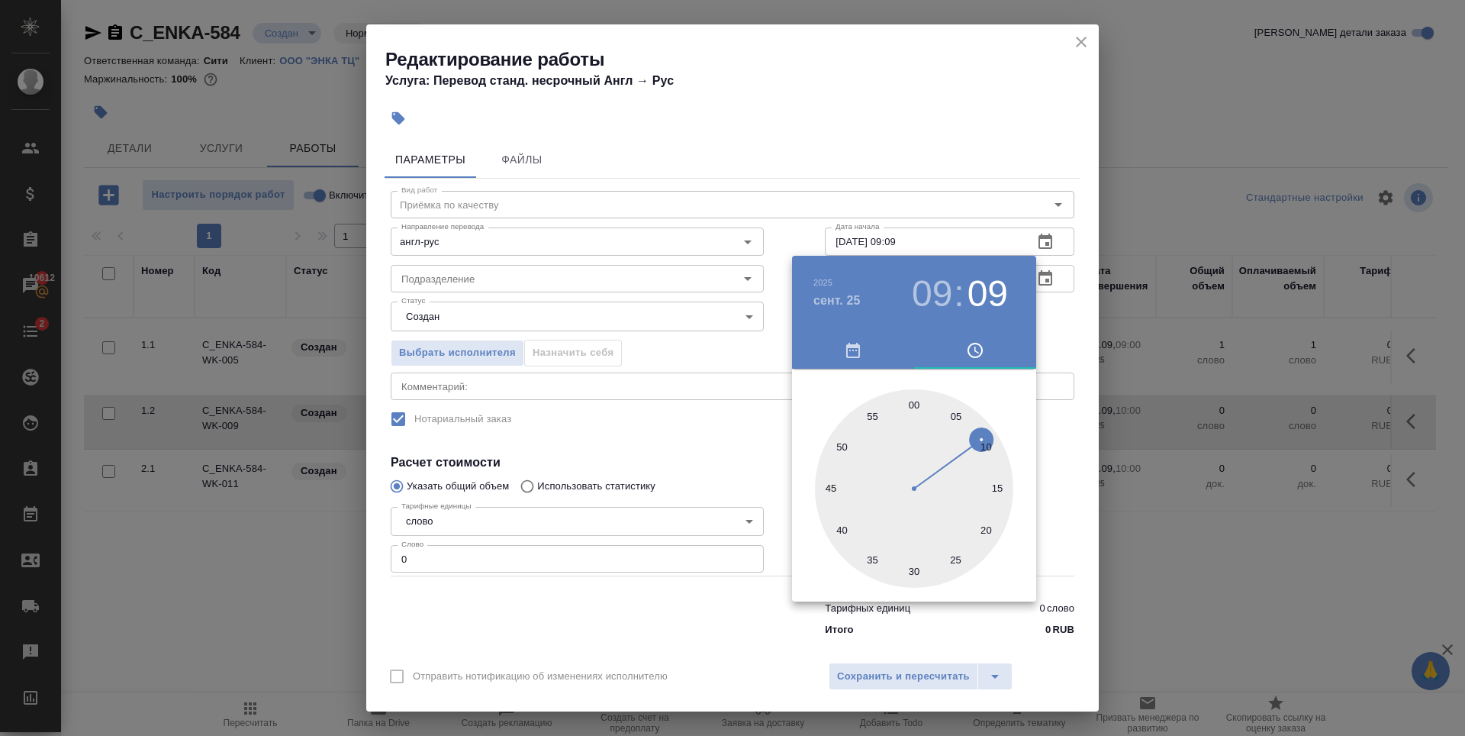
drag, startPoint x: 912, startPoint y: 406, endPoint x: 917, endPoint y: 379, distance: 27.9
click at [913, 406] on div at bounding box center [914, 488] width 198 height 198
type input "25.09.2025 09:00"
click at [959, 166] on div at bounding box center [732, 368] width 1465 height 736
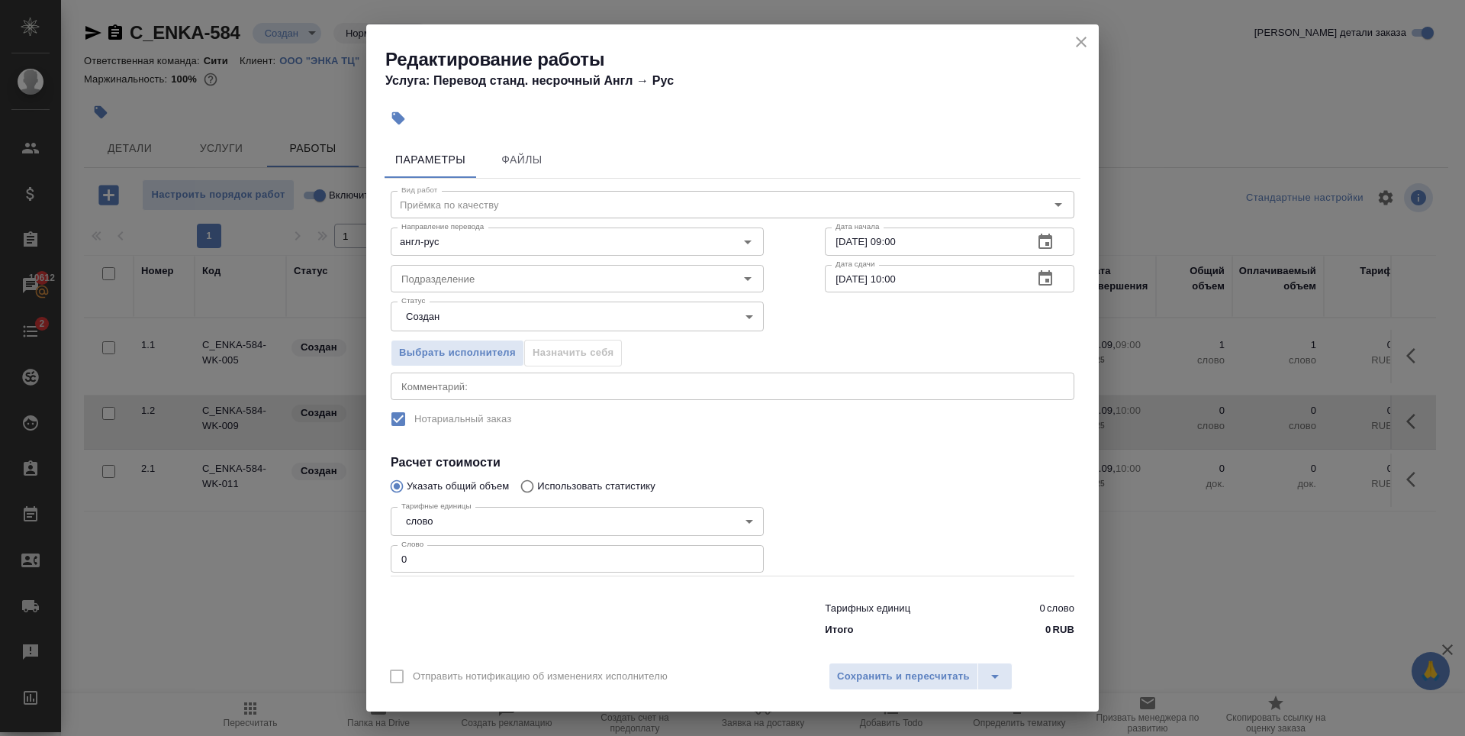
type input "1"
click at [740, 557] on input "1" at bounding box center [577, 558] width 373 height 27
click at [552, 286] on input "Подразделение" at bounding box center [551, 278] width 313 height 18
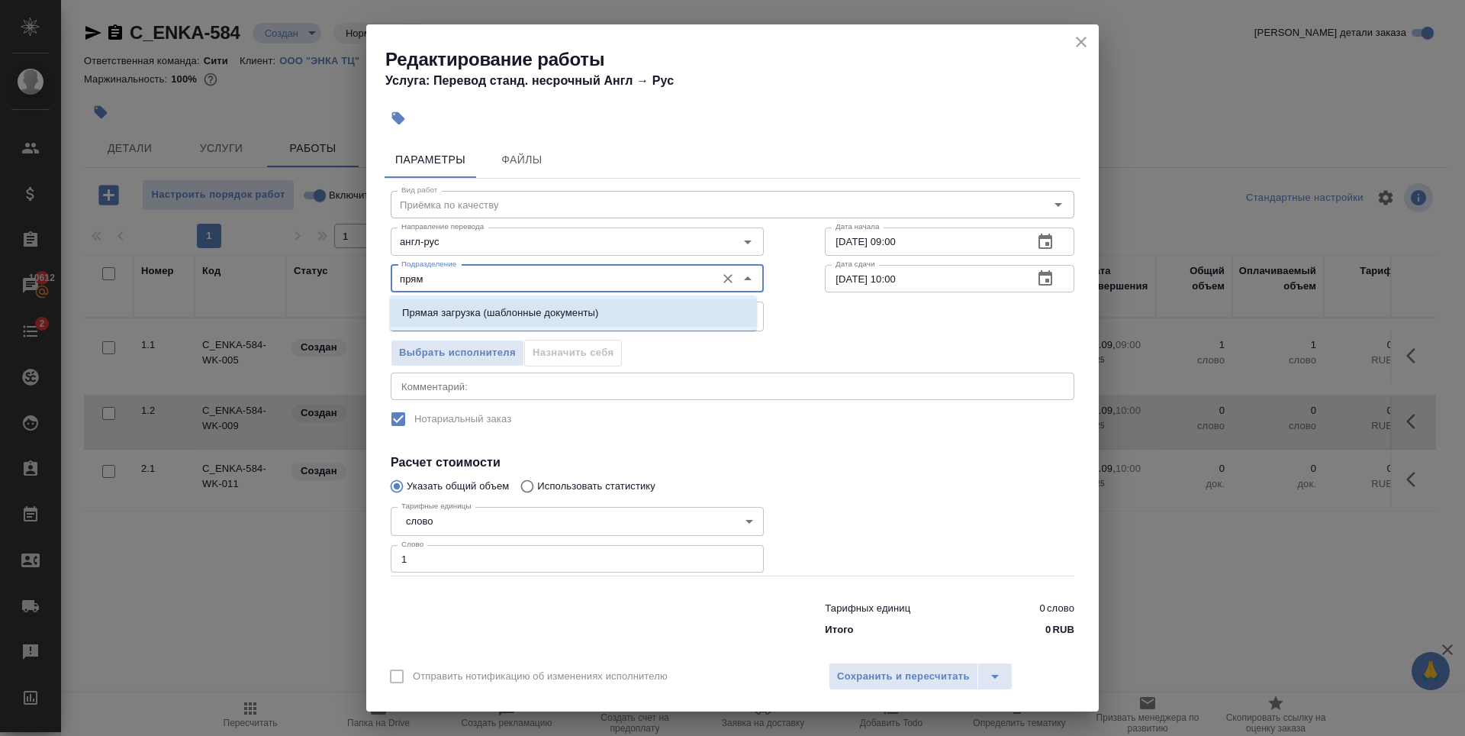
click at [581, 314] on p "Прямая загрузка (шаблонные документы)" at bounding box center [500, 312] width 196 height 15
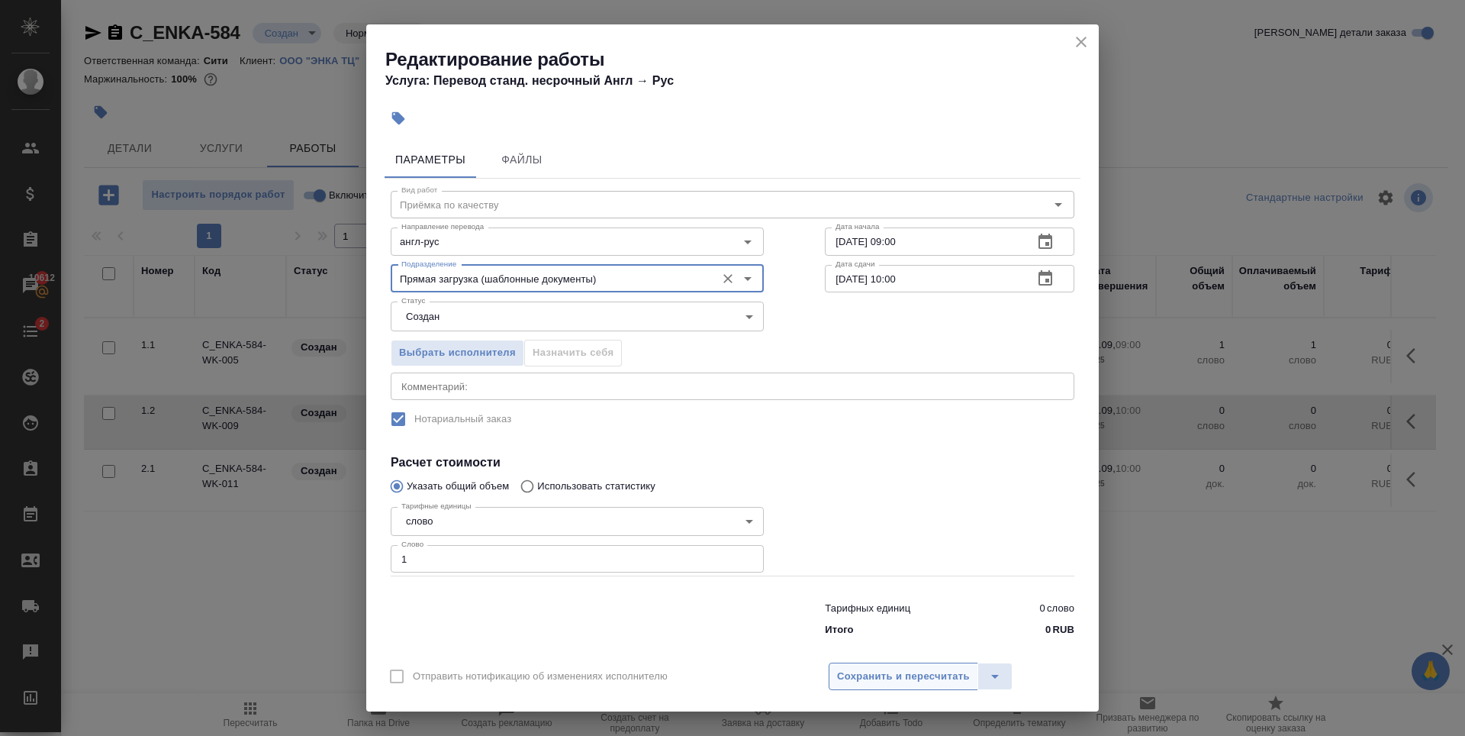
type input "Прямая загрузка (шаблонные документы)"
click at [866, 677] on span "Сохранить и пересчитать" at bounding box center [903, 677] width 133 height 18
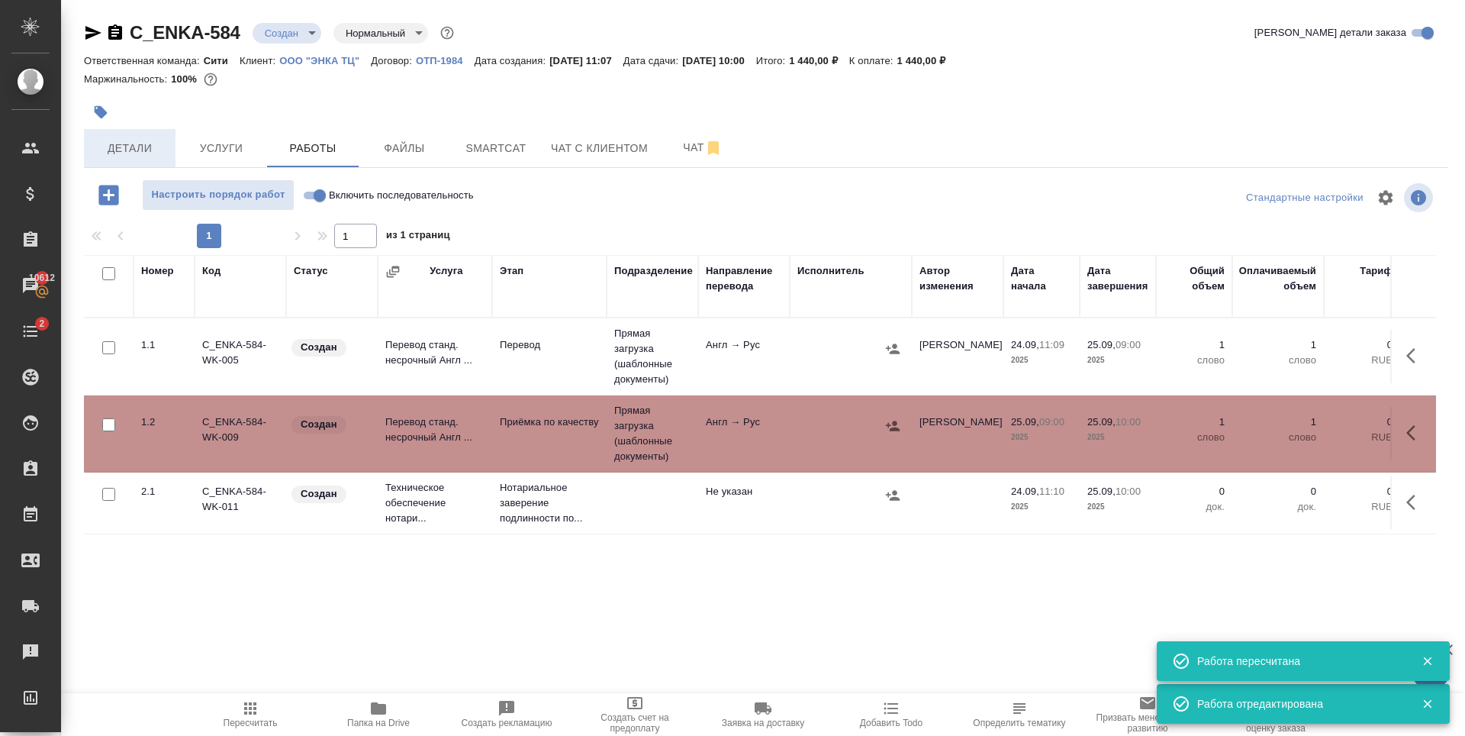
click at [119, 143] on span "Детали" at bounding box center [129, 148] width 73 height 19
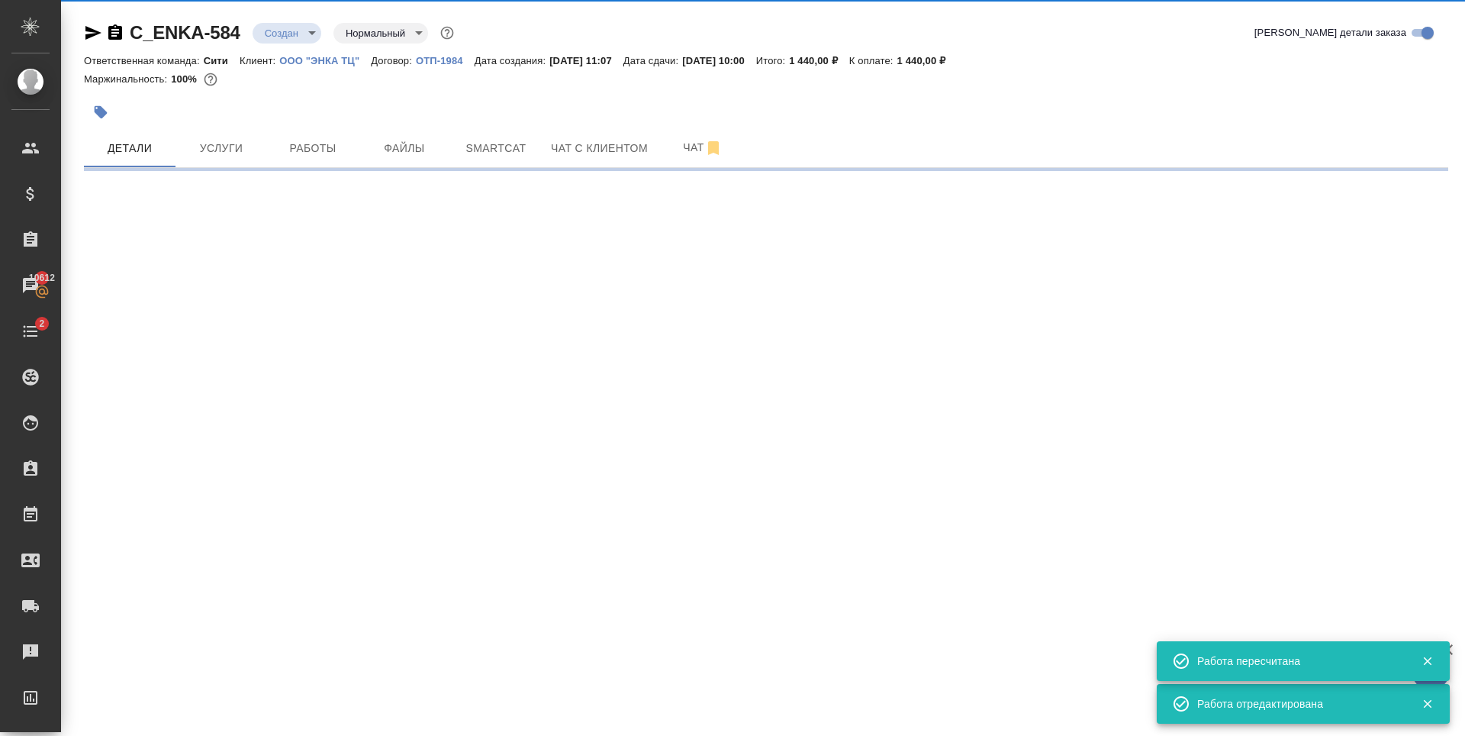
select select "RU"
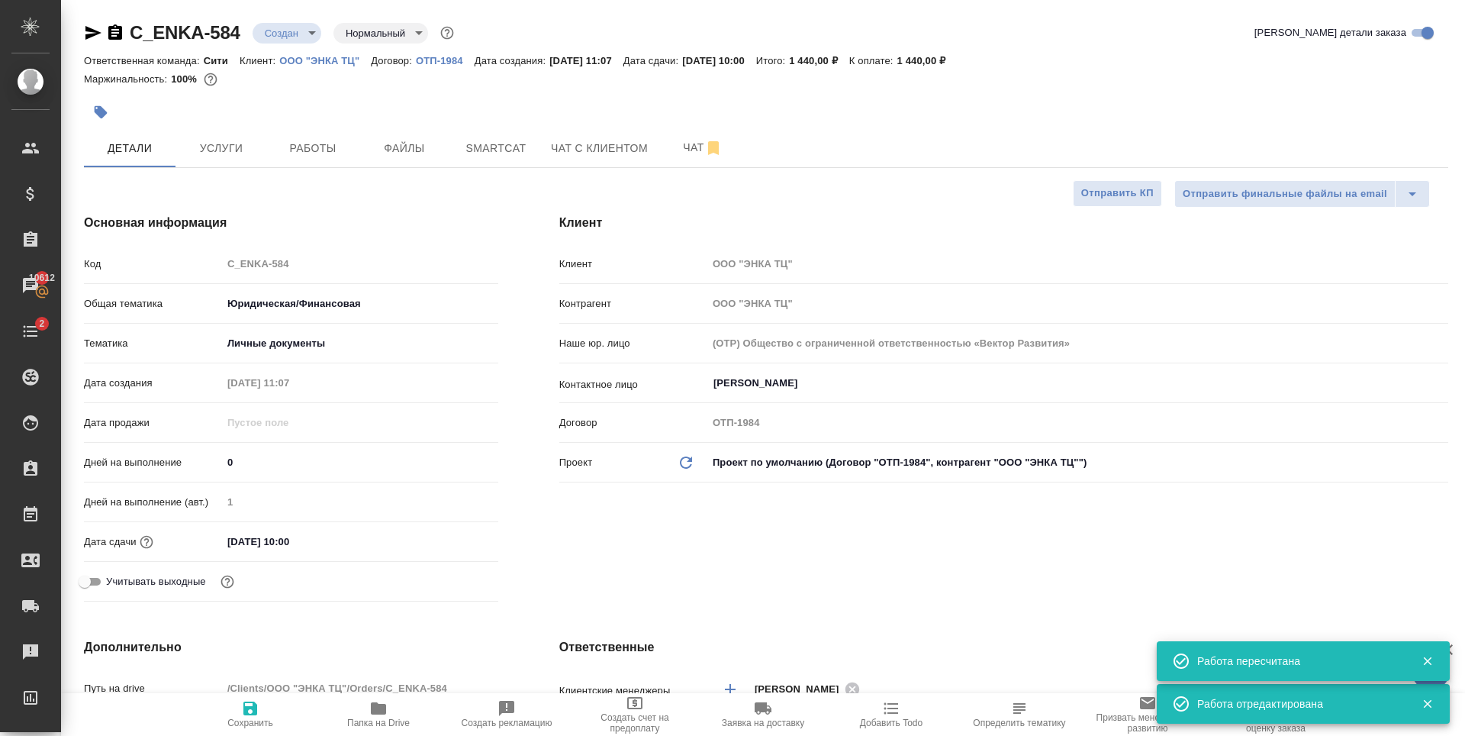
type textarea "x"
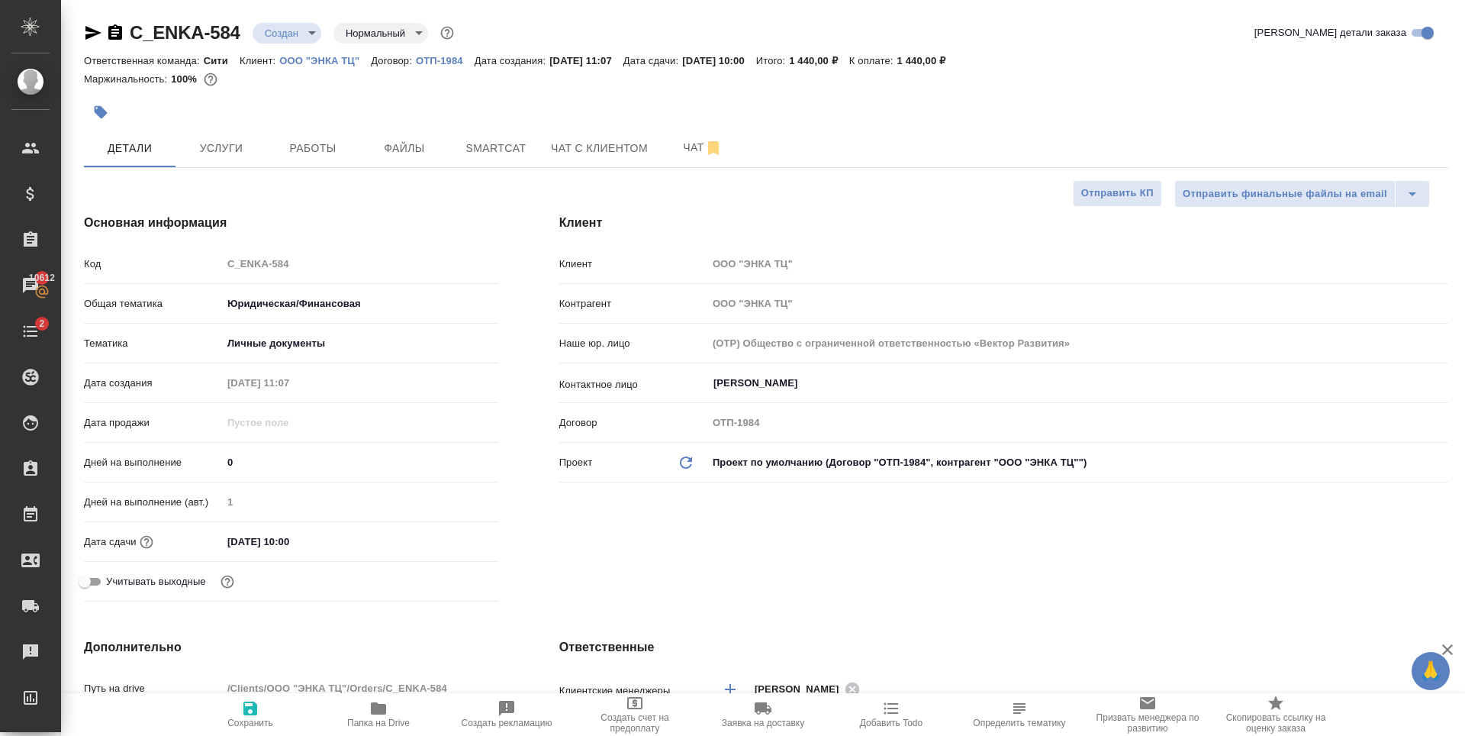
type textarea "x"
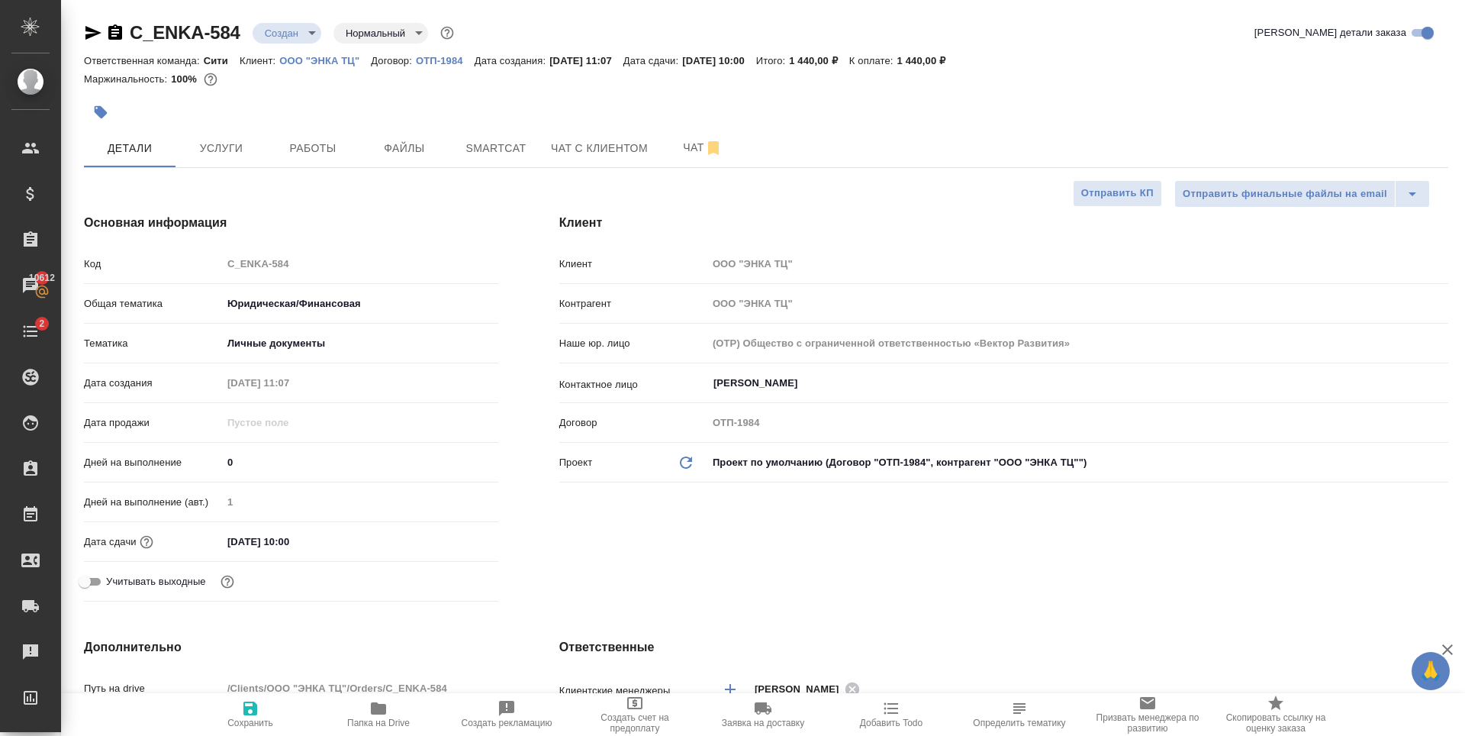
type textarea "x"
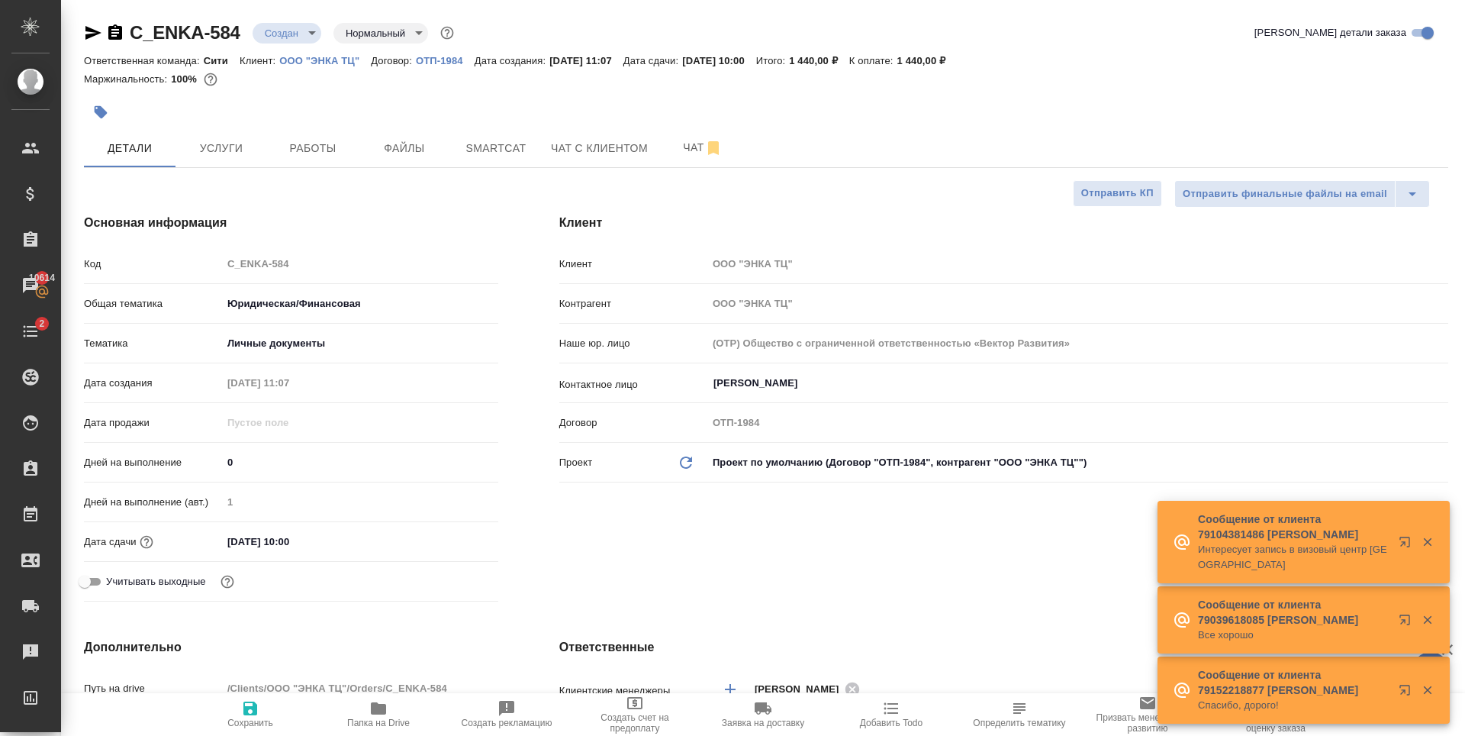
click at [270, 106] on div at bounding box center [539, 112] width 910 height 34
type textarea "x"
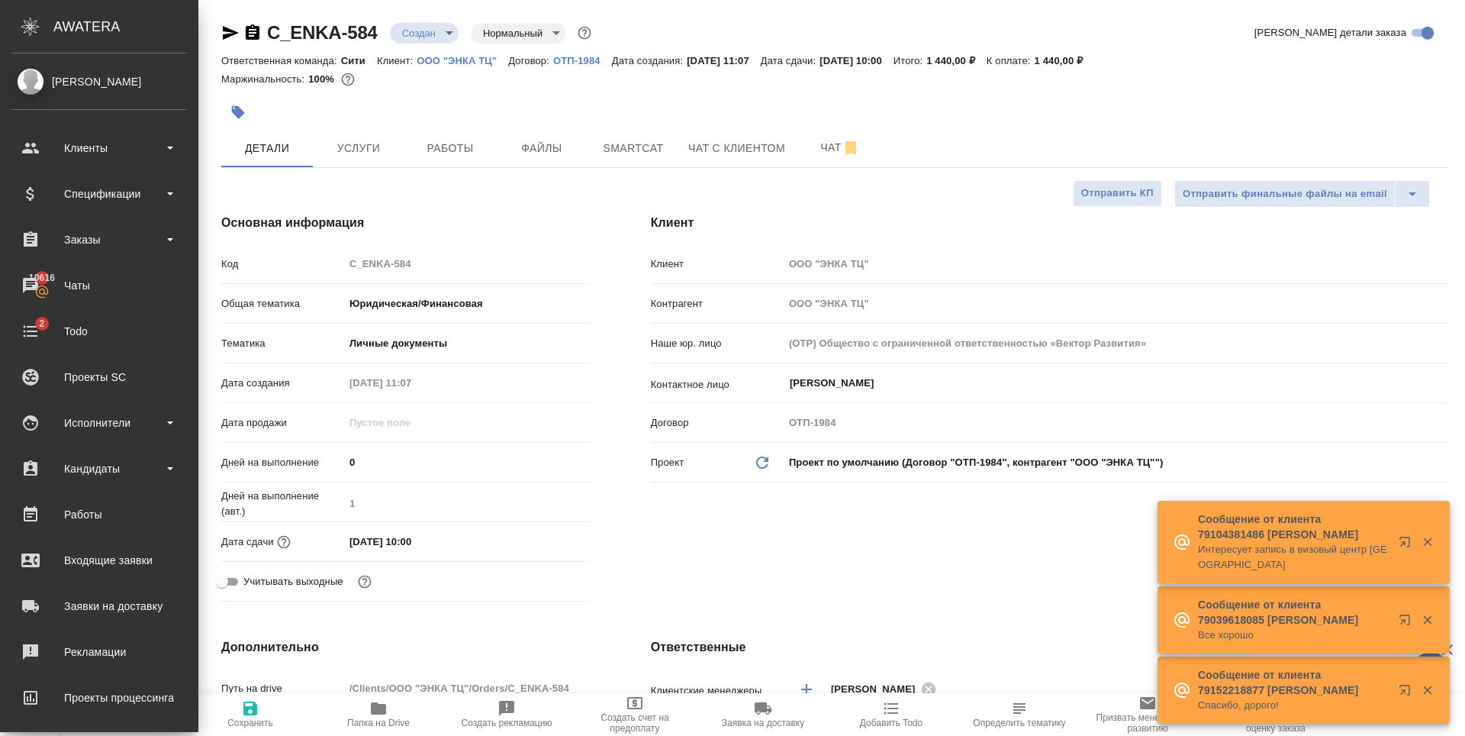
type textarea "x"
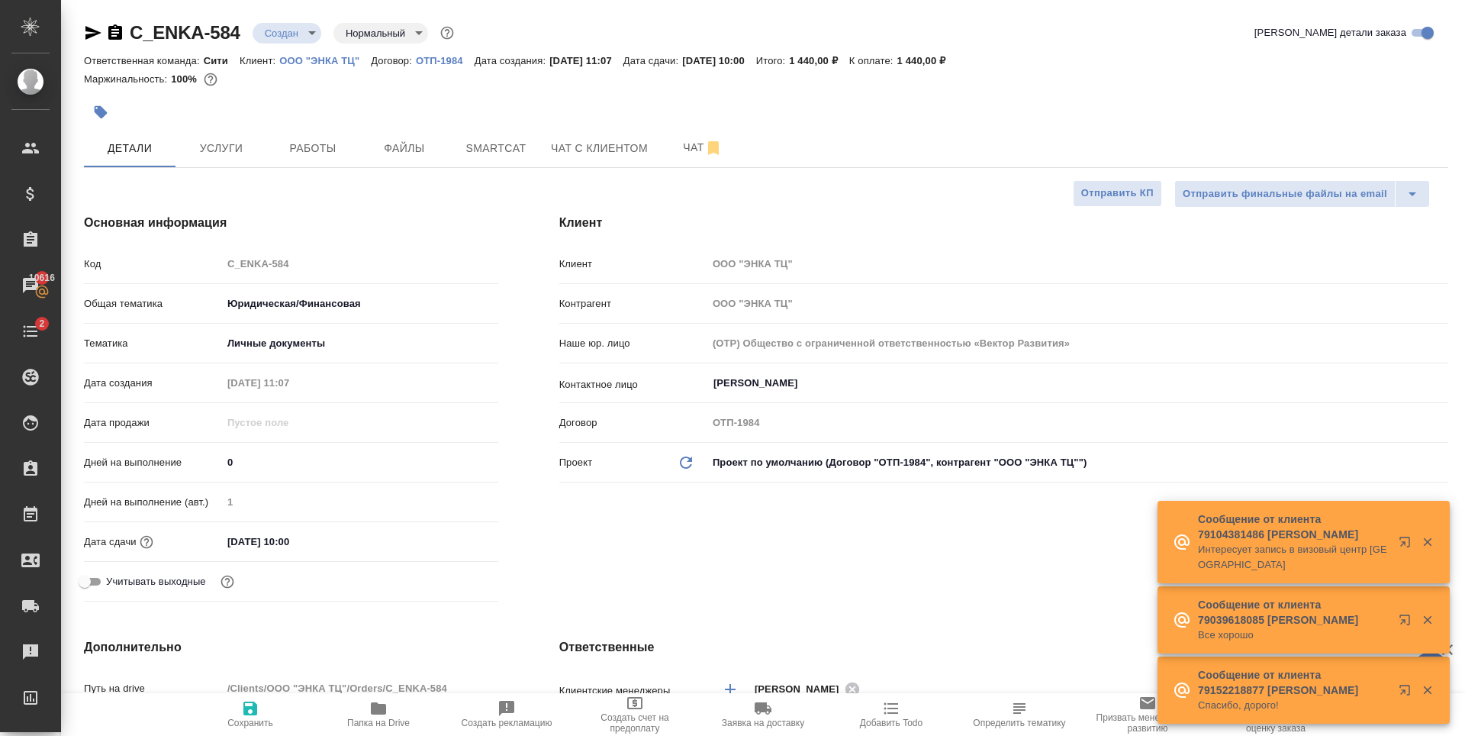
type textarea "x"
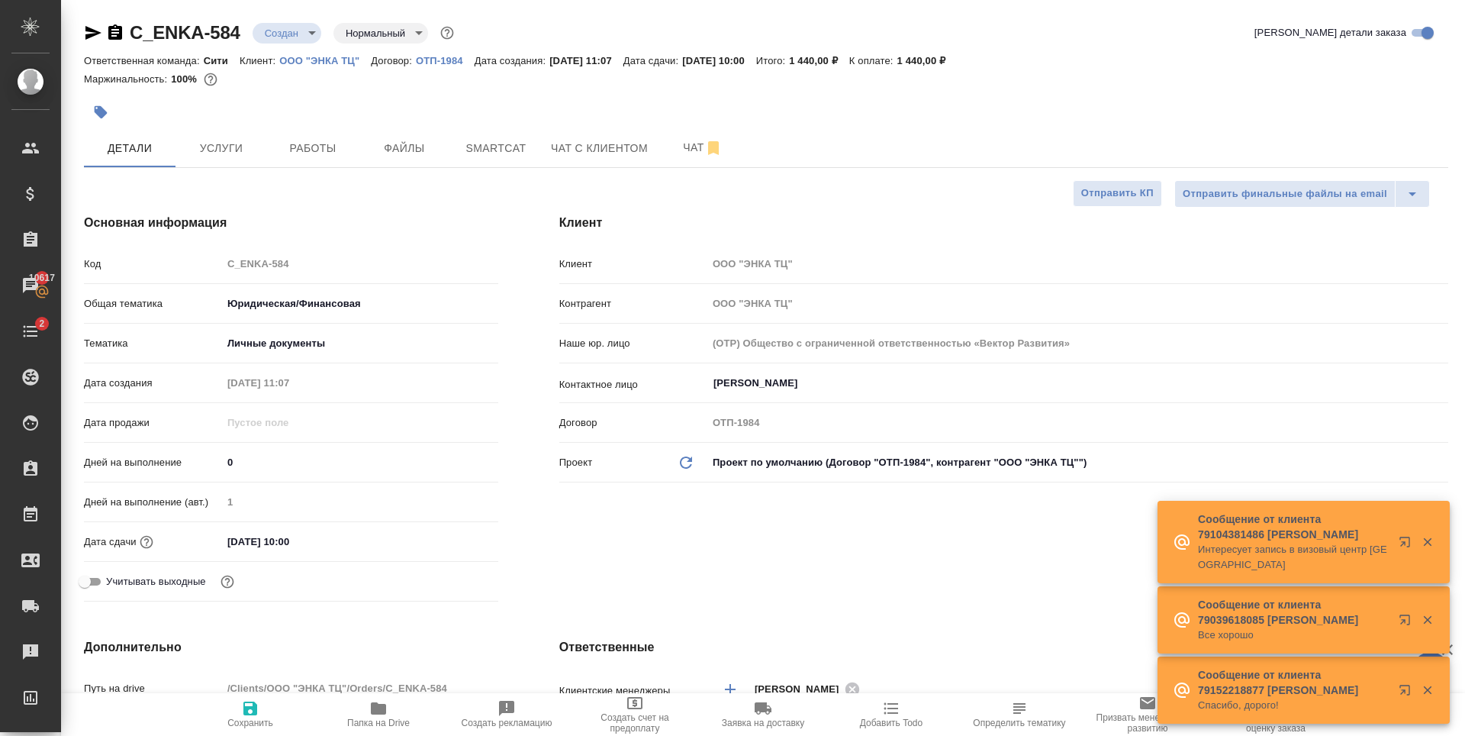
type textarea "x"
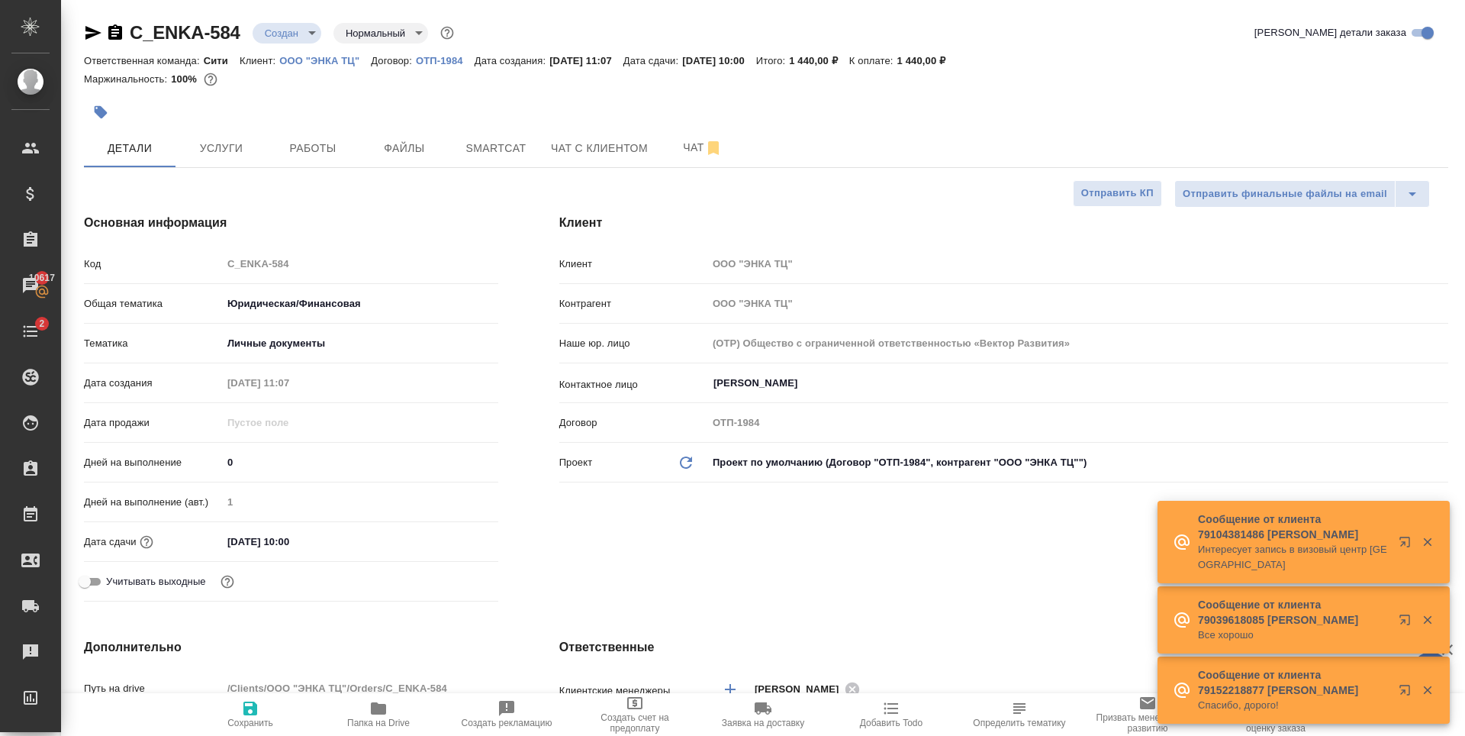
type textarea "x"
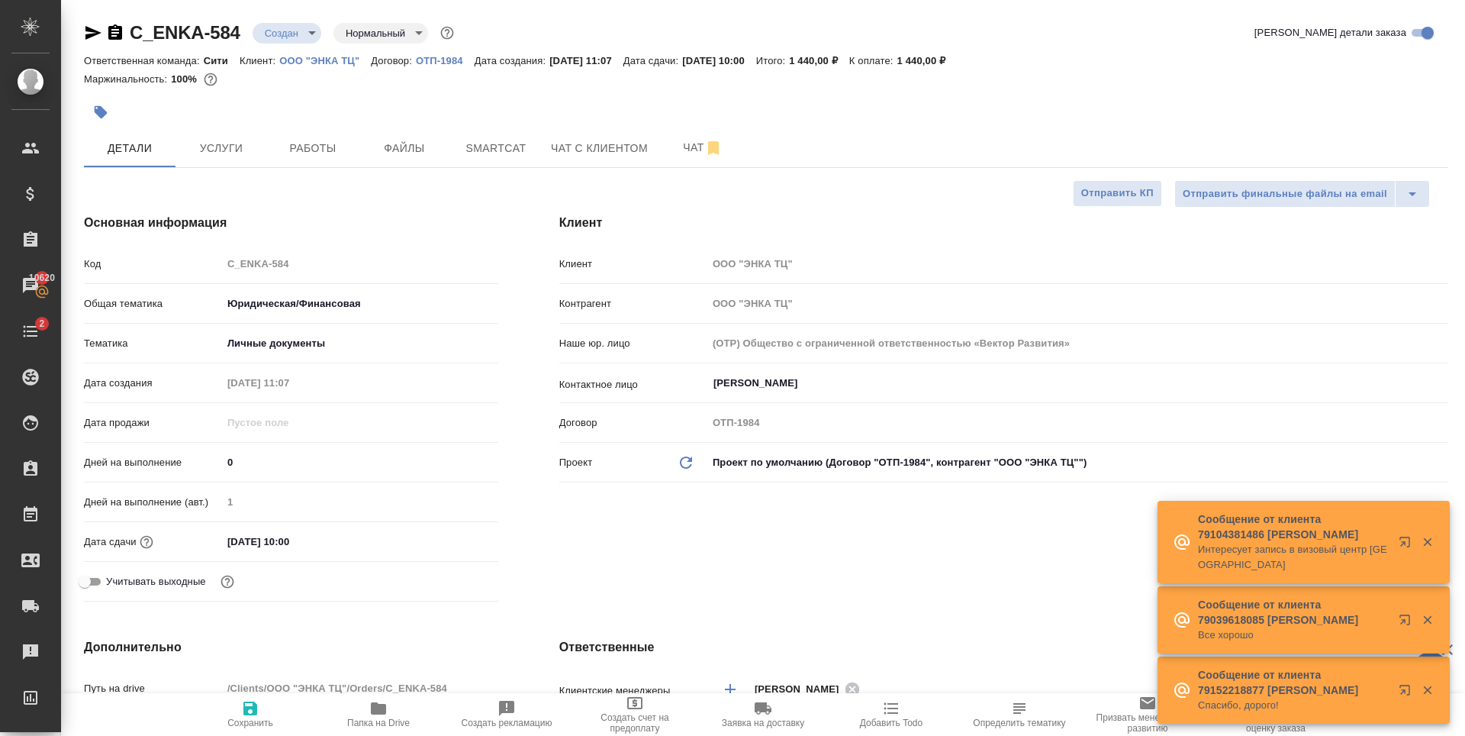
type textarea "x"
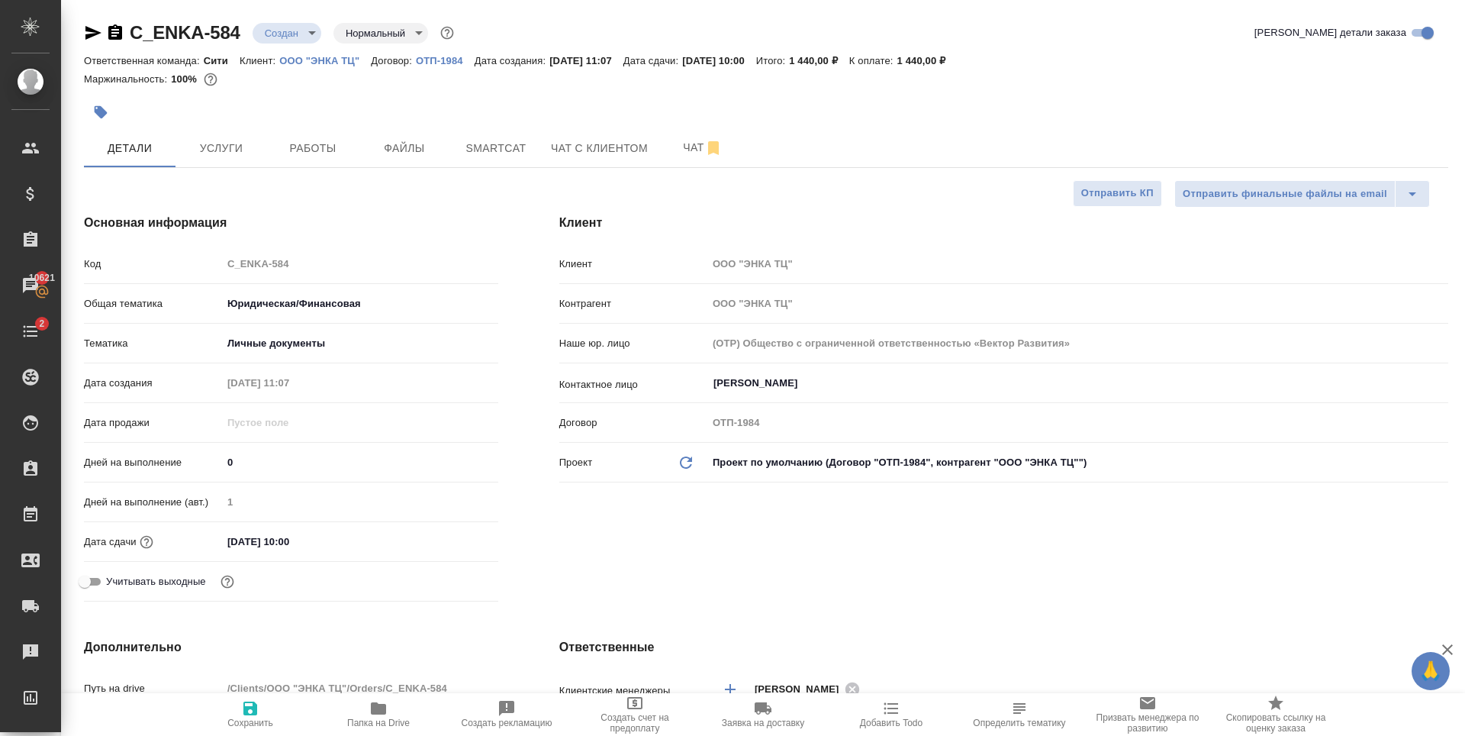
click at [293, 34] on body "🙏 .cls-1 fill:#fff; AWATERA Zaytseva Svetlana Клиенты Спецификации Заказы 10621…" at bounding box center [732, 368] width 1465 height 736
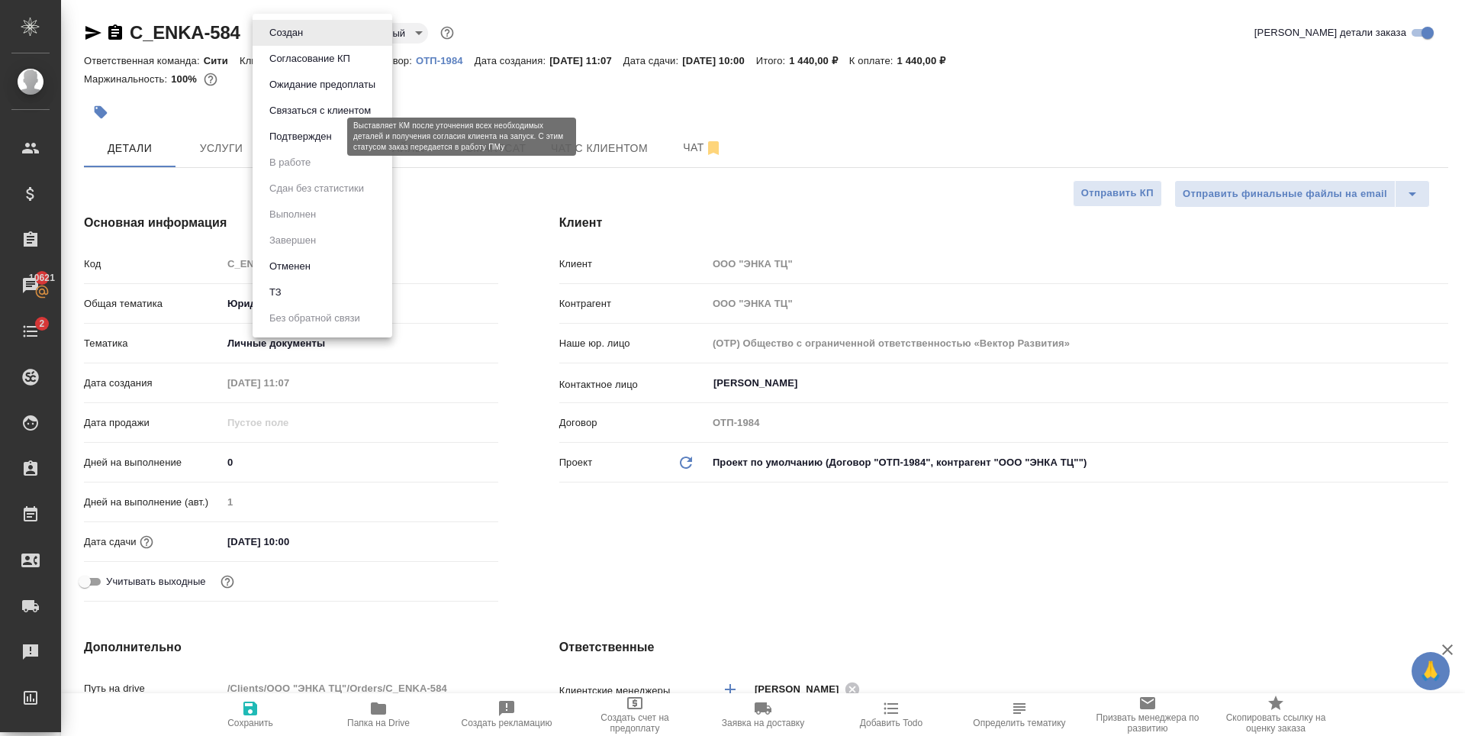
click at [314, 134] on button "Подтвержден" at bounding box center [301, 136] width 72 height 17
type textarea "x"
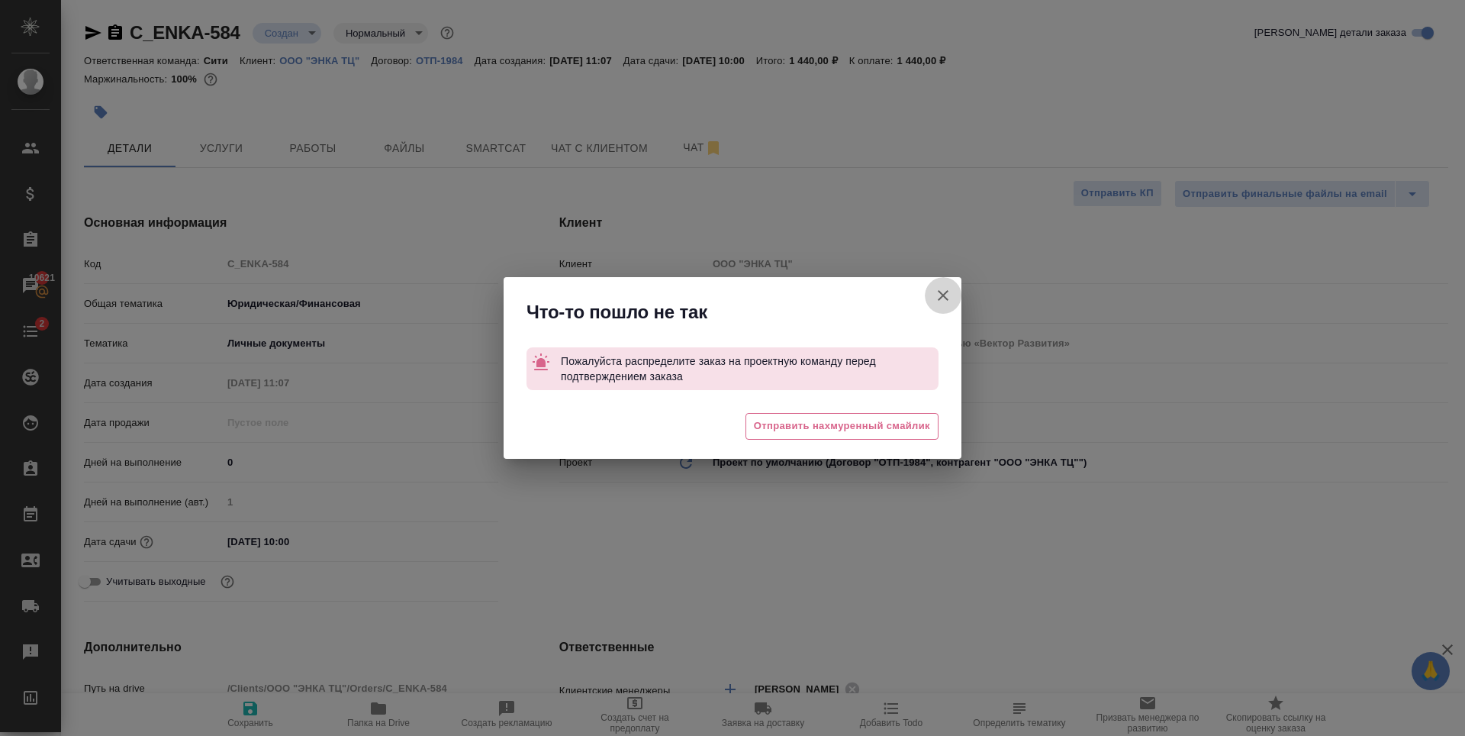
click at [936, 301] on icon "button" at bounding box center [943, 295] width 18 height 18
type textarea "x"
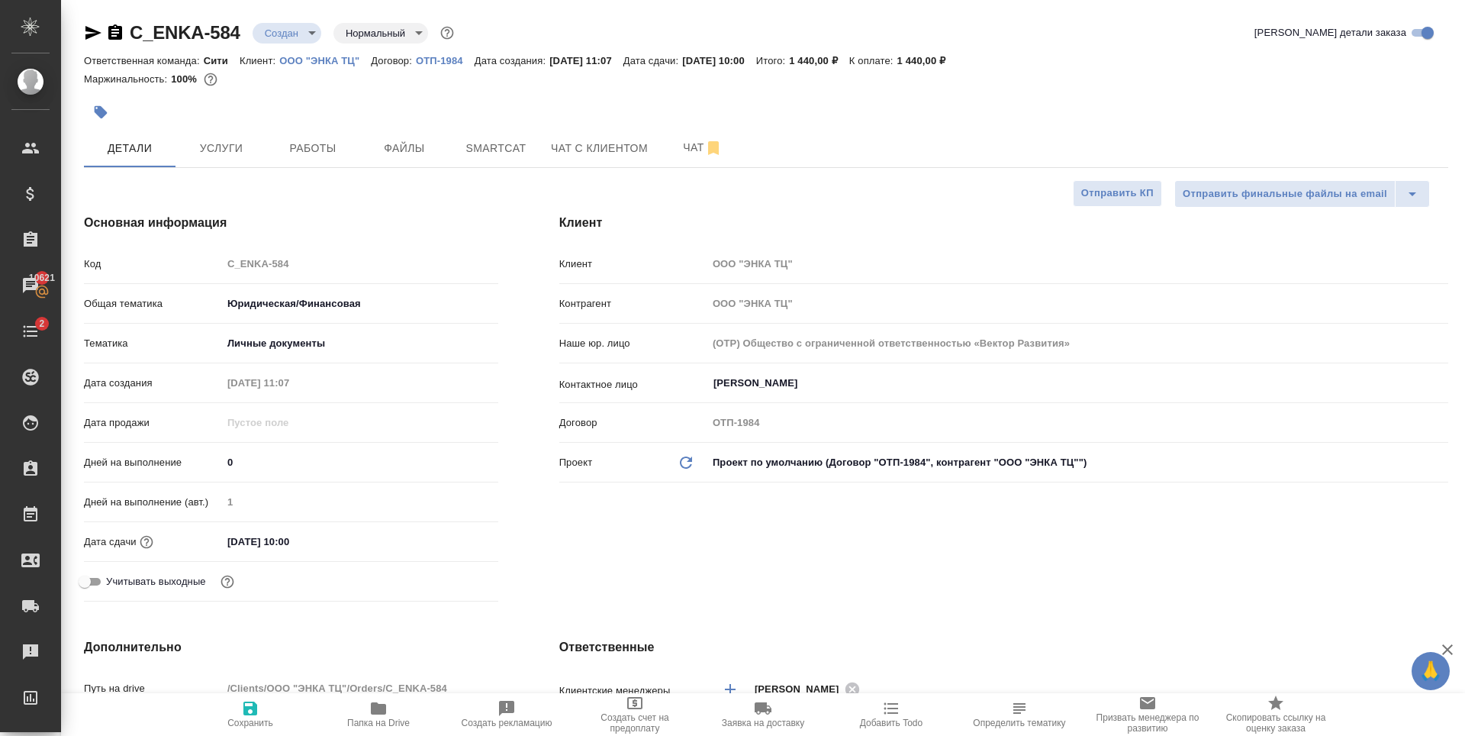
scroll to position [305, 0]
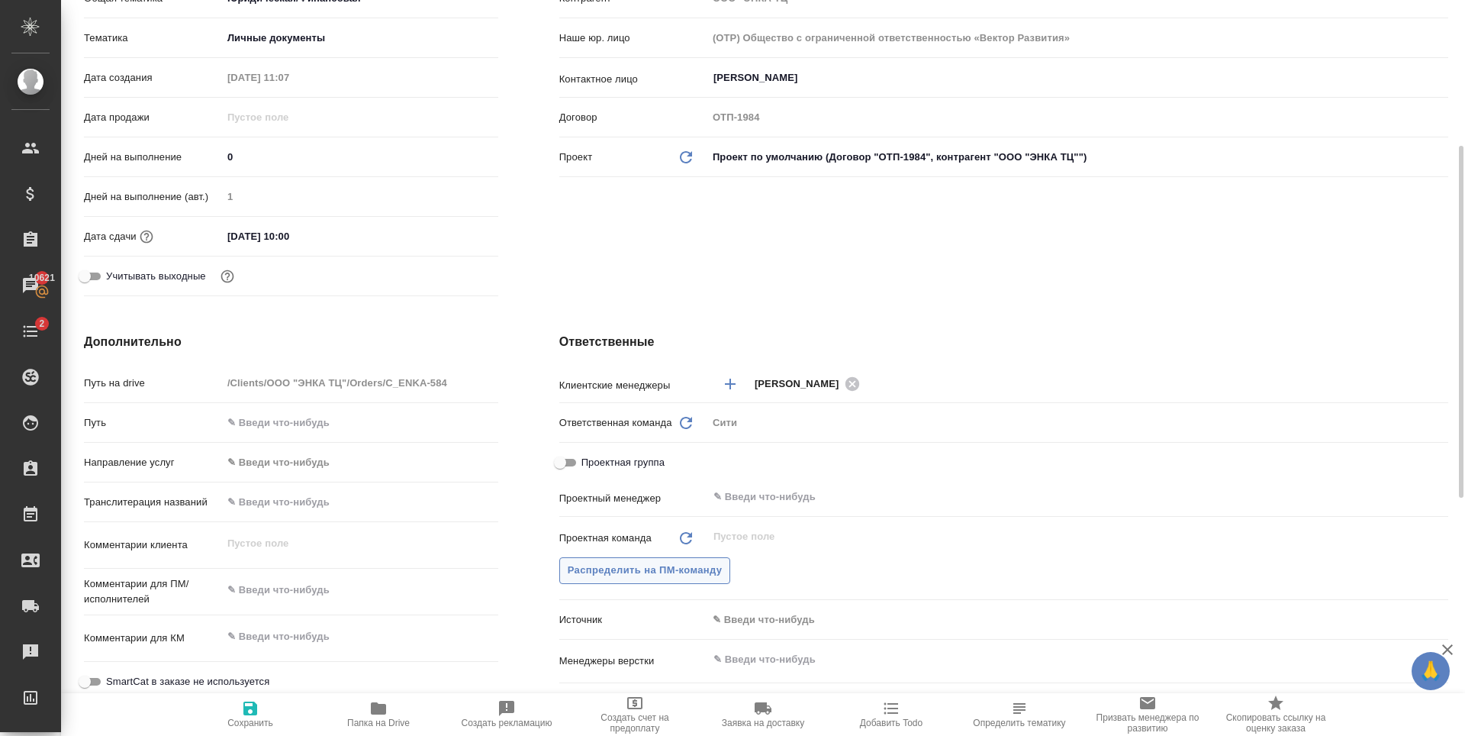
click at [691, 570] on span "Распределить на ПМ-команду" at bounding box center [645, 571] width 155 height 18
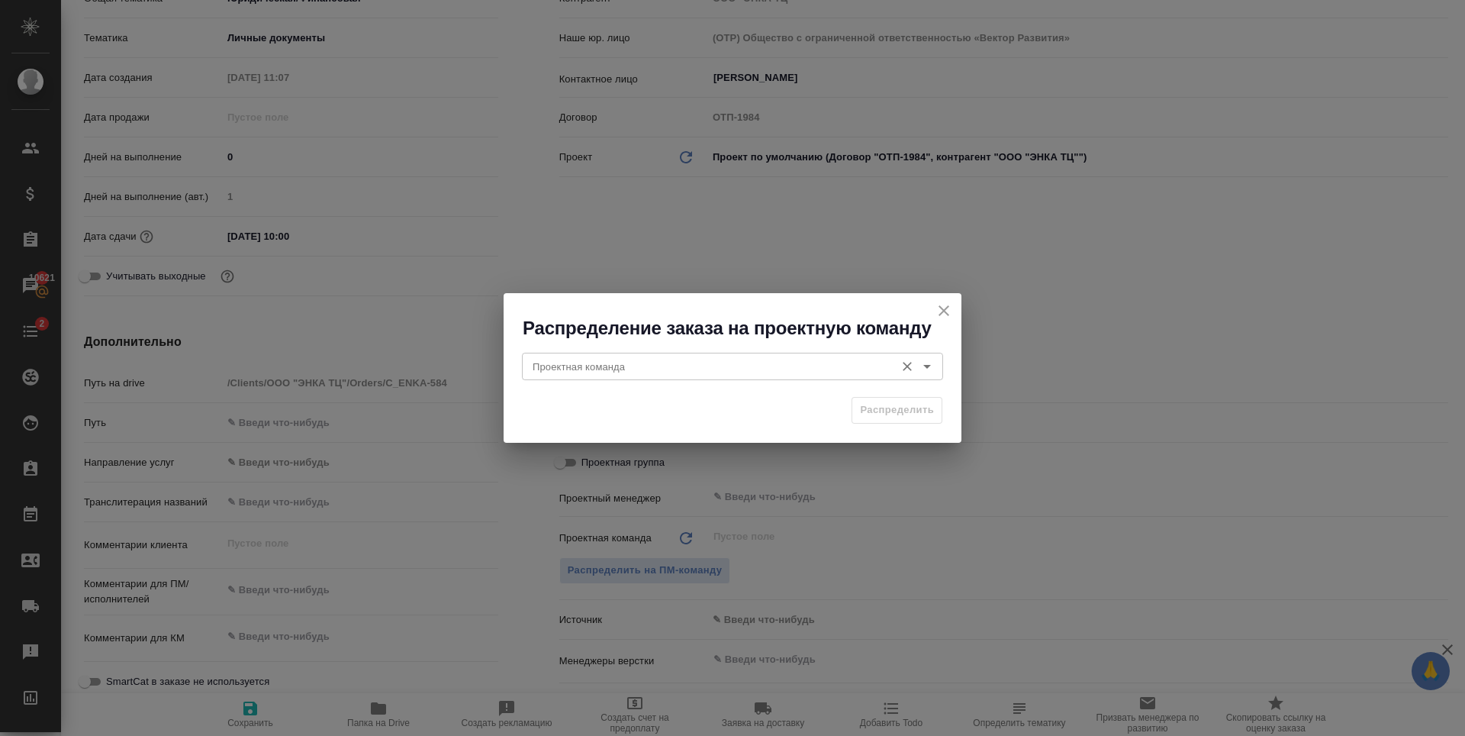
click at [706, 372] on input "Проектная команда" at bounding box center [707, 366] width 361 height 18
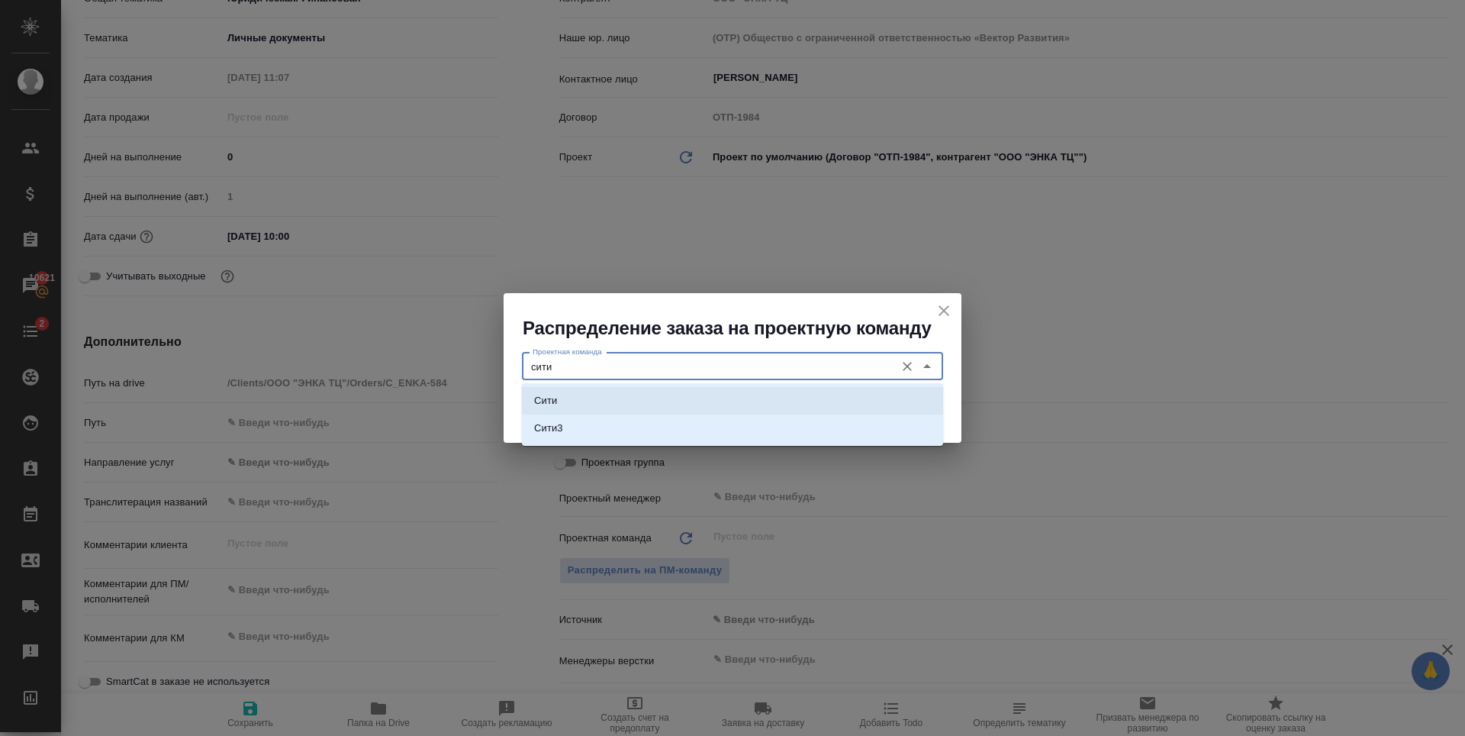
click at [684, 392] on li "Сити" at bounding box center [732, 400] width 421 height 27
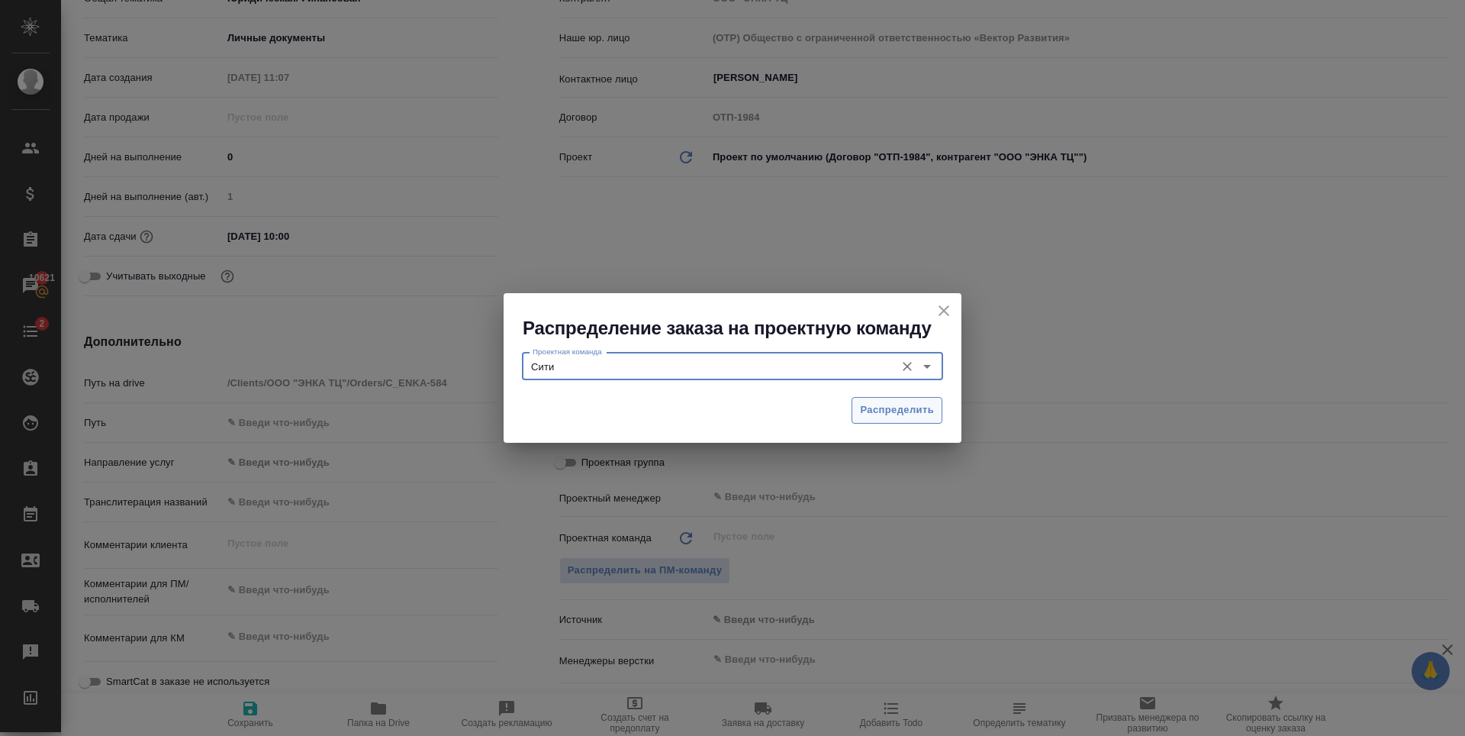
type input "Сити"
click at [861, 413] on span "Распределить" at bounding box center [897, 410] width 74 height 18
type textarea "x"
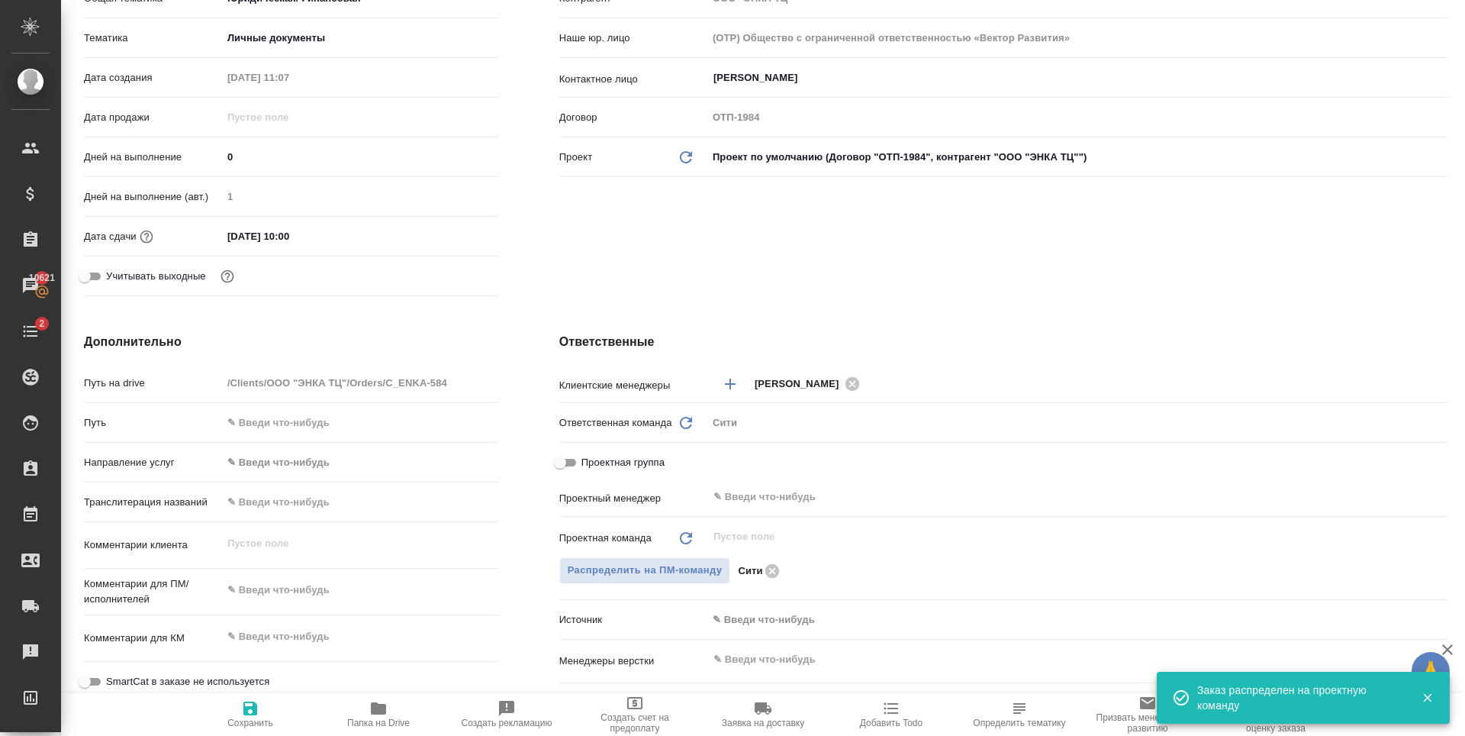
click at [247, 711] on icon "button" at bounding box center [250, 708] width 14 height 14
type textarea "x"
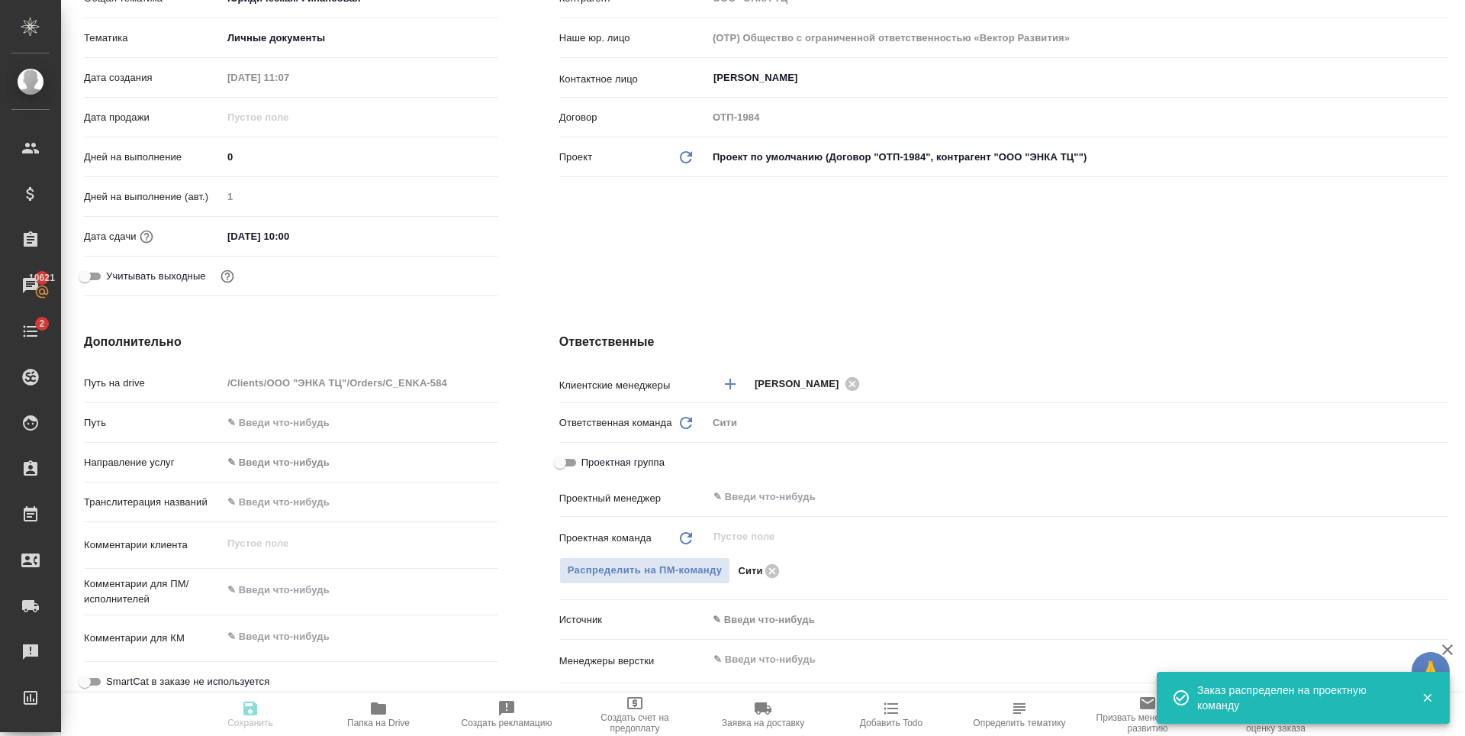
type textarea "x"
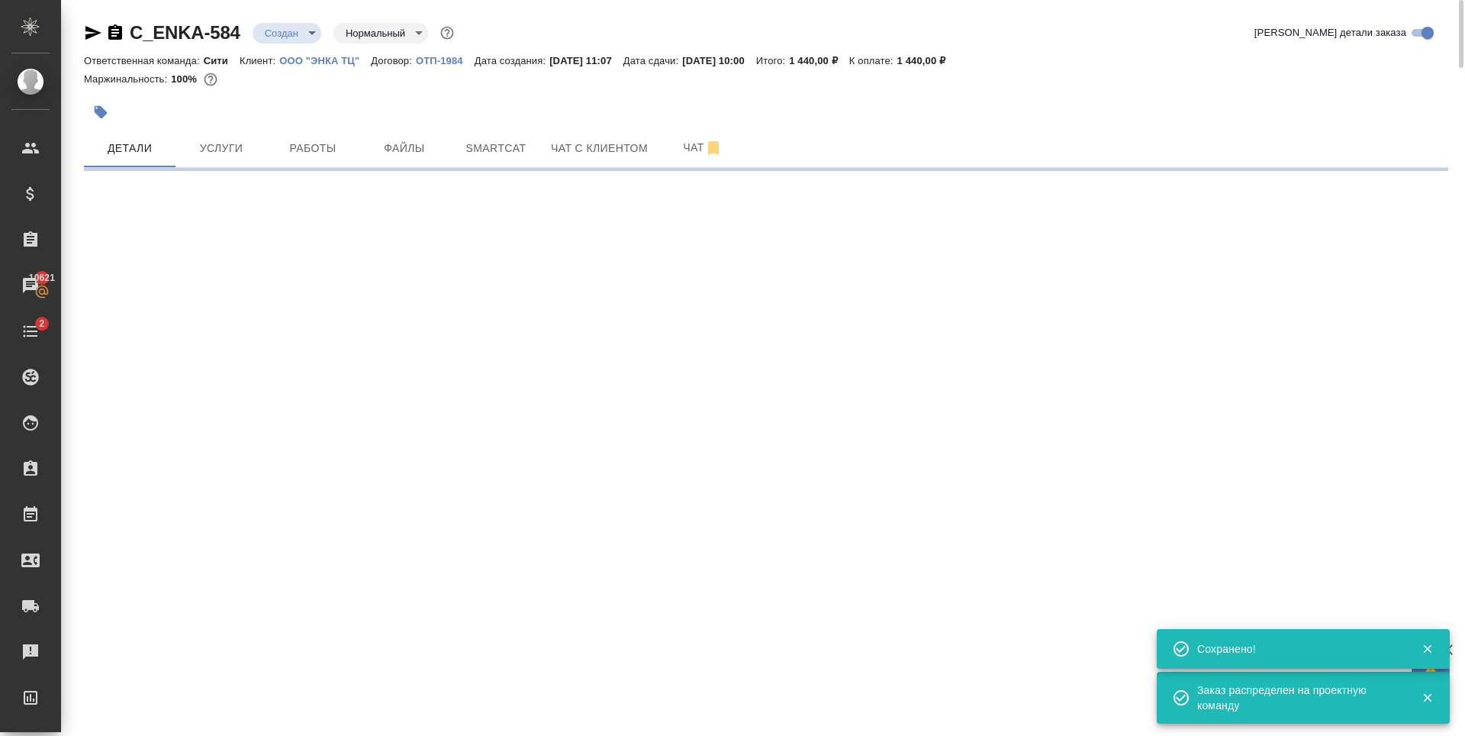
scroll to position [0, 0]
select select "RU"
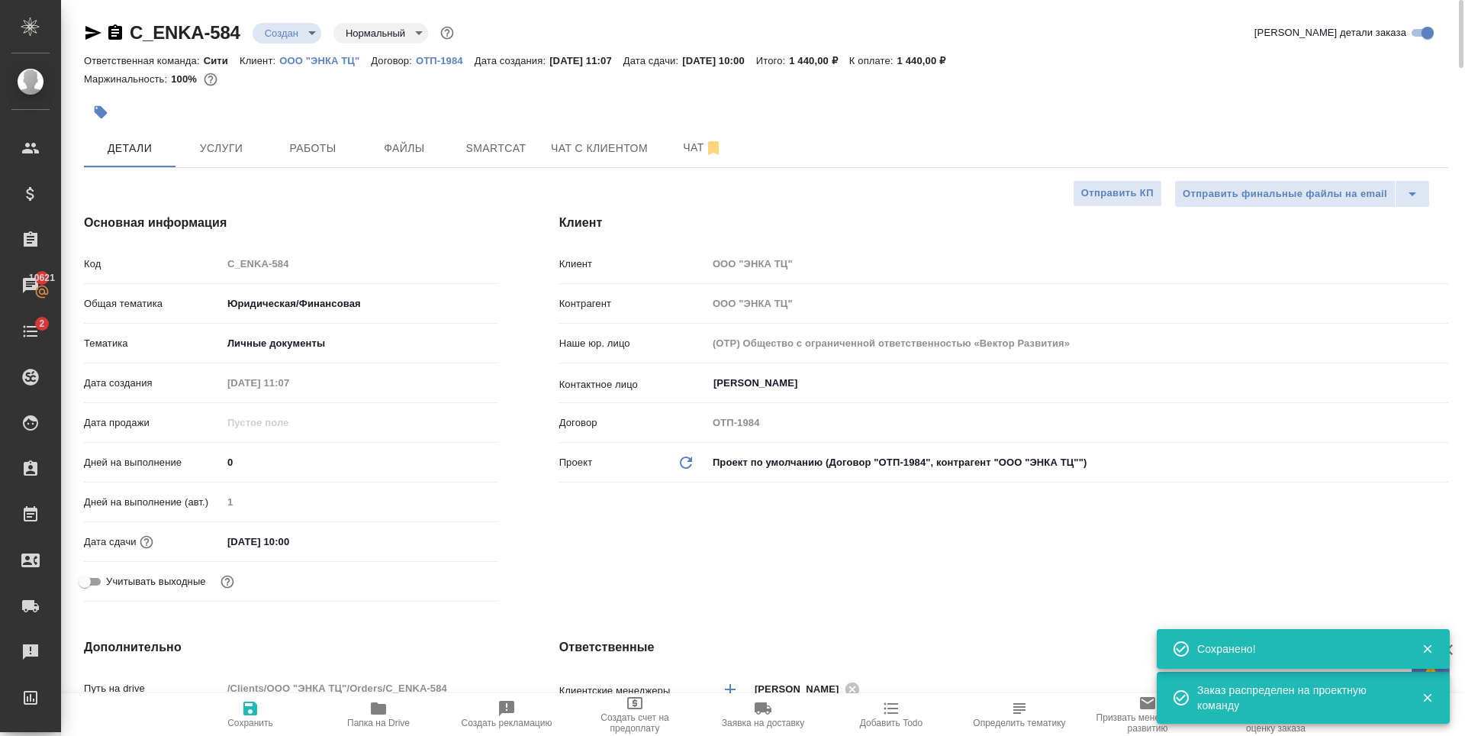
click at [304, 34] on body "🙏 .cls-1 fill:#fff; AWATERA Zaytseva Svetlana Клиенты Спецификации Заказы 10621…" at bounding box center [732, 368] width 1465 height 736
type textarea "x"
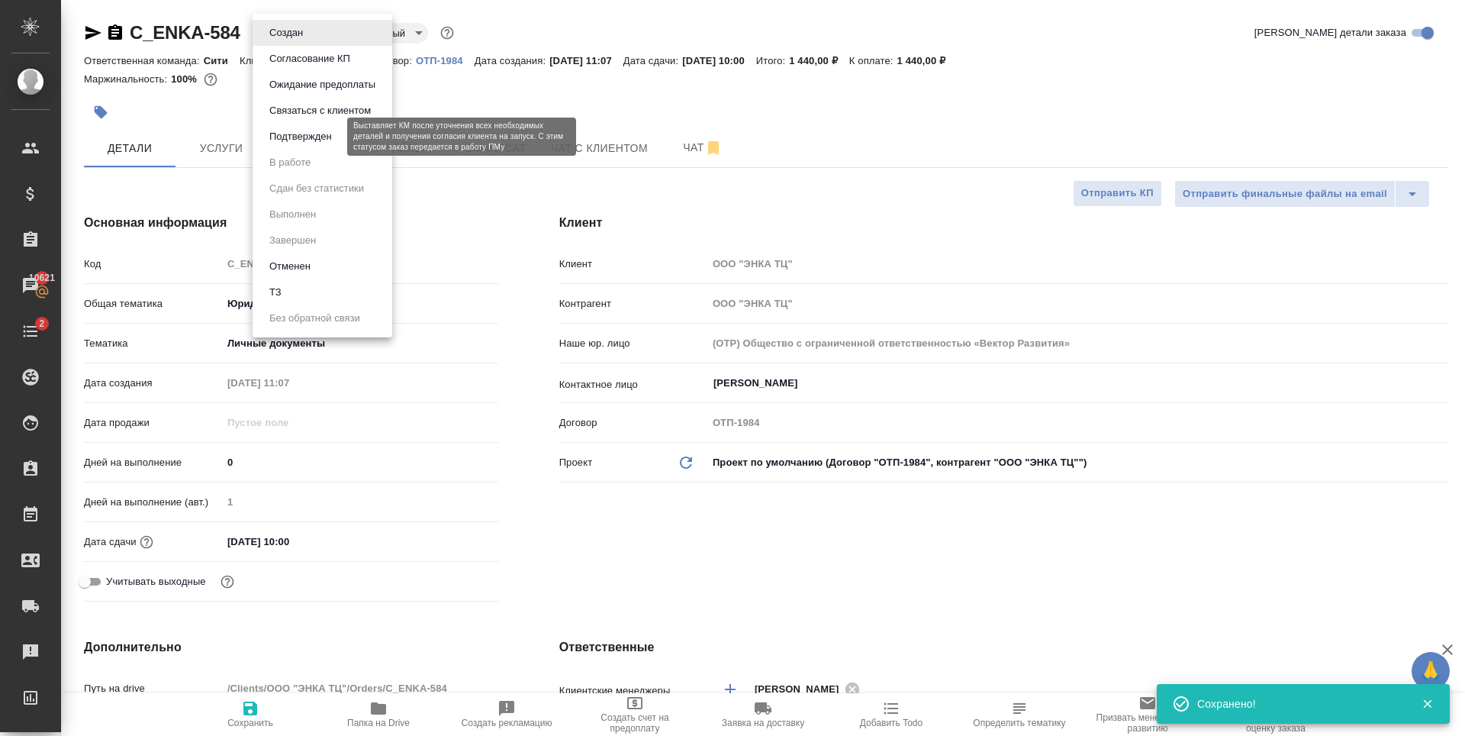
click at [314, 143] on button "Подтвержден" at bounding box center [301, 136] width 72 height 17
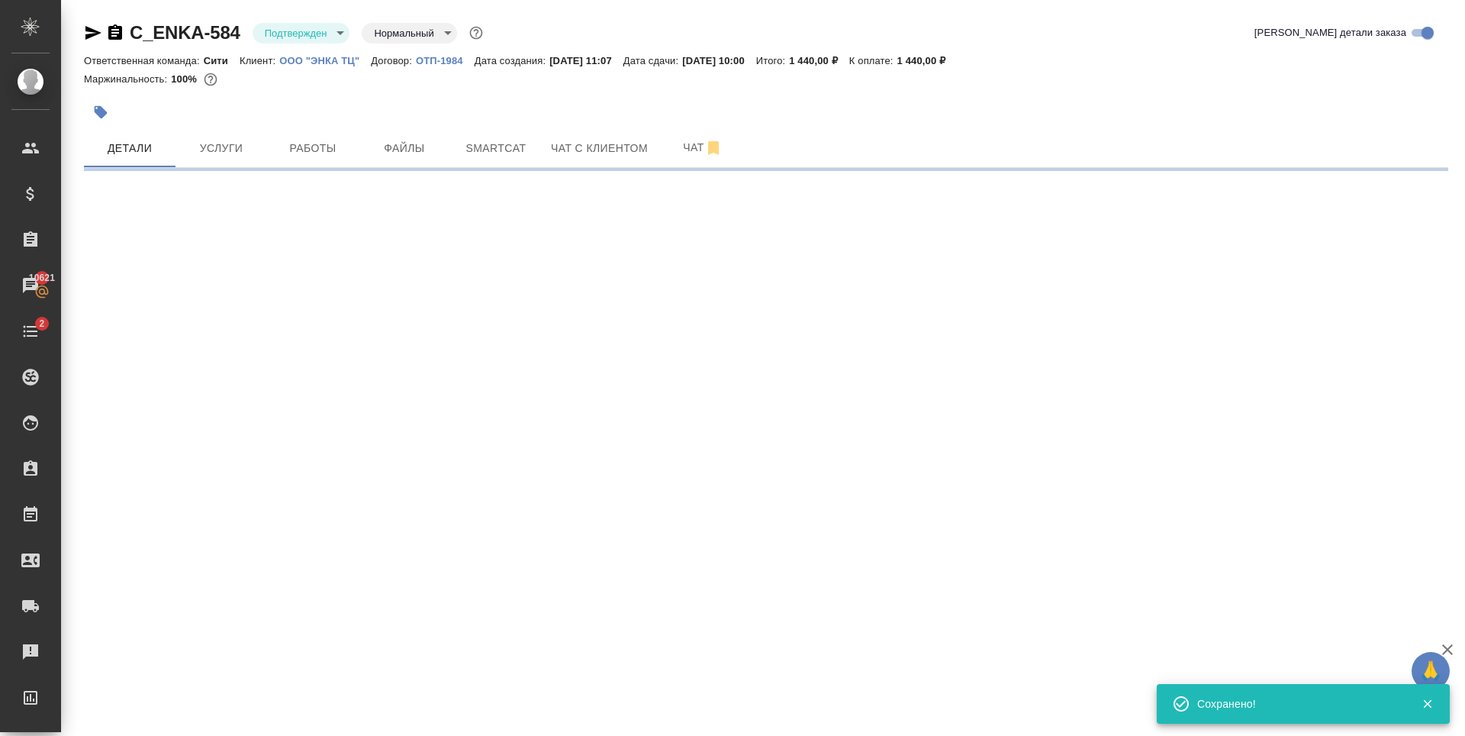
select select "RU"
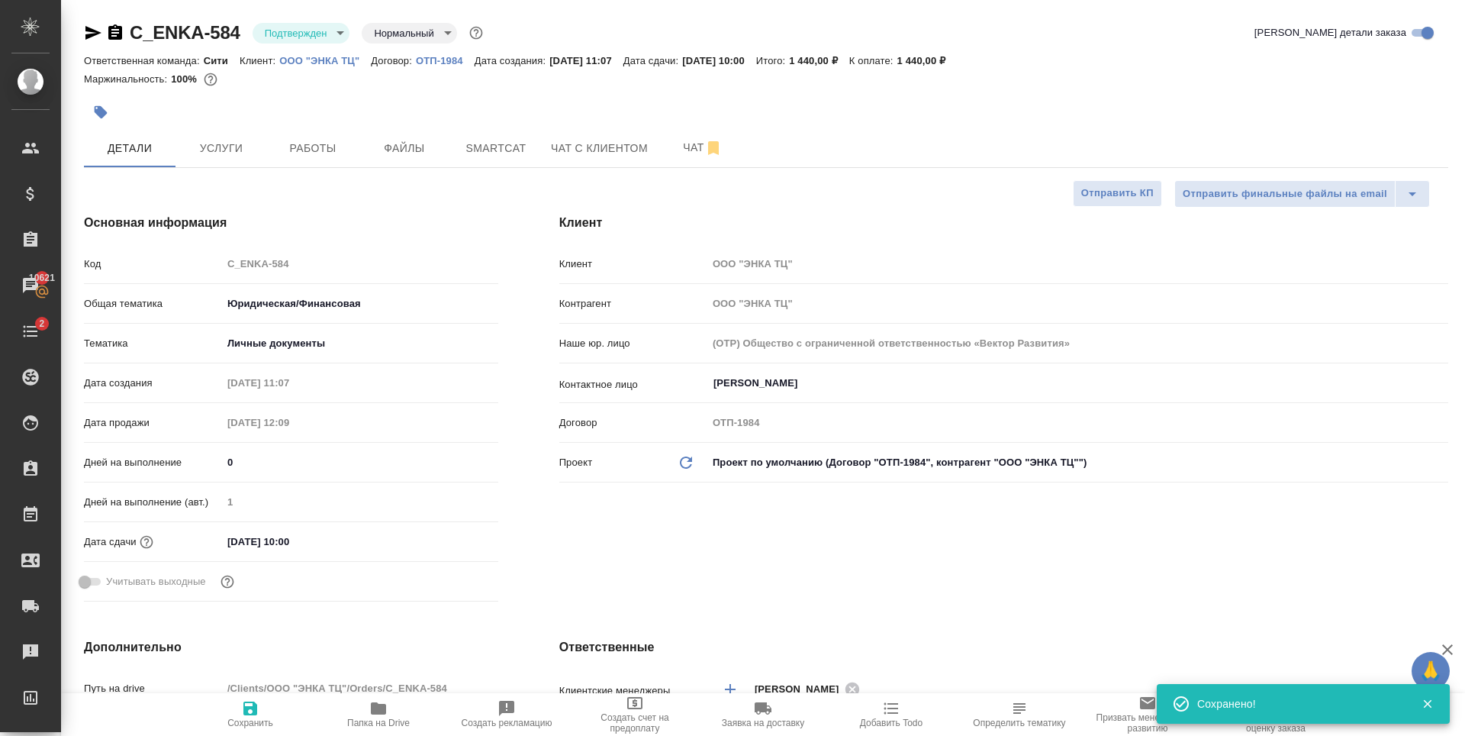
type textarea "x"
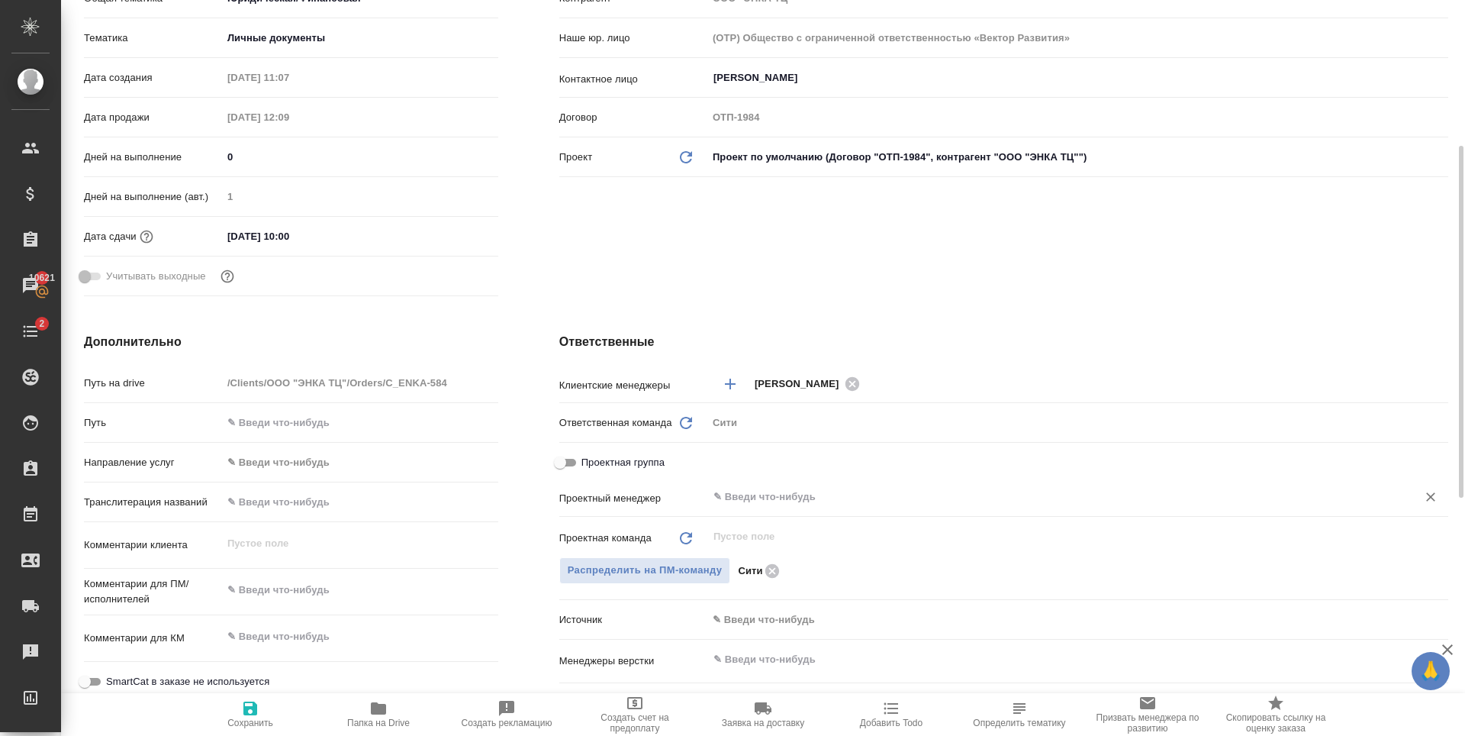
click at [803, 499] on input "text" at bounding box center [1052, 497] width 681 height 18
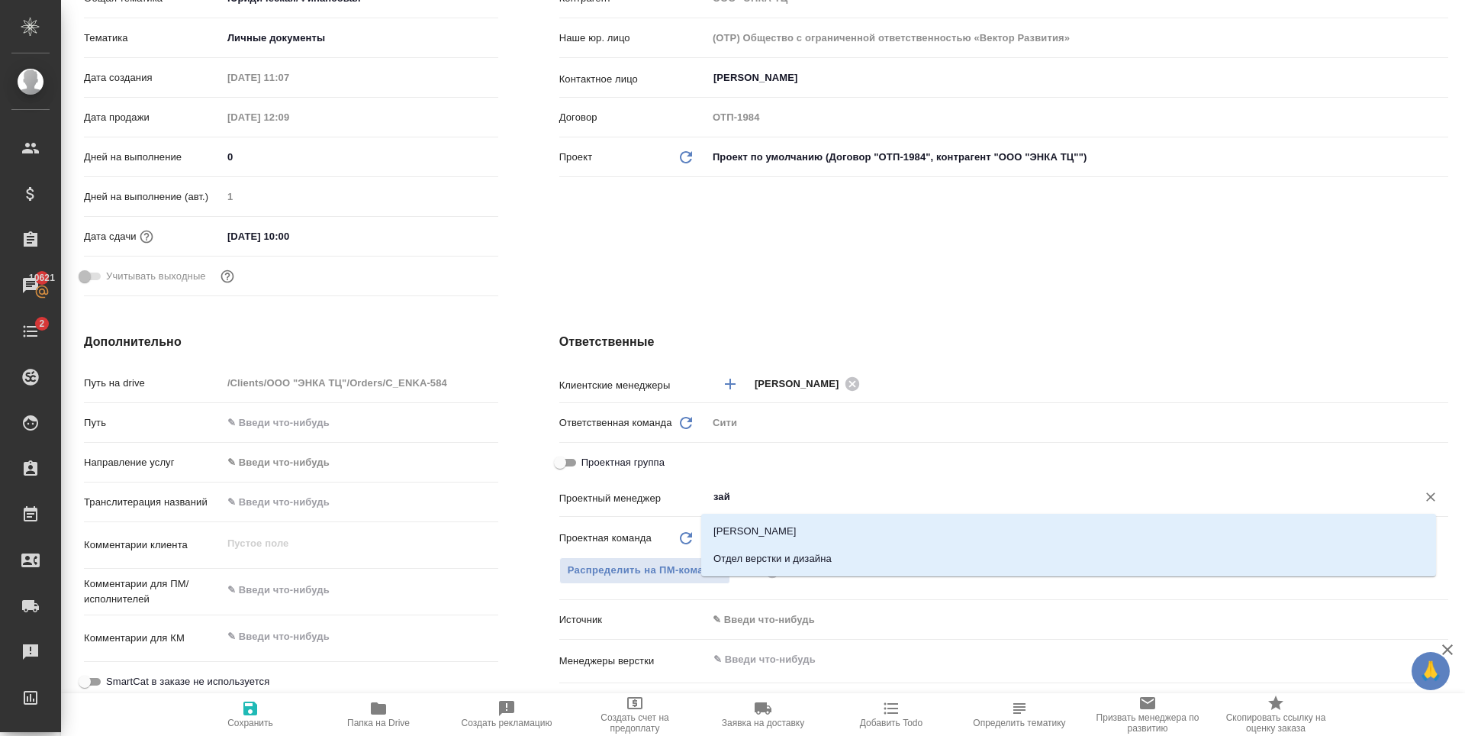
type input "зайц"
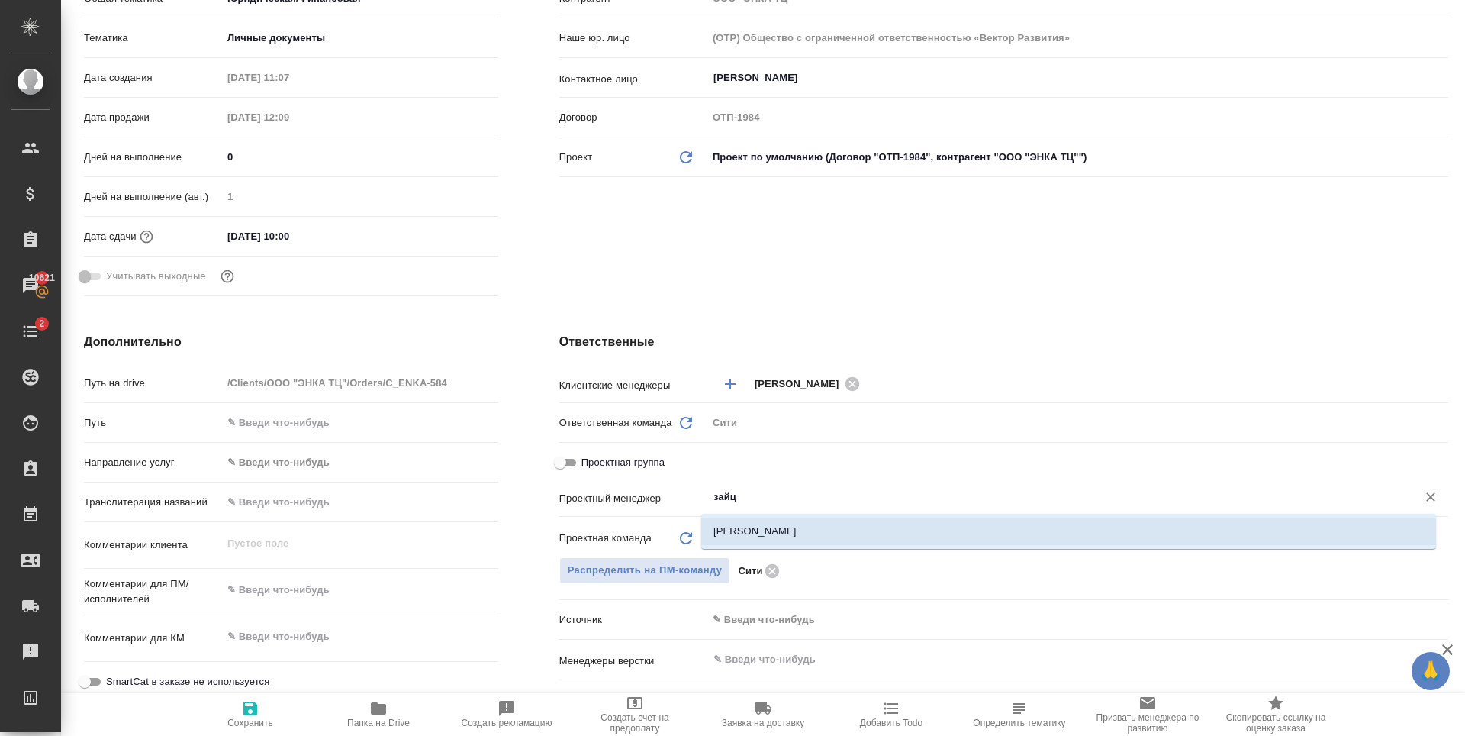
click at [805, 520] on li "[PERSON_NAME]" at bounding box center [1068, 530] width 735 height 27
type textarea "x"
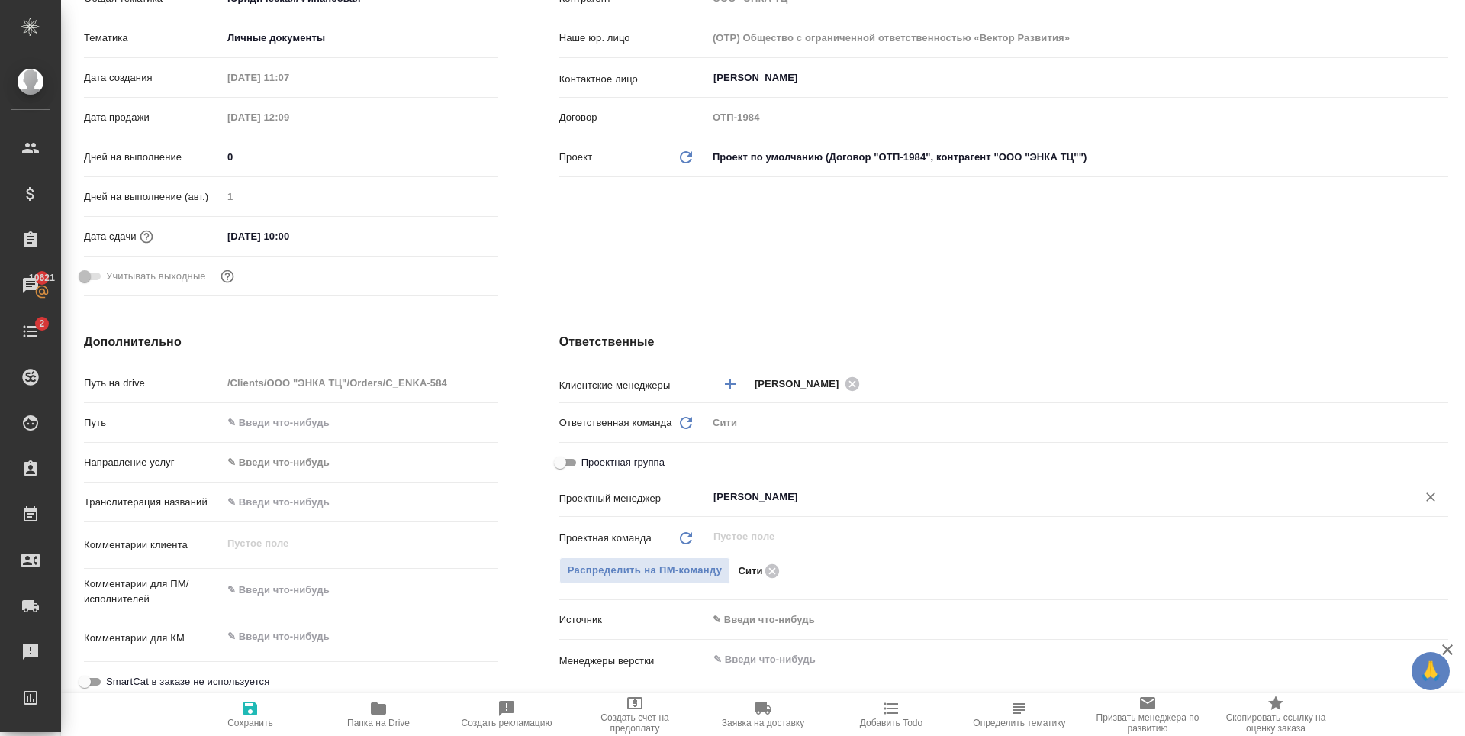
type input "[PERSON_NAME]"
click at [247, 708] on icon "button" at bounding box center [250, 708] width 14 height 14
type textarea "x"
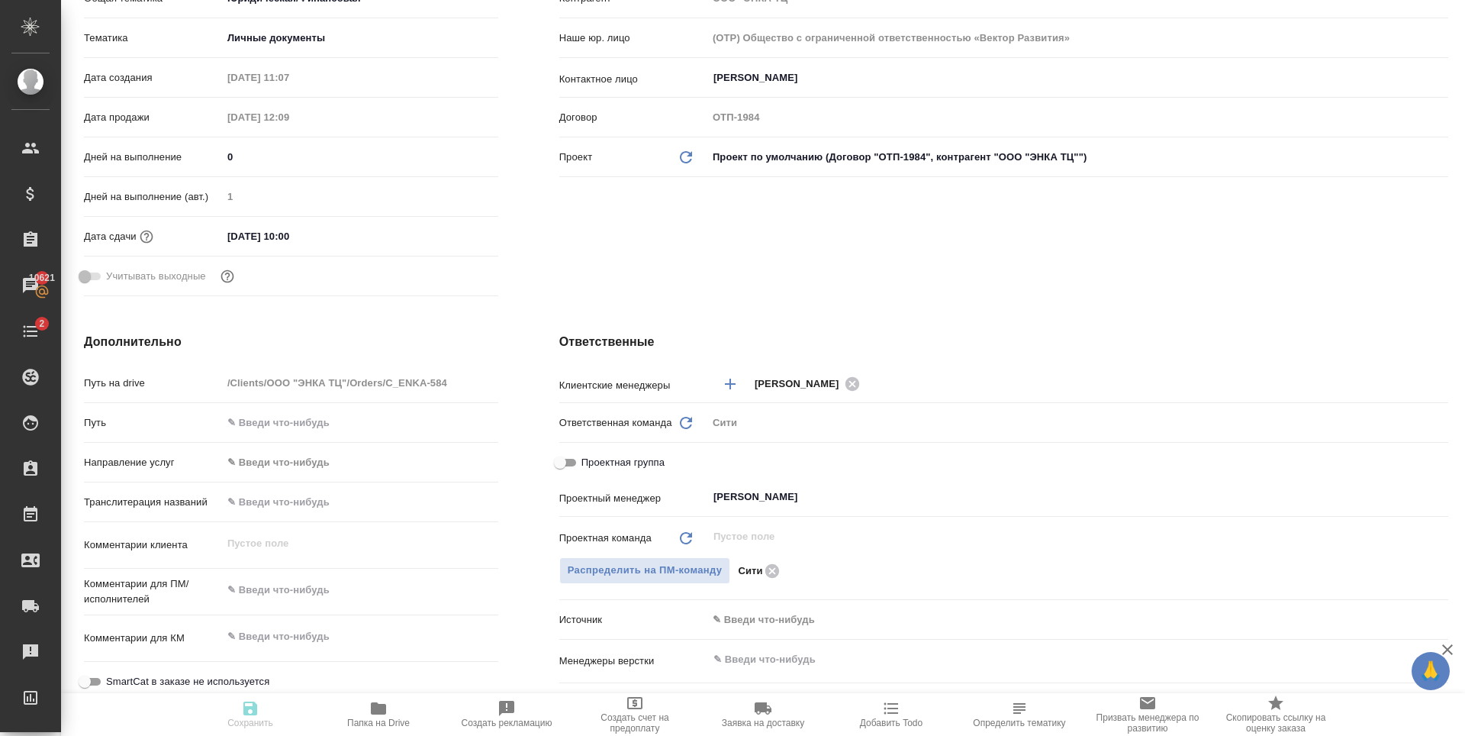
type textarea "x"
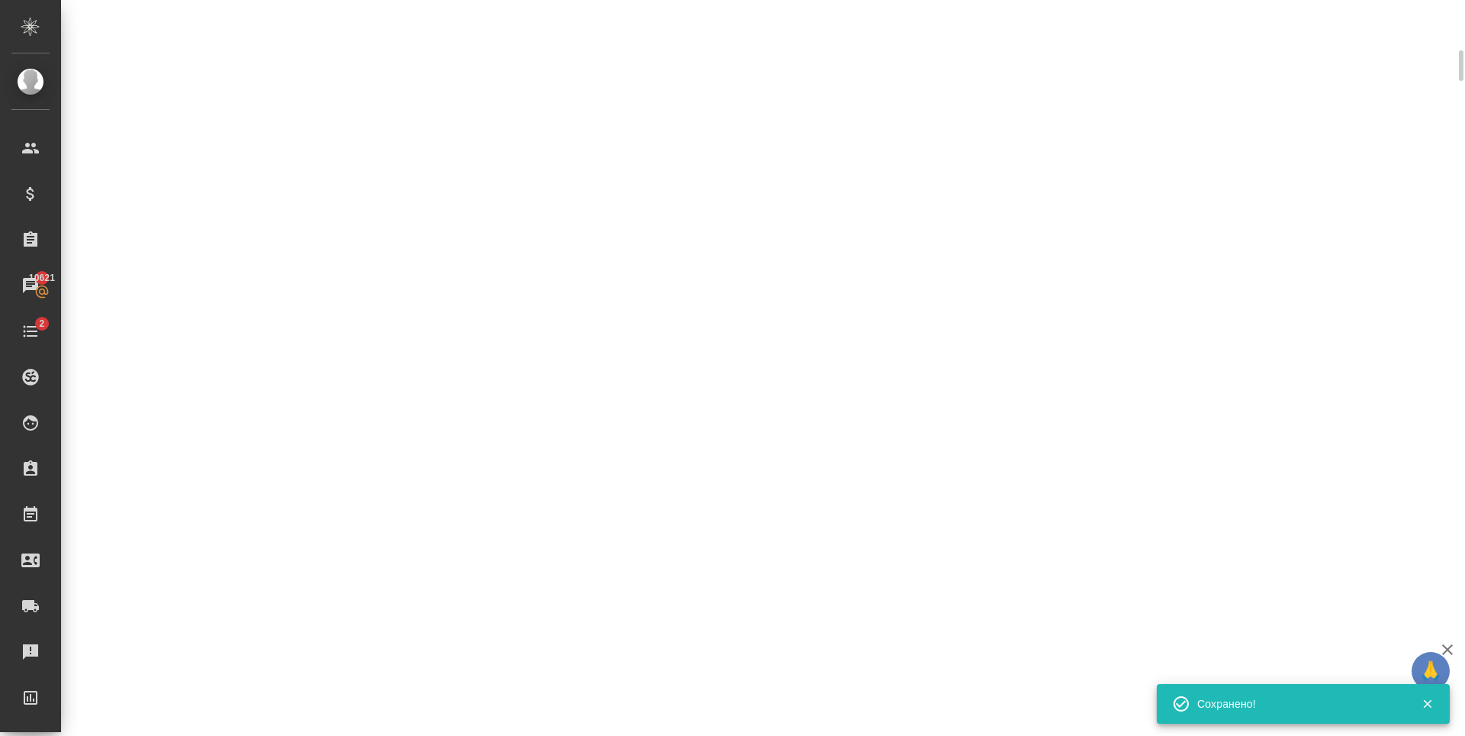
scroll to position [293, 0]
select select "RU"
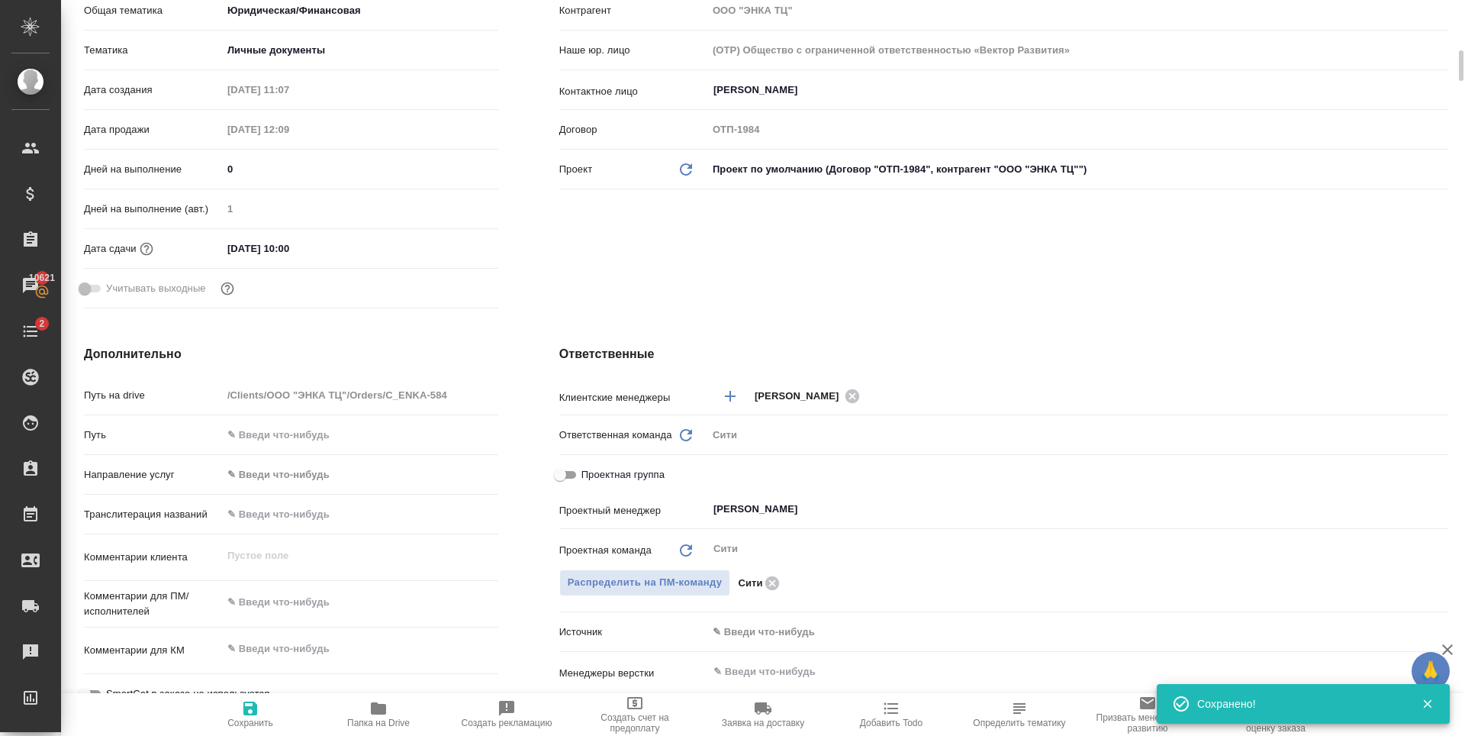
type textarea "x"
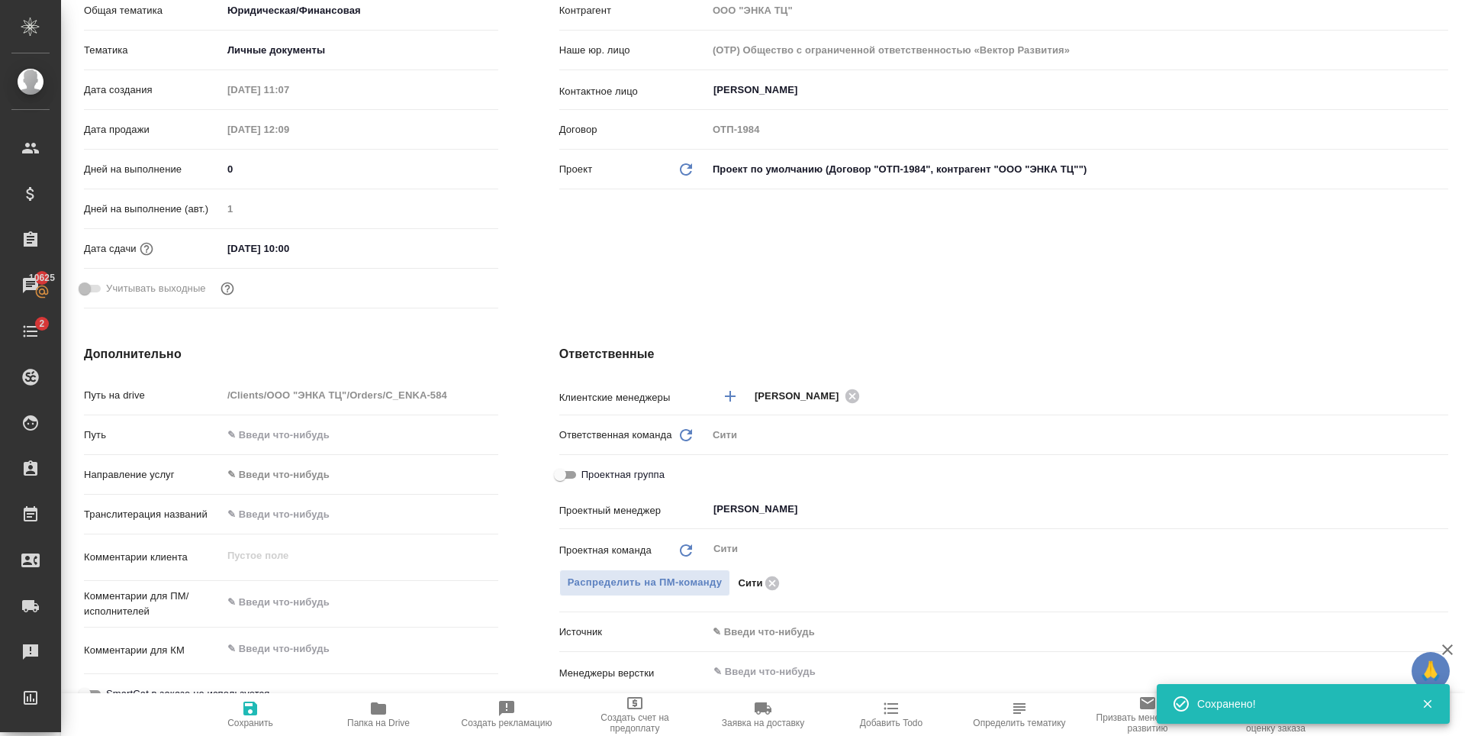
type textarea "x"
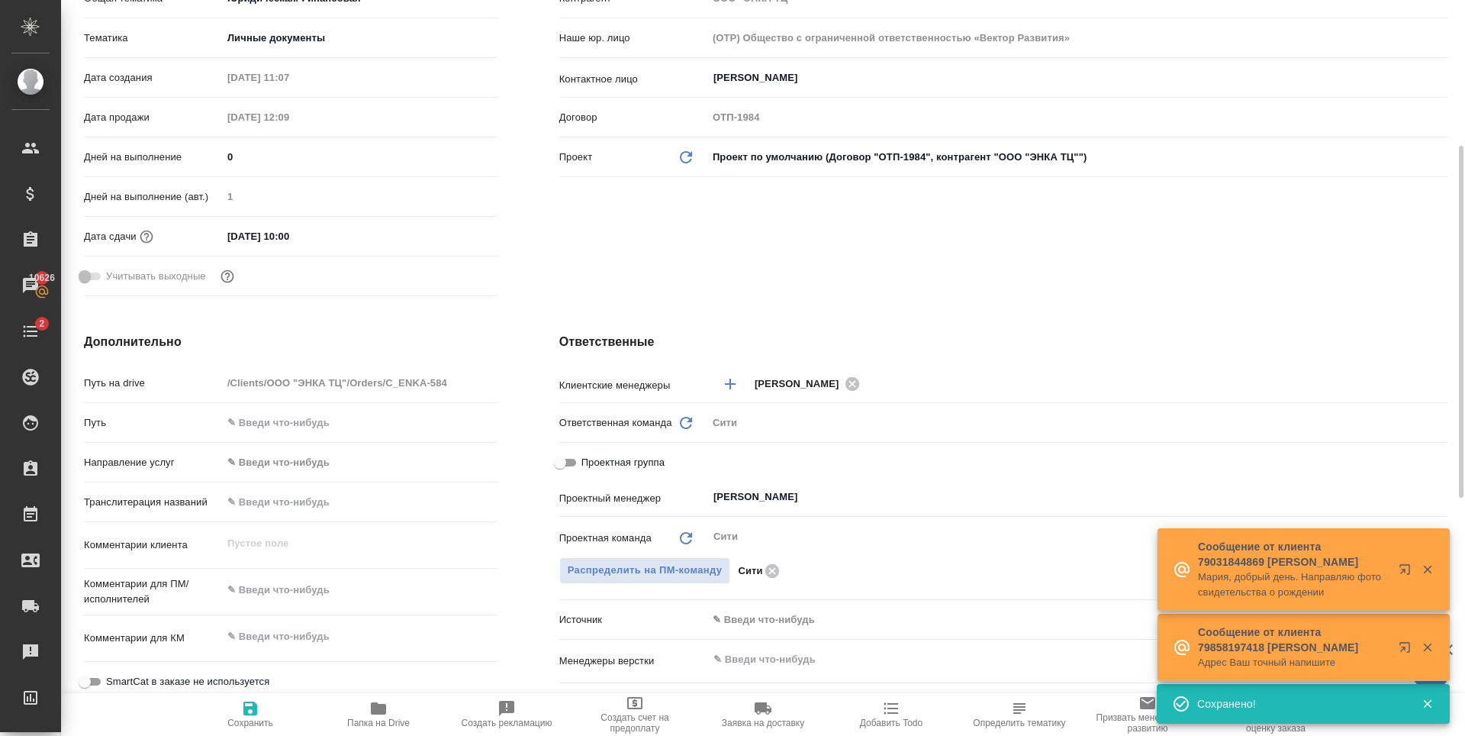
scroll to position [0, 0]
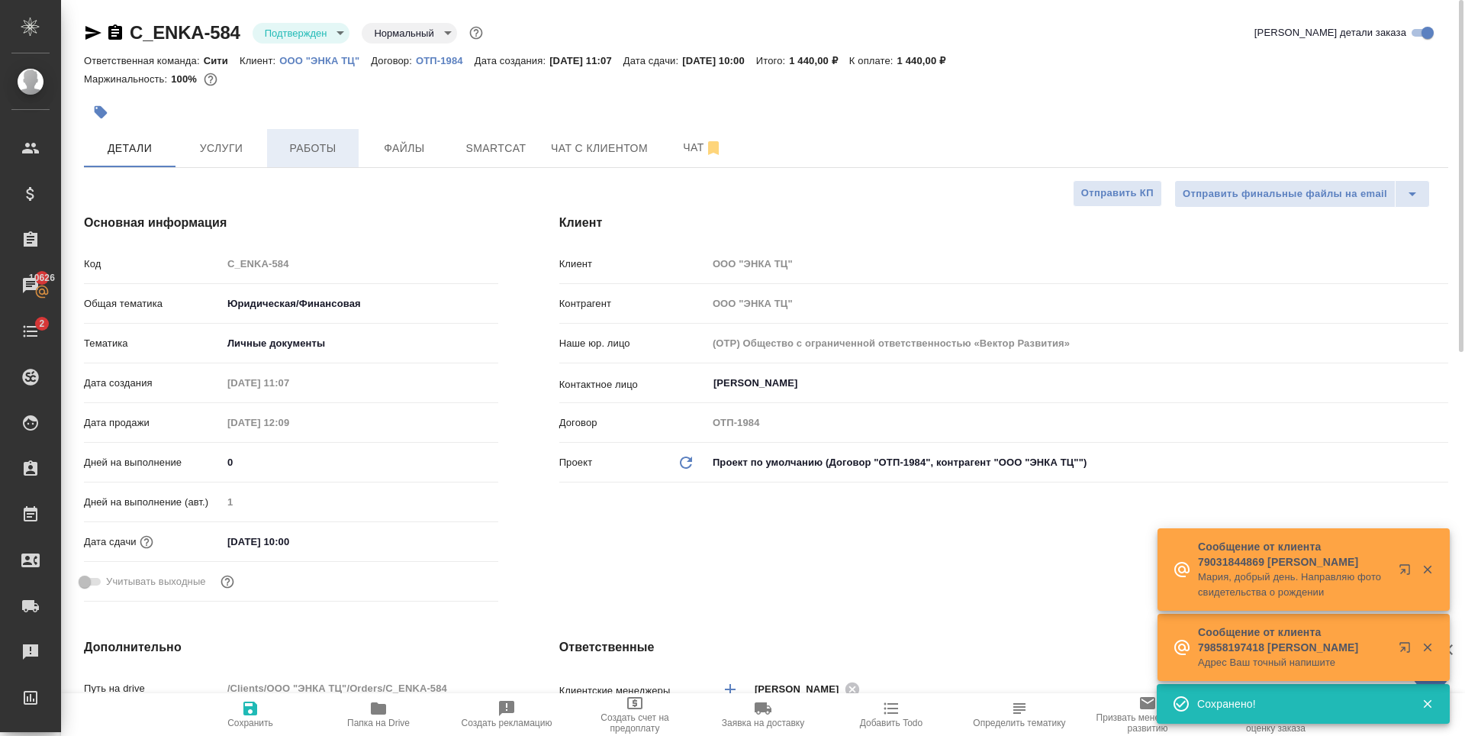
click at [275, 158] on button "Работы" at bounding box center [313, 148] width 92 height 38
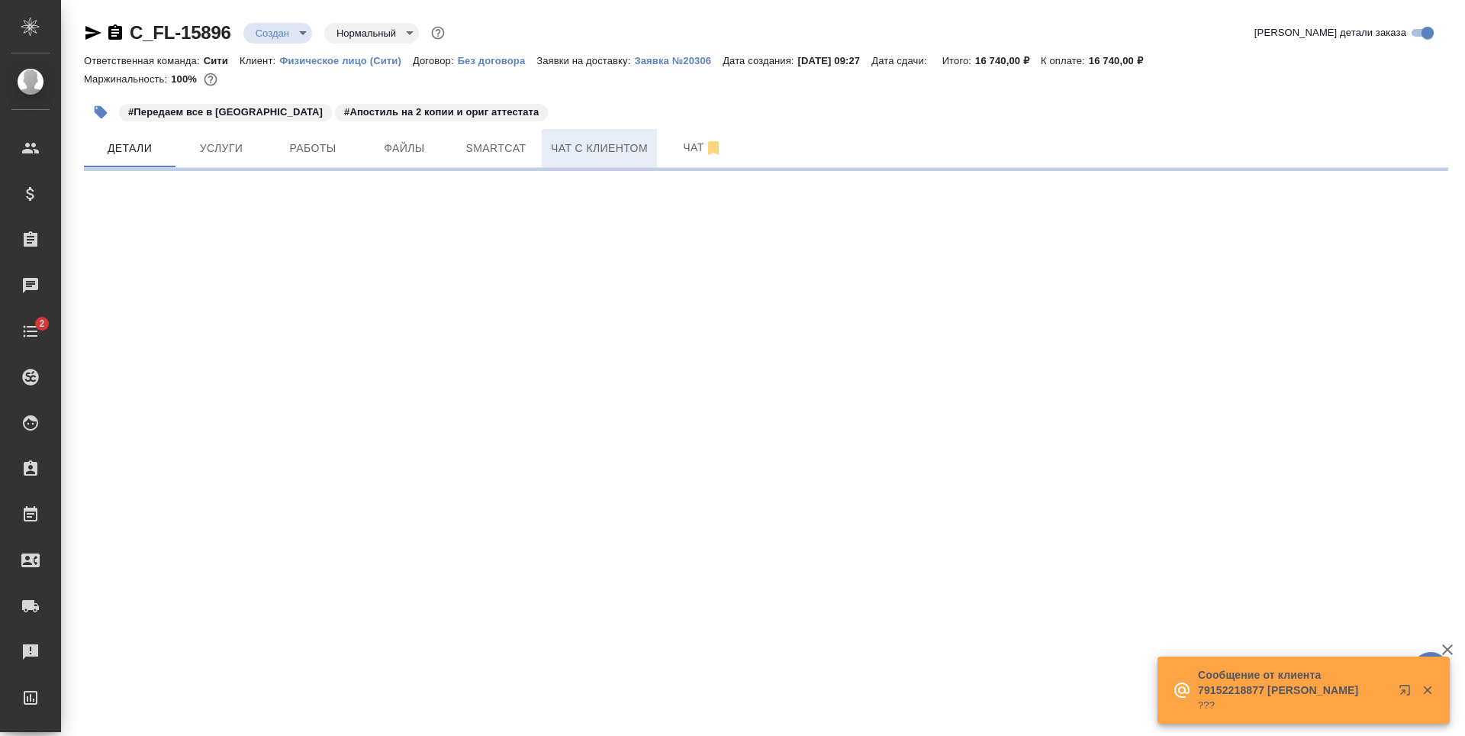
click at [557, 159] on button "Чат с клиентом" at bounding box center [599, 148] width 115 height 38
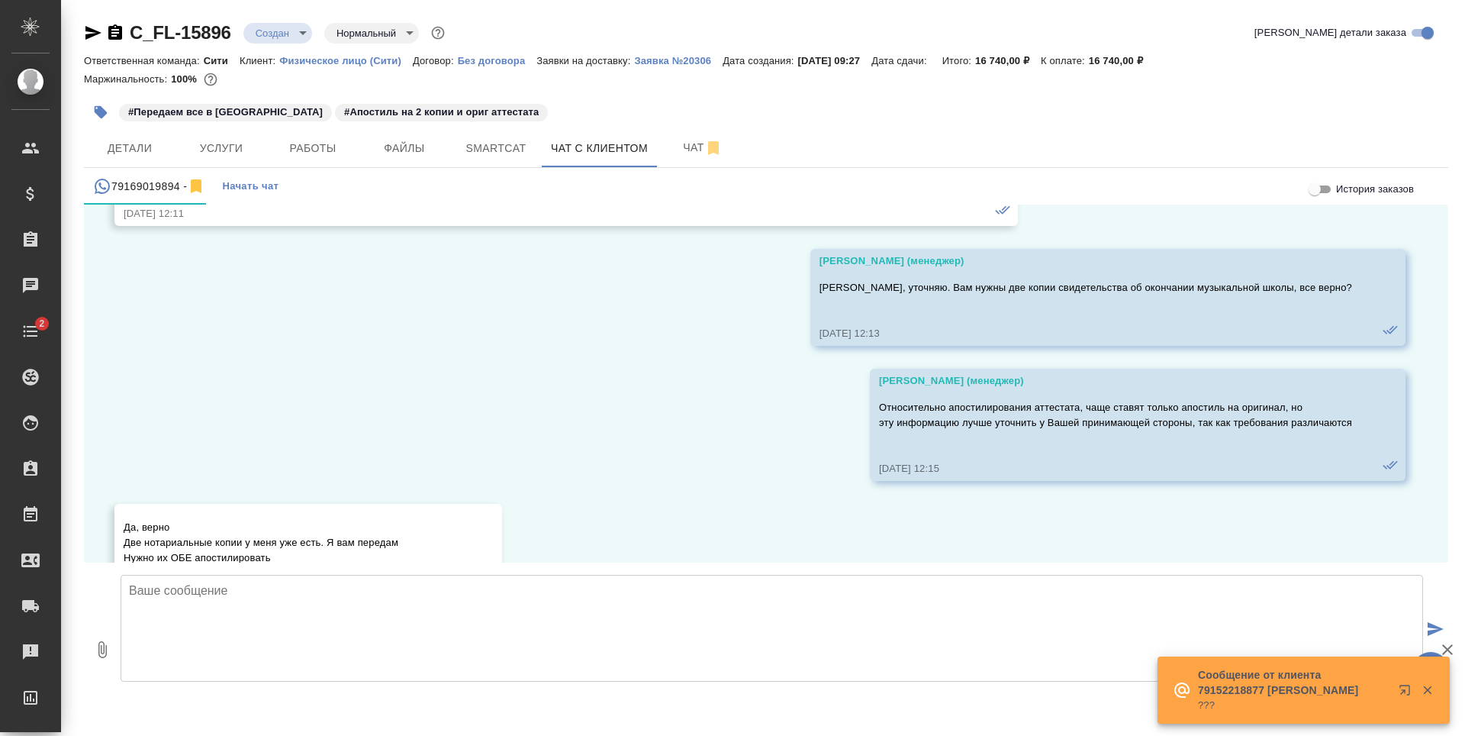
scroll to position [8567, 0]
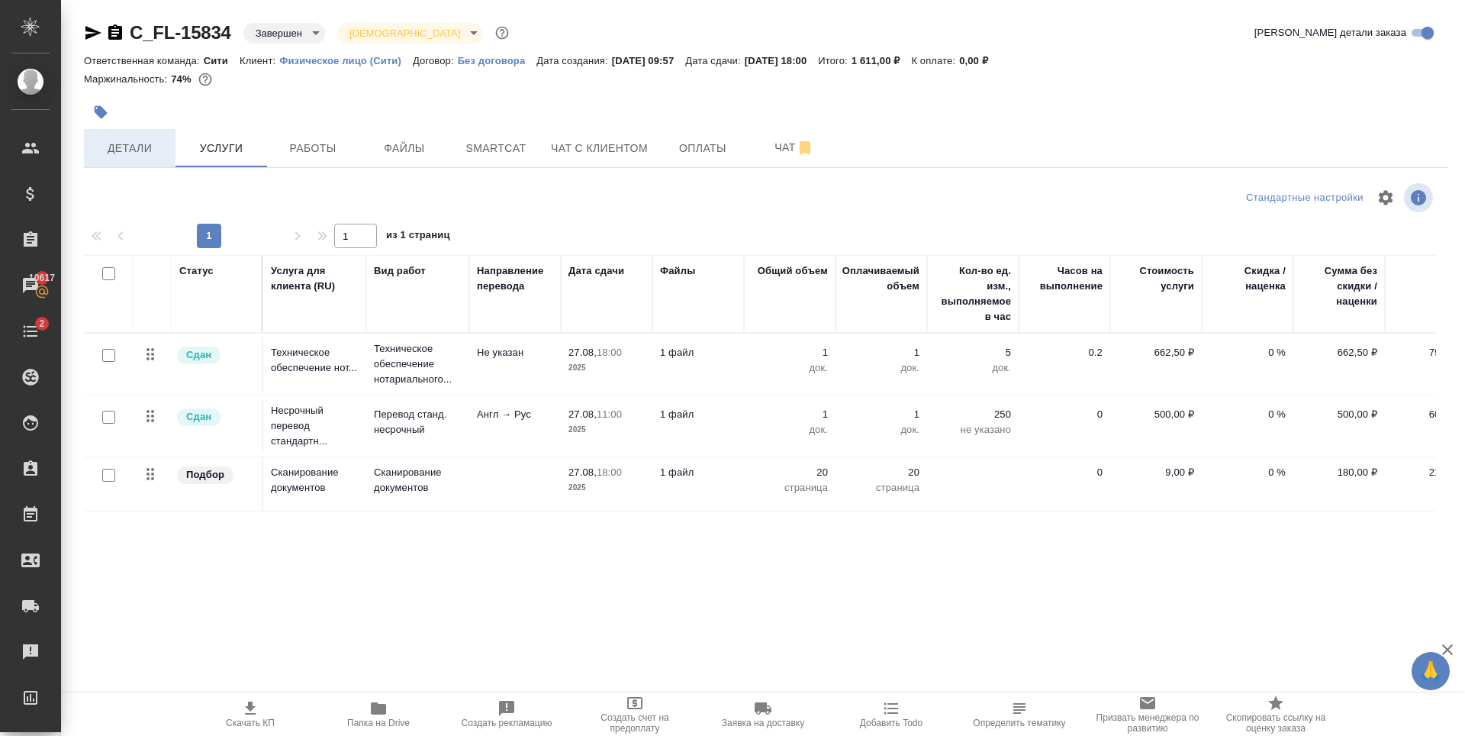
click at [157, 142] on span "Детали" at bounding box center [129, 148] width 73 height 19
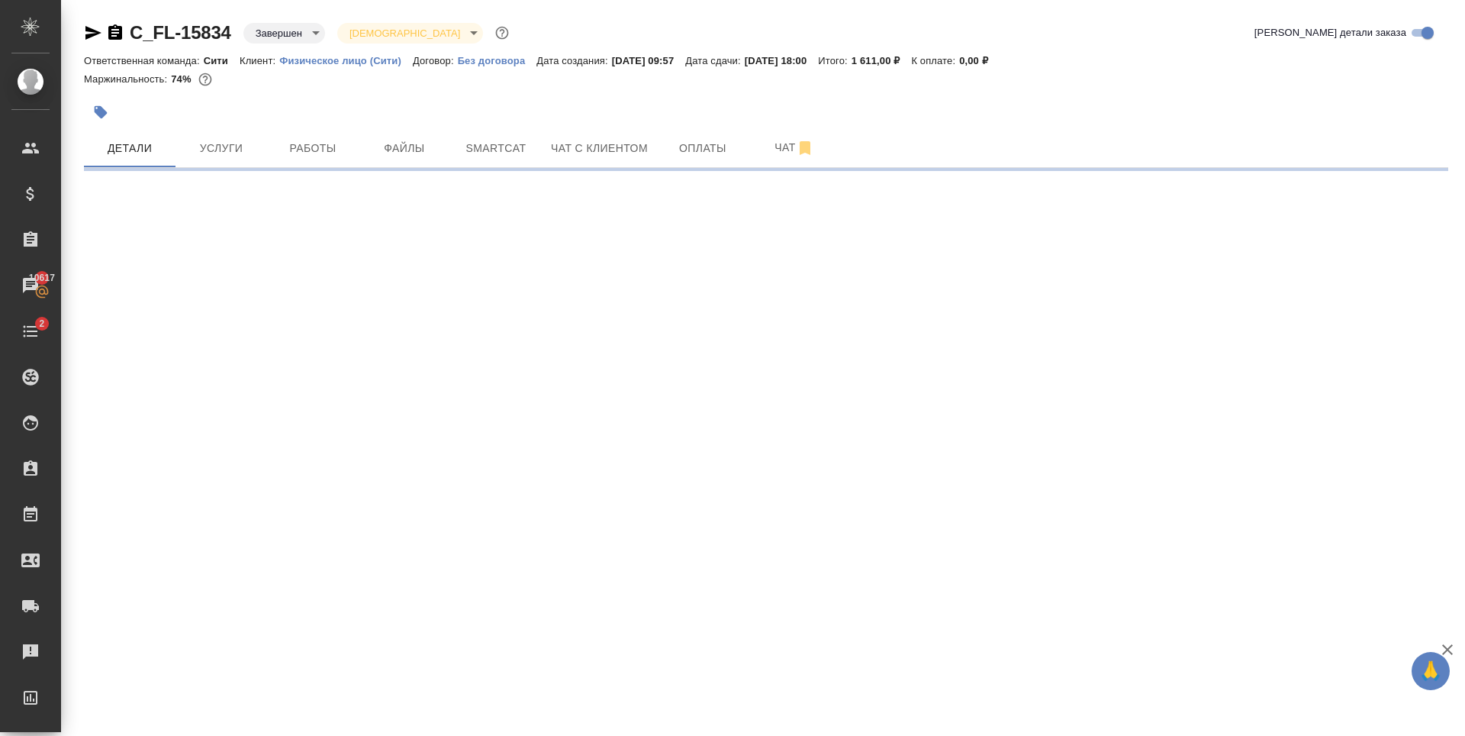
select select "RU"
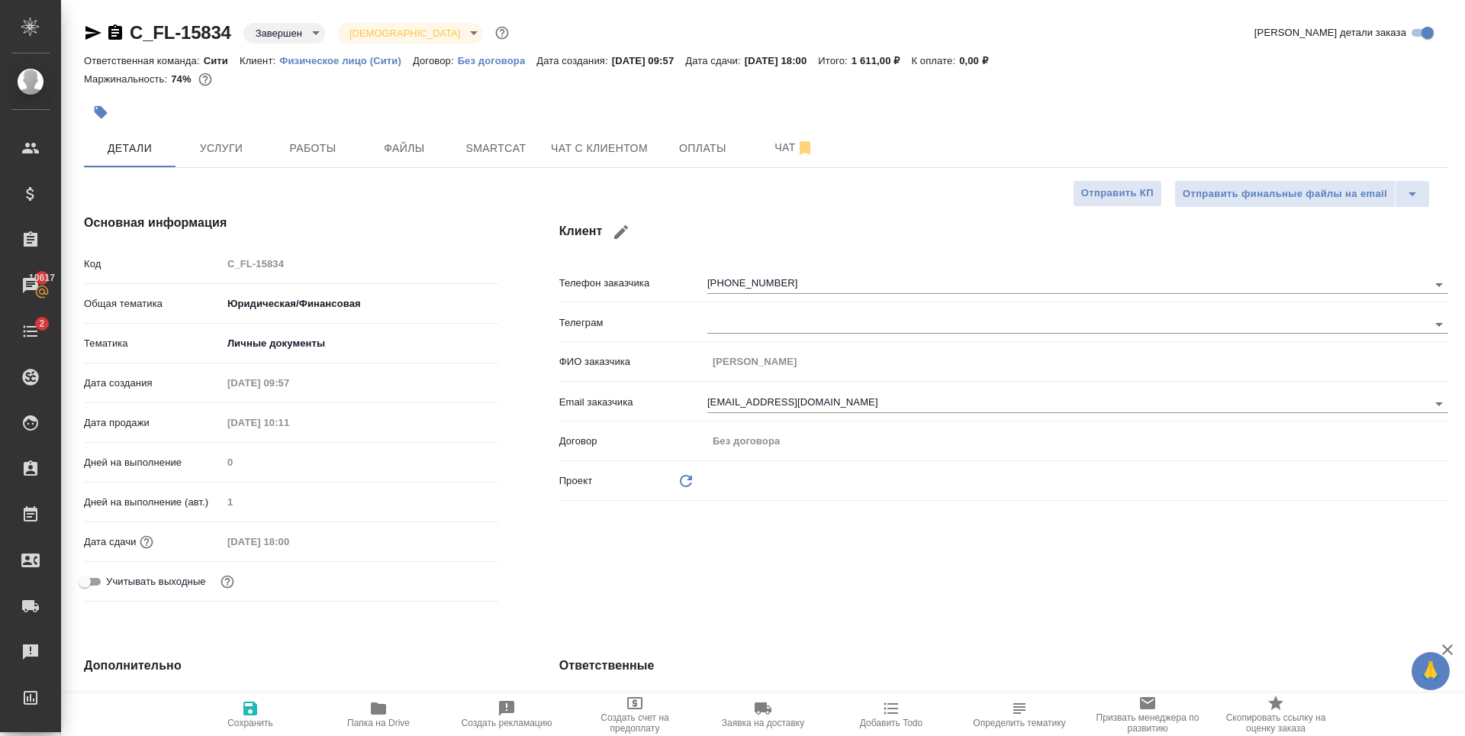
type textarea "x"
click at [314, 211] on div "Основная информация Код C_FL-15834 Общая тематика Юридическая/Финансовая yr-fn …" at bounding box center [291, 410] width 476 height 455
type textarea "x"
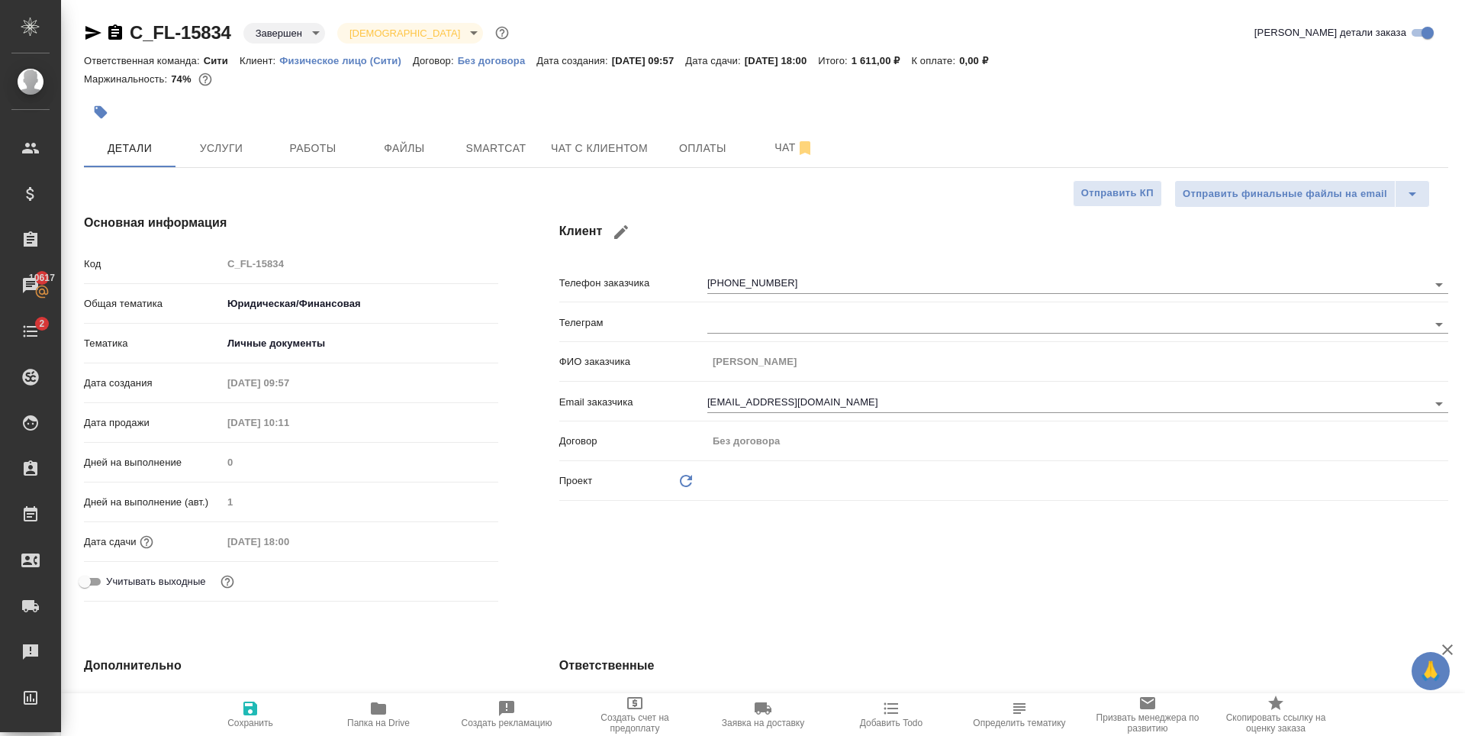
type textarea "x"
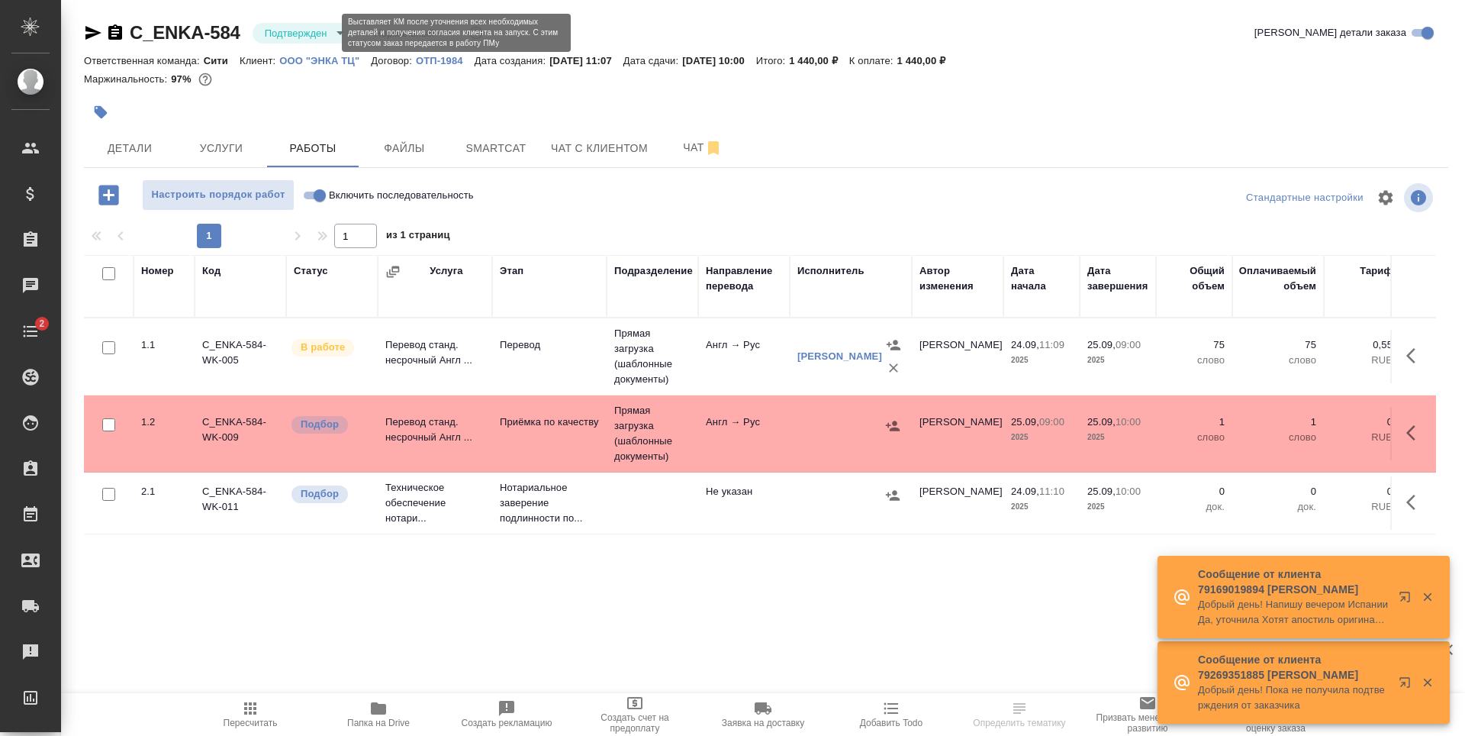
click at [277, 36] on body "🙏 .cls-1 fill:#fff; AWATERA [PERSON_NAME] Спецификации Заказы Чаты 2 Todo Проек…" at bounding box center [732, 368] width 1465 height 736
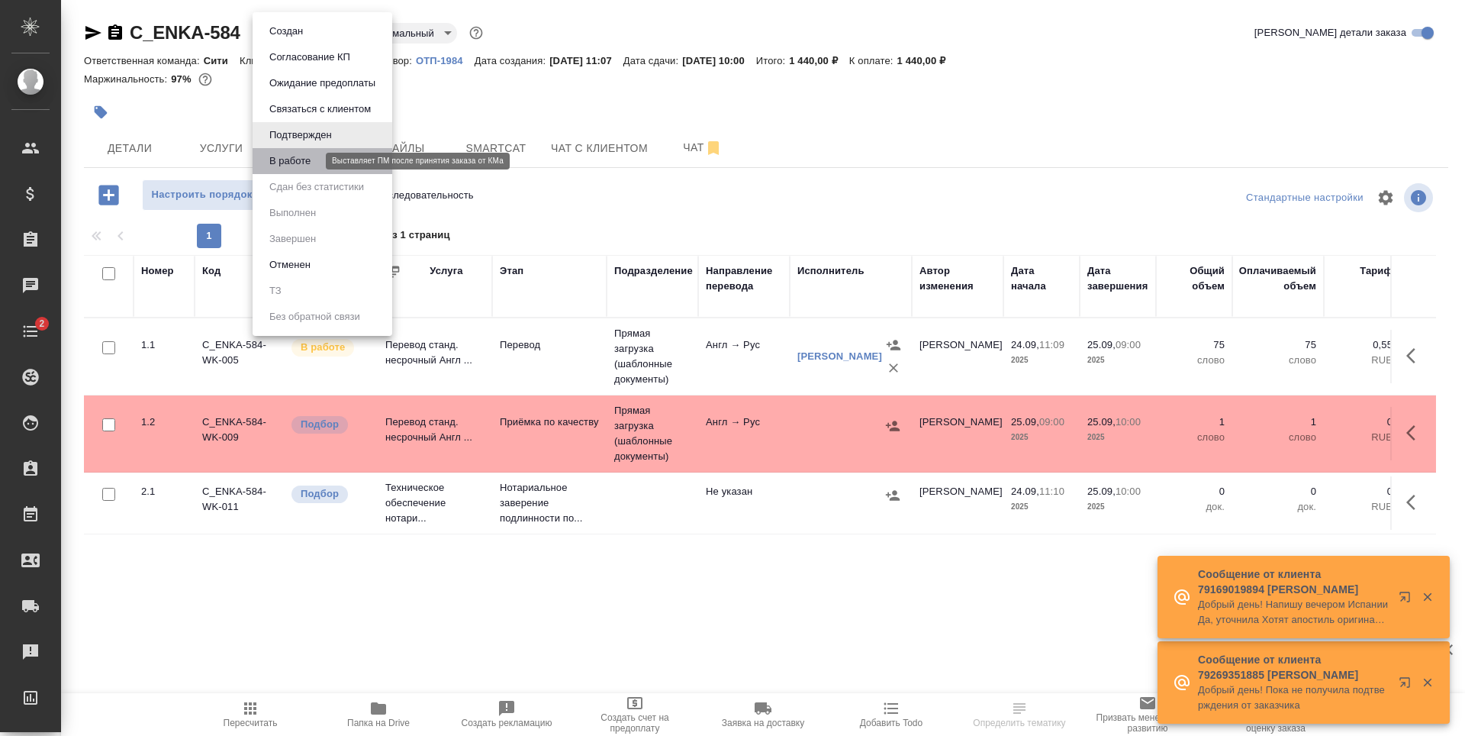
click at [298, 157] on button "В работе" at bounding box center [290, 161] width 50 height 17
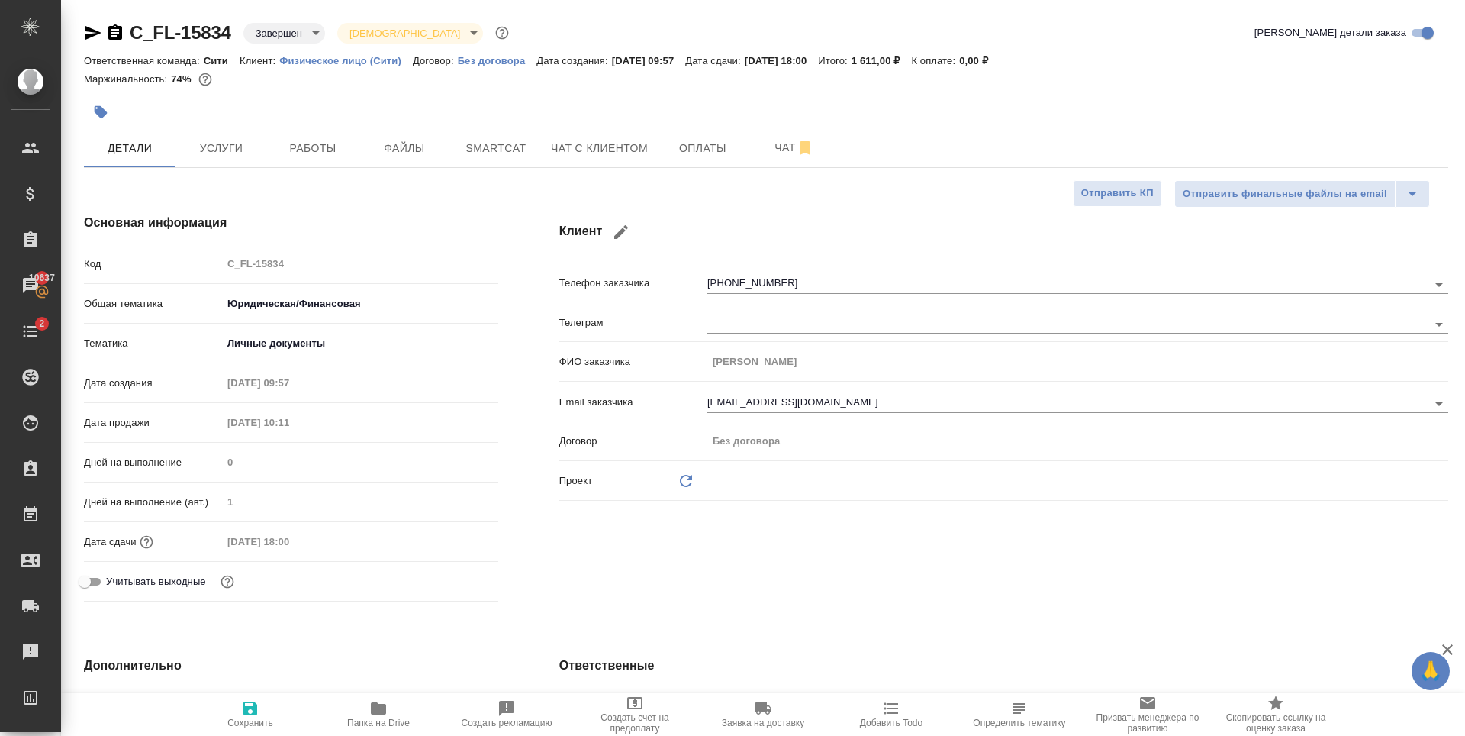
select select "RU"
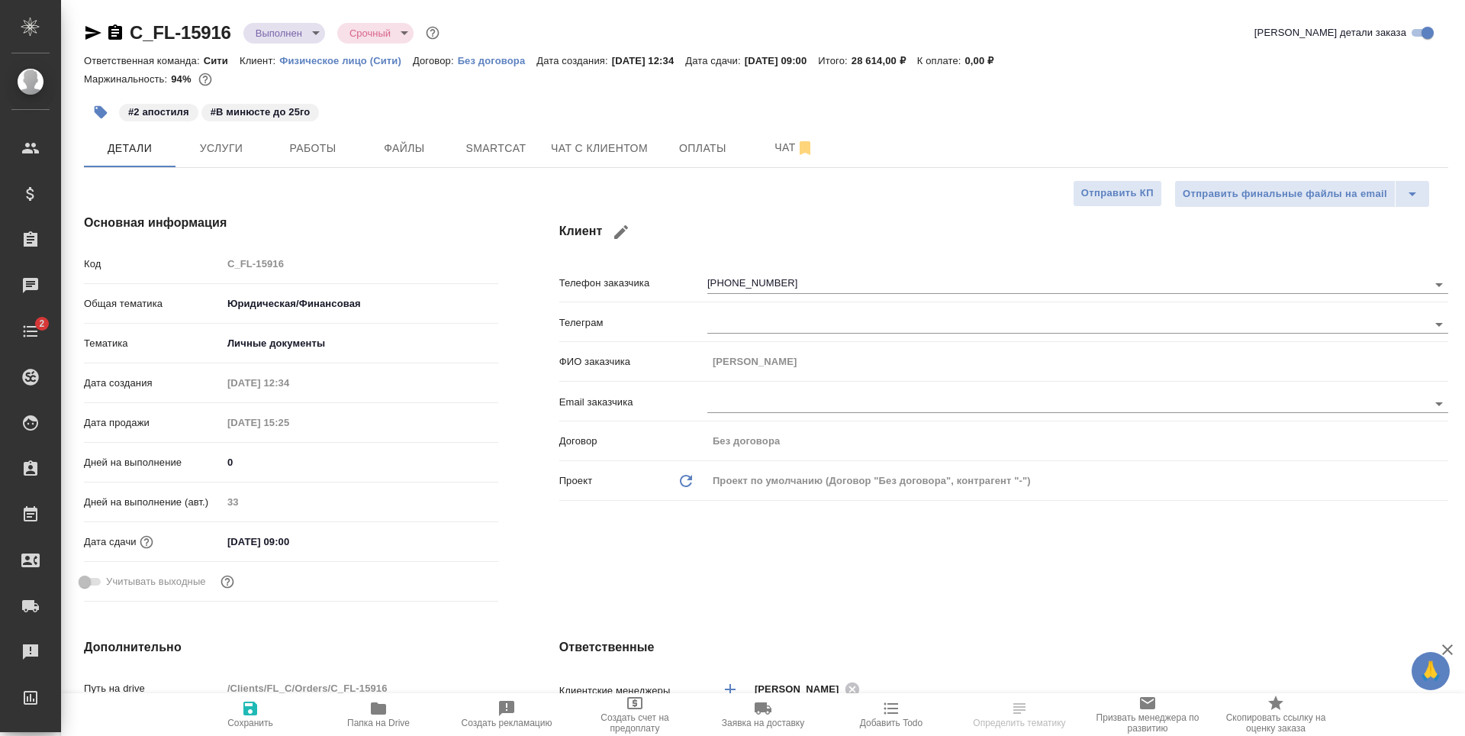
select select "RU"
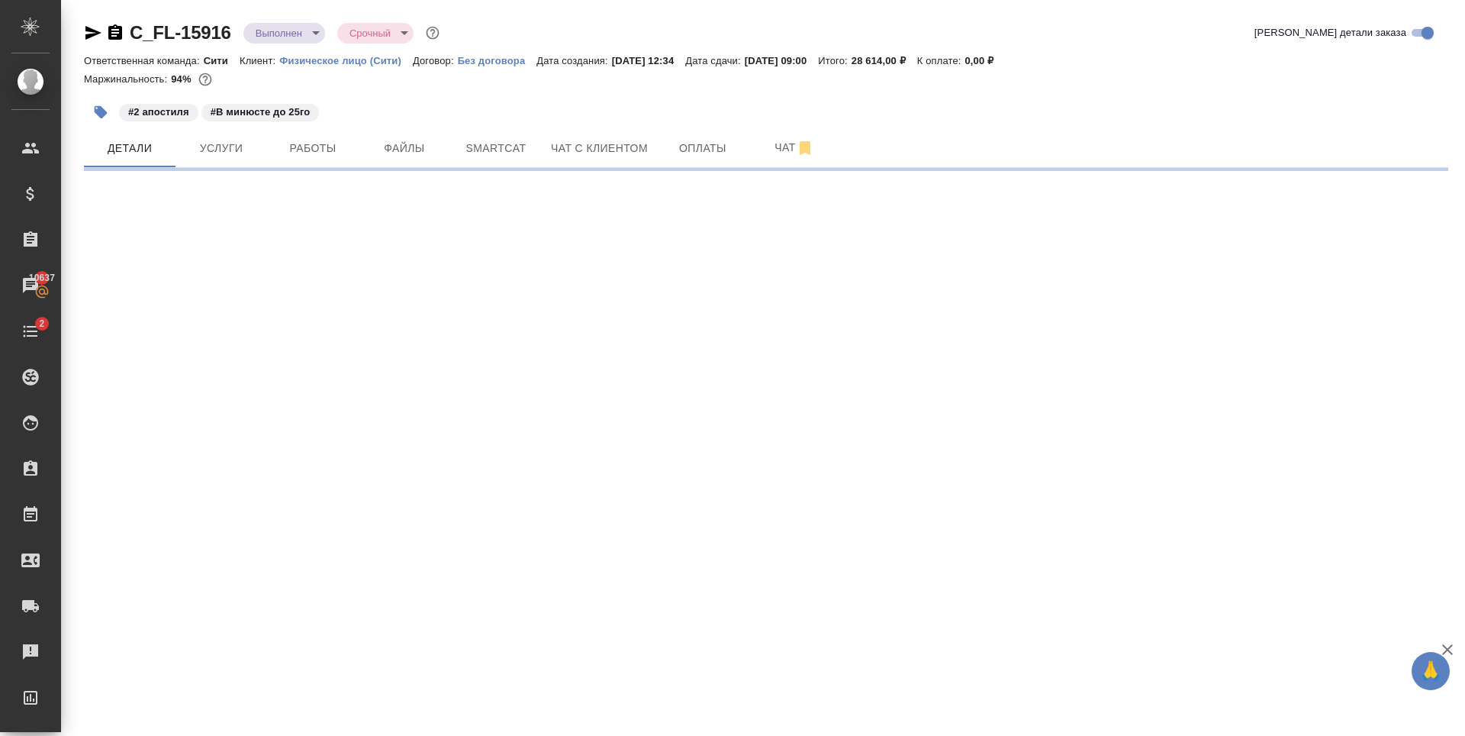
select select "RU"
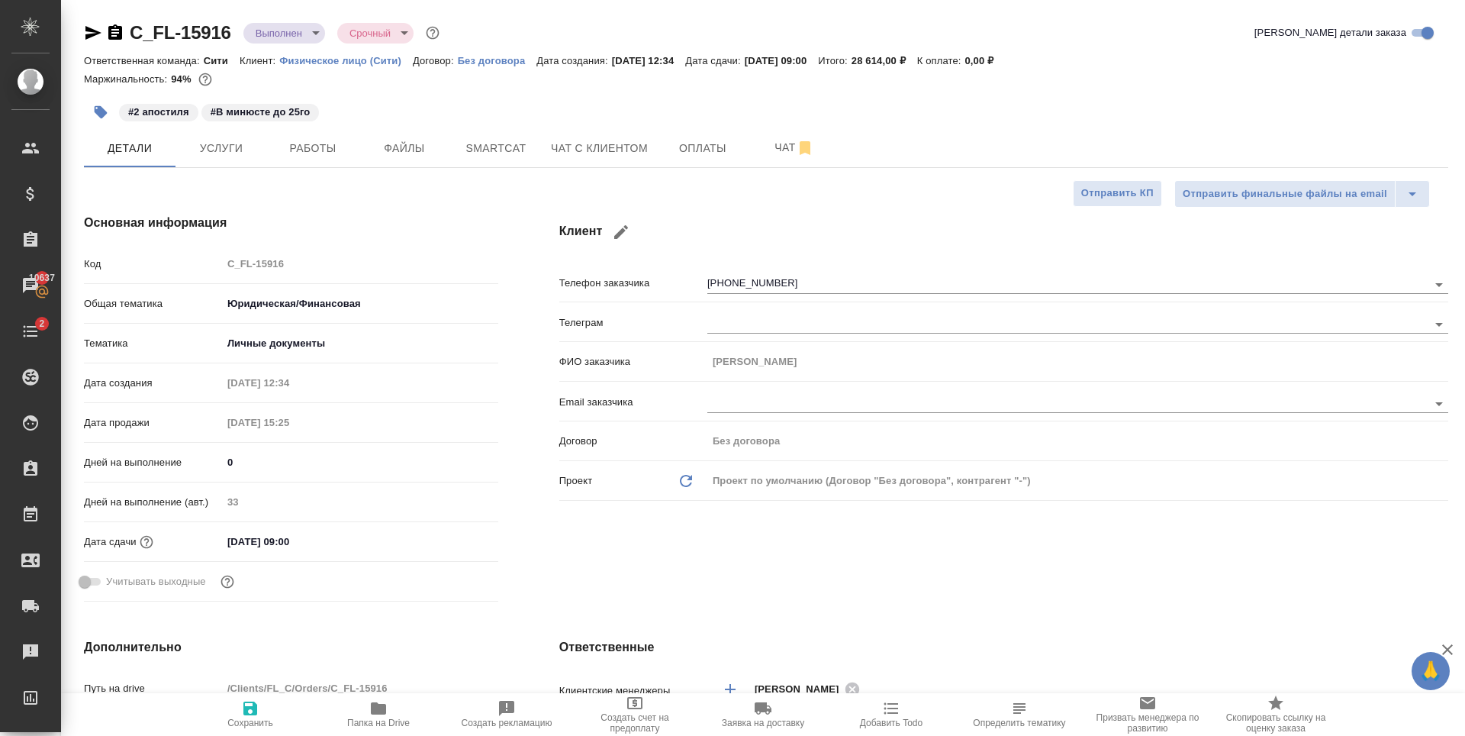
type textarea "x"
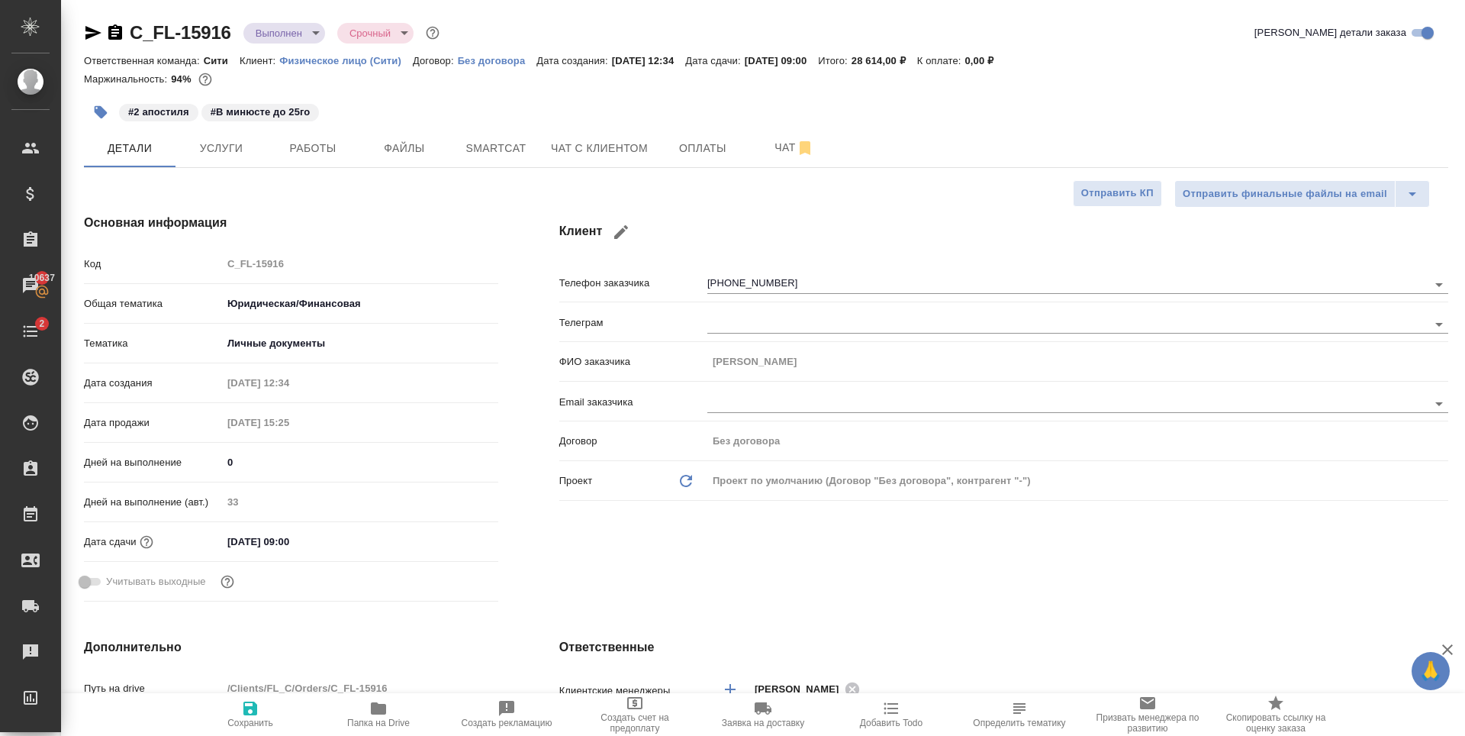
type textarea "x"
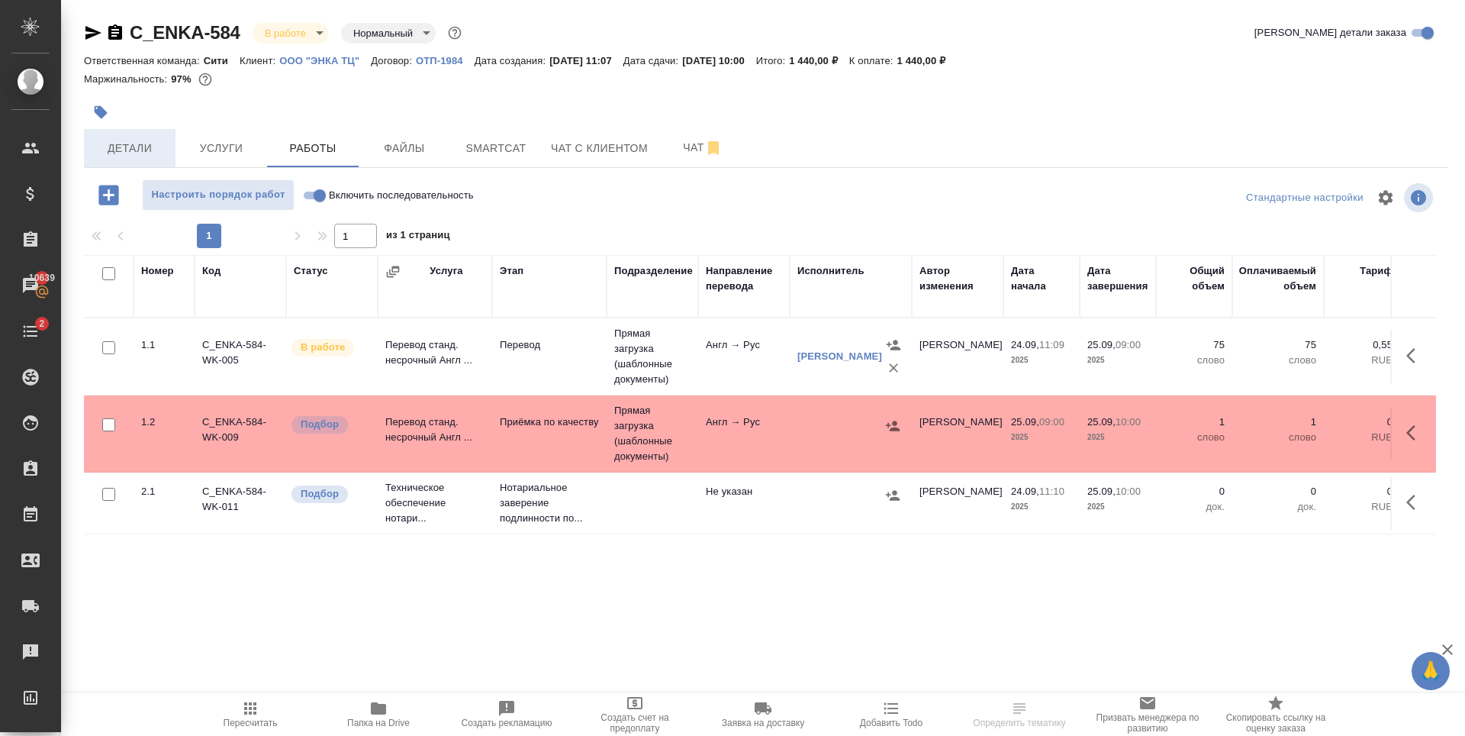
click at [150, 142] on span "Детали" at bounding box center [129, 148] width 73 height 19
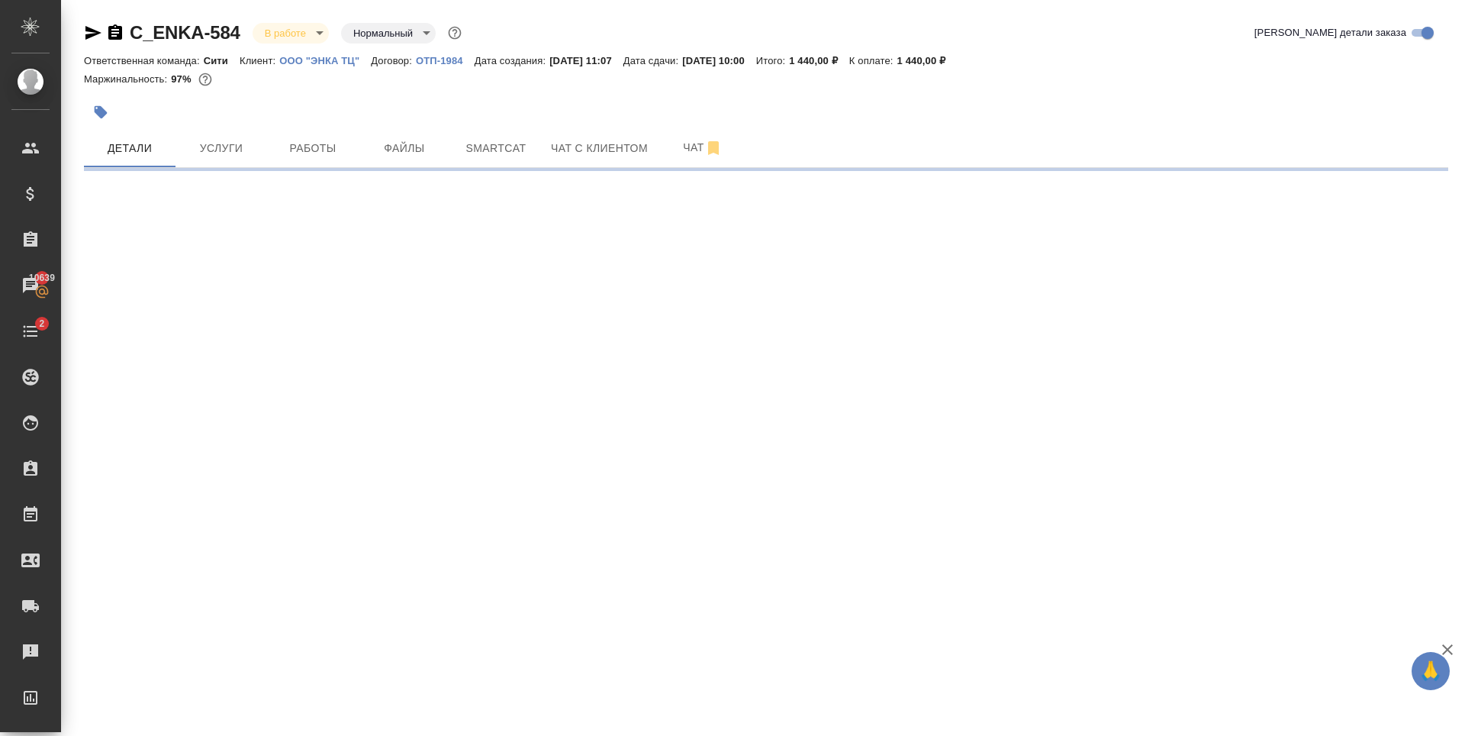
select select "RU"
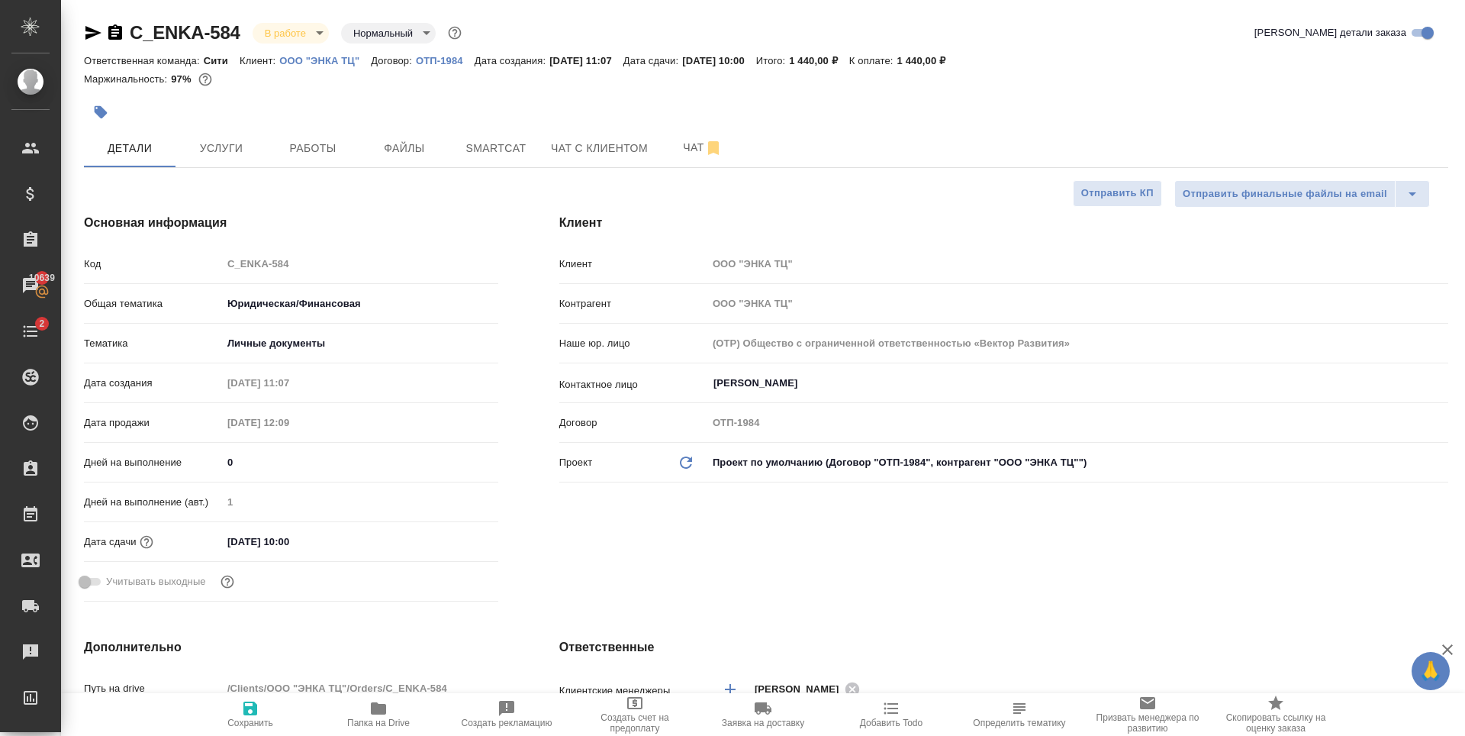
type textarea "x"
click at [368, 140] on span "Файлы" at bounding box center [404, 148] width 73 height 19
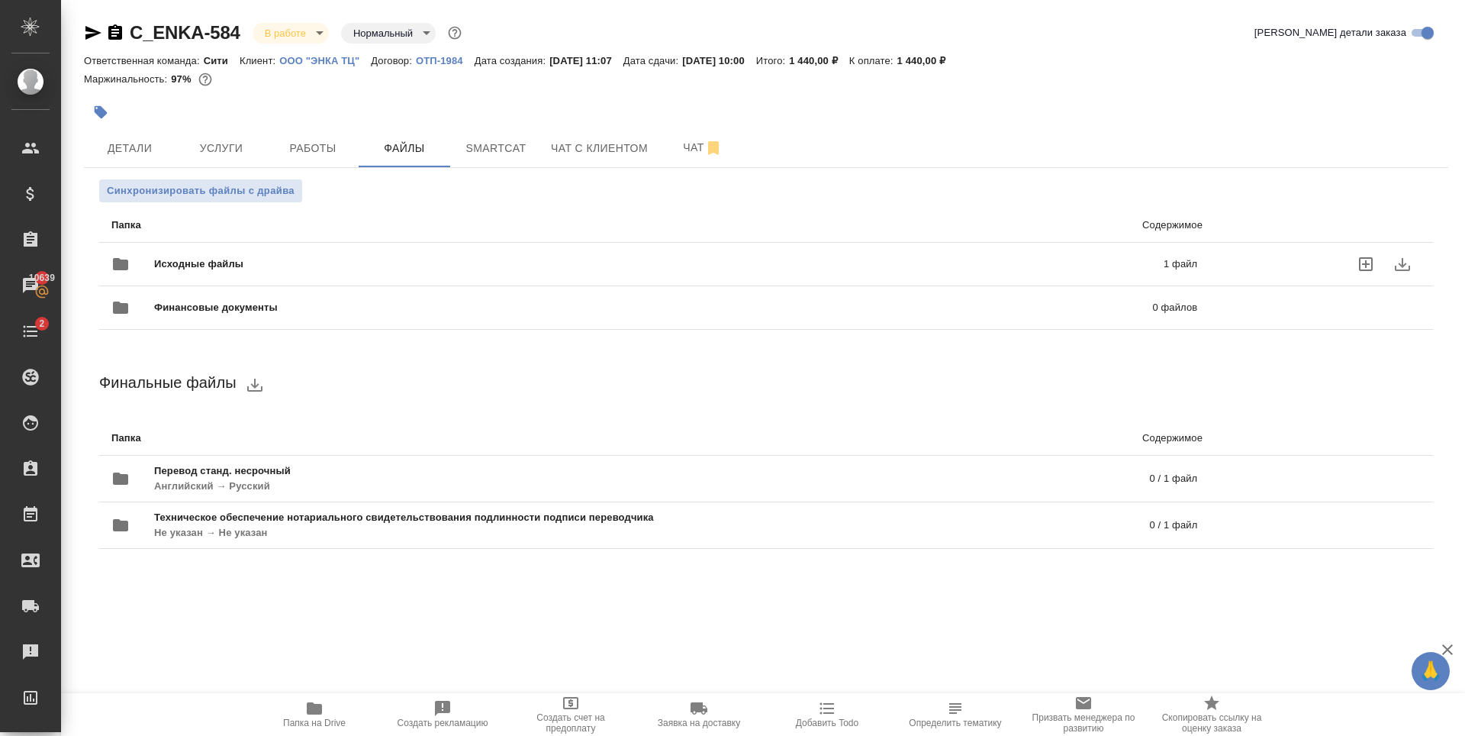
click at [696, 246] on div "Исходные файлы 1 файл" at bounding box center [654, 264] width 1086 height 37
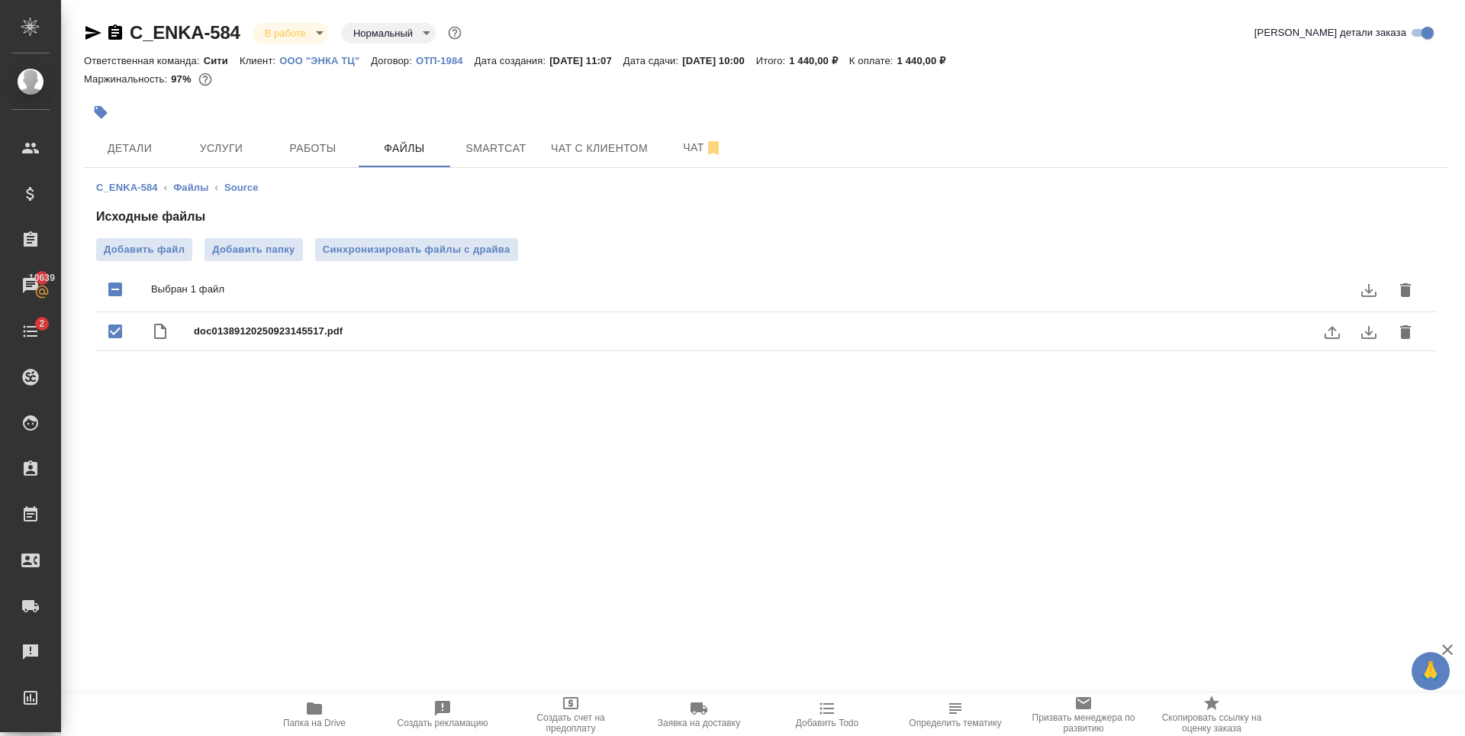
click at [1378, 332] on button "download" at bounding box center [1369, 332] width 37 height 37
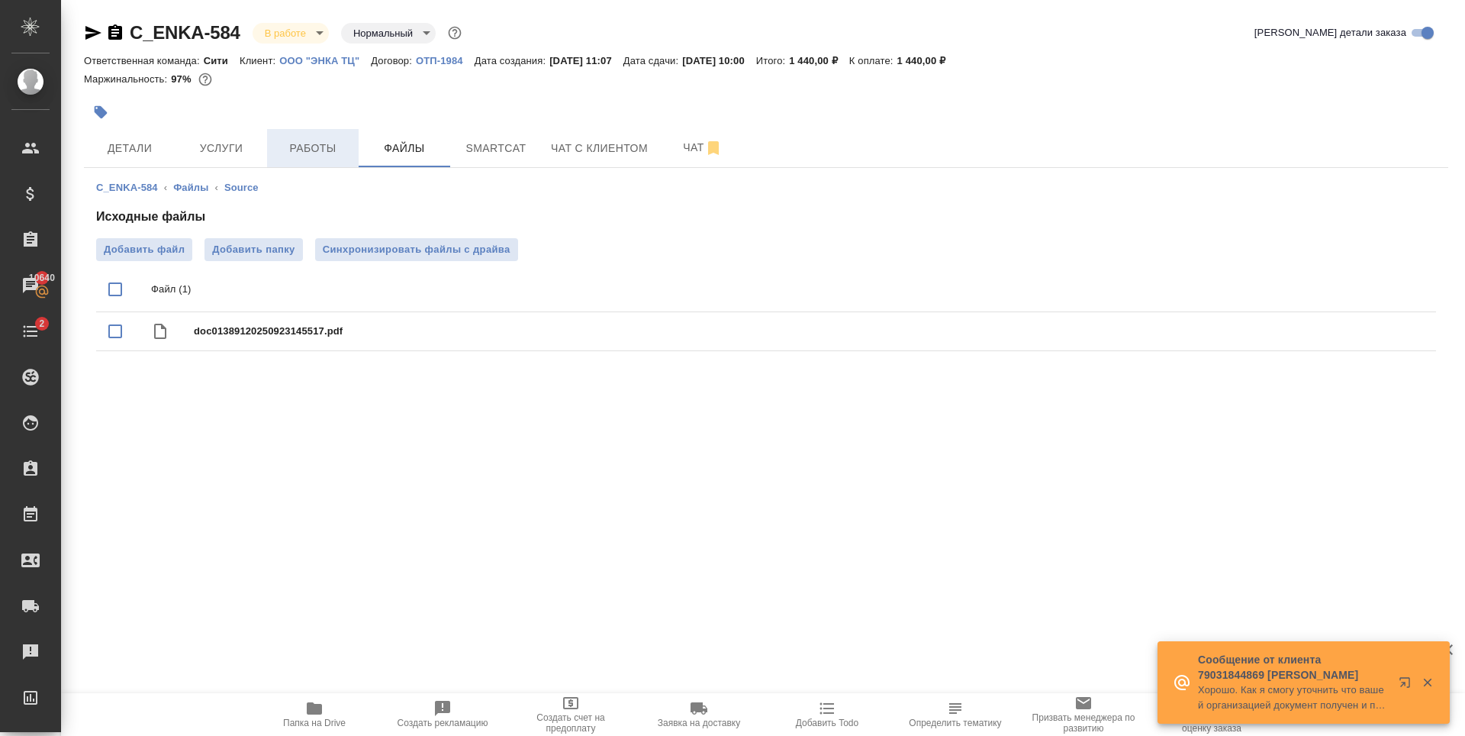
click at [321, 148] on span "Работы" at bounding box center [312, 148] width 73 height 19
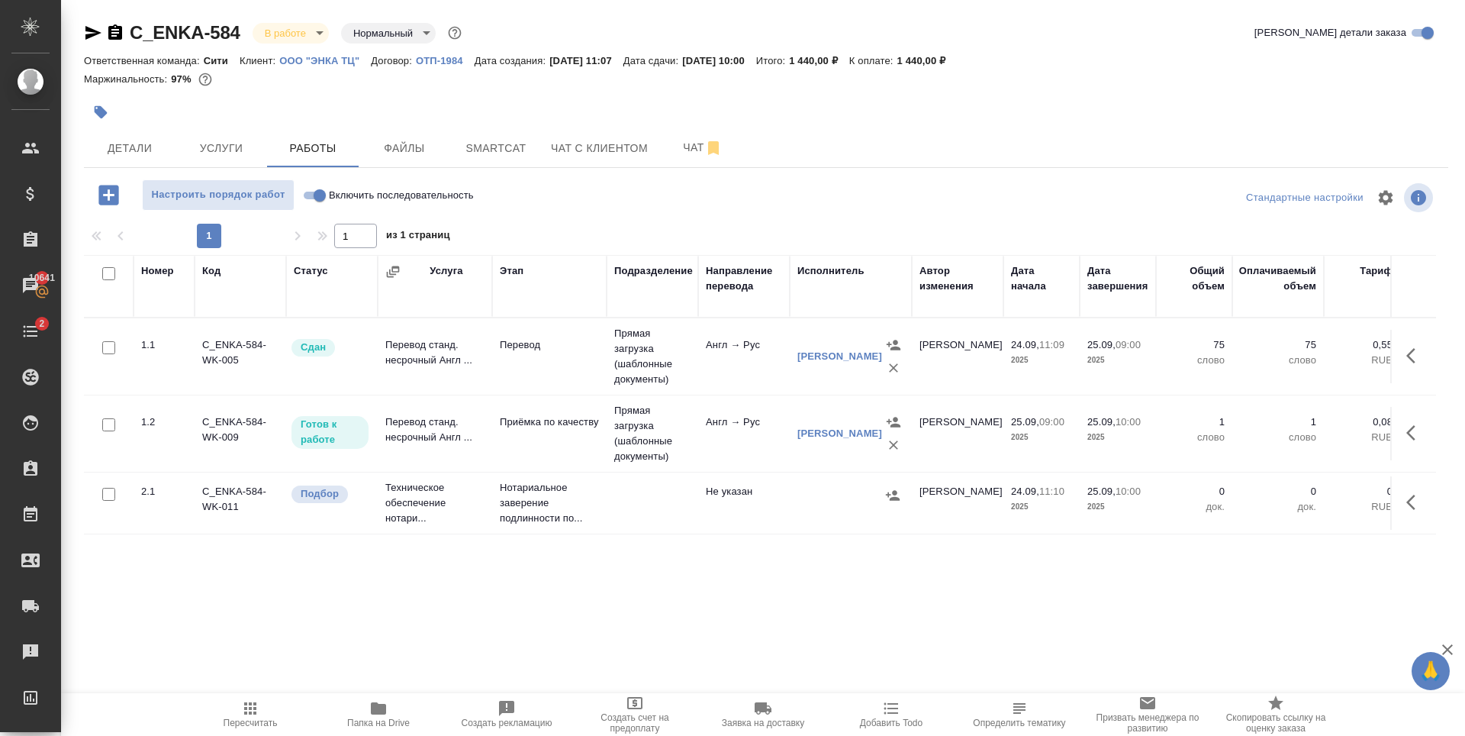
click at [108, 429] on input "checkbox" at bounding box center [108, 424] width 13 height 13
checkbox input "true"
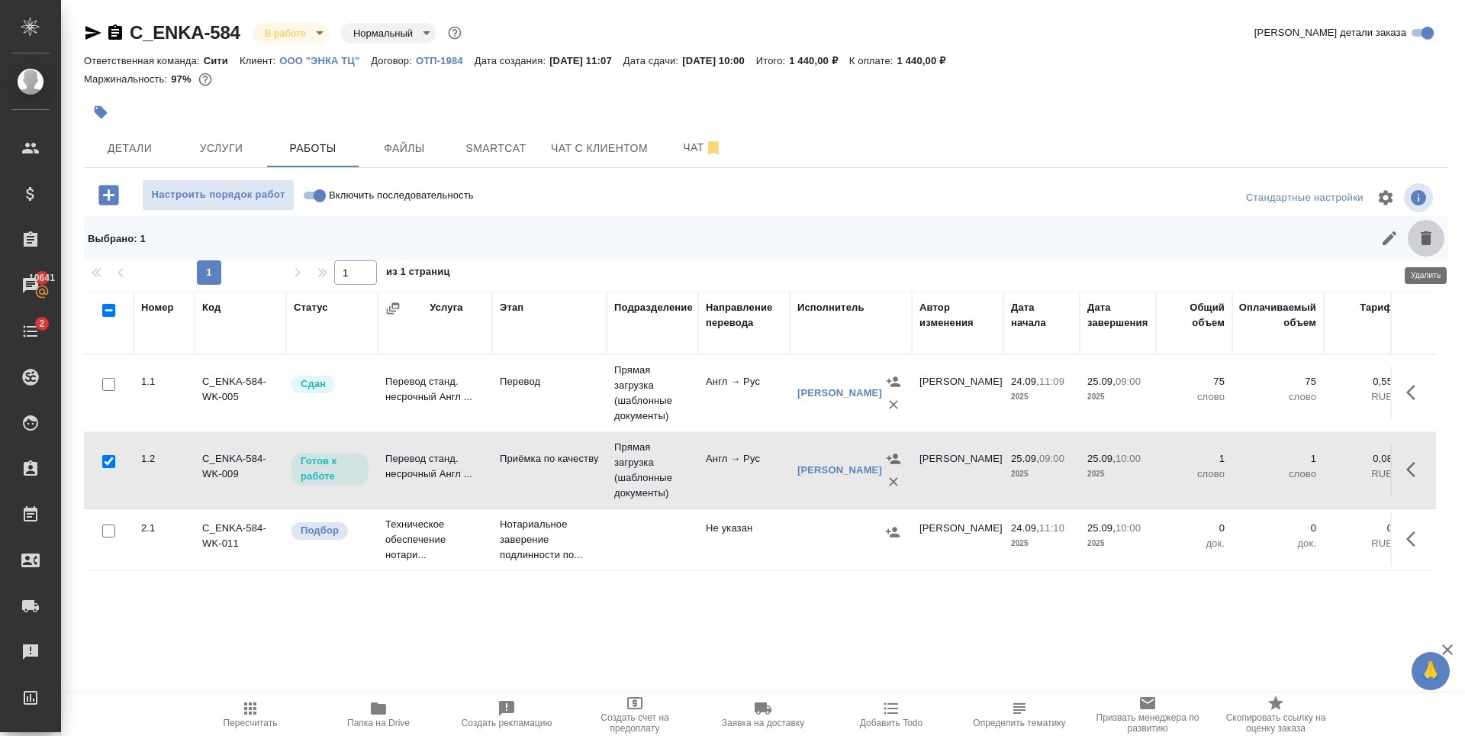
click at [1433, 230] on icon "button" at bounding box center [1426, 238] width 18 height 18
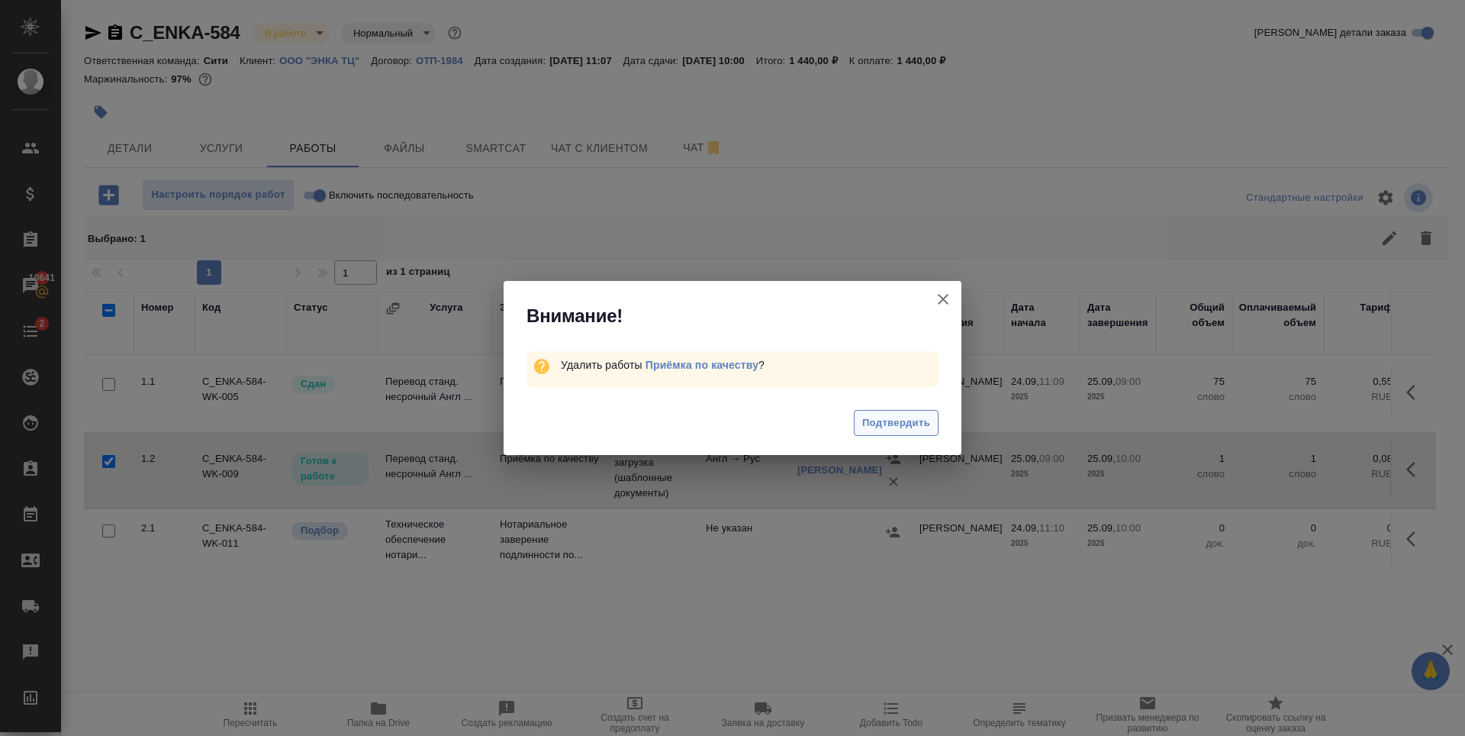
click at [911, 417] on span "Подтвердить" at bounding box center [896, 423] width 68 height 18
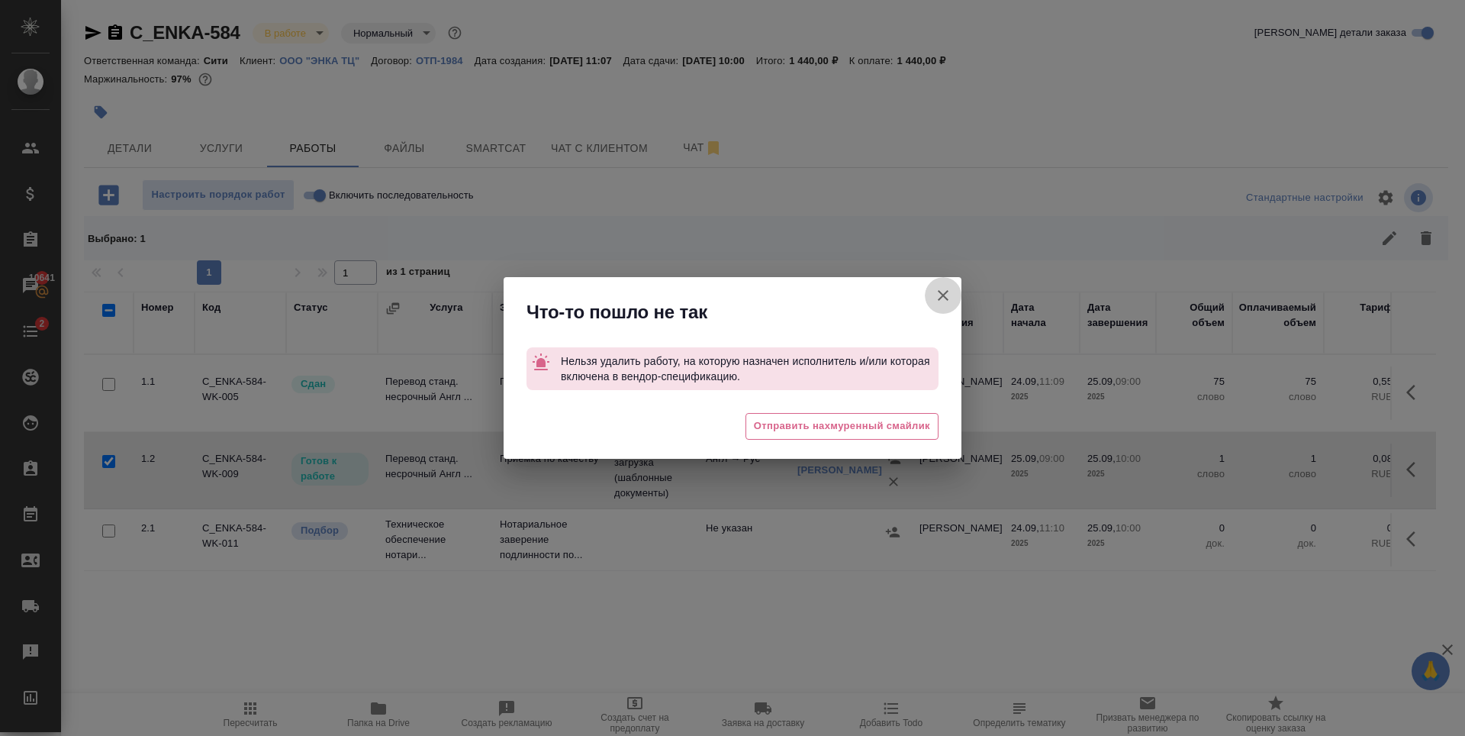
click at [940, 293] on icon "button" at bounding box center [943, 295] width 18 height 18
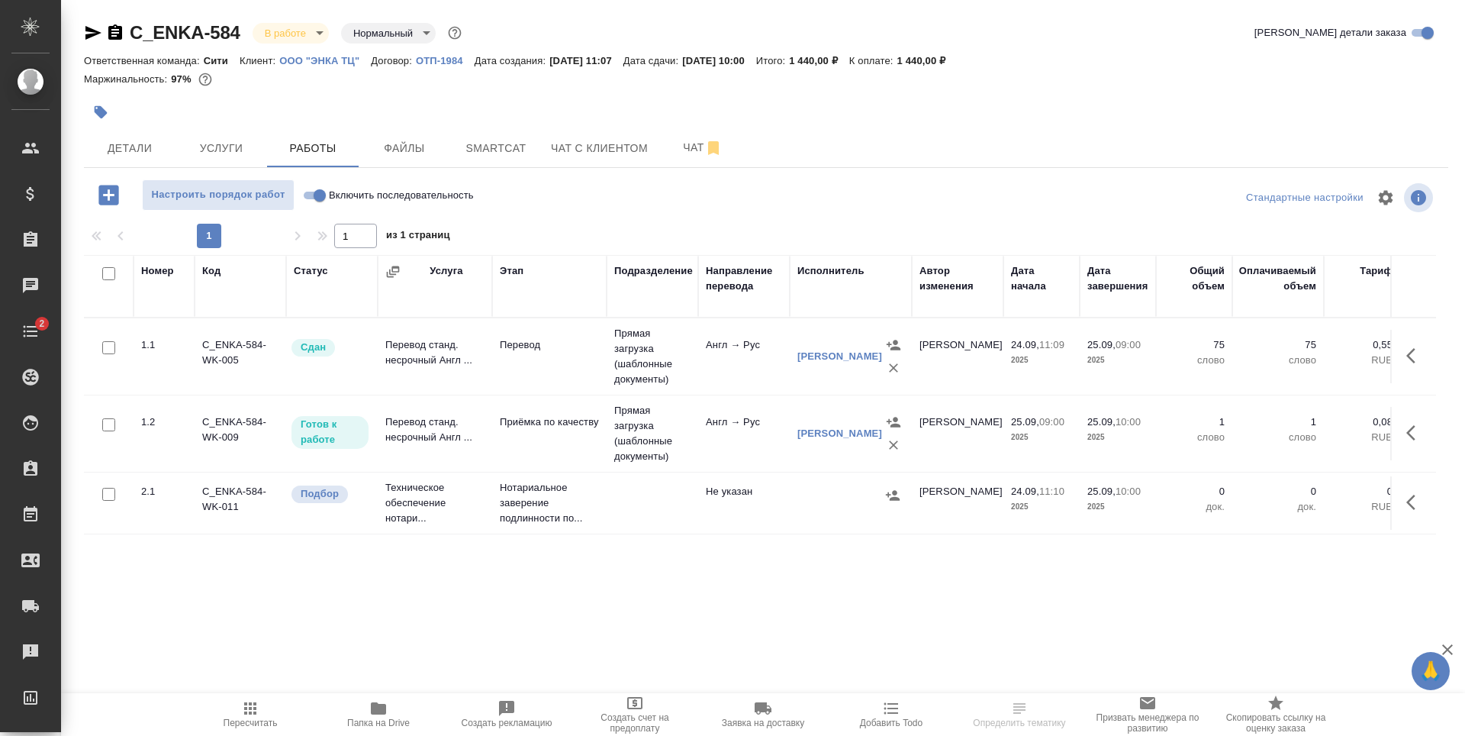
click at [893, 447] on icon "button" at bounding box center [893, 444] width 15 height 15
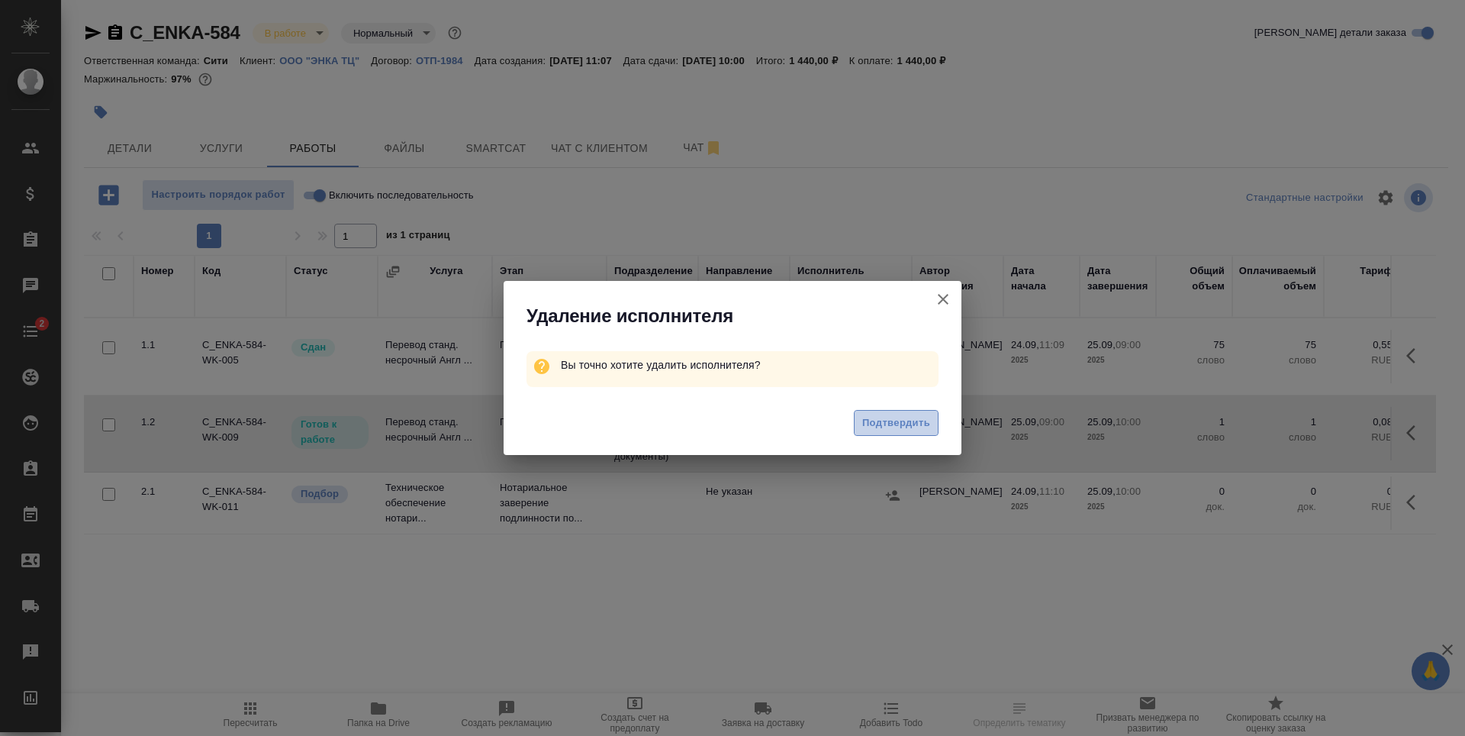
click at [928, 421] on span "Подтвердить" at bounding box center [896, 423] width 68 height 18
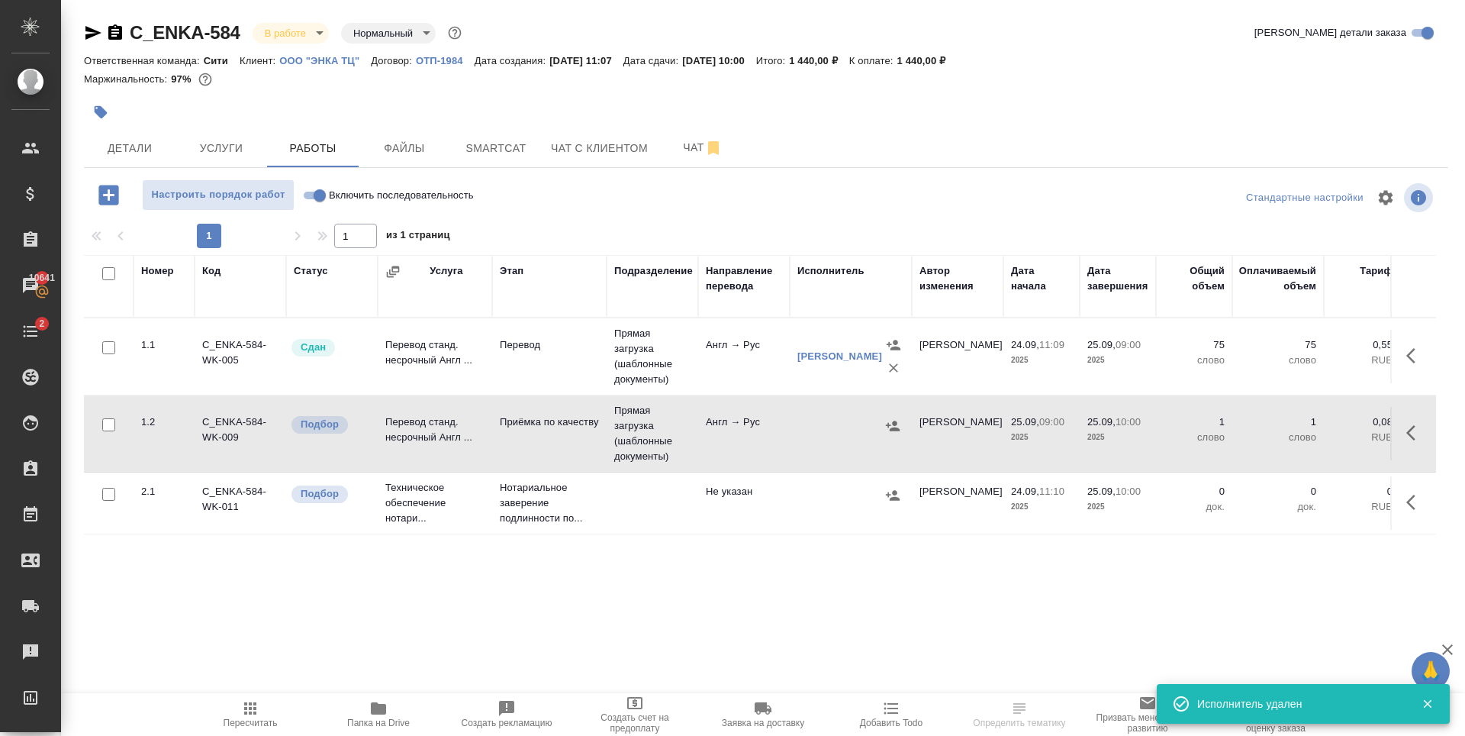
click at [108, 430] on input "checkbox" at bounding box center [108, 424] width 13 height 13
checkbox input "true"
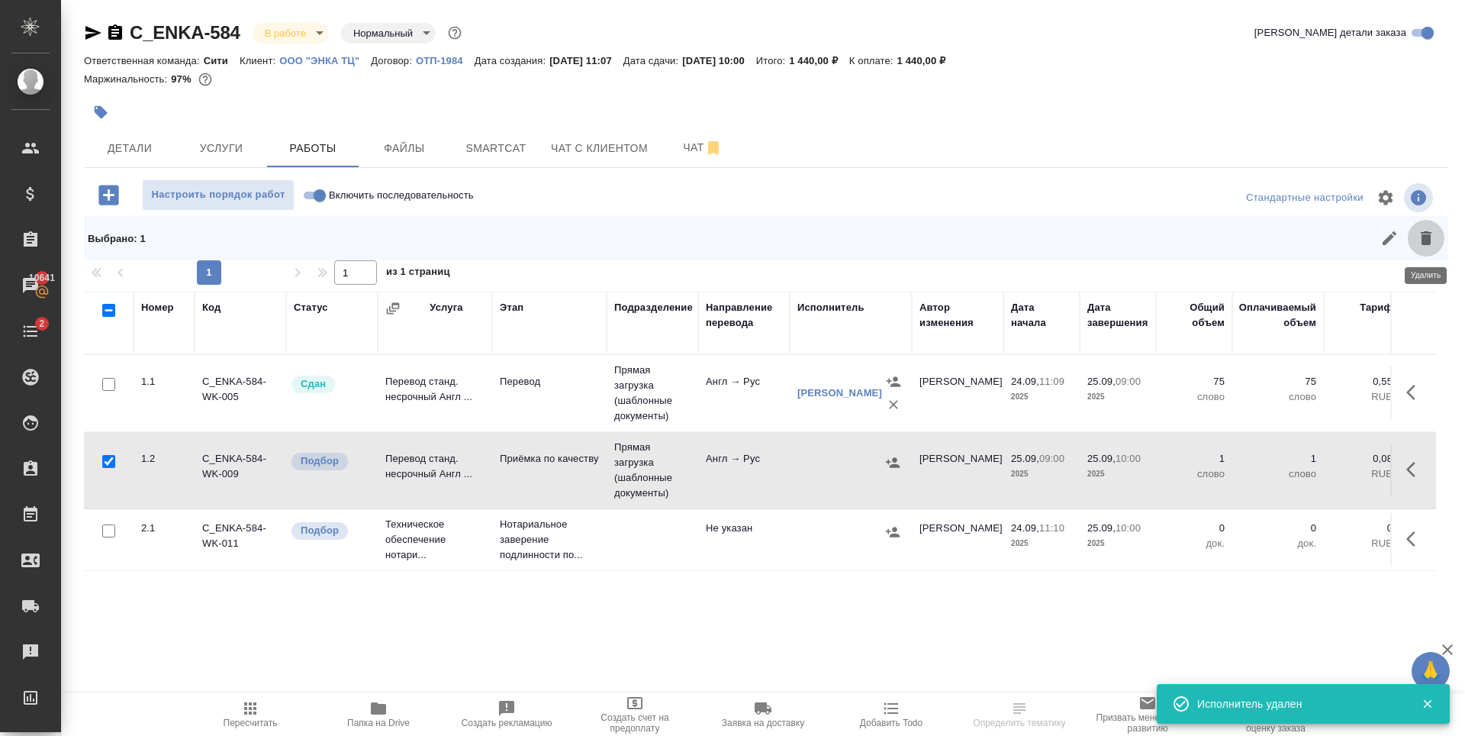
click at [1431, 245] on icon "button" at bounding box center [1426, 238] width 18 height 18
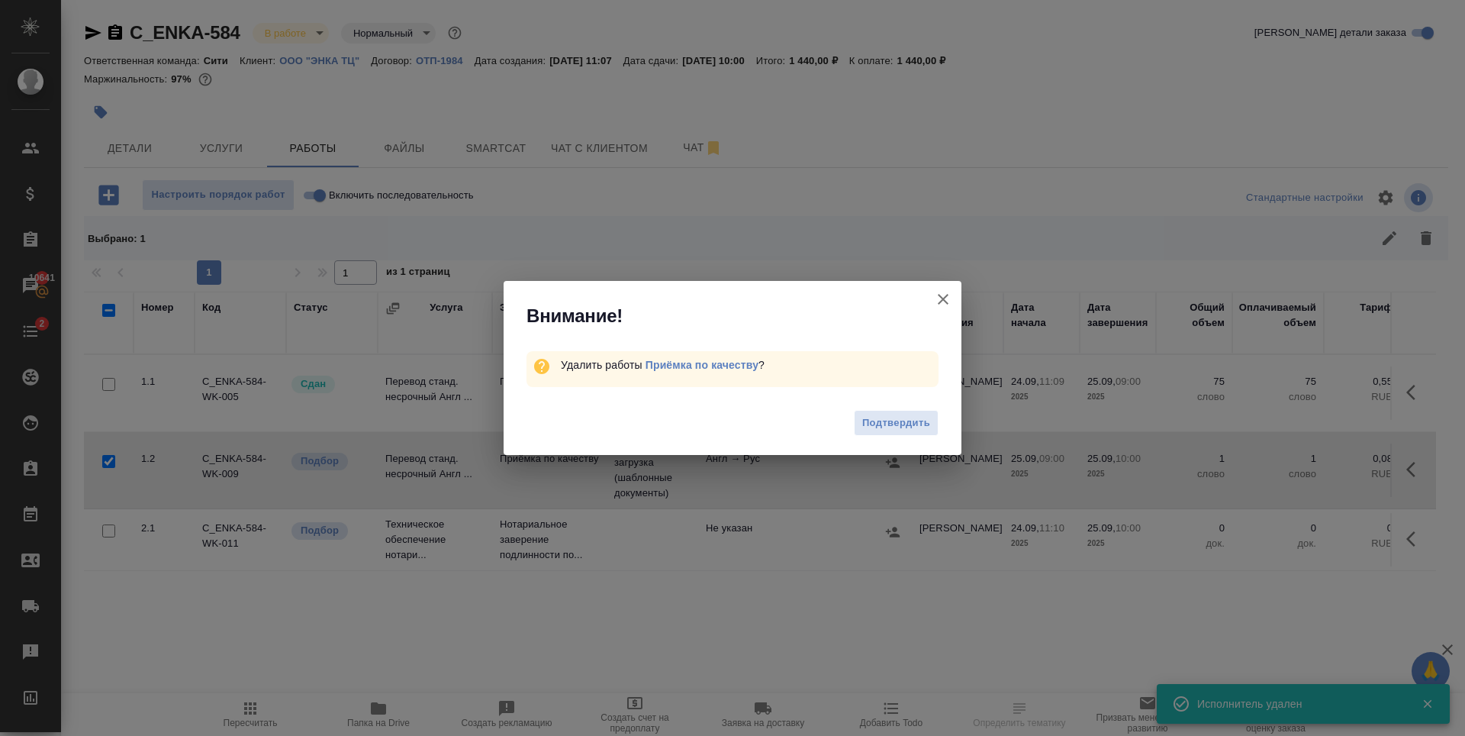
click at [915, 425] on span "Подтвердить" at bounding box center [896, 423] width 68 height 18
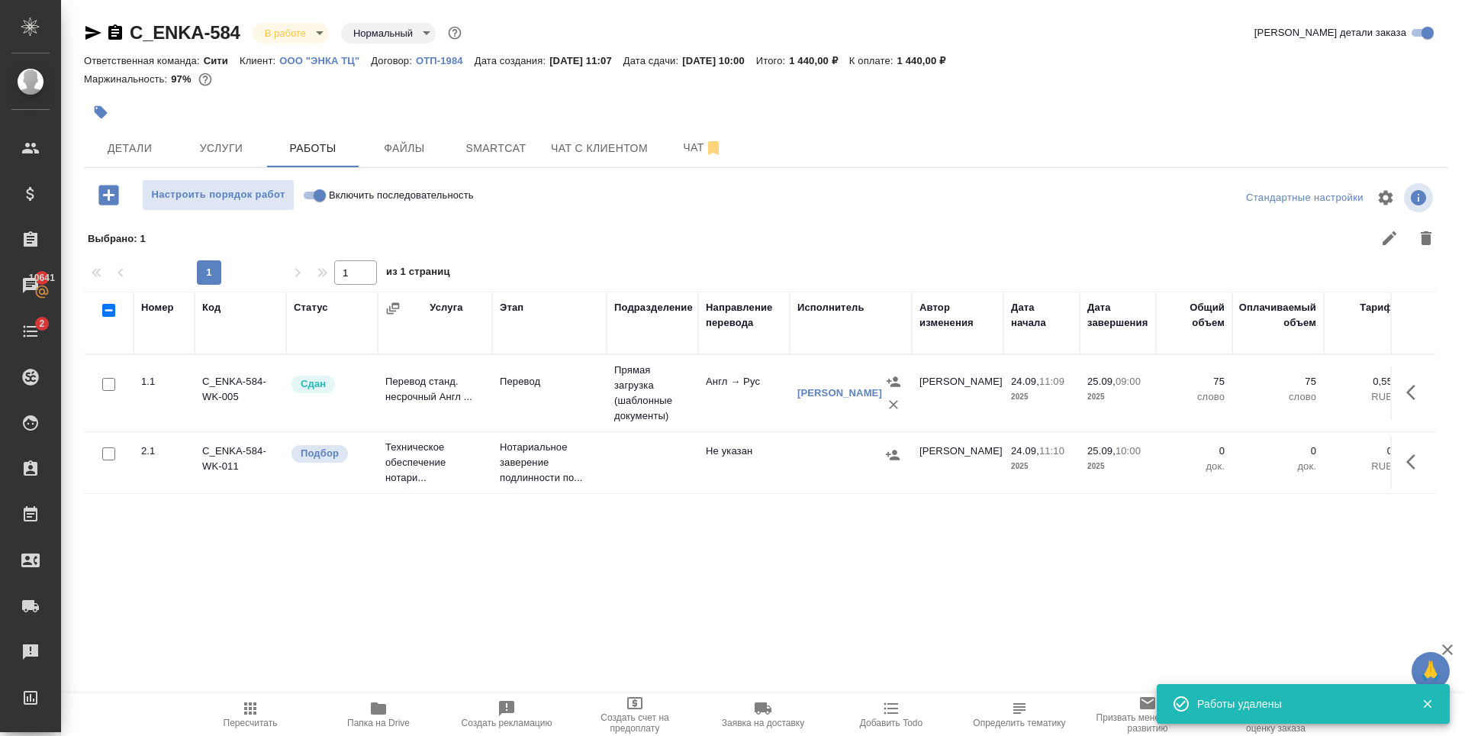
click at [837, 542] on div "Номер Код Статус Услуга Этап Подразделение Направление перевода Исполнитель Авт…" at bounding box center [760, 463] width 1352 height 343
click at [693, 140] on span "Чат" at bounding box center [702, 147] width 73 height 19
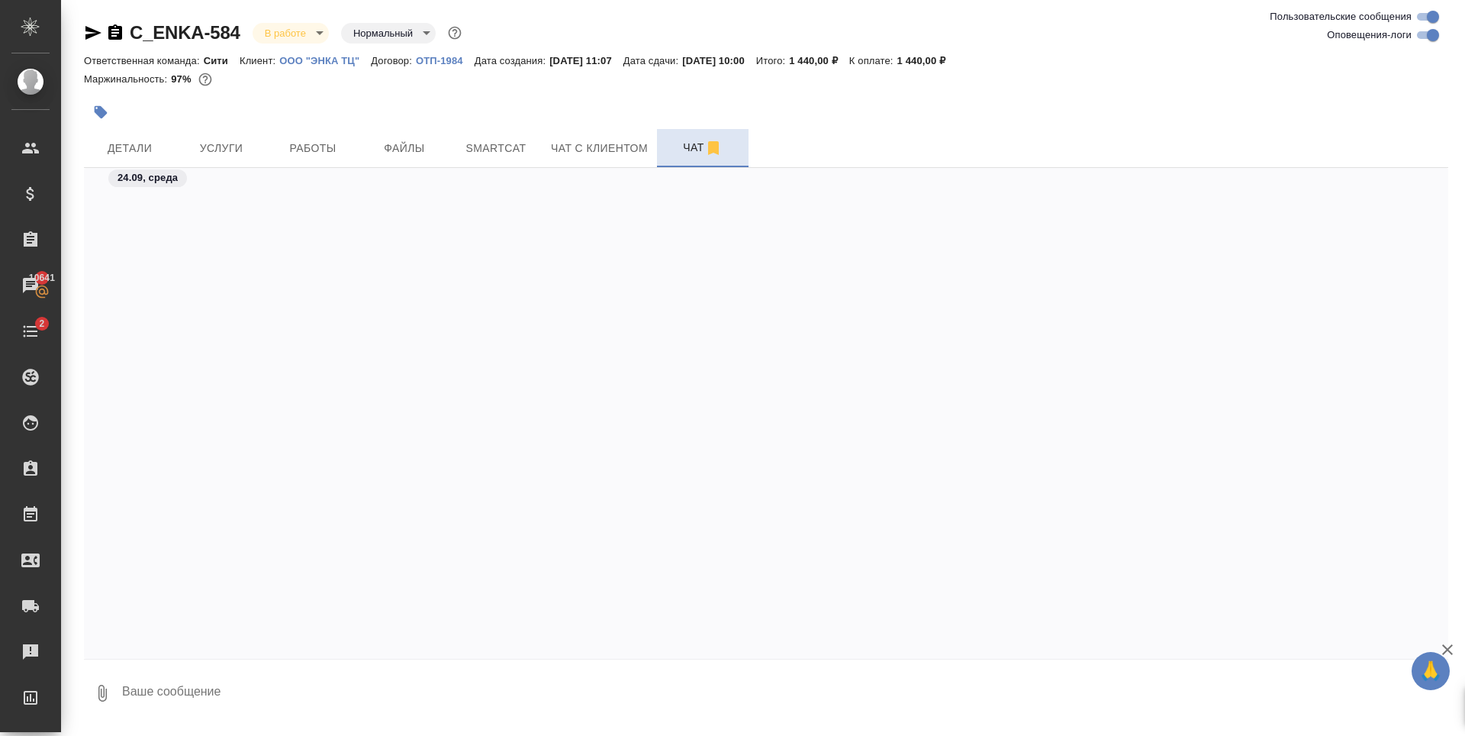
scroll to position [2093, 0]
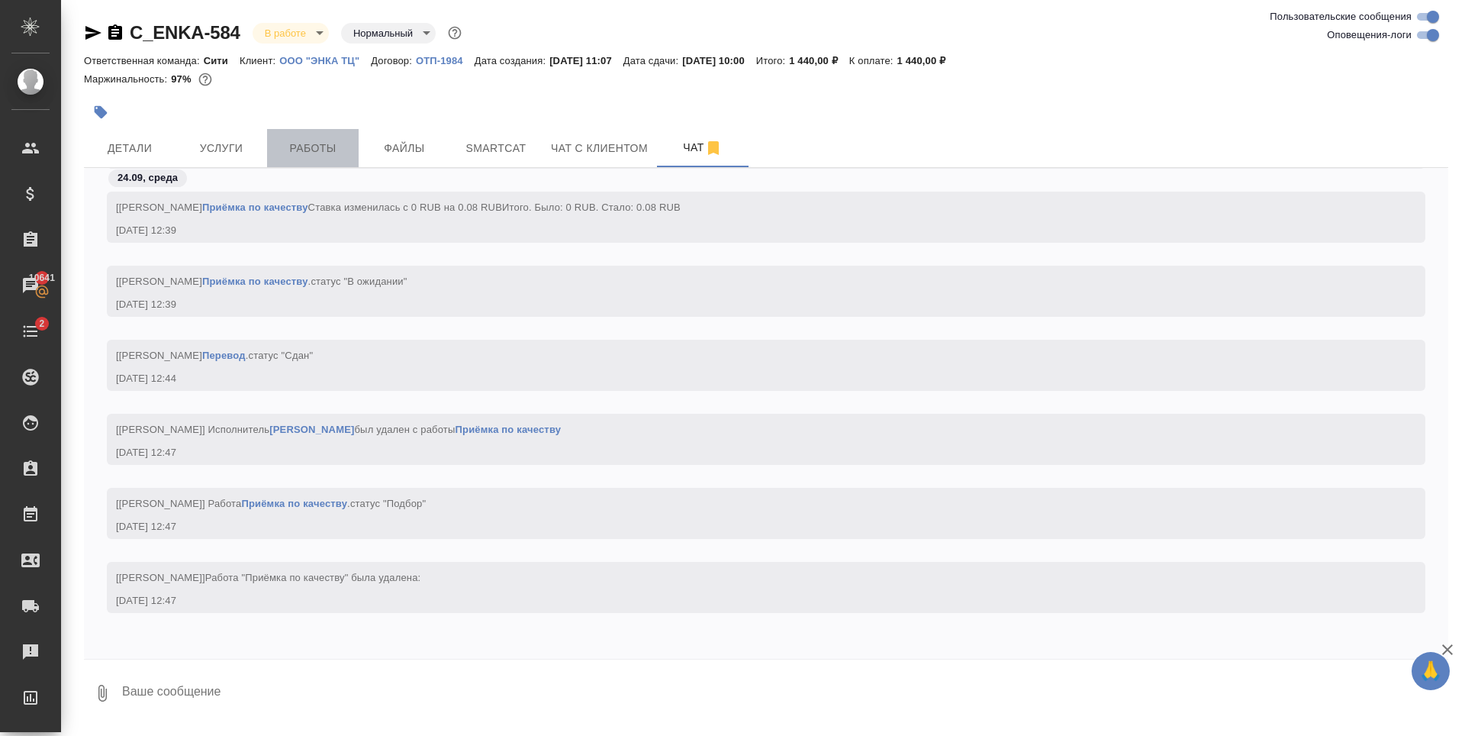
click at [318, 140] on span "Работы" at bounding box center [312, 148] width 73 height 19
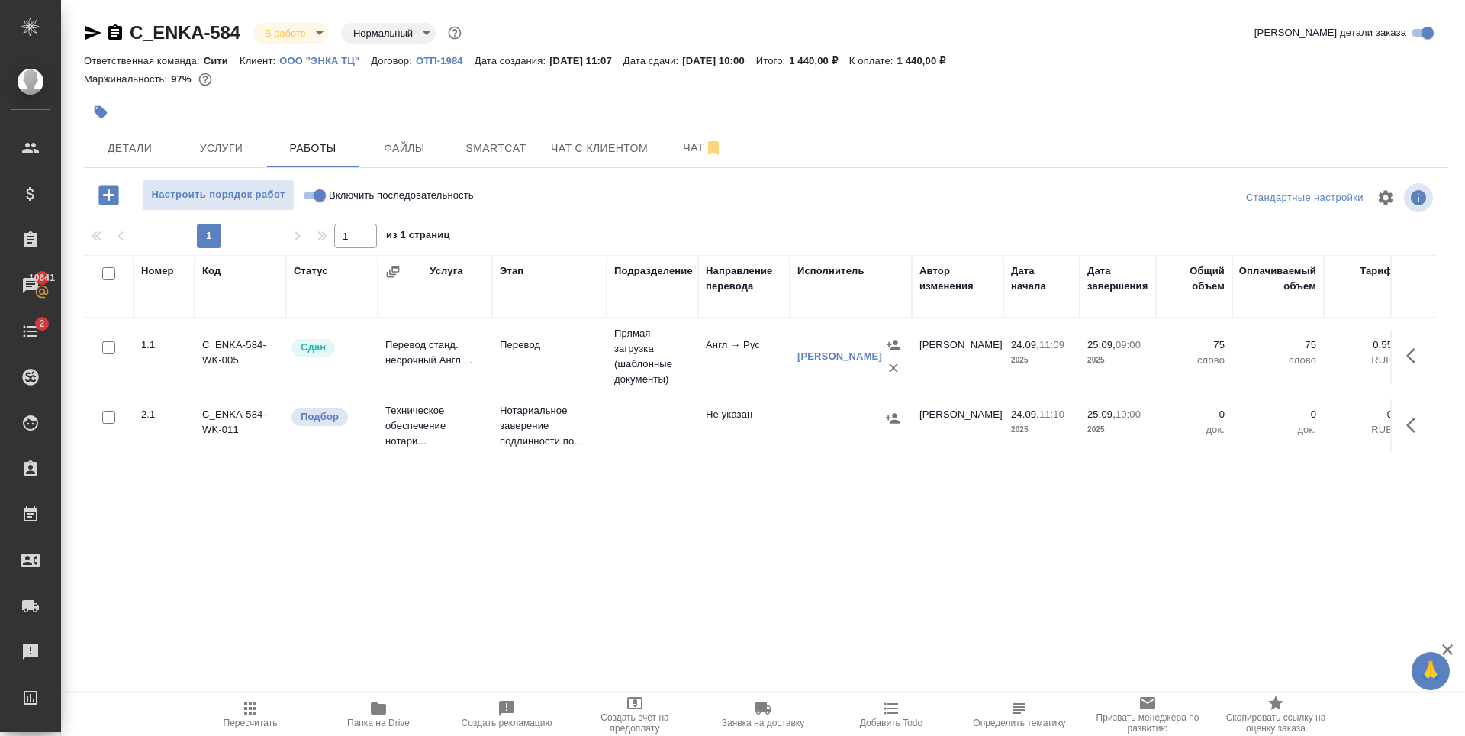
click at [721, 554] on div "Номер Код Статус Услуга Этап Подразделение Направление перевода Исполнитель Авт…" at bounding box center [760, 426] width 1352 height 343
click at [423, 140] on span "Файлы" at bounding box center [404, 148] width 73 height 19
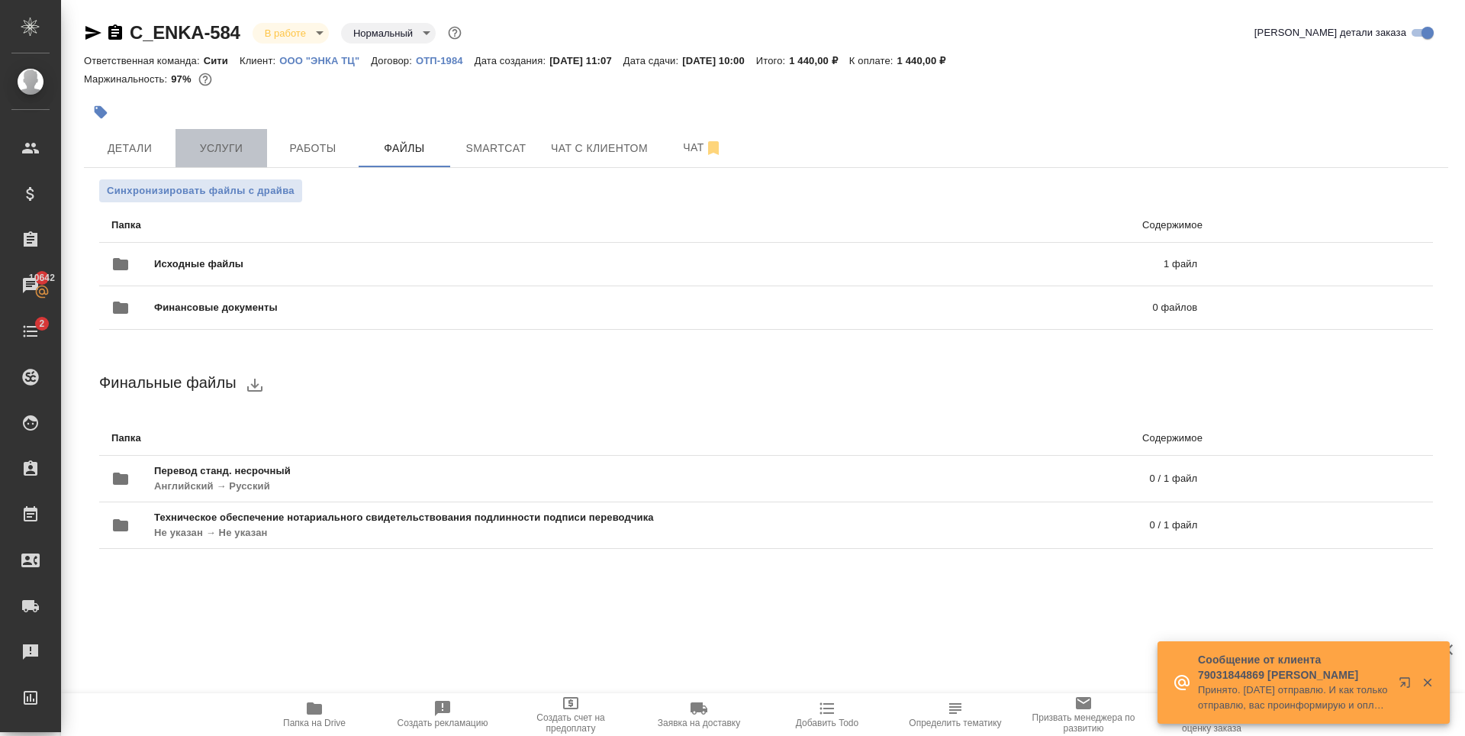
click at [246, 134] on button "Услуги" at bounding box center [222, 148] width 92 height 38
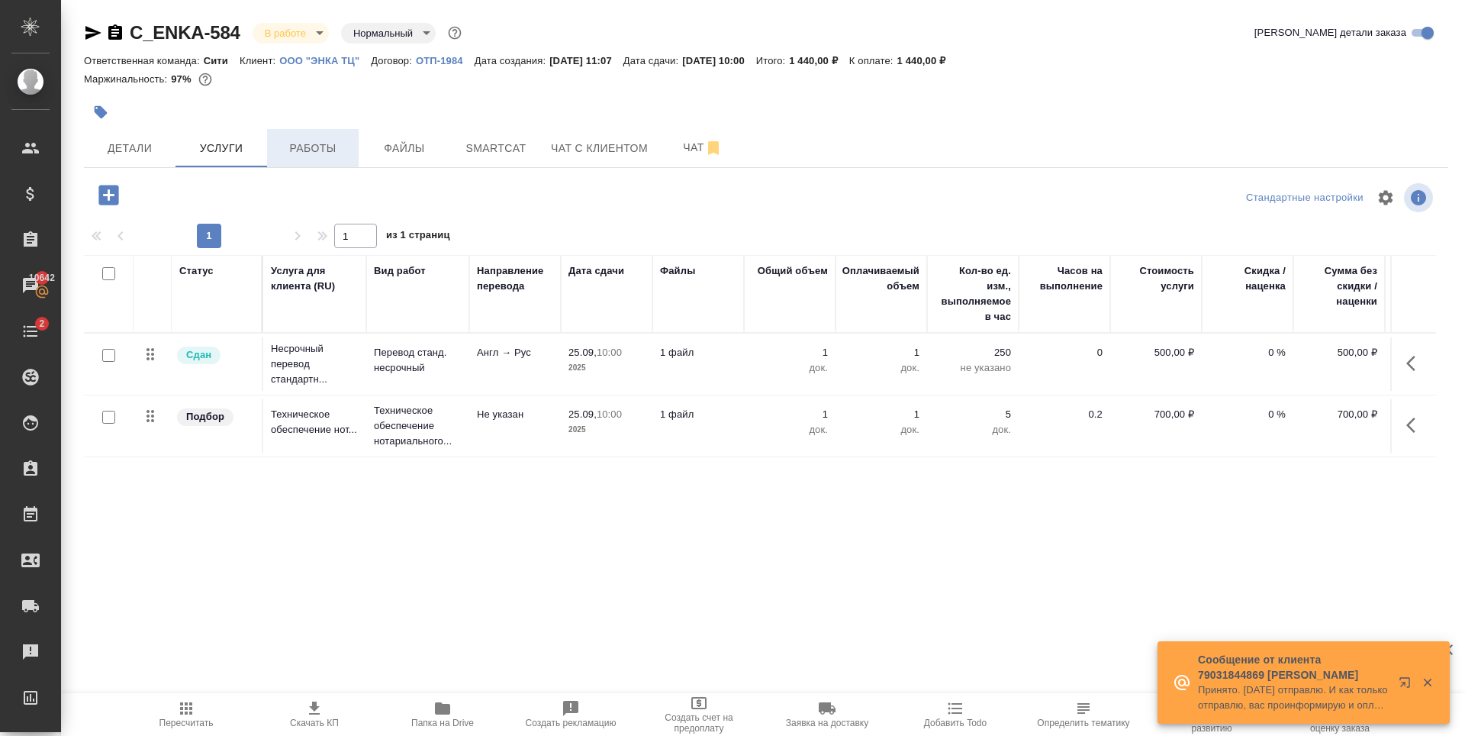
click at [292, 149] on span "Работы" at bounding box center [312, 148] width 73 height 19
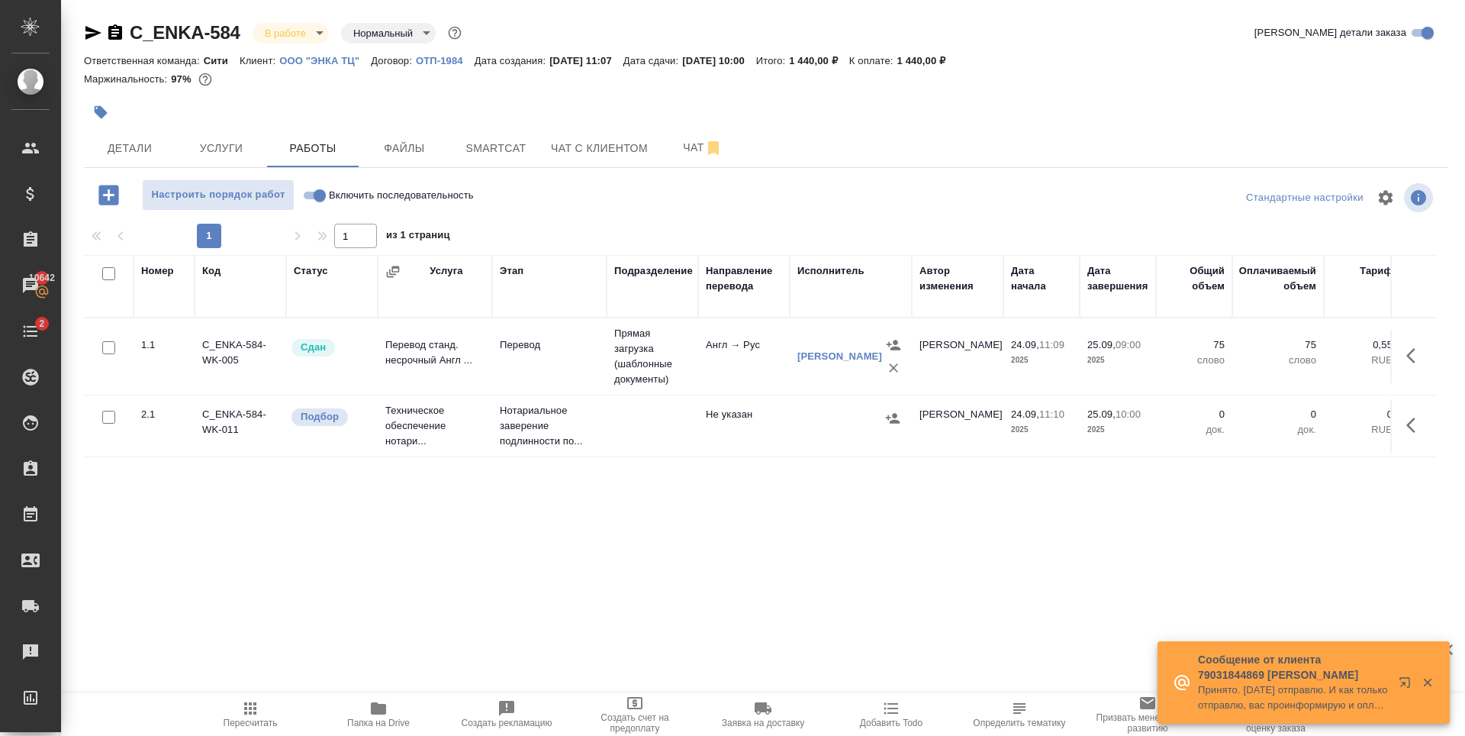
click at [792, 517] on div "Номер Код Статус Услуга Этап Подразделение Направление перевода Исполнитель Авт…" at bounding box center [760, 426] width 1352 height 343
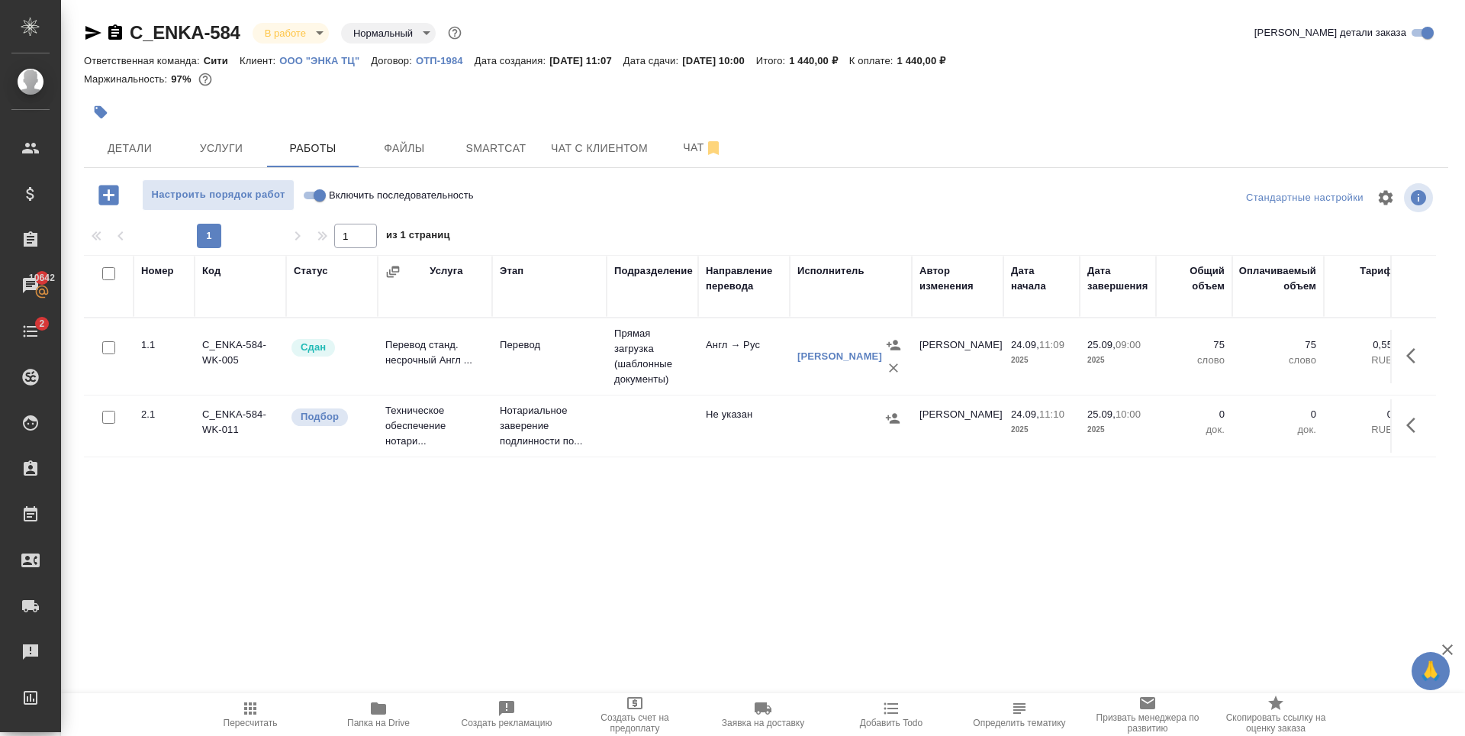
click at [118, 195] on icon "button" at bounding box center [108, 195] width 20 height 20
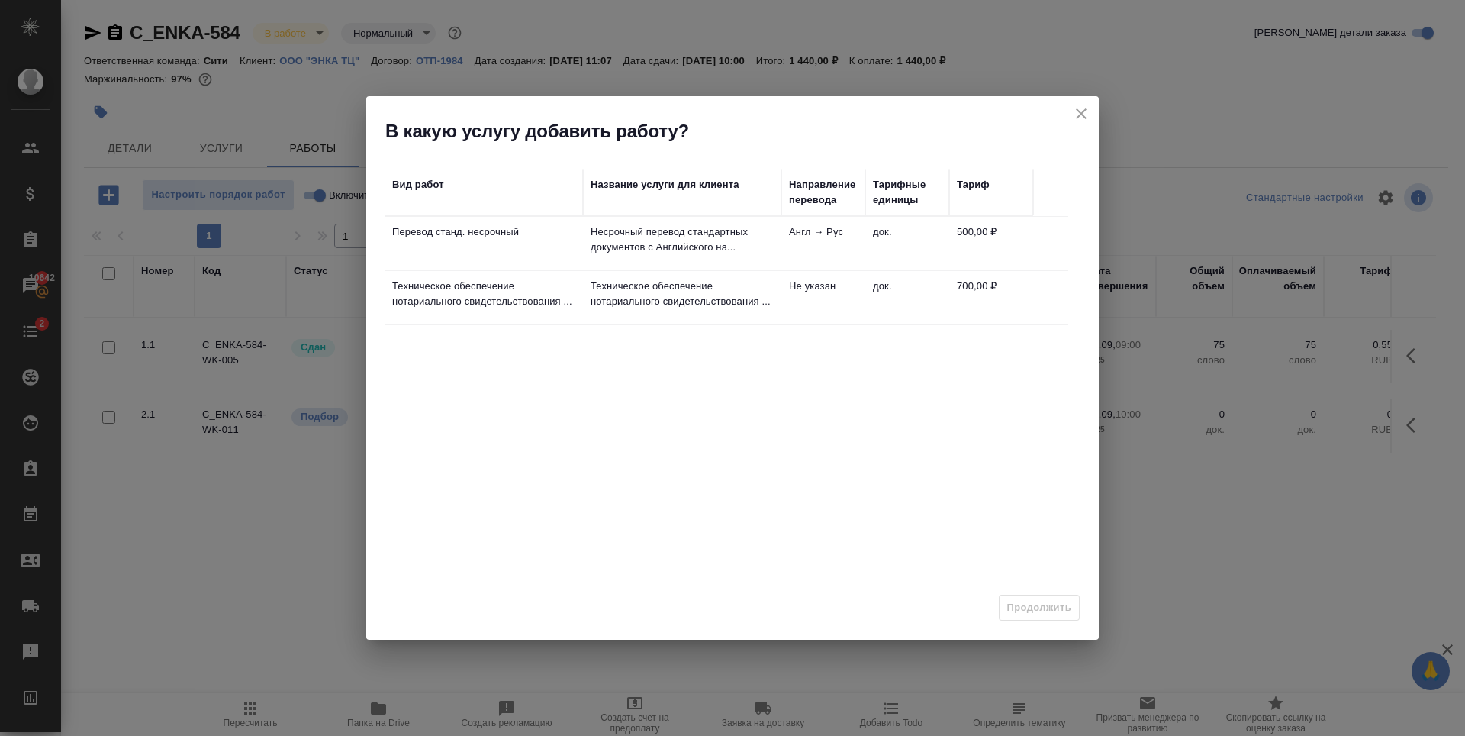
click at [1085, 116] on icon "close" at bounding box center [1081, 114] width 18 height 18
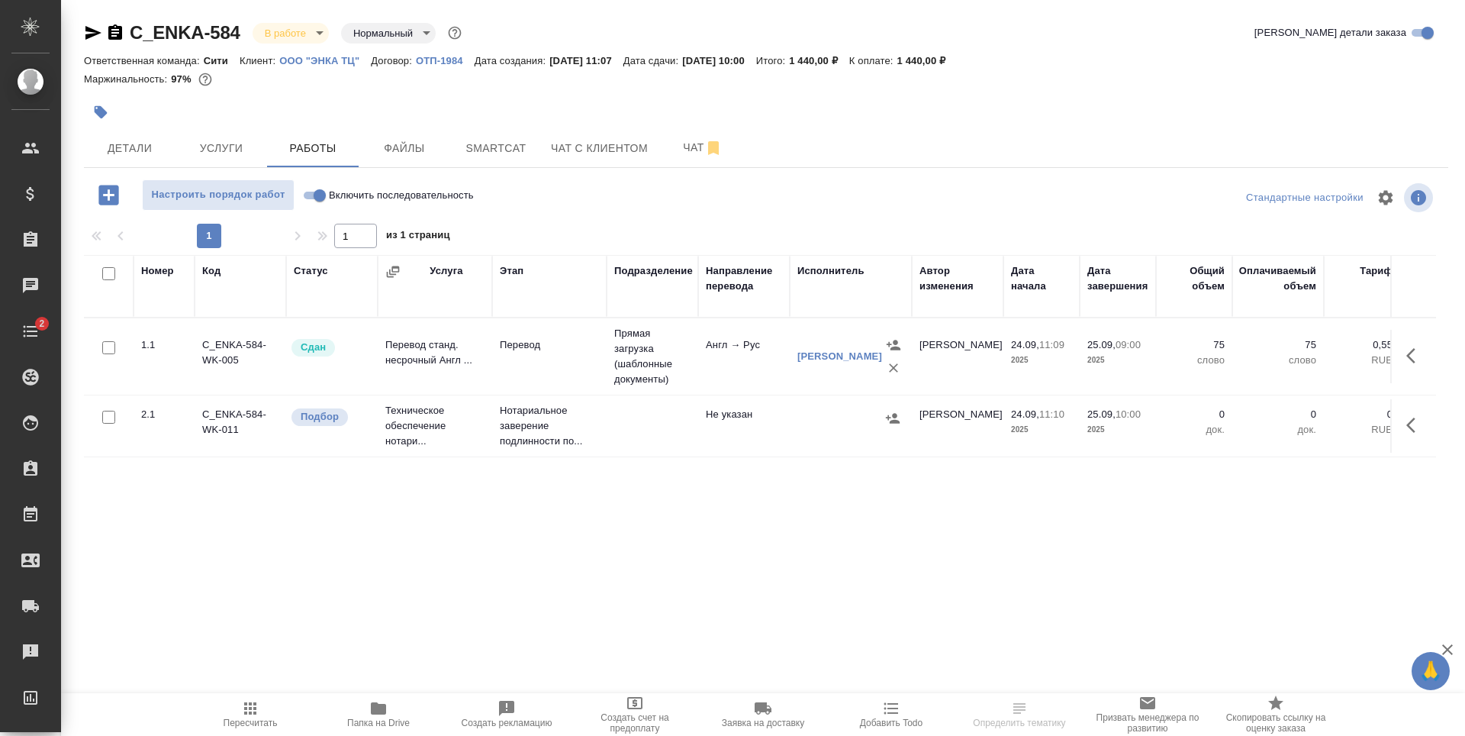
click at [140, 148] on span "Детали" at bounding box center [129, 148] width 73 height 19
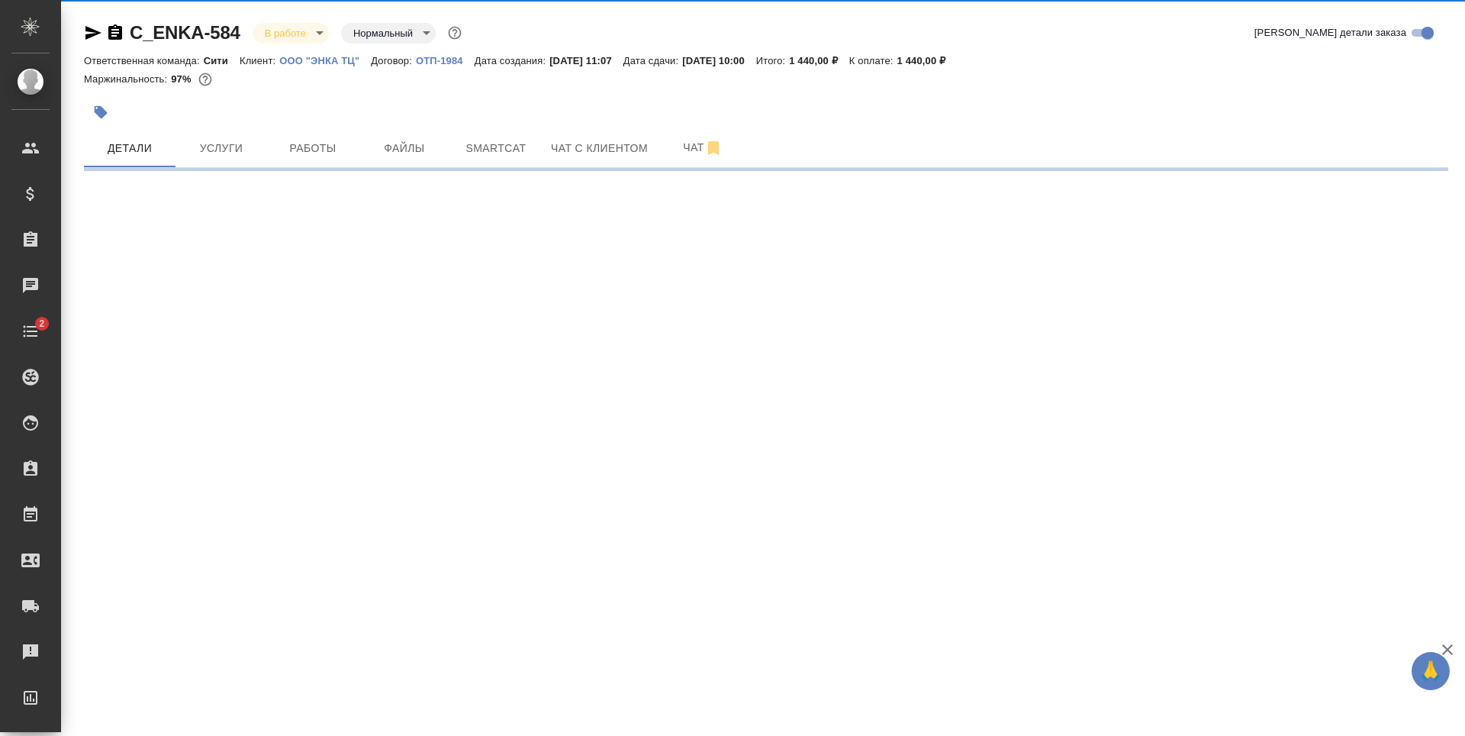
select select "RU"
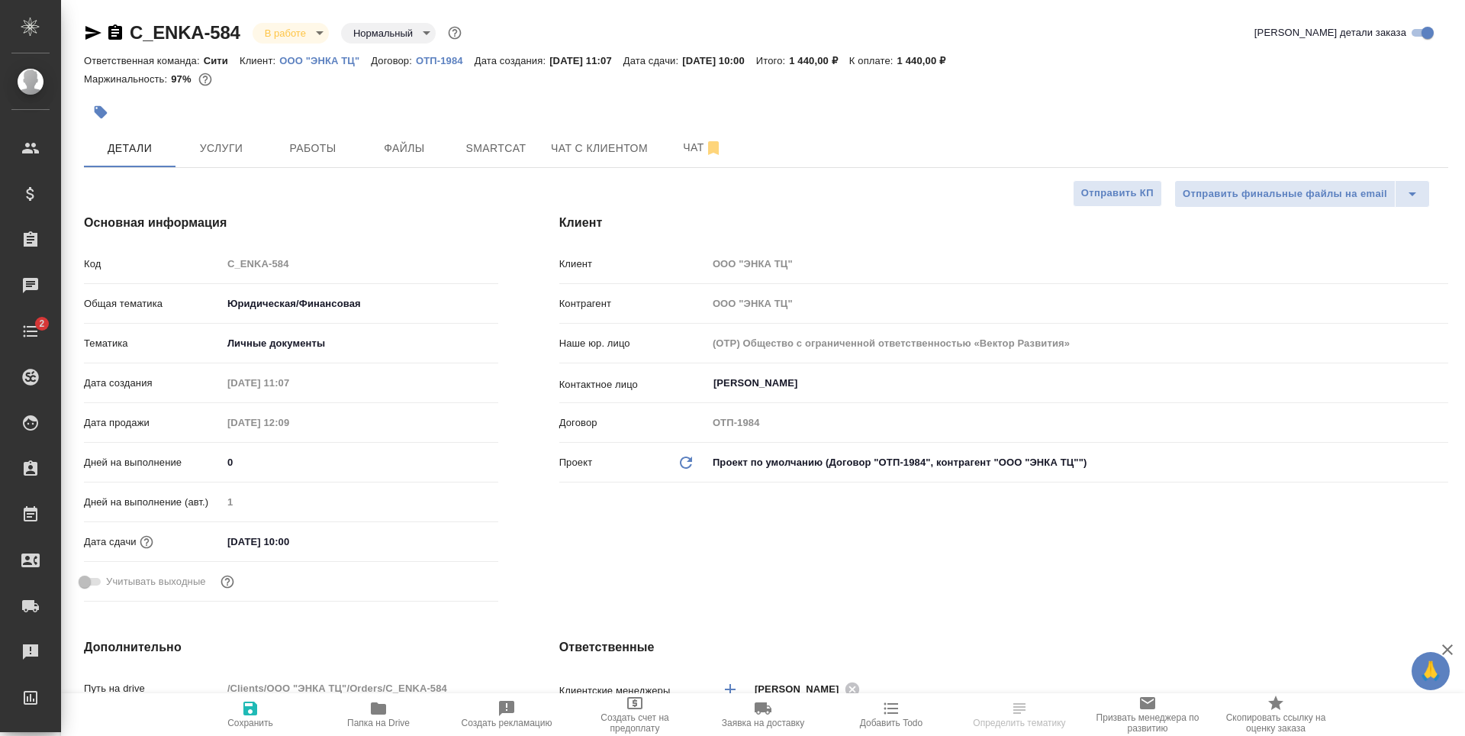
type textarea "x"
select select "RU"
type textarea "x"
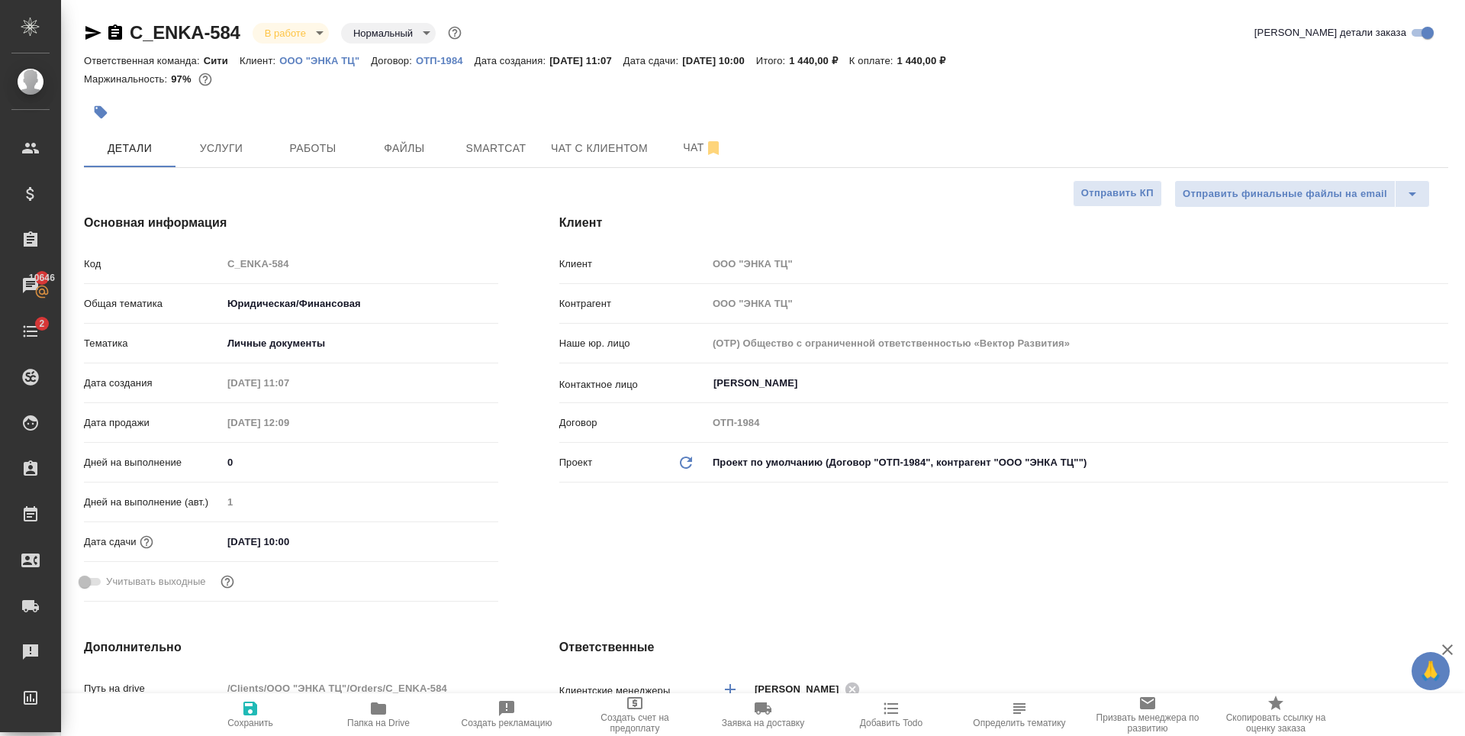
type textarea "x"
